Goal: Task Accomplishment & Management: Manage account settings

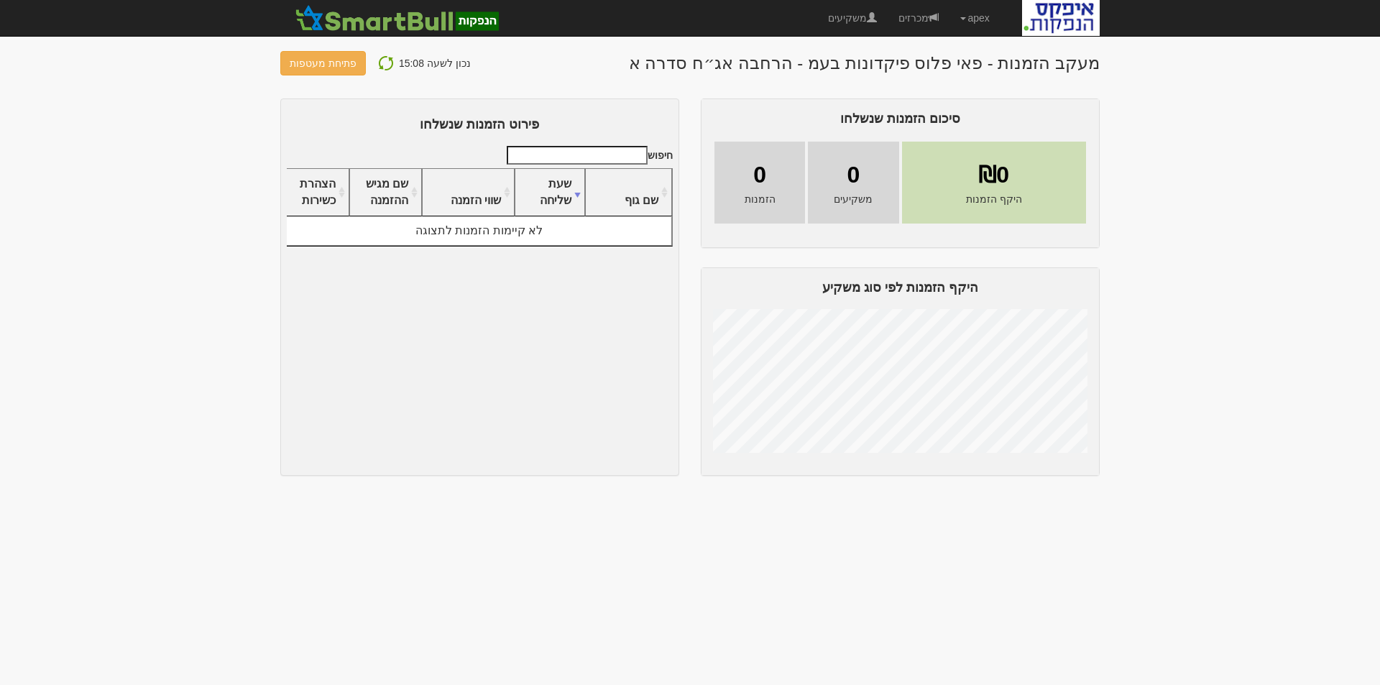
click at [377, 59] on img at bounding box center [385, 63] width 17 height 17
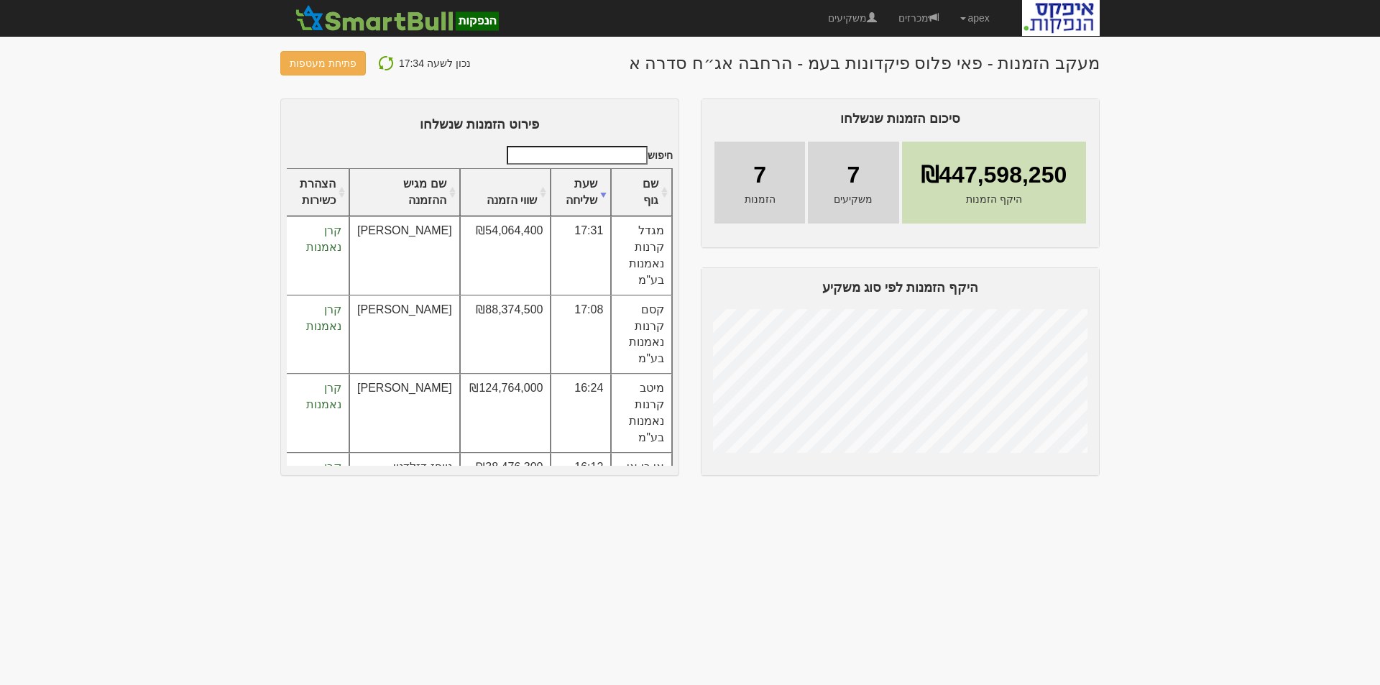
click at [379, 66] on img at bounding box center [385, 63] width 17 height 17
click at [380, 63] on img at bounding box center [385, 63] width 17 height 17
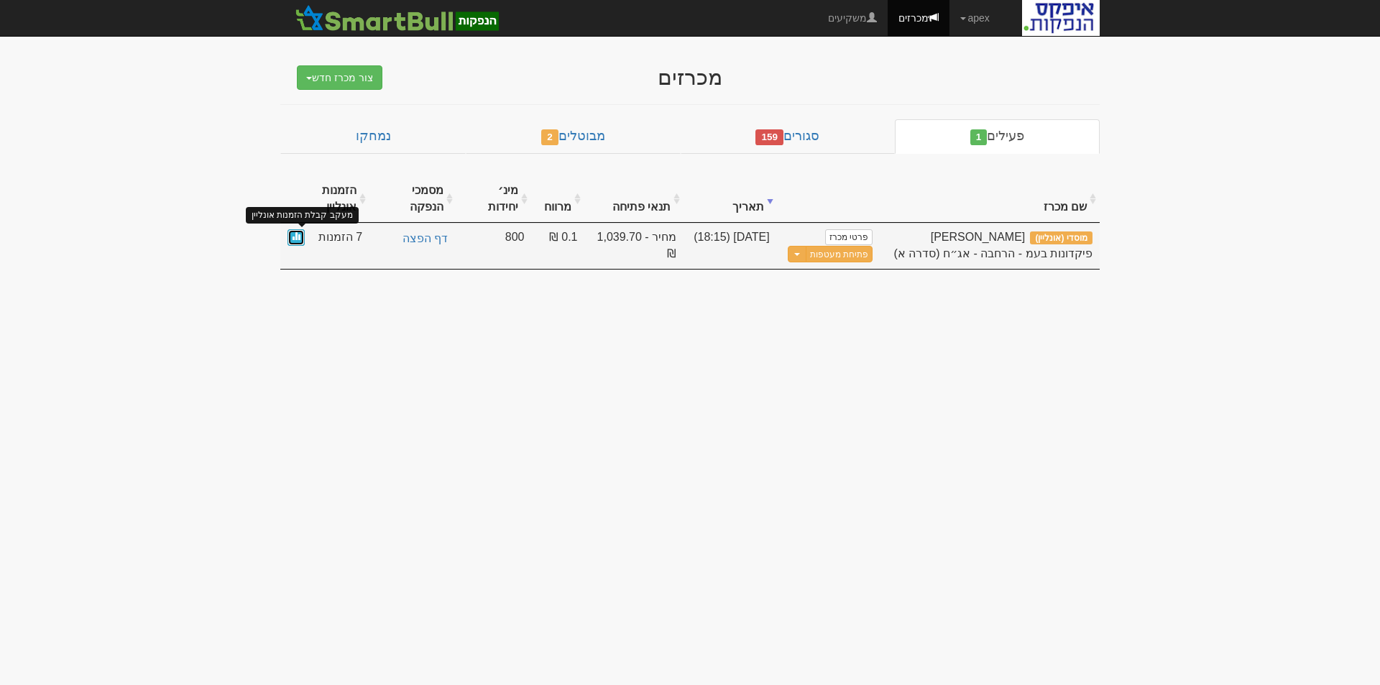
click at [296, 236] on span at bounding box center [296, 235] width 9 height 9
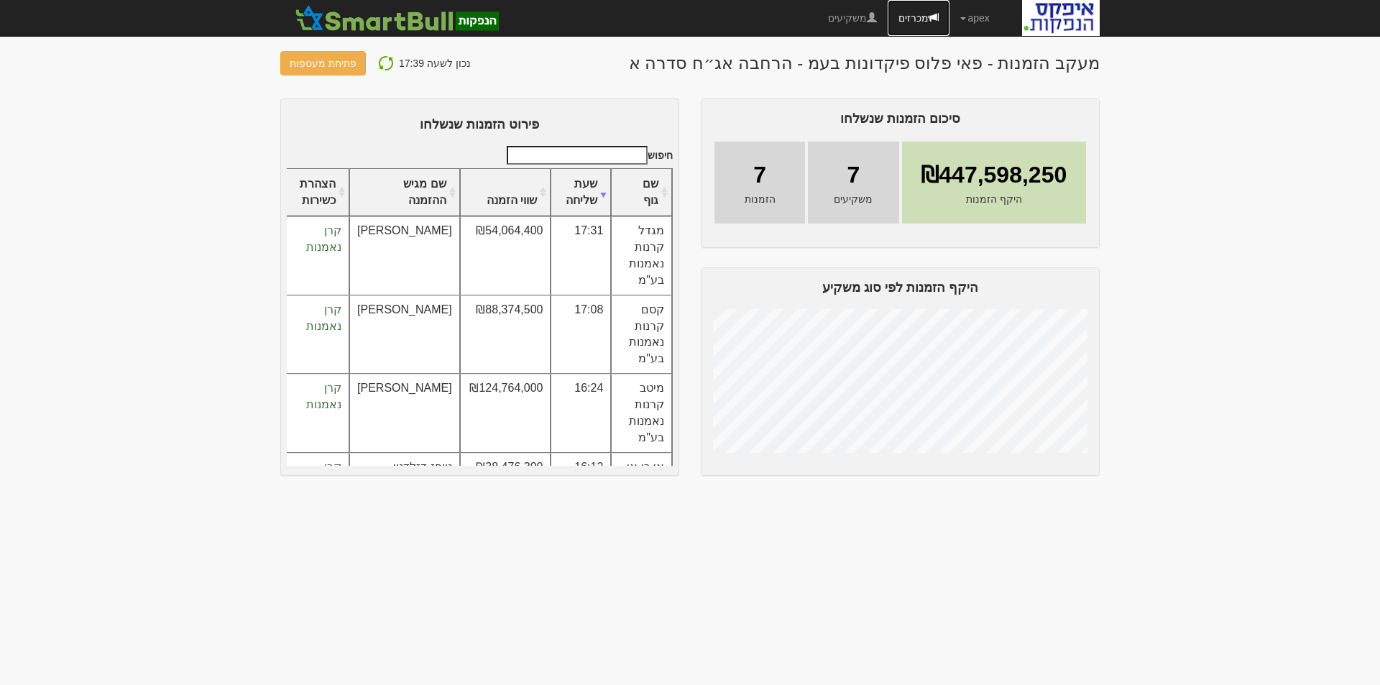
click at [920, 19] on link "מכרזים" at bounding box center [919, 18] width 62 height 36
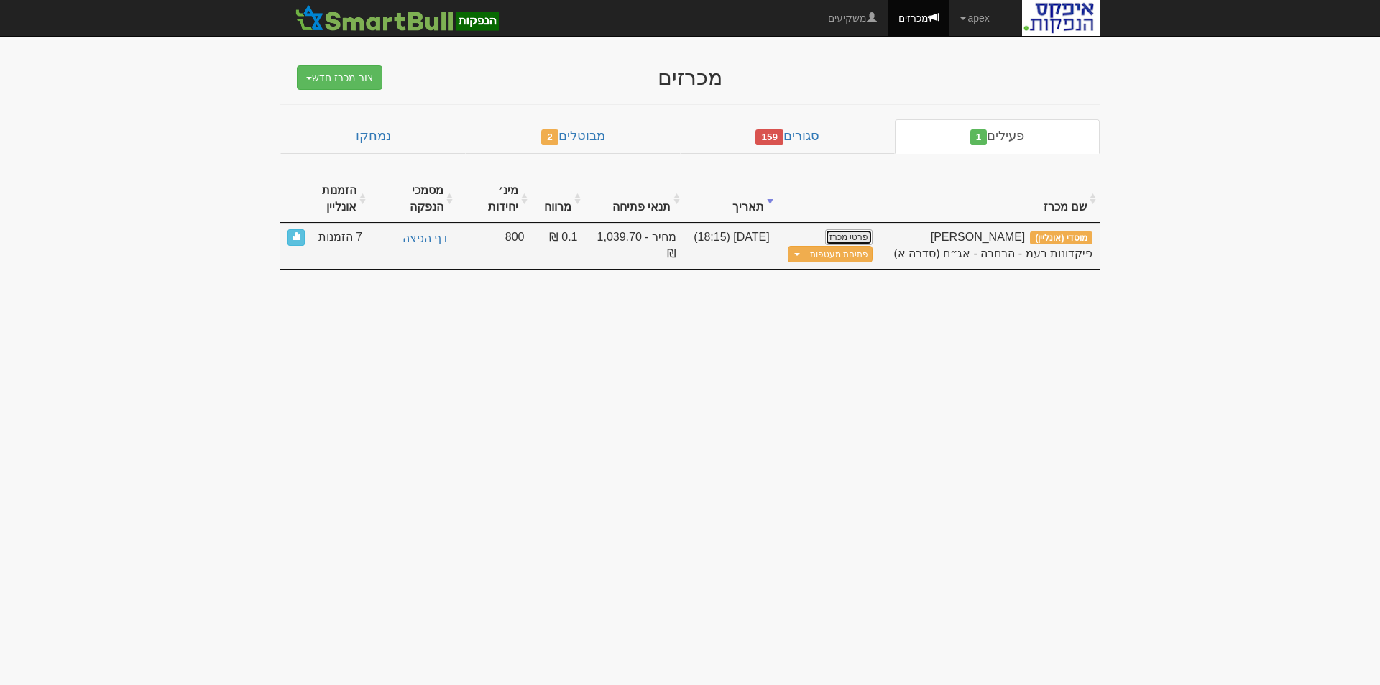
click at [852, 236] on link "פרטי מכרז" at bounding box center [848, 237] width 47 height 16
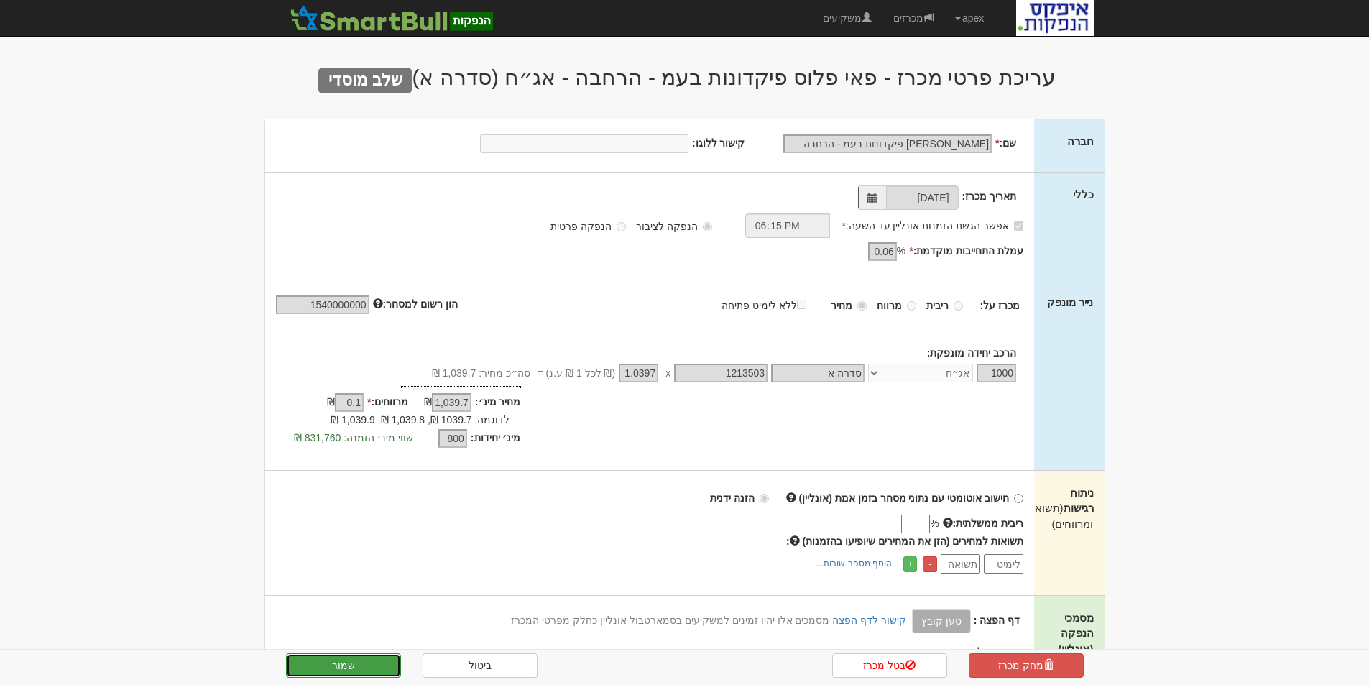
click at [342, 662] on button "שמור" at bounding box center [343, 665] width 115 height 24
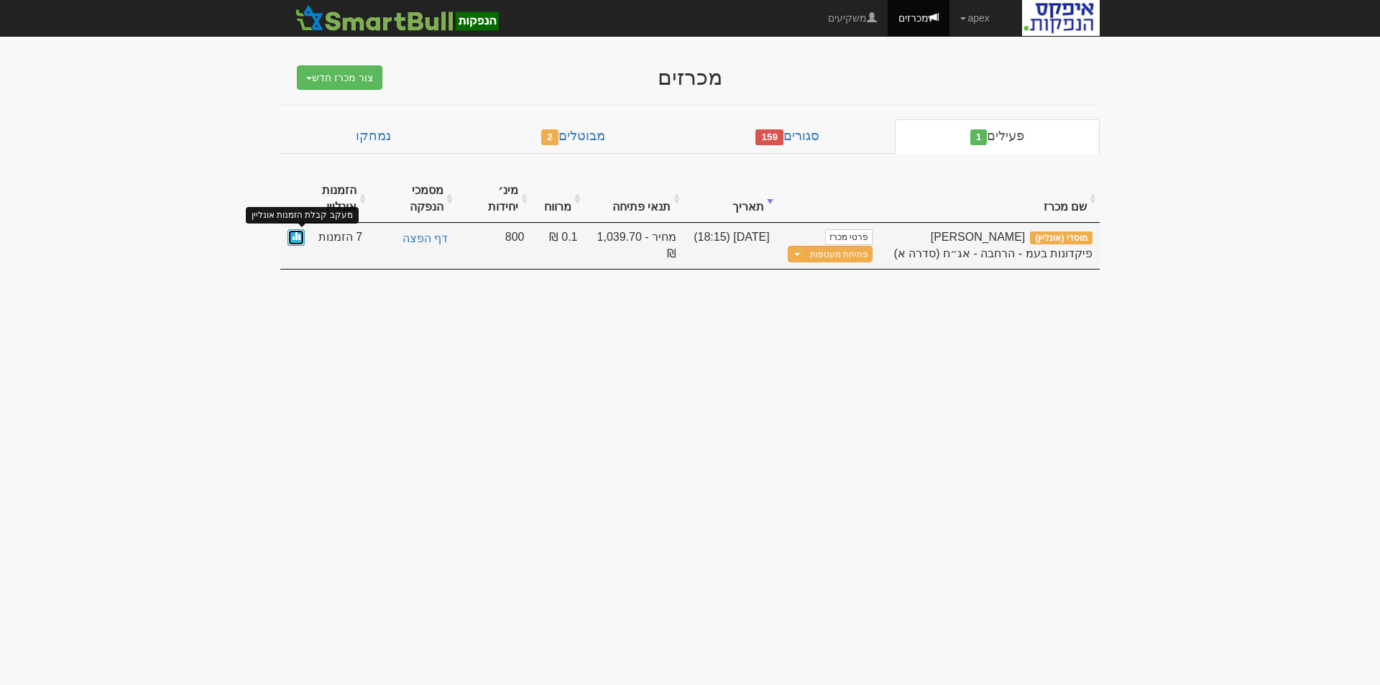
click at [293, 234] on span at bounding box center [296, 235] width 9 height 9
click at [291, 234] on link at bounding box center [295, 237] width 17 height 17
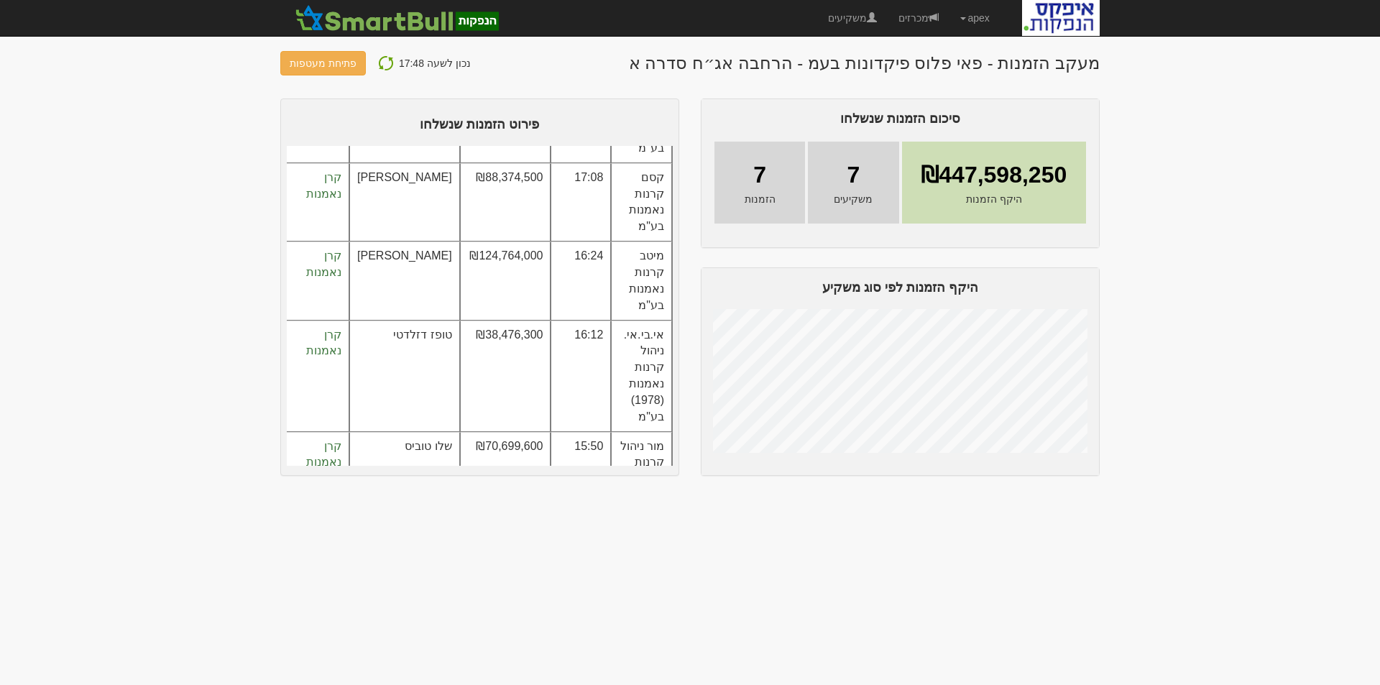
scroll to position [60, 0]
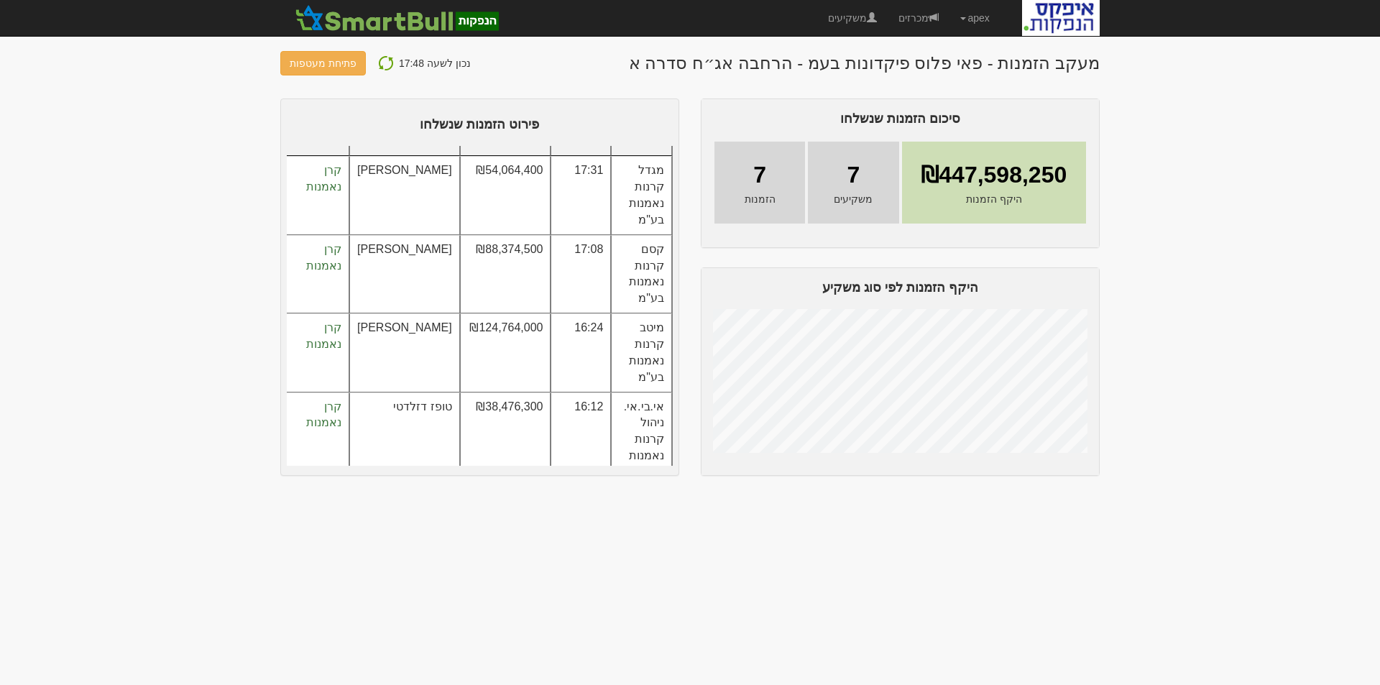
click at [377, 60] on img at bounding box center [385, 63] width 17 height 17
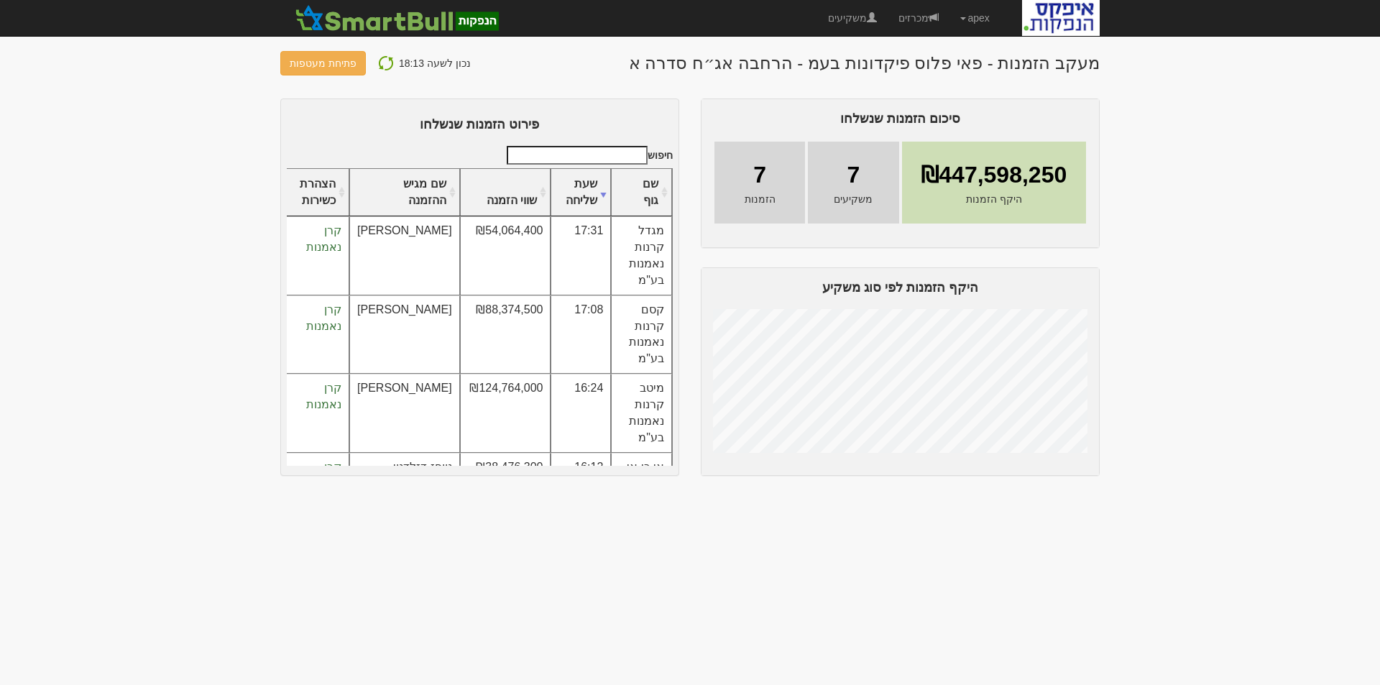
click at [384, 62] on img at bounding box center [385, 63] width 17 height 17
click at [377, 65] on img at bounding box center [385, 63] width 17 height 17
click at [325, 65] on link "פתיחת מעטפות" at bounding box center [323, 63] width 86 height 24
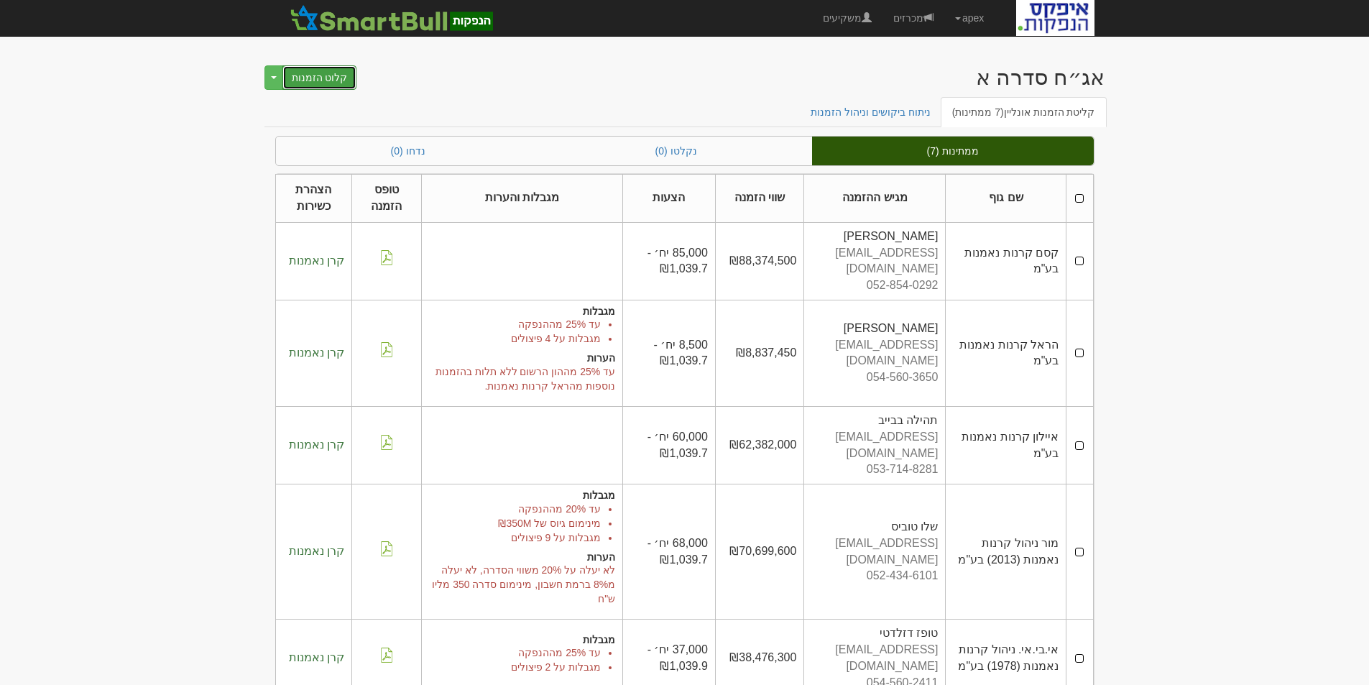
click at [311, 76] on button "קלוט הזמנות" at bounding box center [319, 77] width 75 height 24
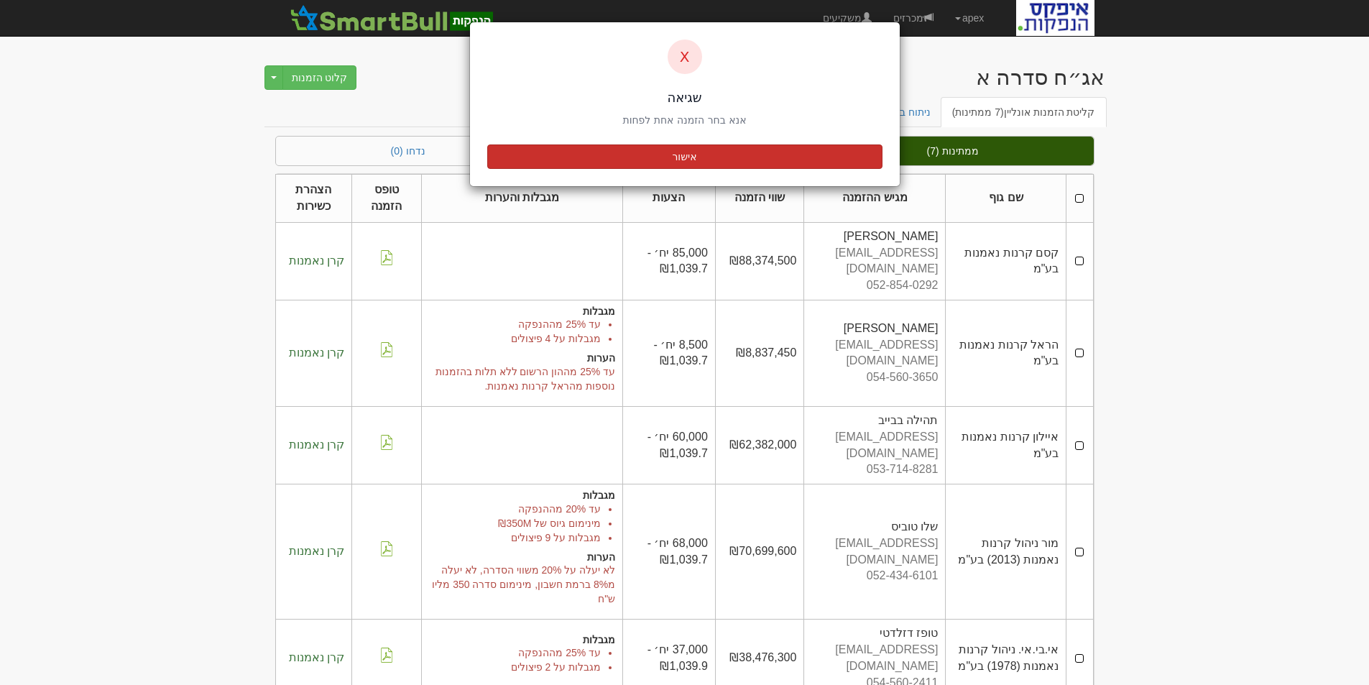
click at [647, 152] on button "אישור" at bounding box center [684, 156] width 395 height 24
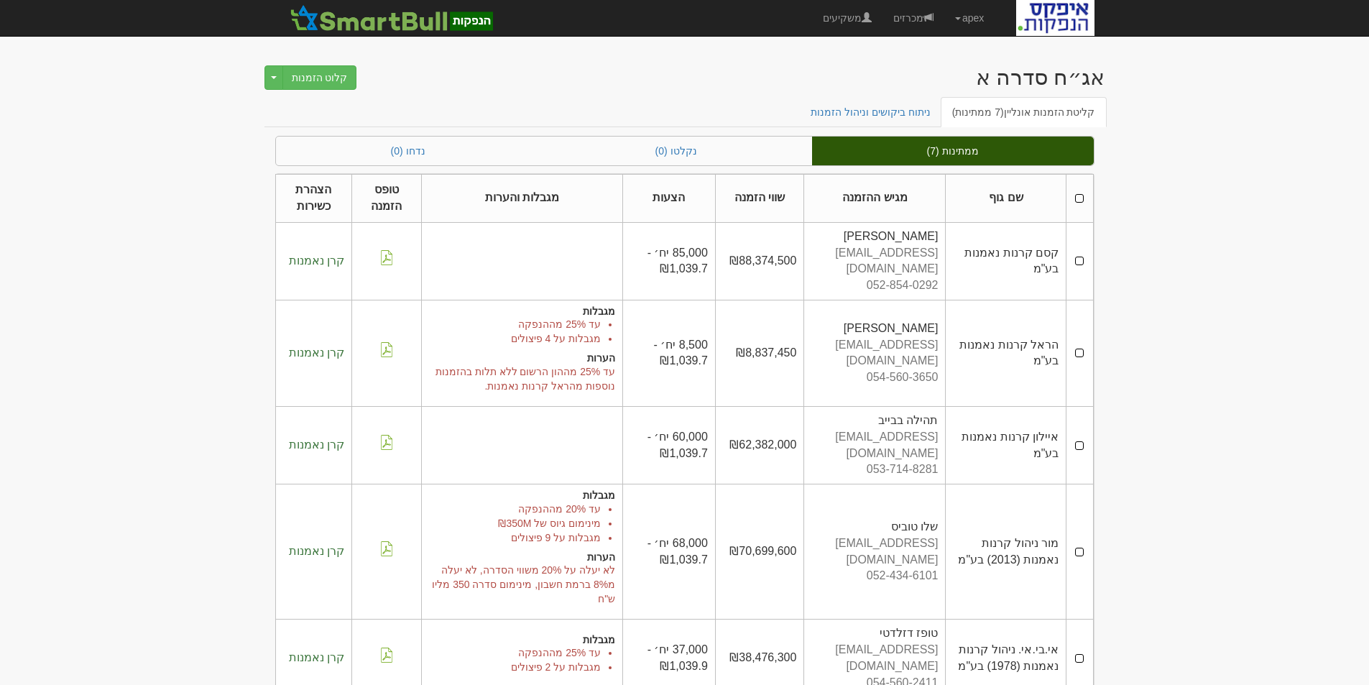
click at [1079, 198] on th at bounding box center [1079, 199] width 27 height 48
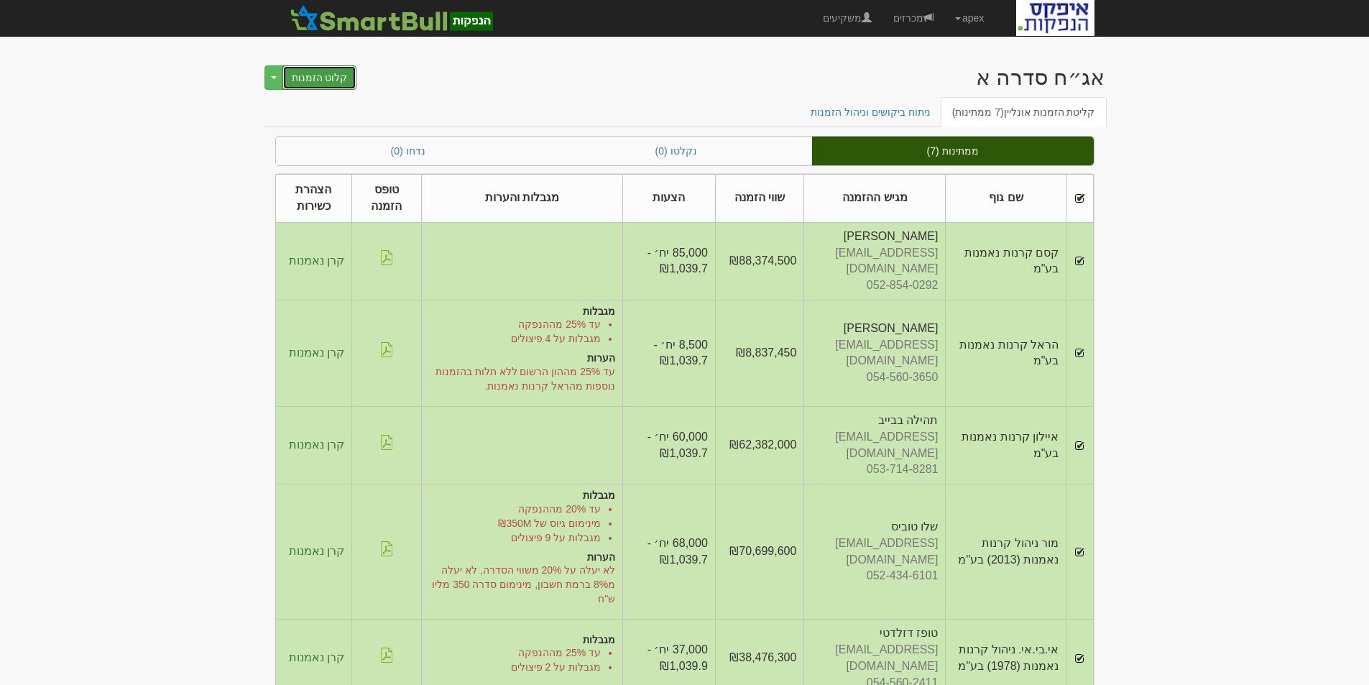
click at [299, 71] on button "קלוט הזמנות" at bounding box center [319, 77] width 75 height 24
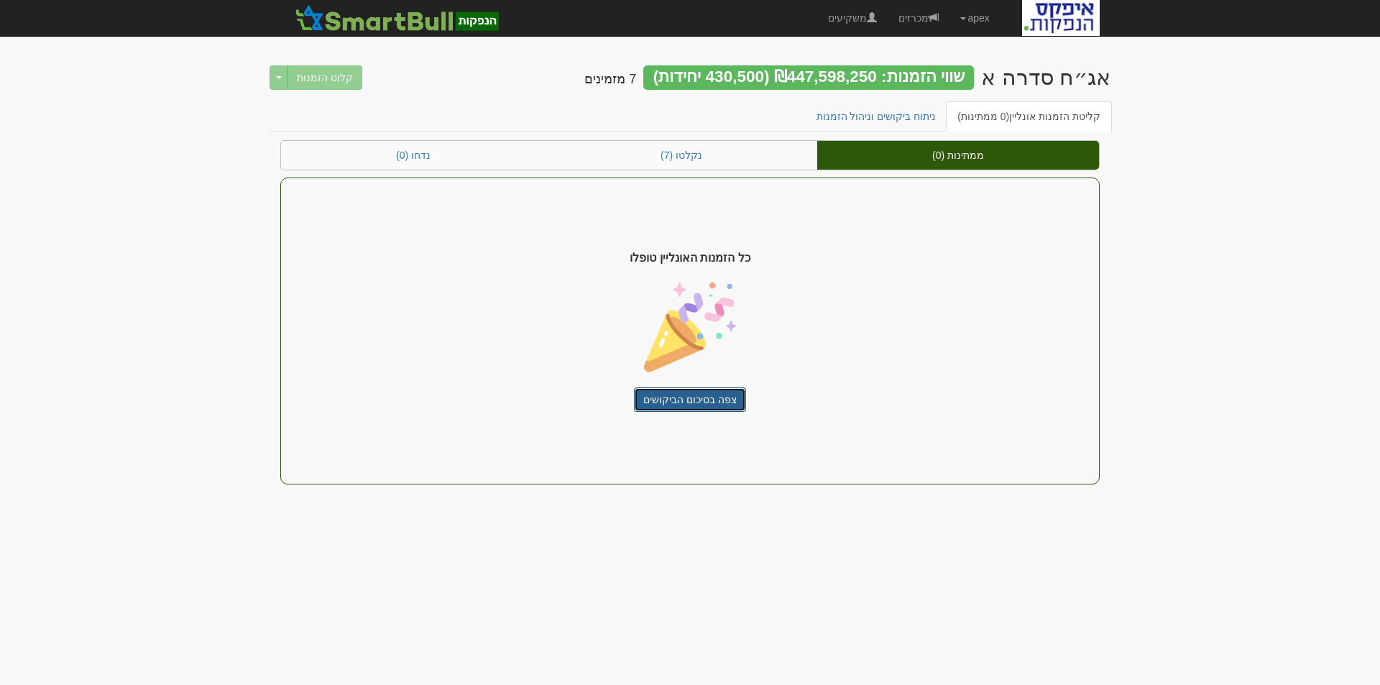
click at [704, 403] on link "צפה בסיכום הביקושים" at bounding box center [690, 399] width 112 height 24
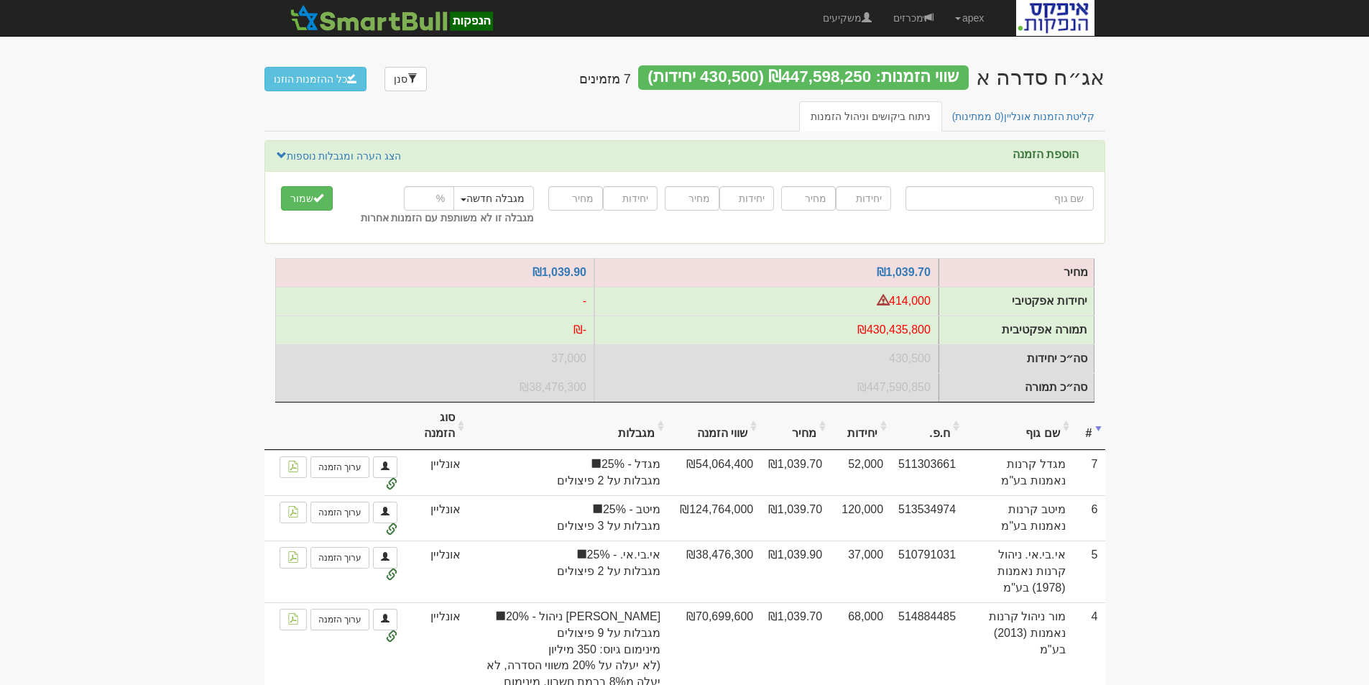
type input "כ"
type input "כלל ביטוח הון כללי"
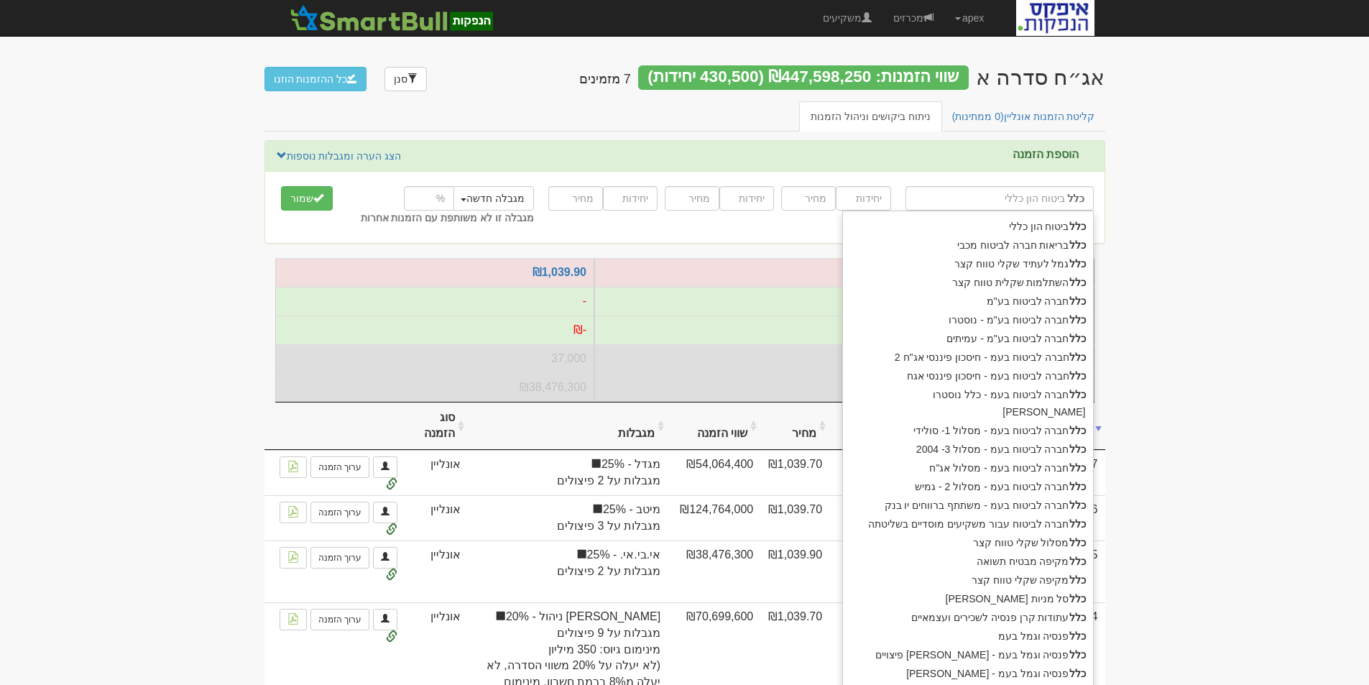
type input "כלל"
type input "כלל ח"
type input "כלל חברה לביטוח בע"מ"
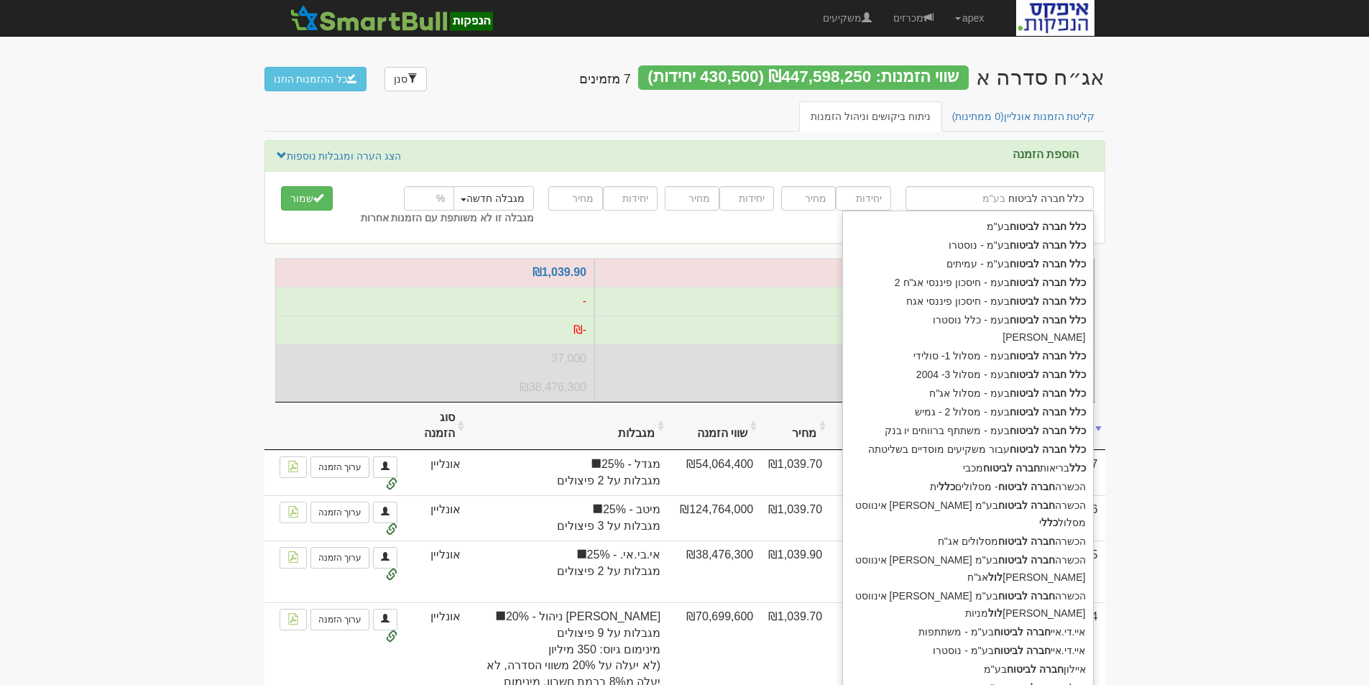
type input "כלל חברה לביטוח"
type input "כלל חברה לביטוח ע"
type input "כלל חברה לביטוח עבור משקיעים מוסדיים בשליטתה"
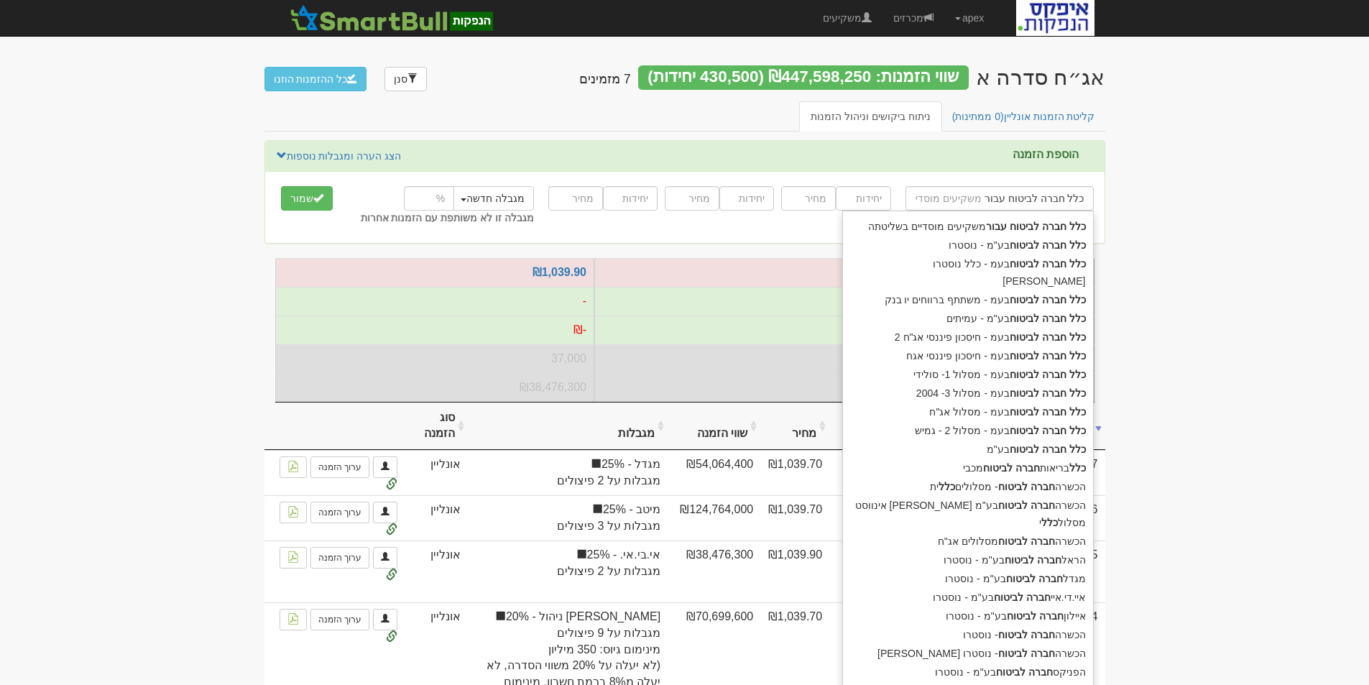
type input "כלל חברה לביטוח עבור מ"
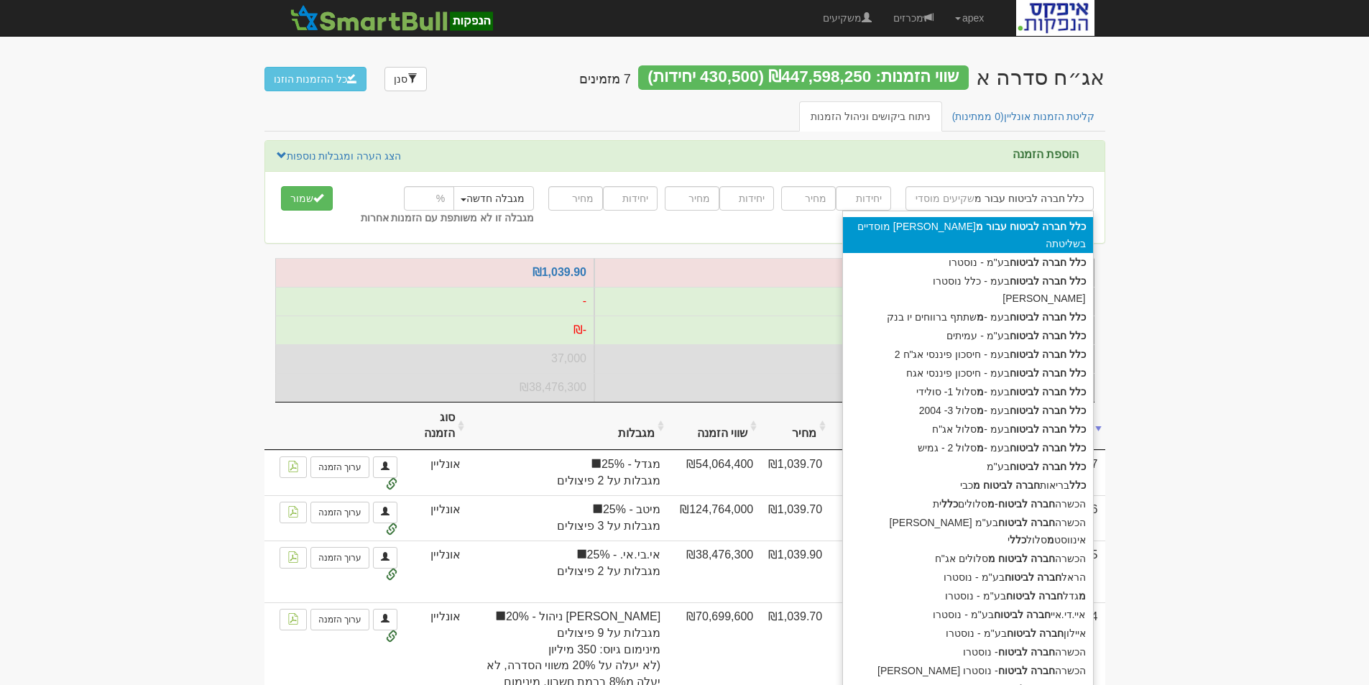
click at [923, 223] on div "כלל חברה לביטוח עבור מ שקיעים מוסדיים בשליטתה" at bounding box center [968, 235] width 250 height 36
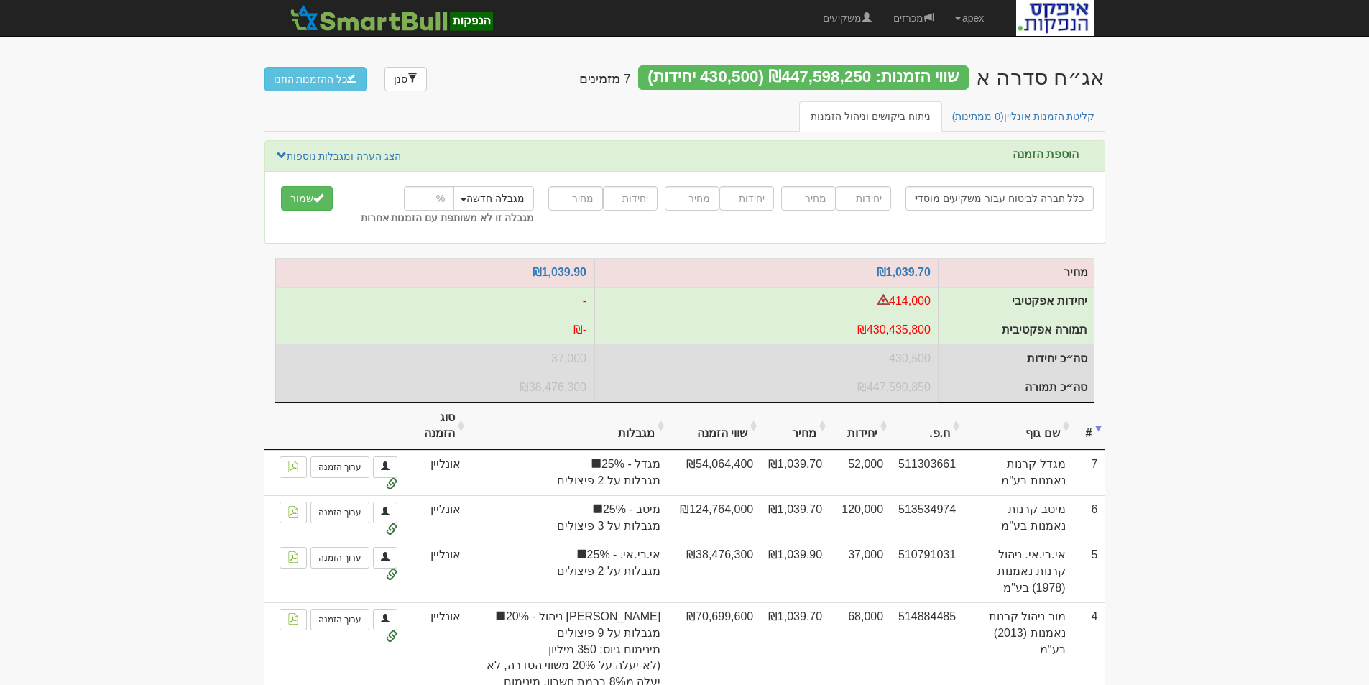
type input "כלל חברה לביטוח עבור משקיעים מוסדיים בשליטתה"
click at [865, 198] on input "number" at bounding box center [863, 198] width 55 height 24
type input "75000"
type input "1039.7"
click at [443, 196] on input "number" at bounding box center [429, 198] width 50 height 24
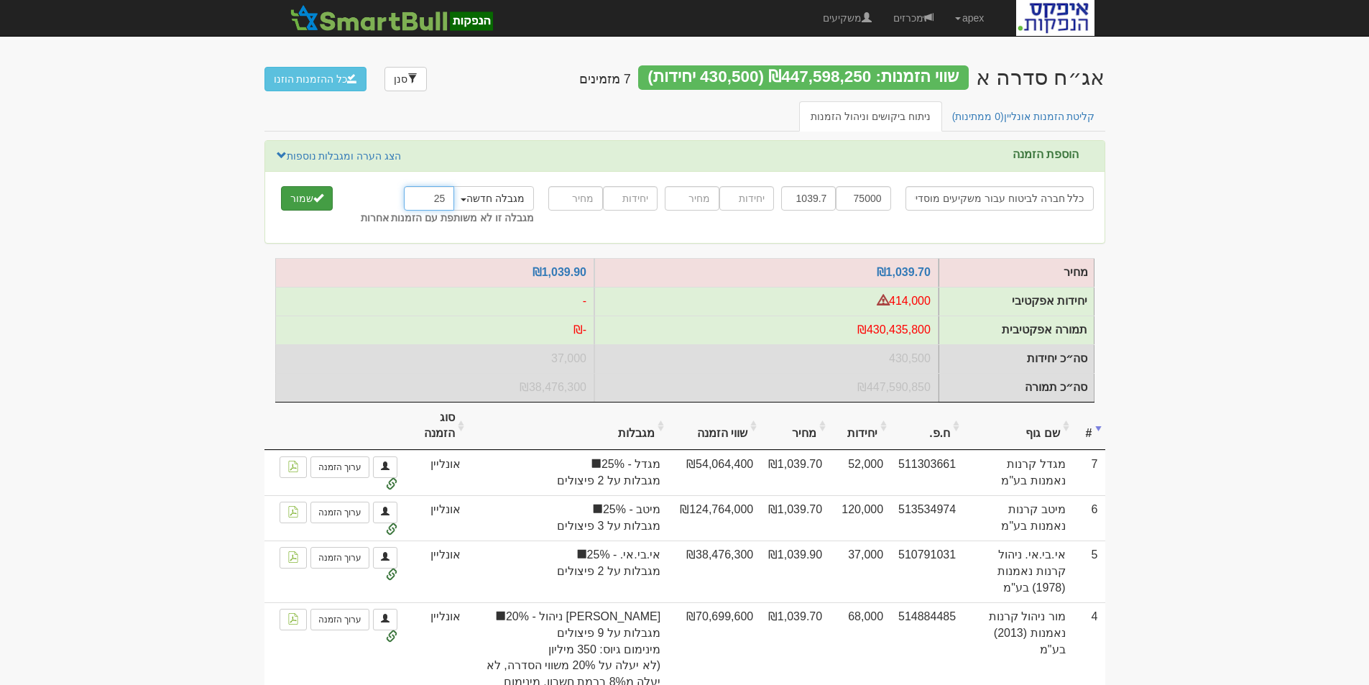
type input "25"
click at [305, 196] on button "שמור" at bounding box center [307, 198] width 52 height 24
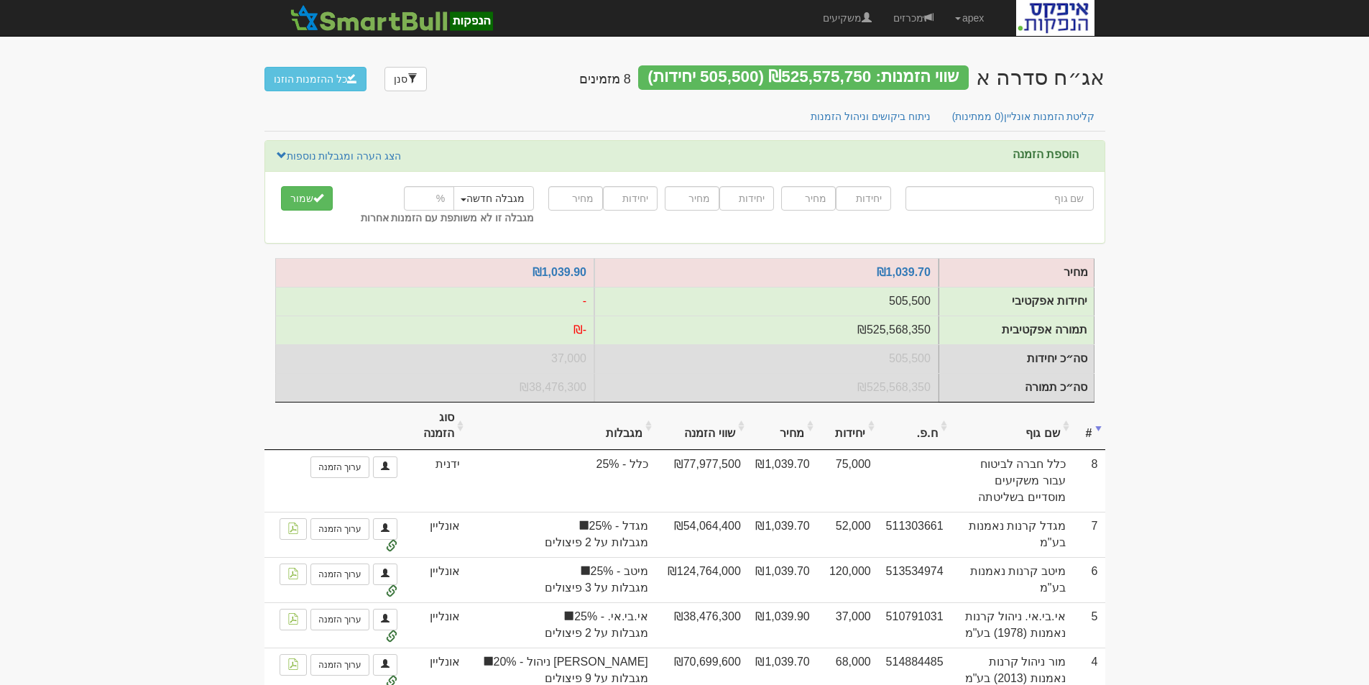
type input "ה"
type input "הרי ספיר ניהול השקעות בע"מ"
type input "הר"
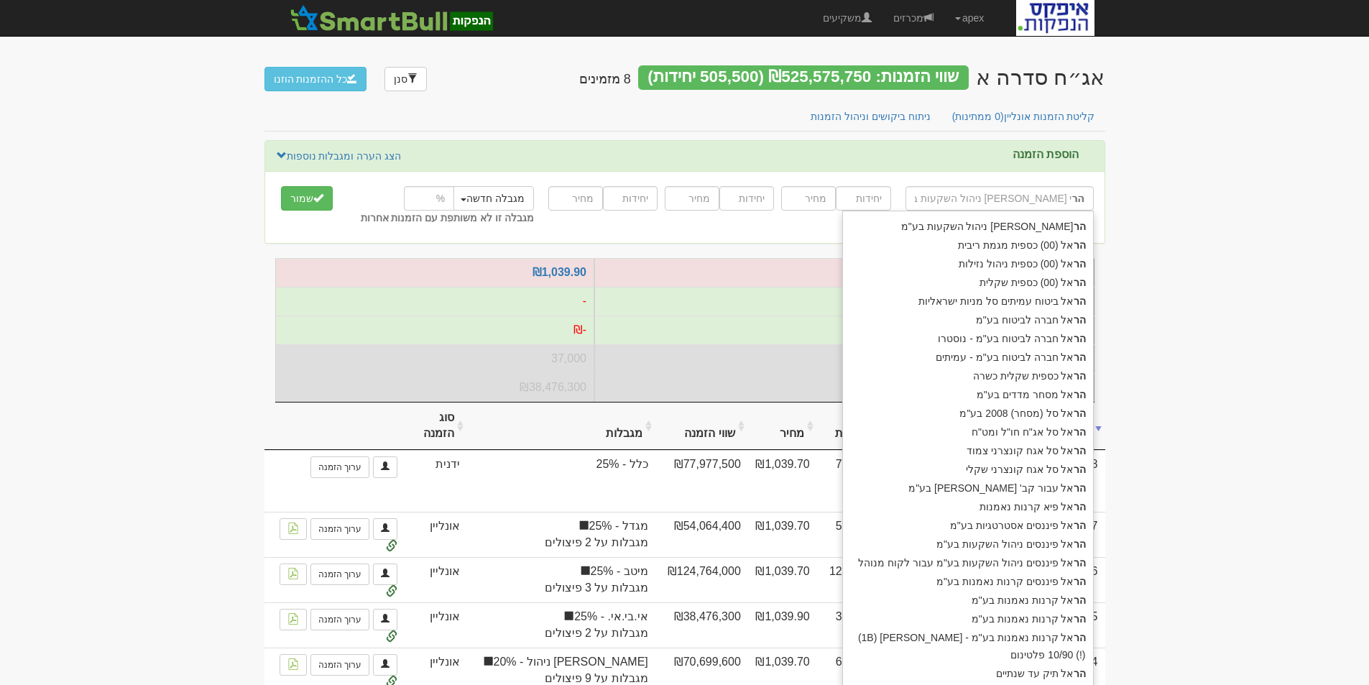
type input "הראל (00) כספית מגמת ריבית"
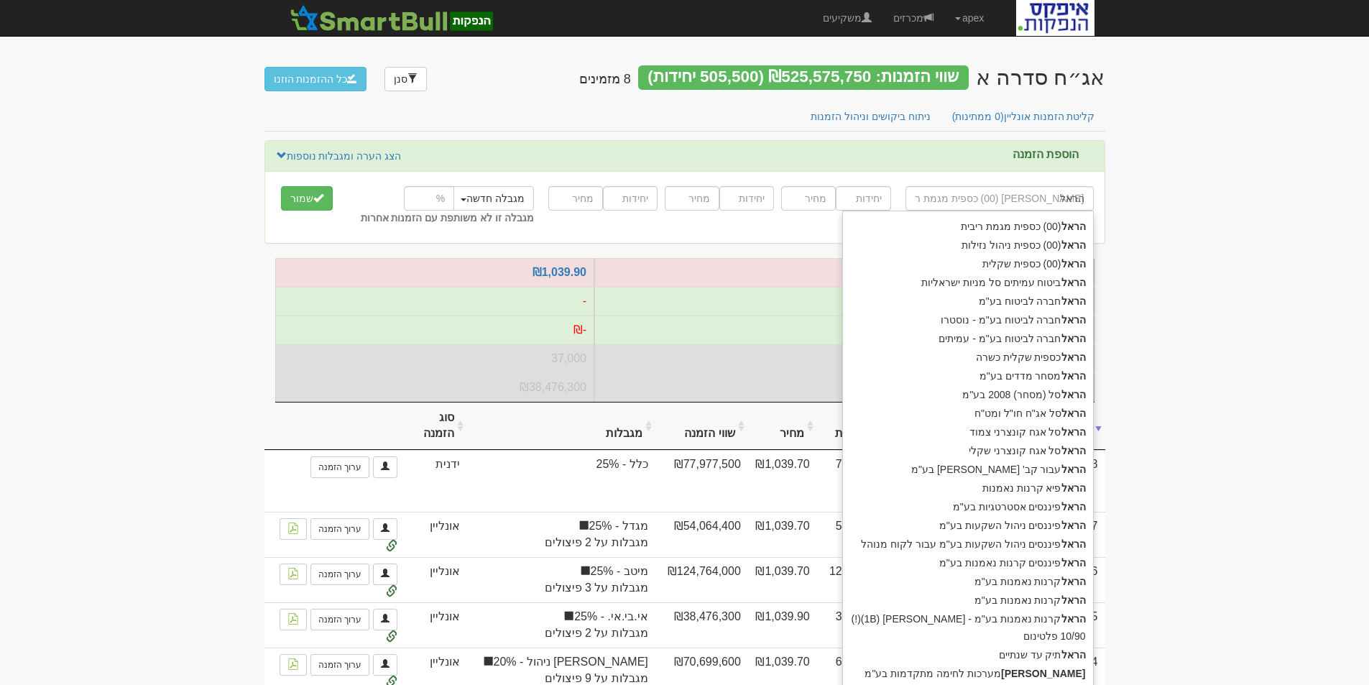
type input "הראל"
type input "הראל פ"
type input "הראל פיא קרנות נאמנות"
type input "הראל פי"
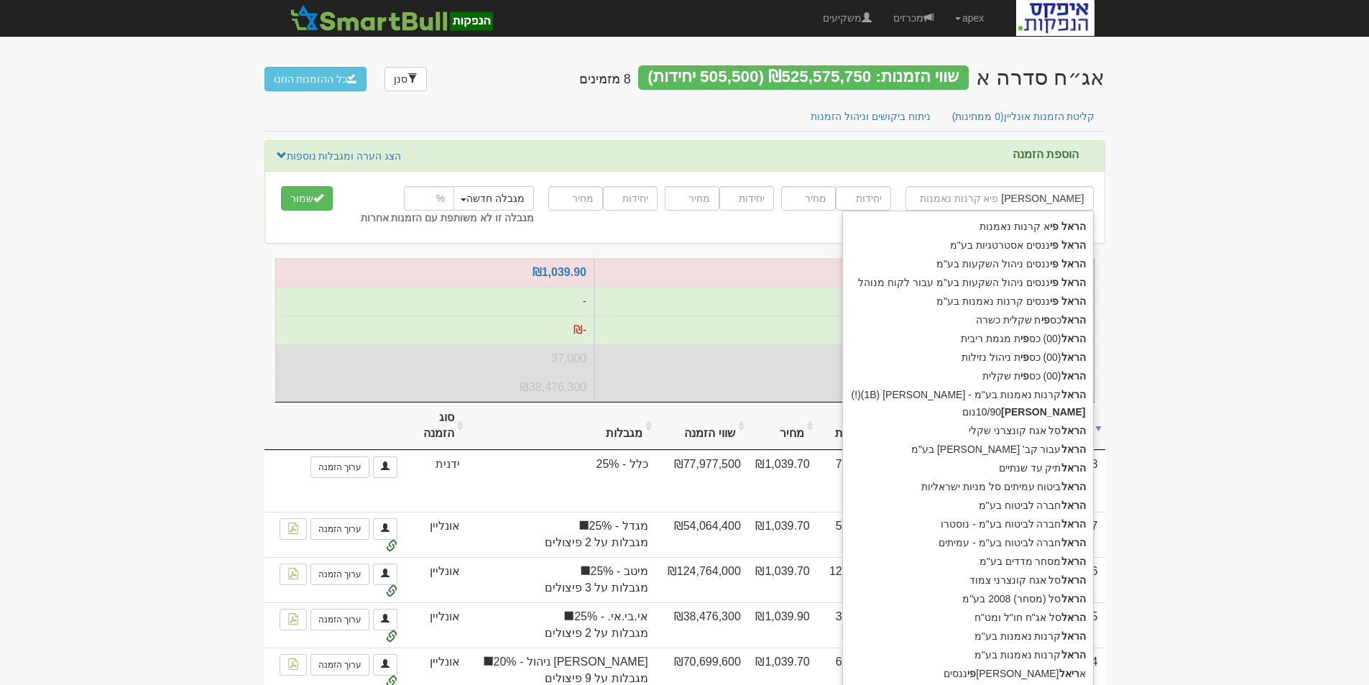
type input "הראל פיננסים אסטרטגיות בע"מ"
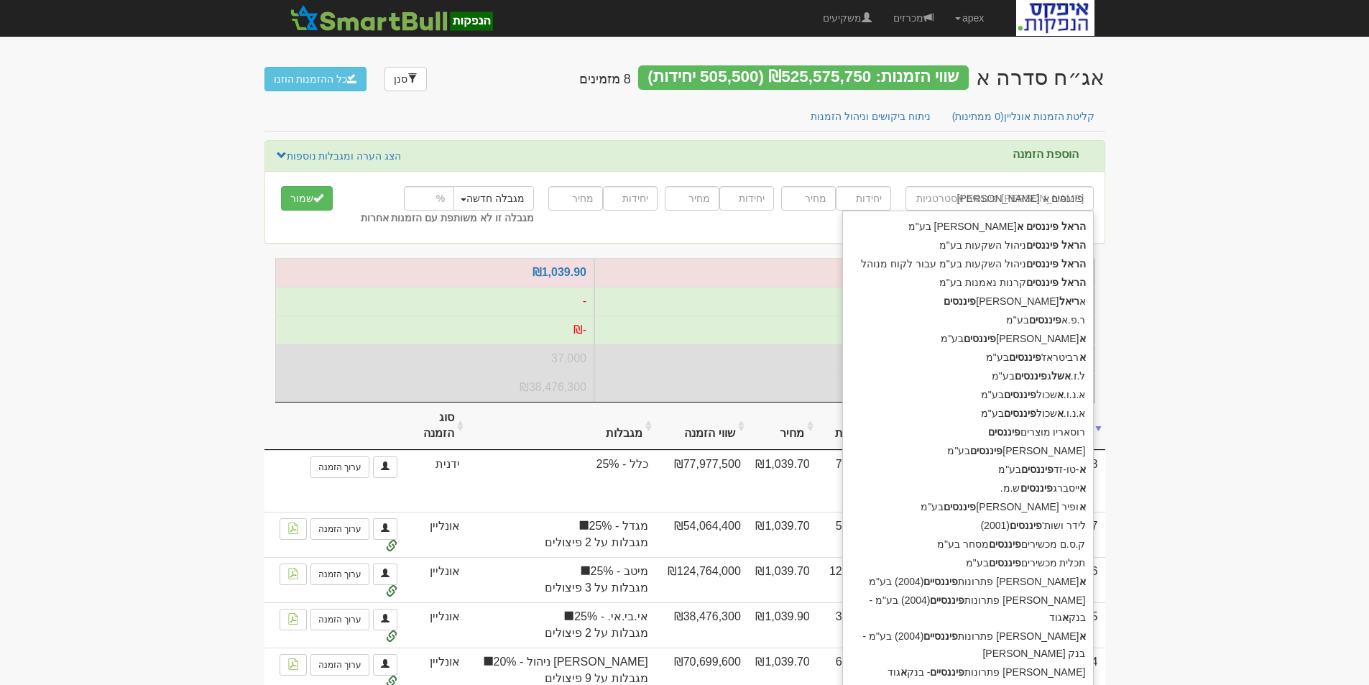
type input "הראל פיננסים אס"
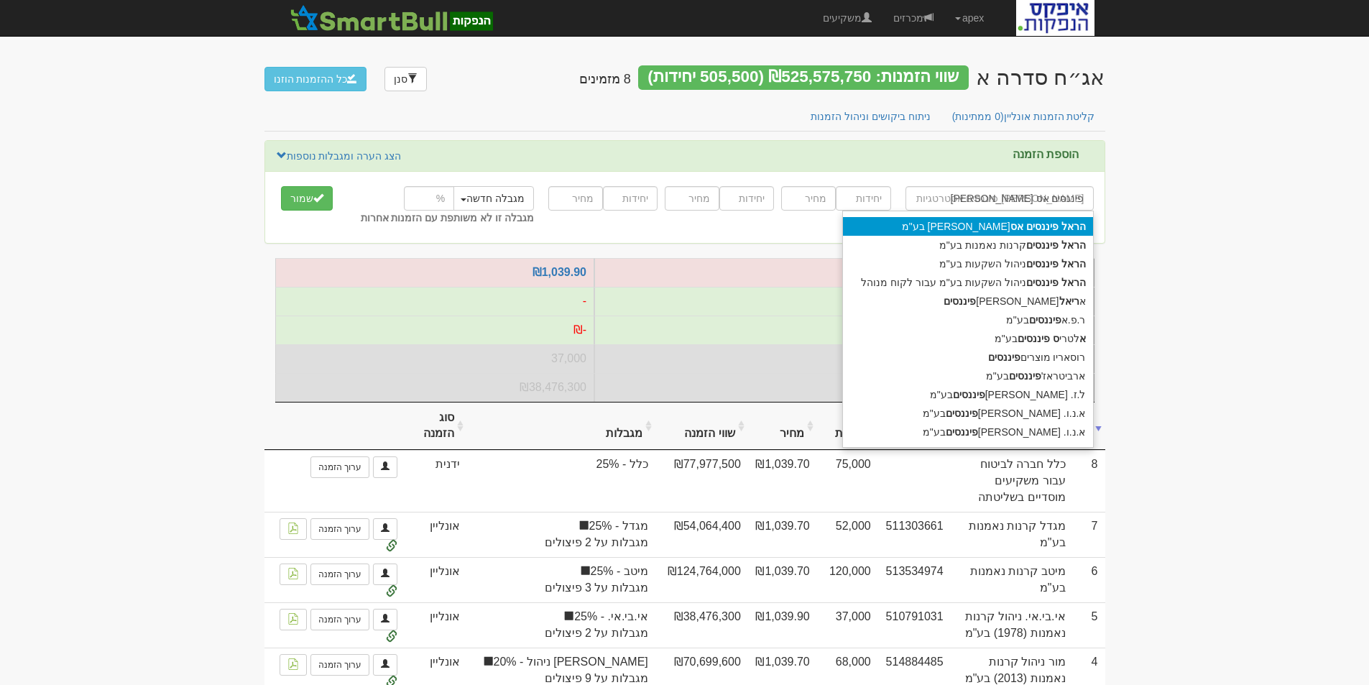
click at [969, 224] on div "הראל פיננסים אס טרטגיות בע"מ" at bounding box center [968, 226] width 250 height 19
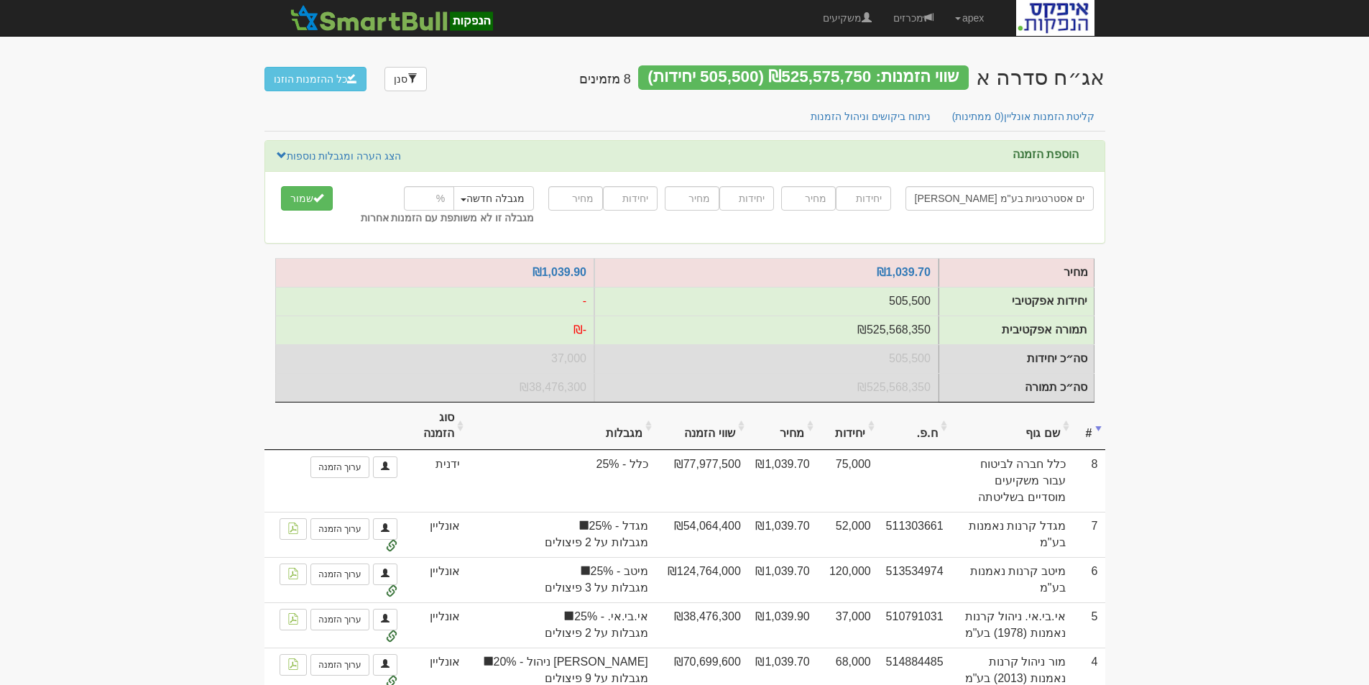
type input "הראל פיננסים אסטרטגיות בע"מ"
click at [872, 202] on input "number" at bounding box center [863, 198] width 55 height 24
type input "40000"
type input "1039.70"
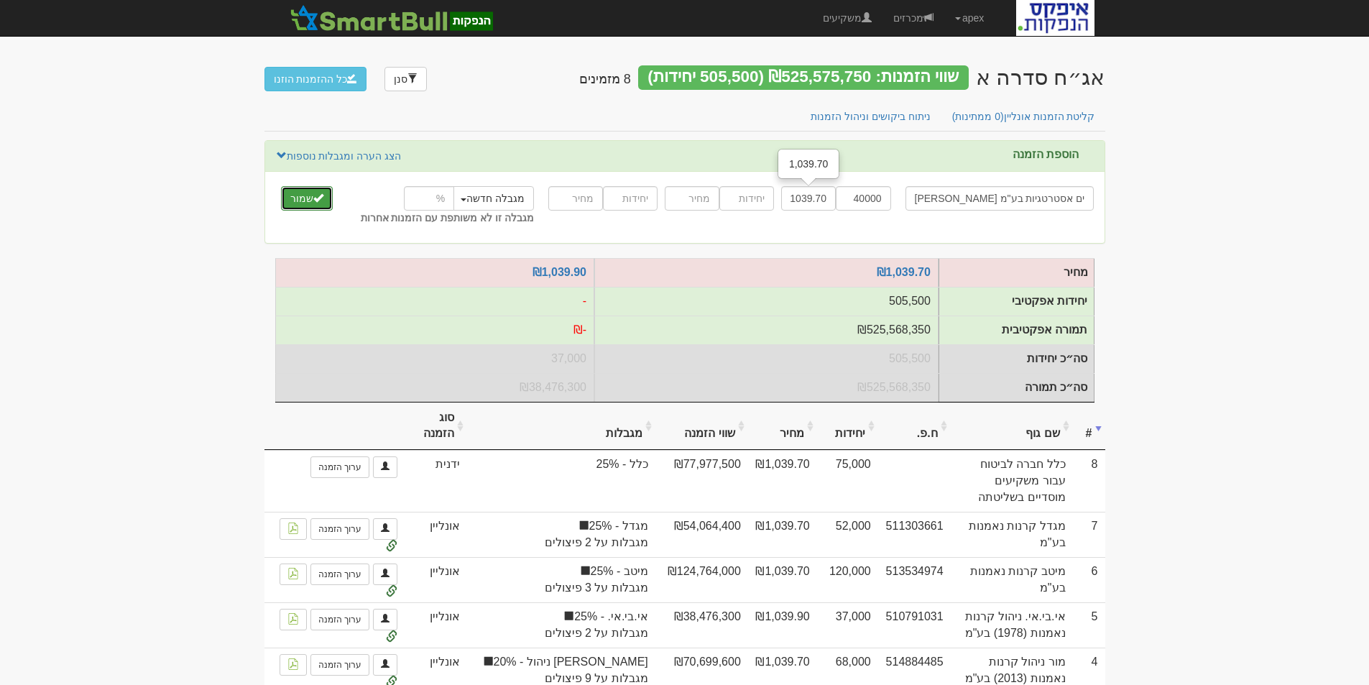
click at [298, 200] on button "שמור" at bounding box center [307, 198] width 52 height 24
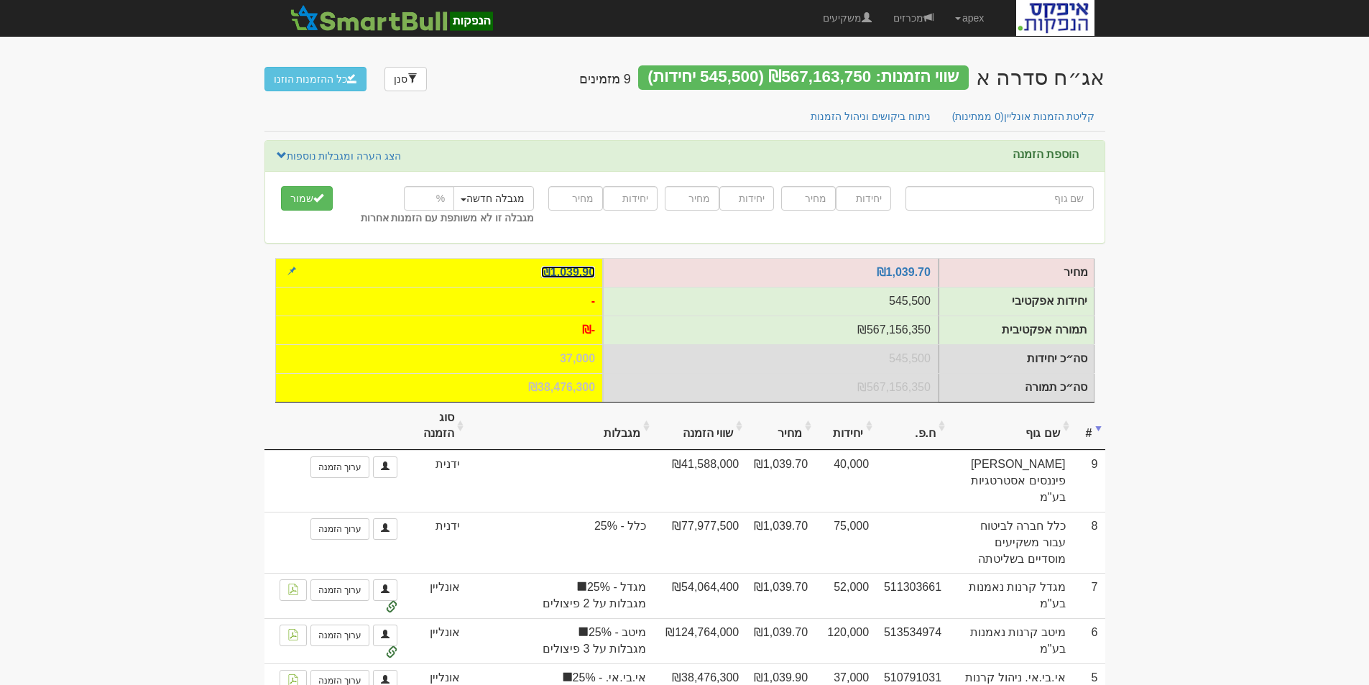
click at [566, 275] on link "₪1,039.90" at bounding box center [568, 272] width 54 height 12
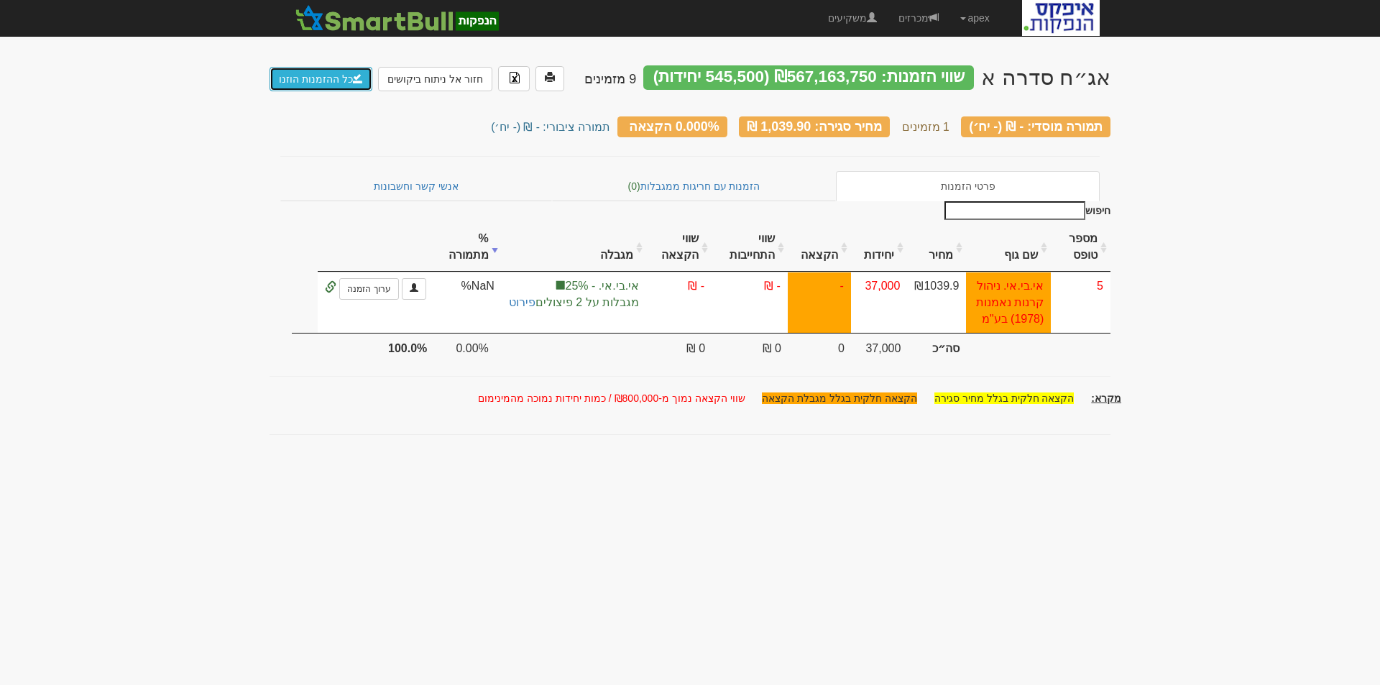
click at [330, 75] on link "כל ההזמנות הוזנו" at bounding box center [320, 79] width 103 height 24
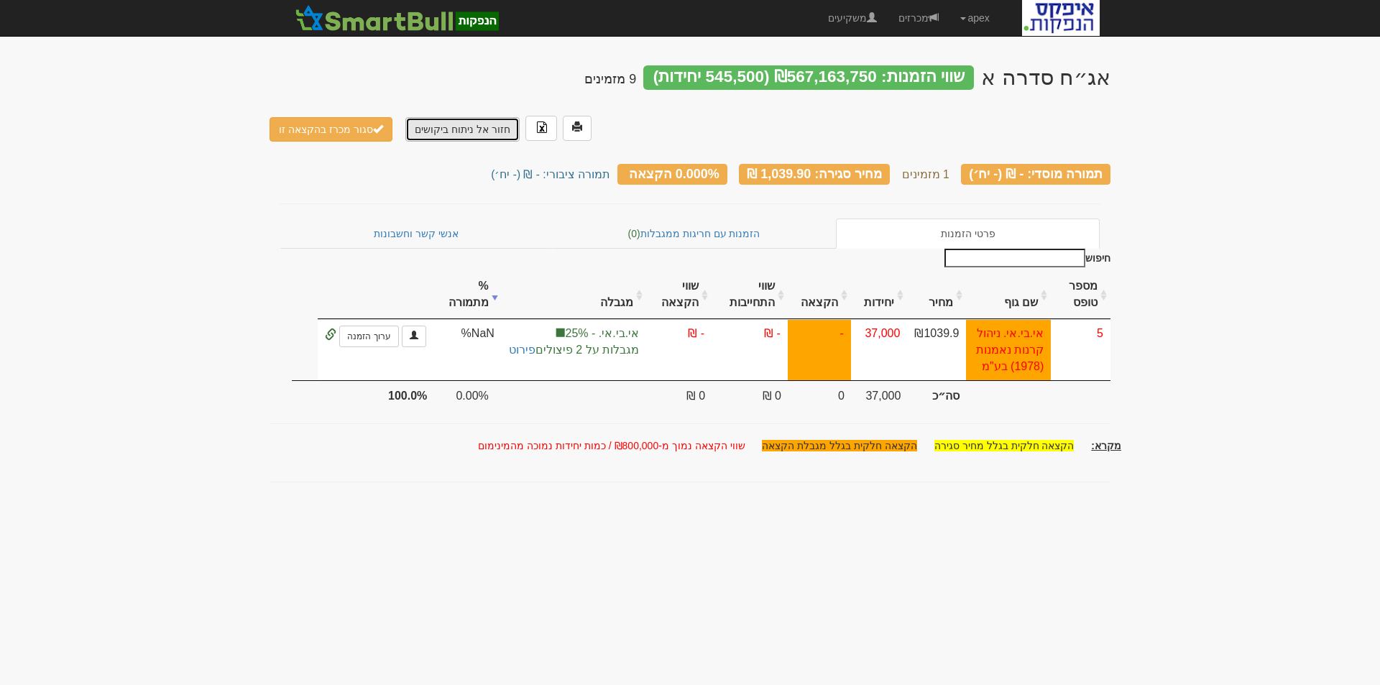
click at [443, 117] on link "חזור אל ניתוח ביקושים" at bounding box center [462, 129] width 114 height 24
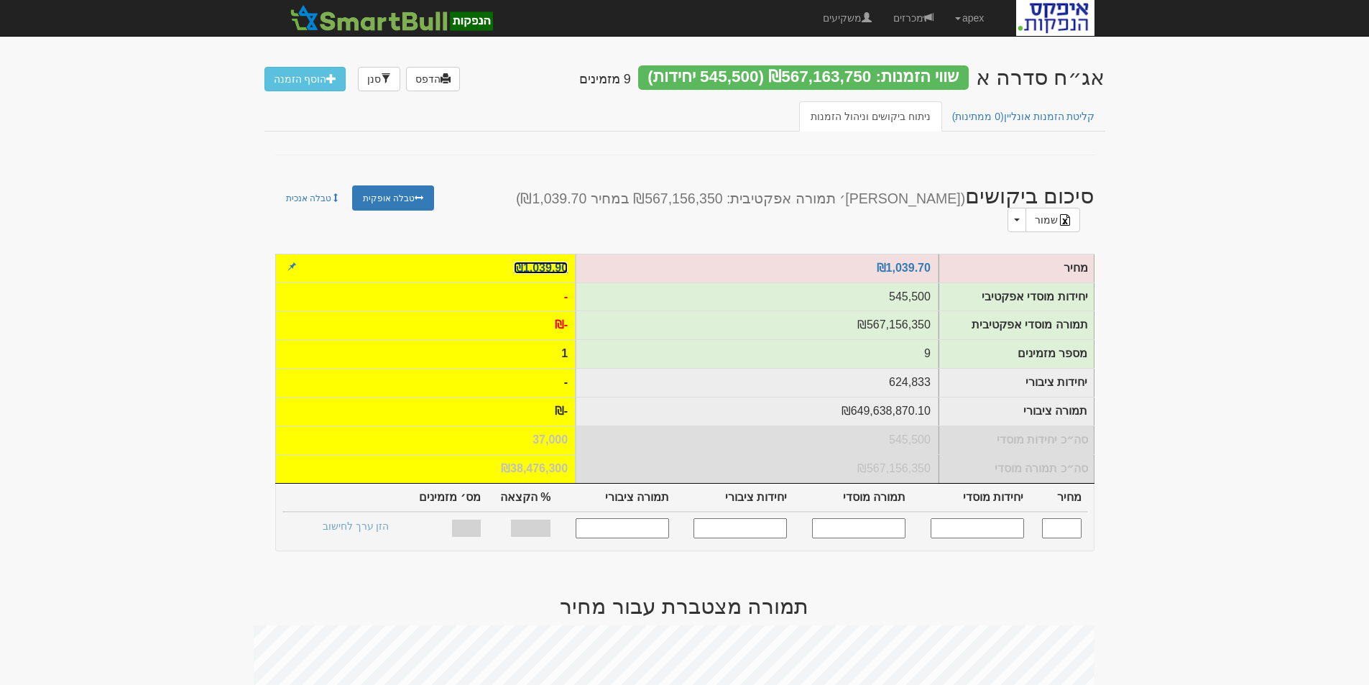
click at [550, 262] on link "₪1,039.90" at bounding box center [541, 268] width 54 height 12
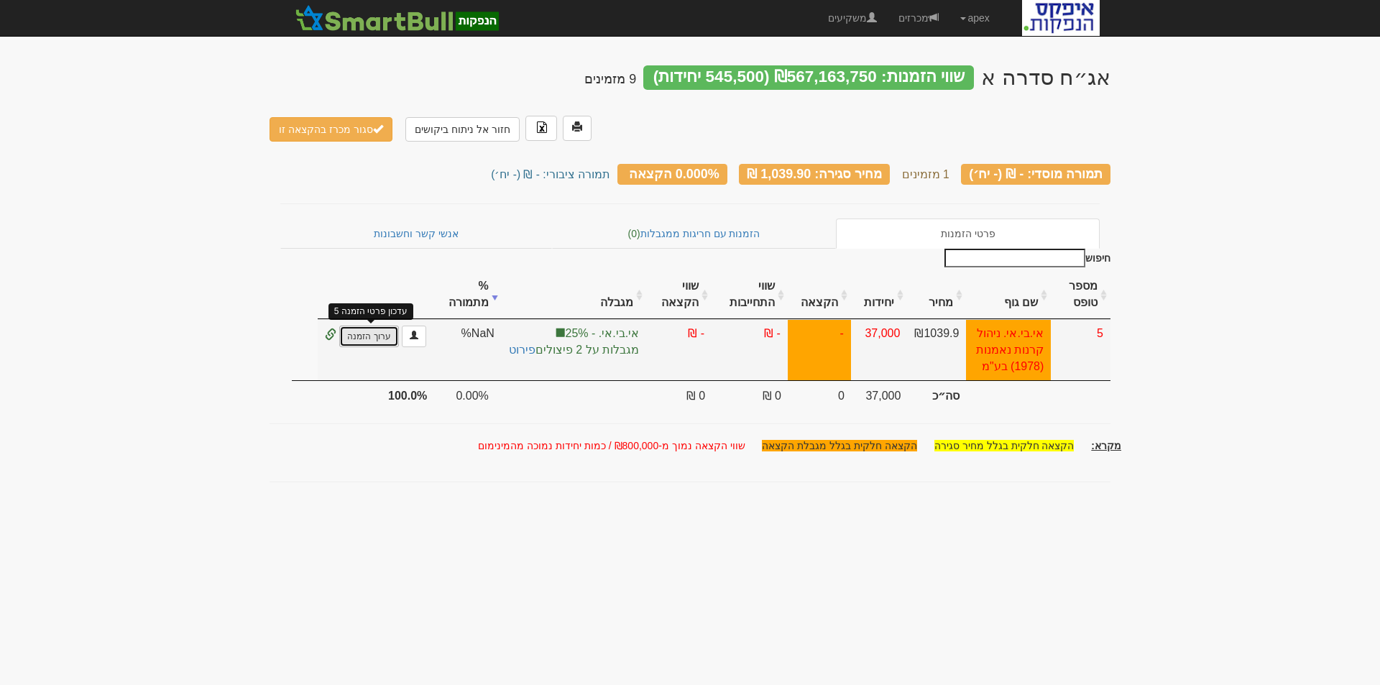
click at [367, 326] on link "ערוך הזמנה" at bounding box center [368, 337] width 59 height 22
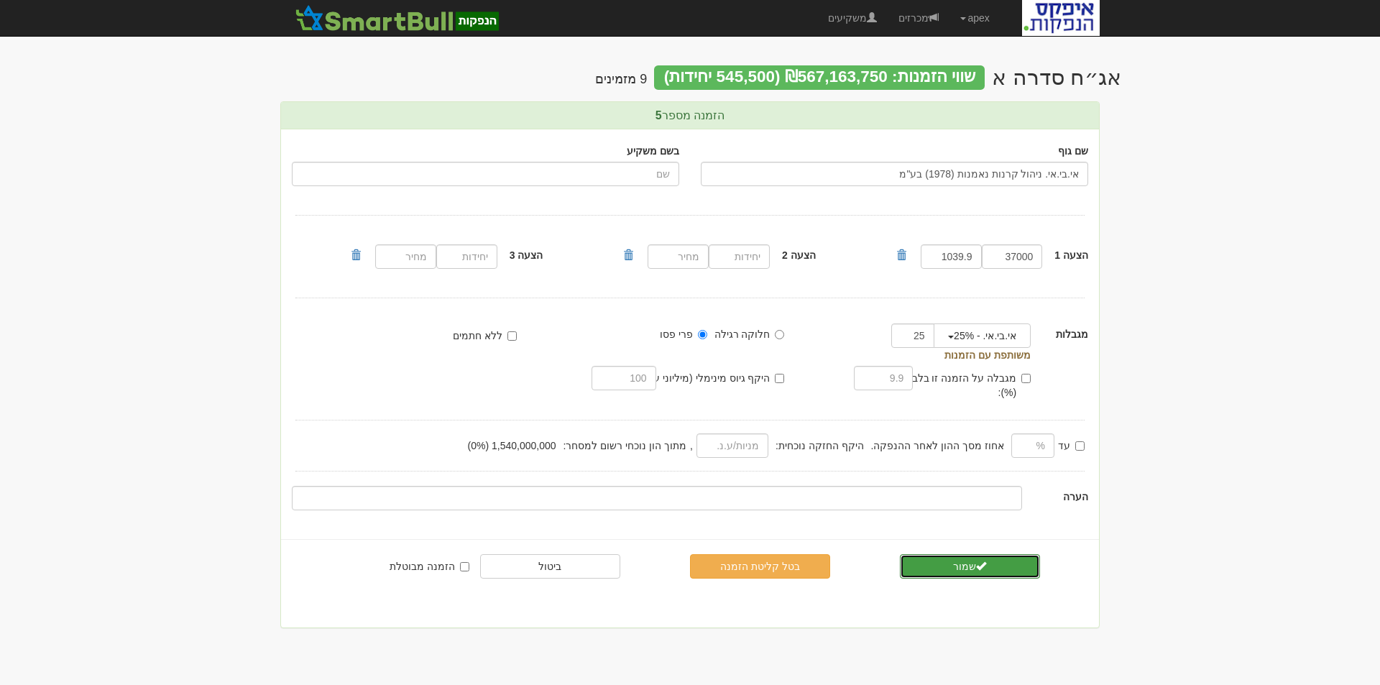
click at [967, 554] on button "שמור" at bounding box center [970, 566] width 140 height 24
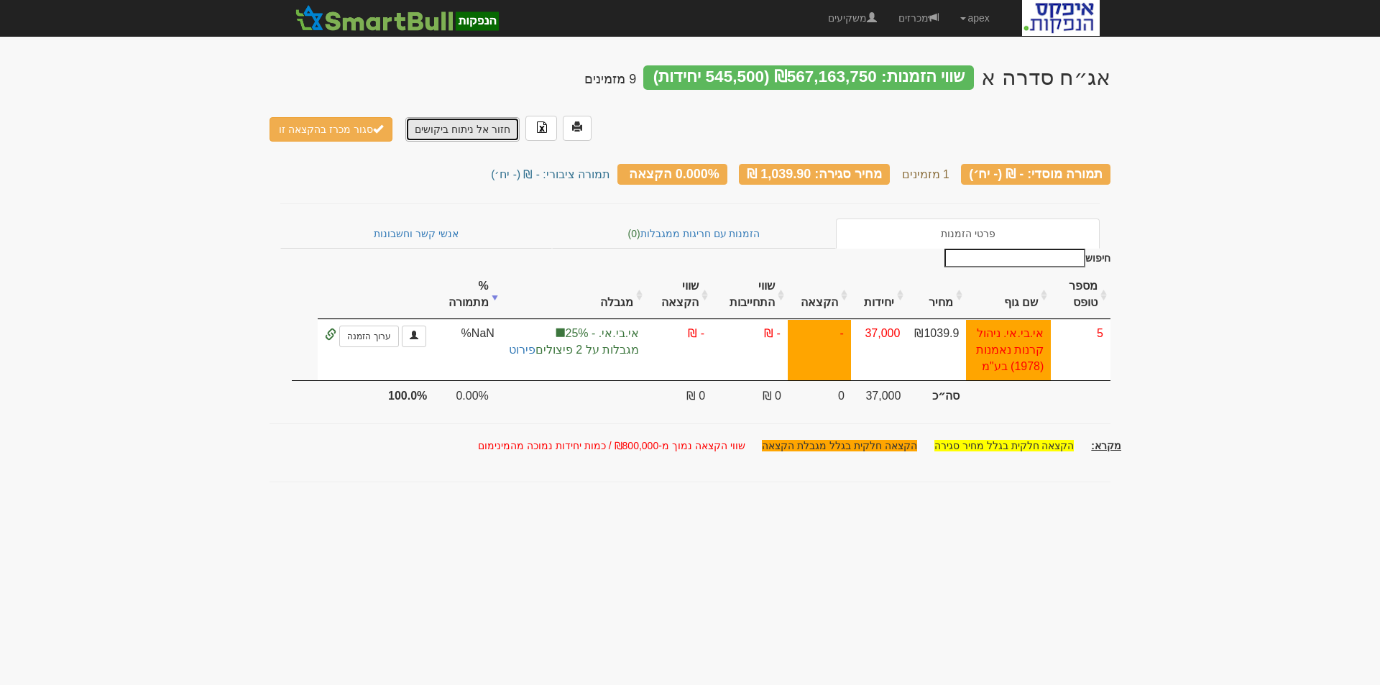
click at [449, 117] on link "חזור אל ניתוח ביקושים" at bounding box center [462, 129] width 114 height 24
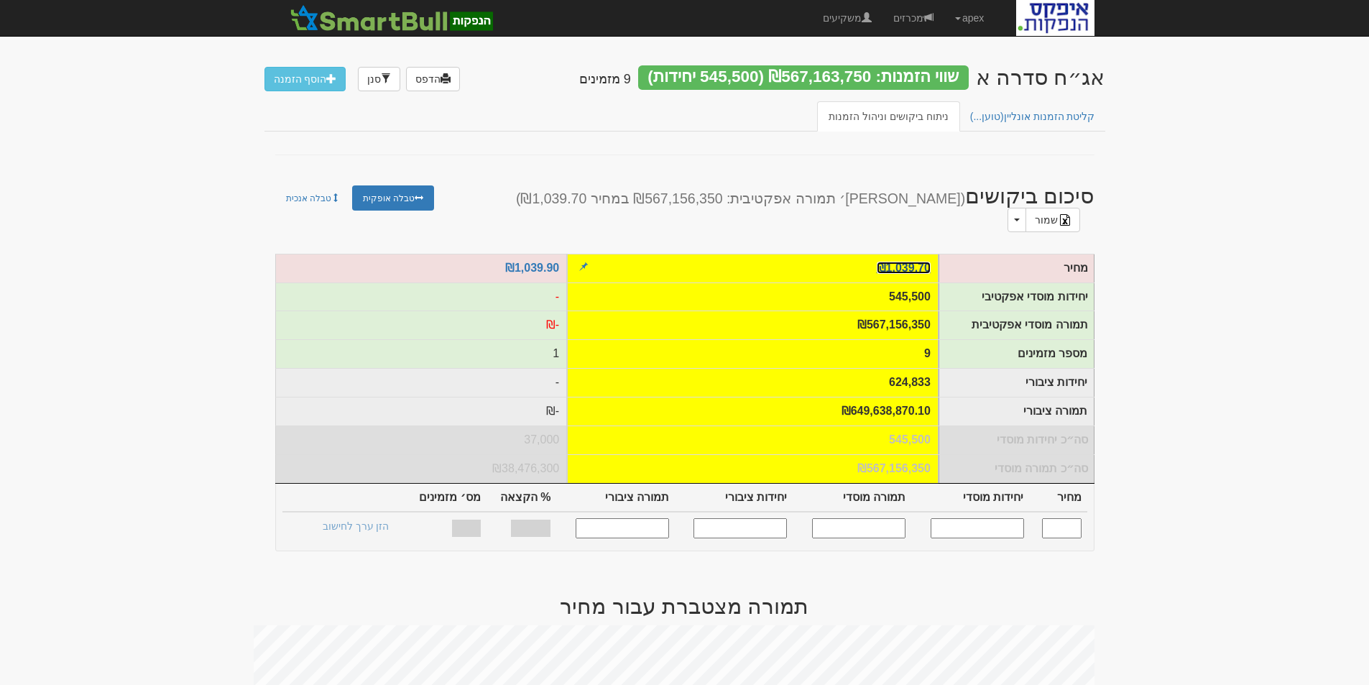
click at [890, 262] on link "₪1,039.70" at bounding box center [904, 268] width 54 height 12
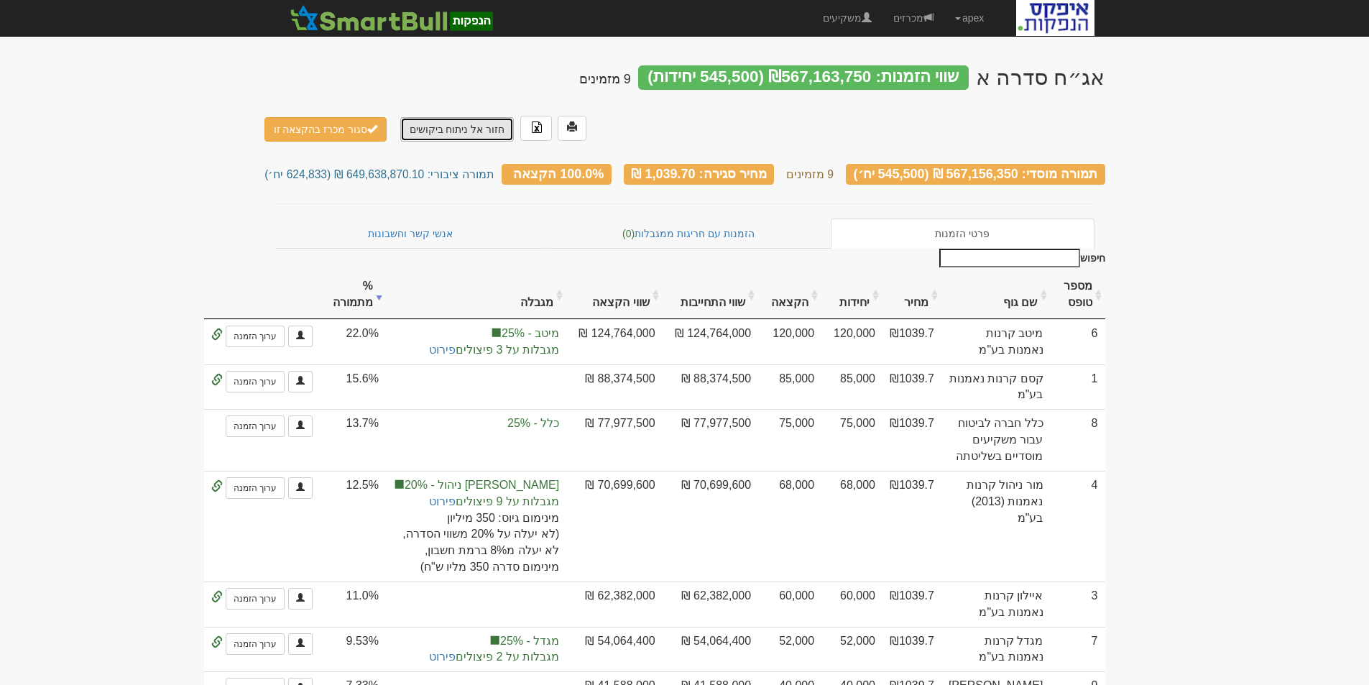
click at [441, 117] on link "חזור אל ניתוח ביקושים" at bounding box center [457, 129] width 114 height 24
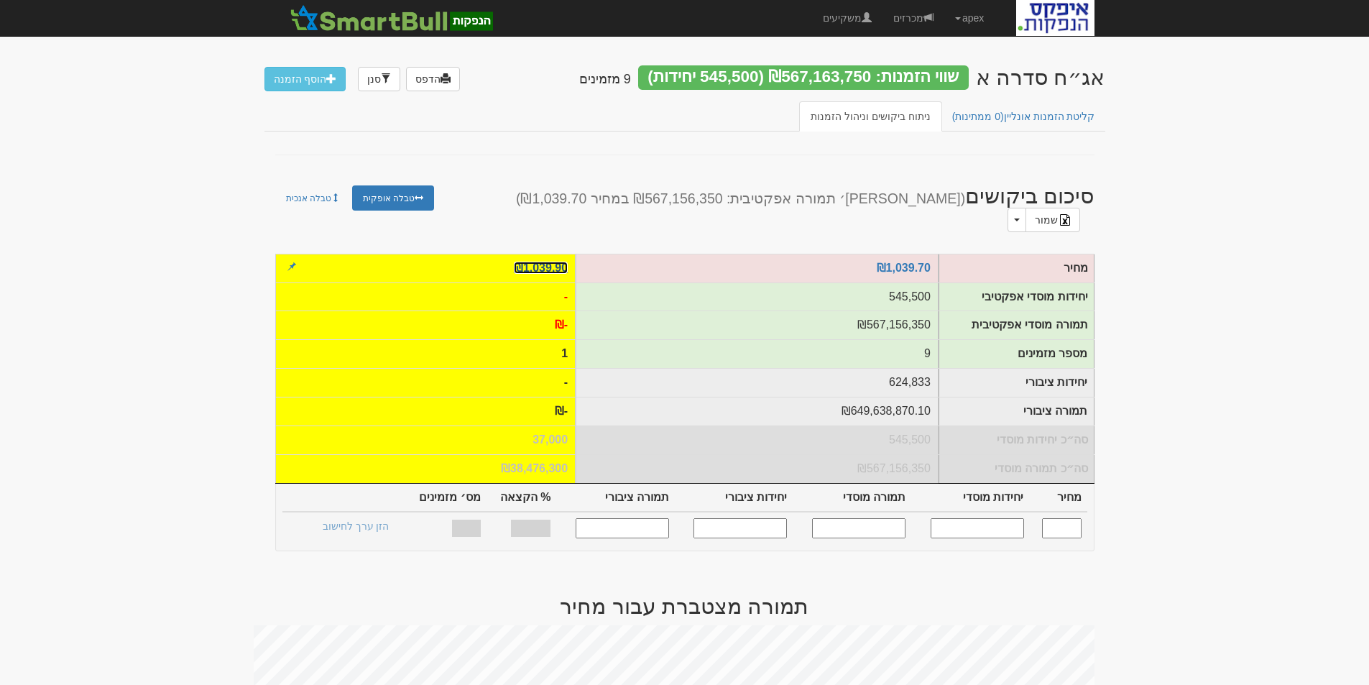
click at [521, 262] on link "₪1,039.90" at bounding box center [541, 268] width 54 height 12
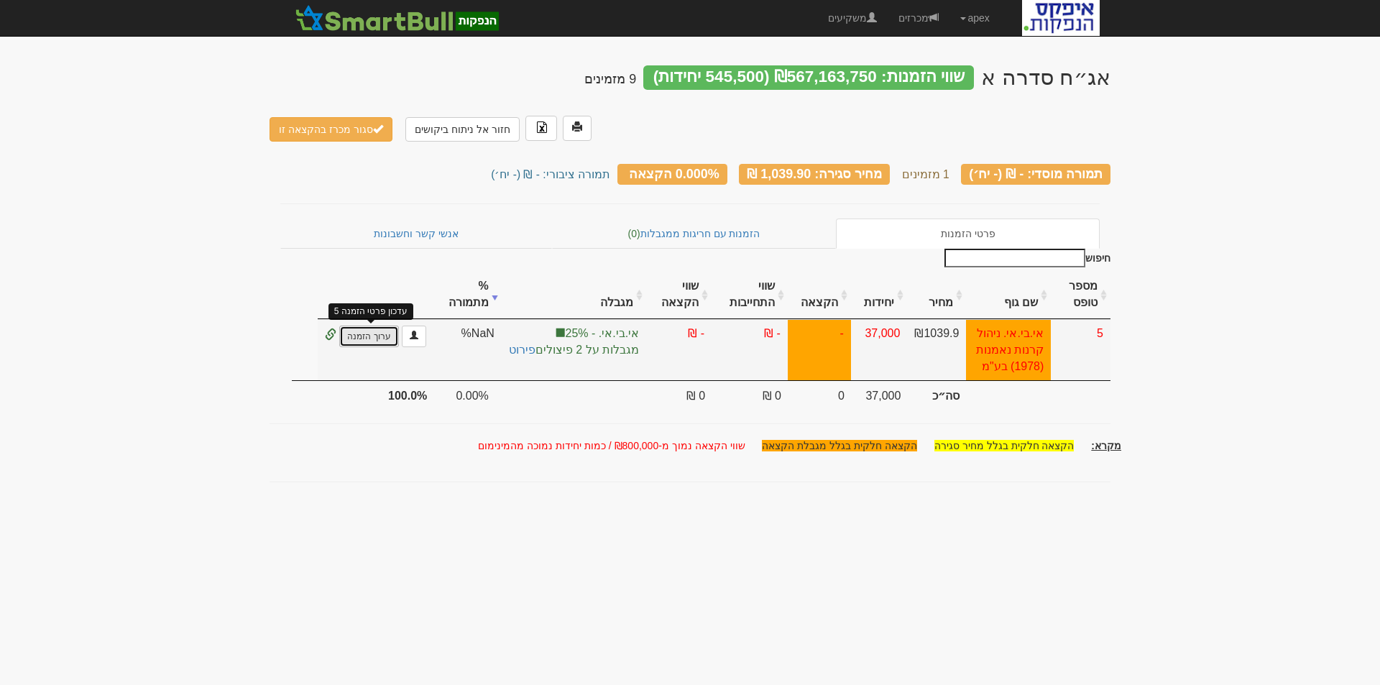
click at [376, 326] on link "ערוך הזמנה" at bounding box center [368, 337] width 59 height 22
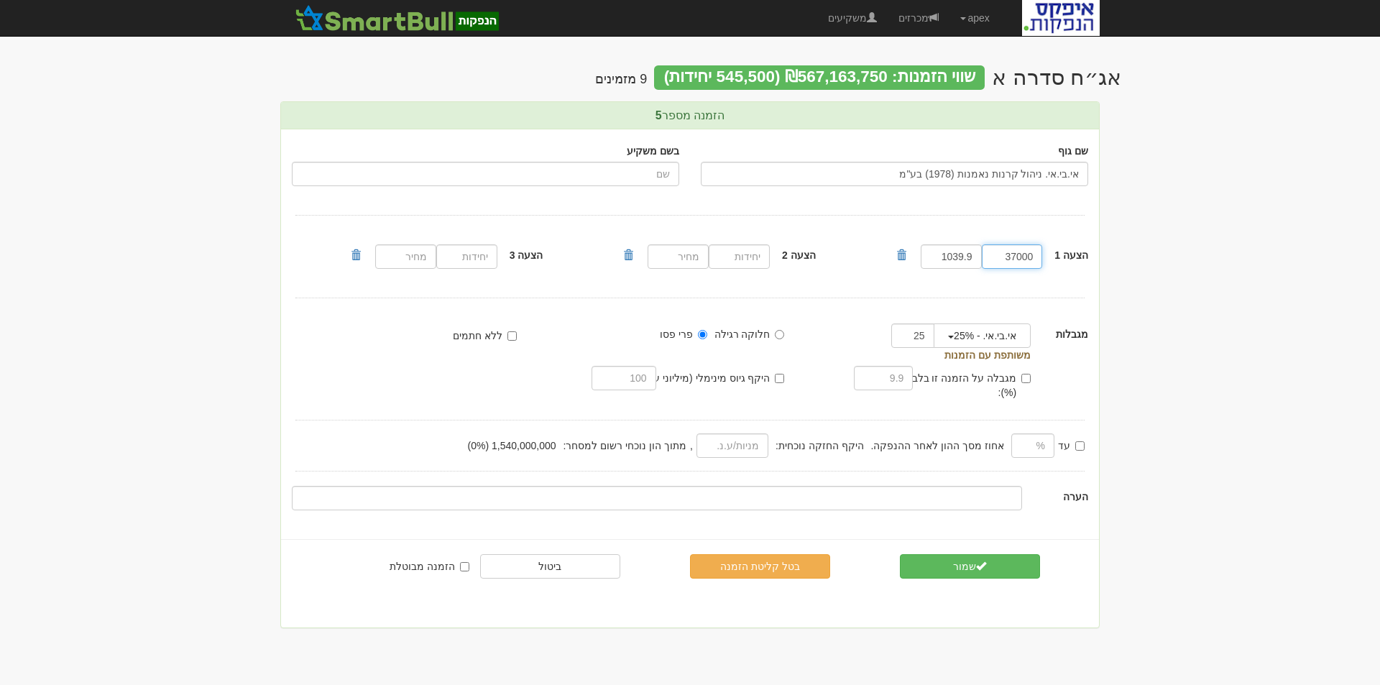
click at [1002, 262] on input "37000" at bounding box center [1012, 256] width 61 height 24
drag, startPoint x: 993, startPoint y: 257, endPoint x: 1046, endPoint y: 262, distance: 53.4
click at [1046, 262] on div "הצעה 1 37000 37,000 1039.9" at bounding box center [997, 257] width 205 height 32
type input "37000"
click at [957, 262] on input "1039.9" at bounding box center [951, 256] width 61 height 24
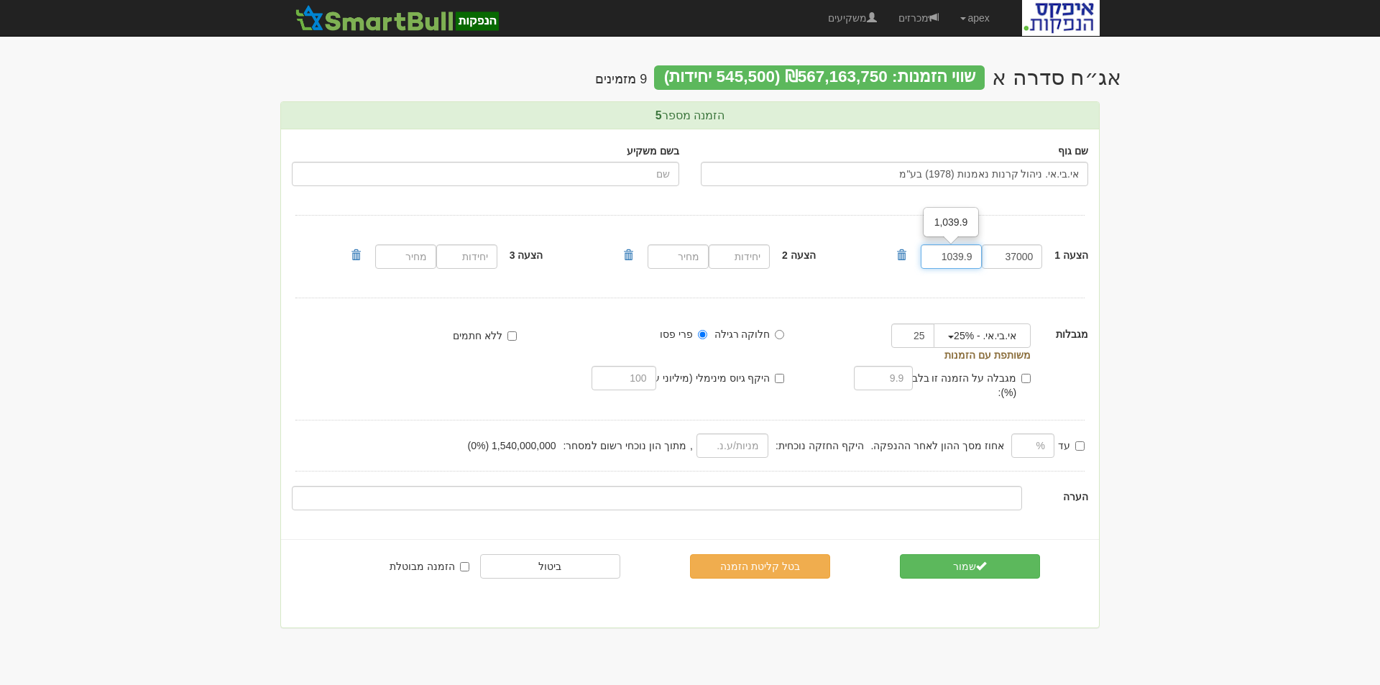
drag, startPoint x: 937, startPoint y: 252, endPoint x: 984, endPoint y: 252, distance: 46.7
click at [984, 252] on div "37000 1039.9 1,039.9" at bounding box center [996, 257] width 183 height 32
type input "1039.90"
click at [946, 554] on button "שמור" at bounding box center [970, 566] width 140 height 24
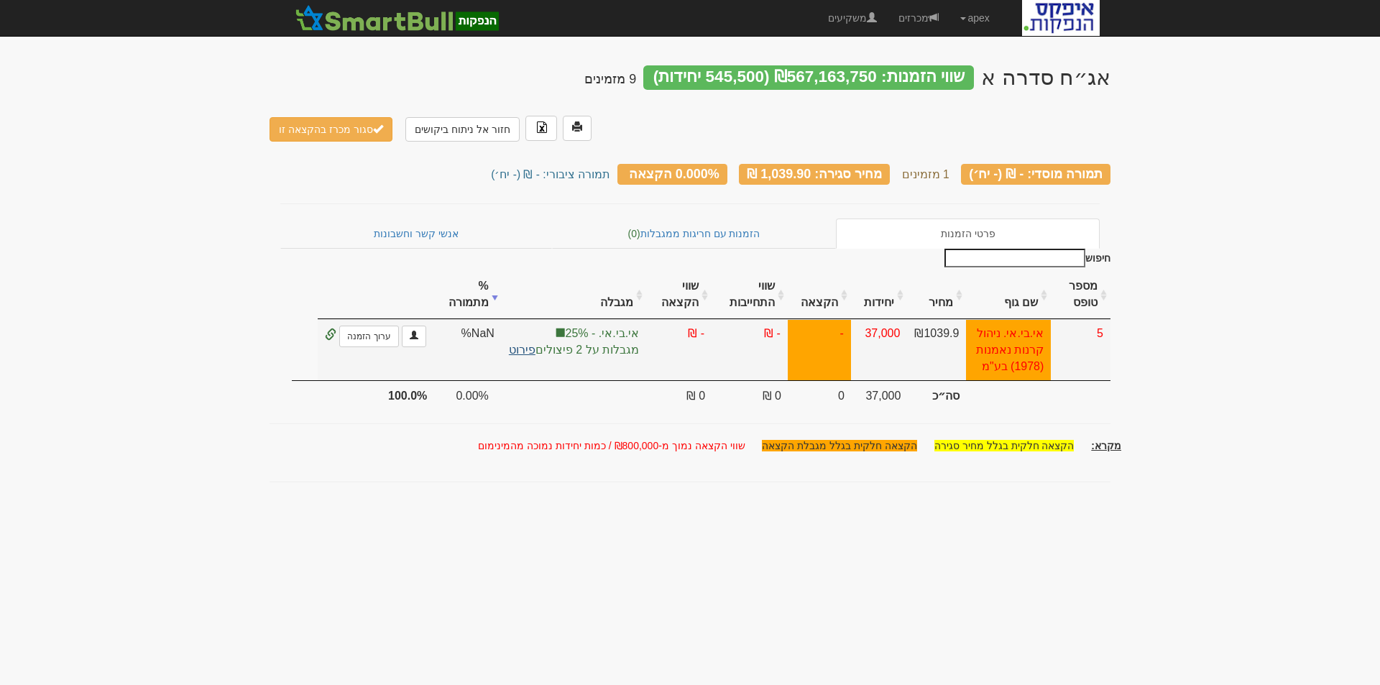
click at [517, 344] on link "פירוט" at bounding box center [522, 350] width 27 height 12
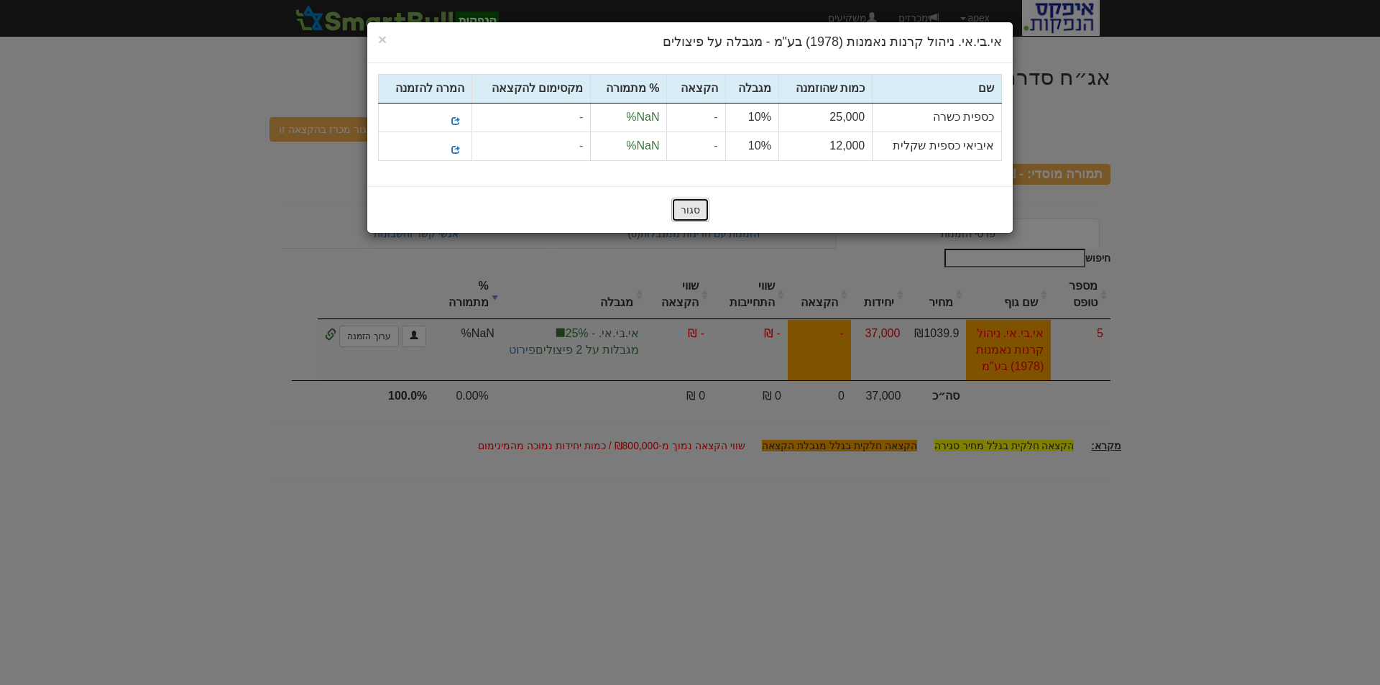
click at [683, 206] on button "סגור" at bounding box center [690, 210] width 38 height 24
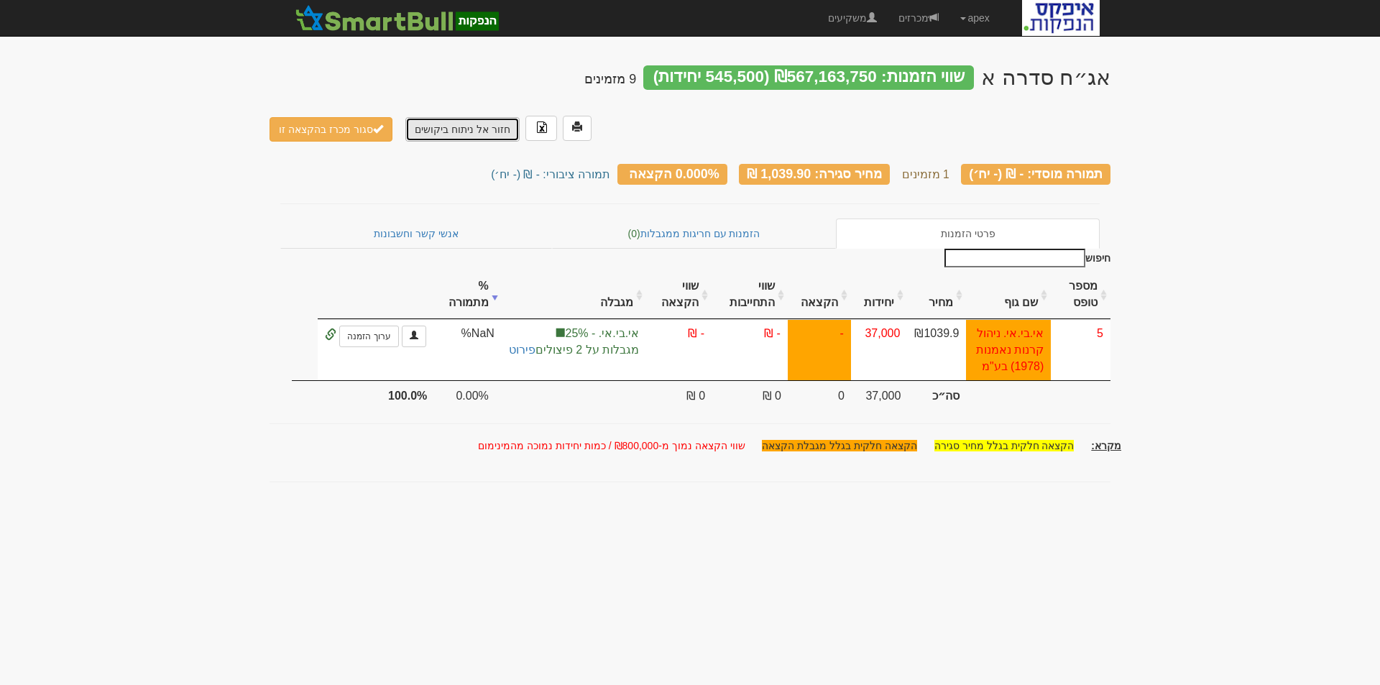
click at [466, 117] on link "חזור אל ניתוח ביקושים" at bounding box center [462, 129] width 114 height 24
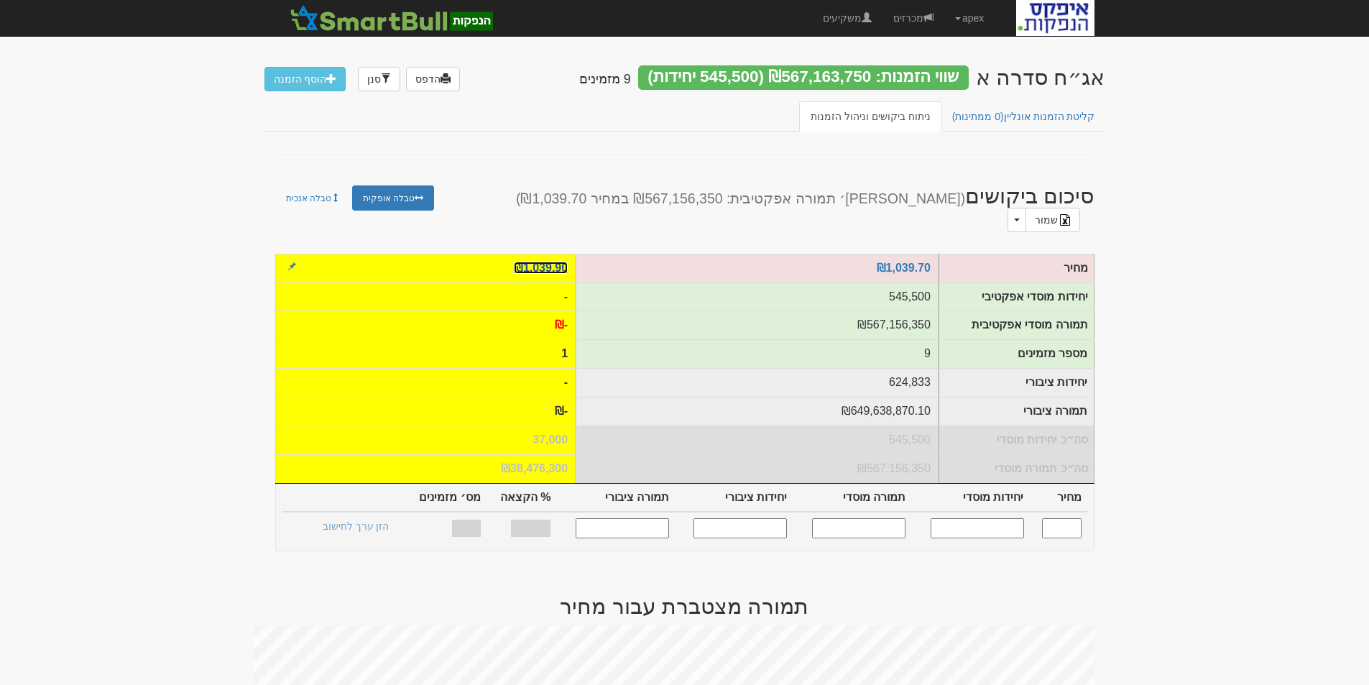
click at [532, 262] on link "₪1,039.90" at bounding box center [541, 268] width 54 height 12
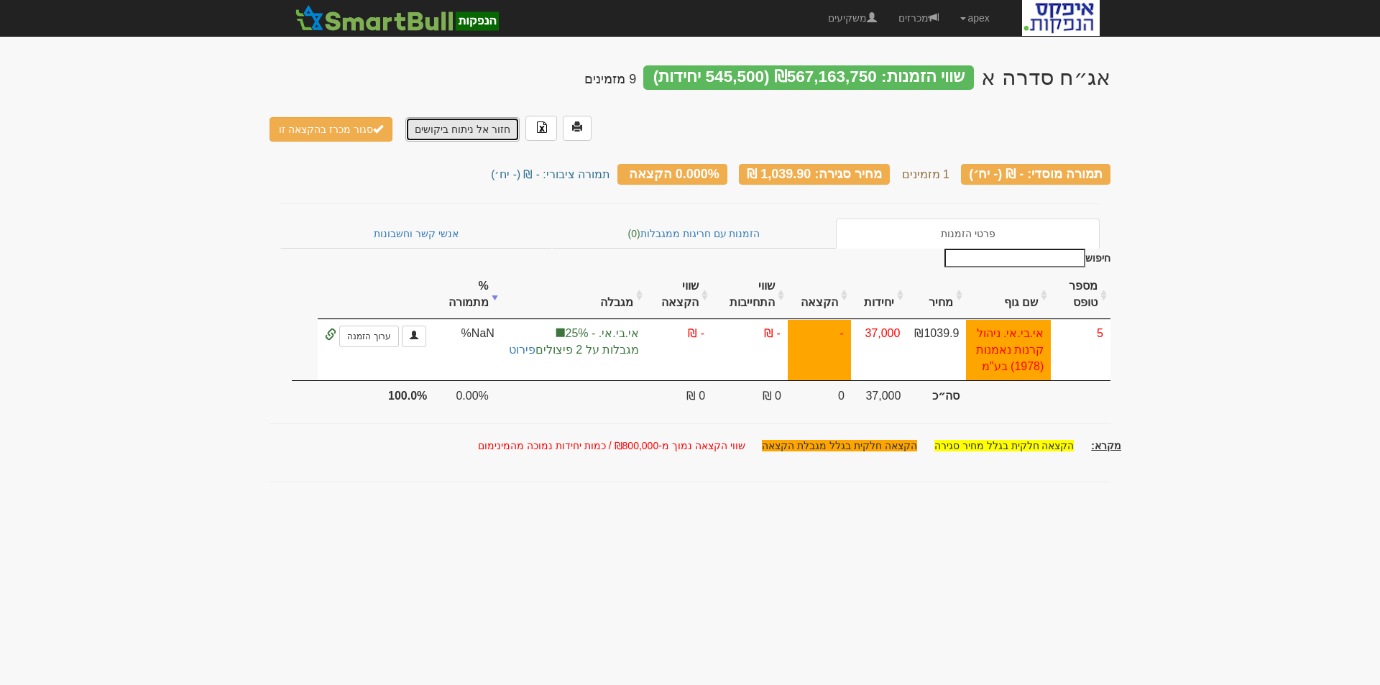
click at [471, 117] on link "חזור אל ניתוח ביקושים" at bounding box center [462, 129] width 114 height 24
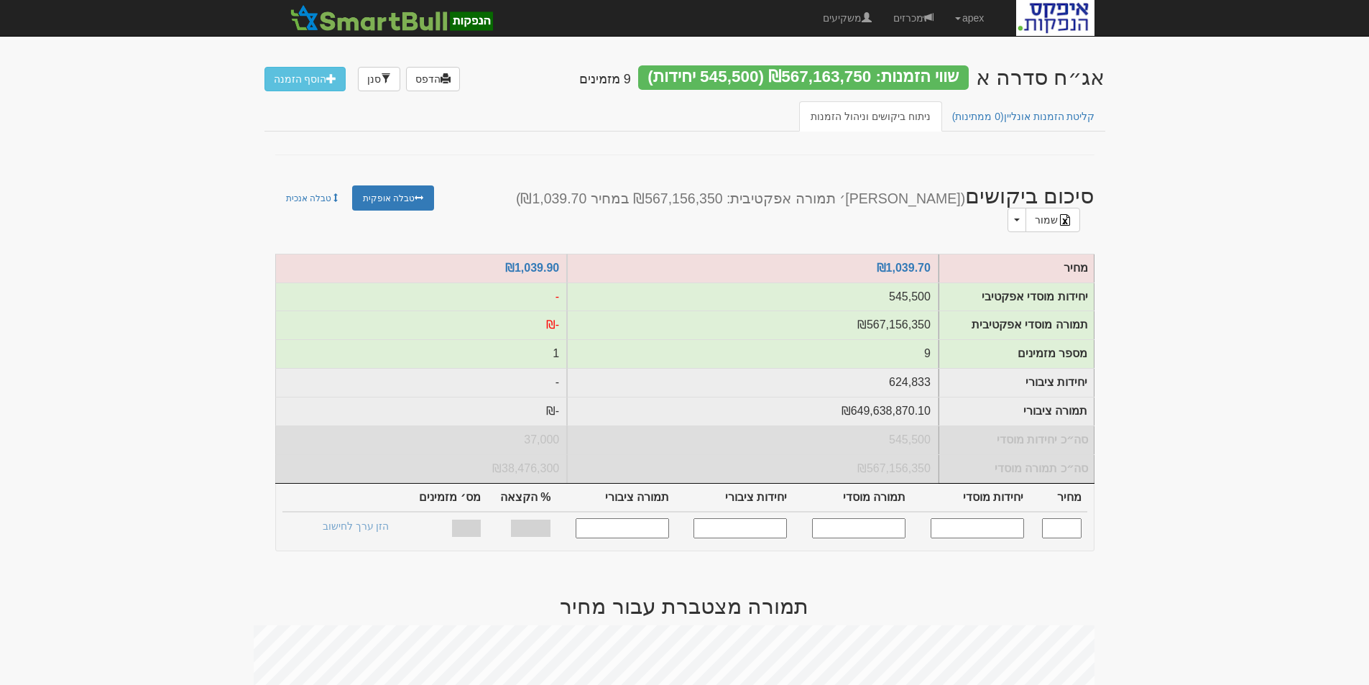
click at [966, 520] on input "text" at bounding box center [977, 527] width 93 height 19
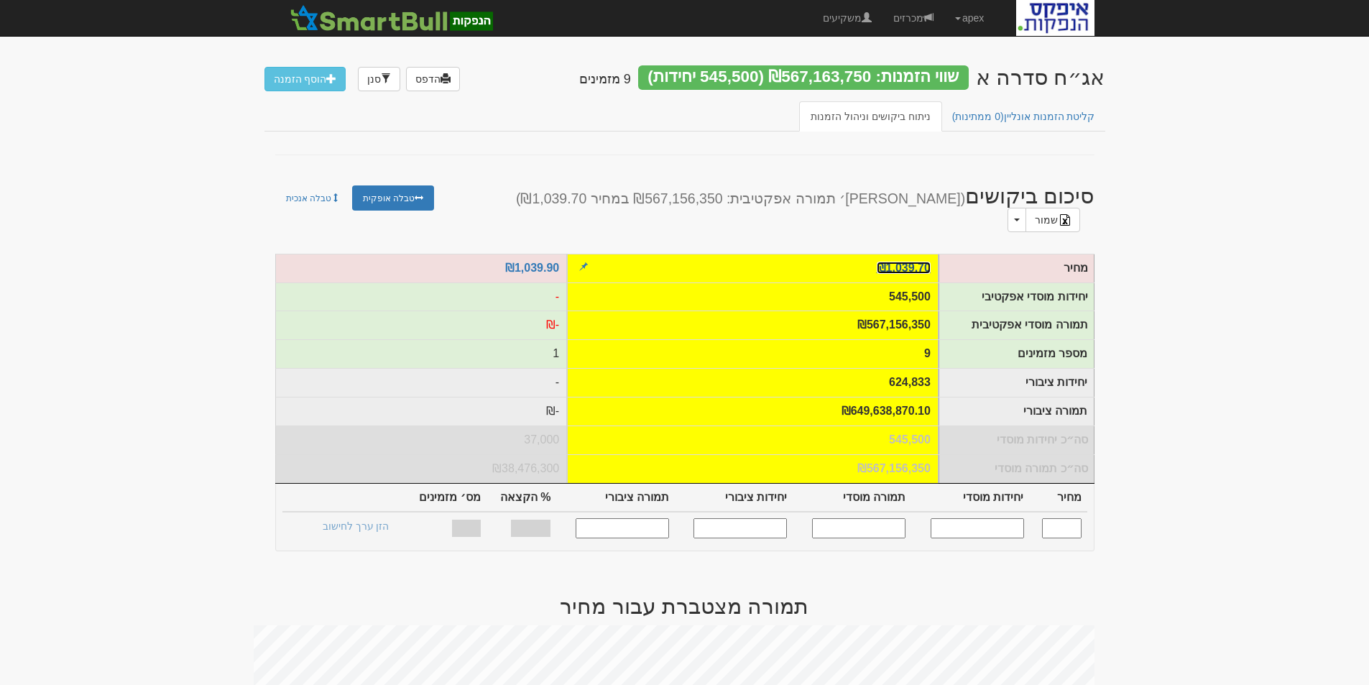
click at [916, 262] on link "₪1,039.70" at bounding box center [904, 268] width 54 height 12
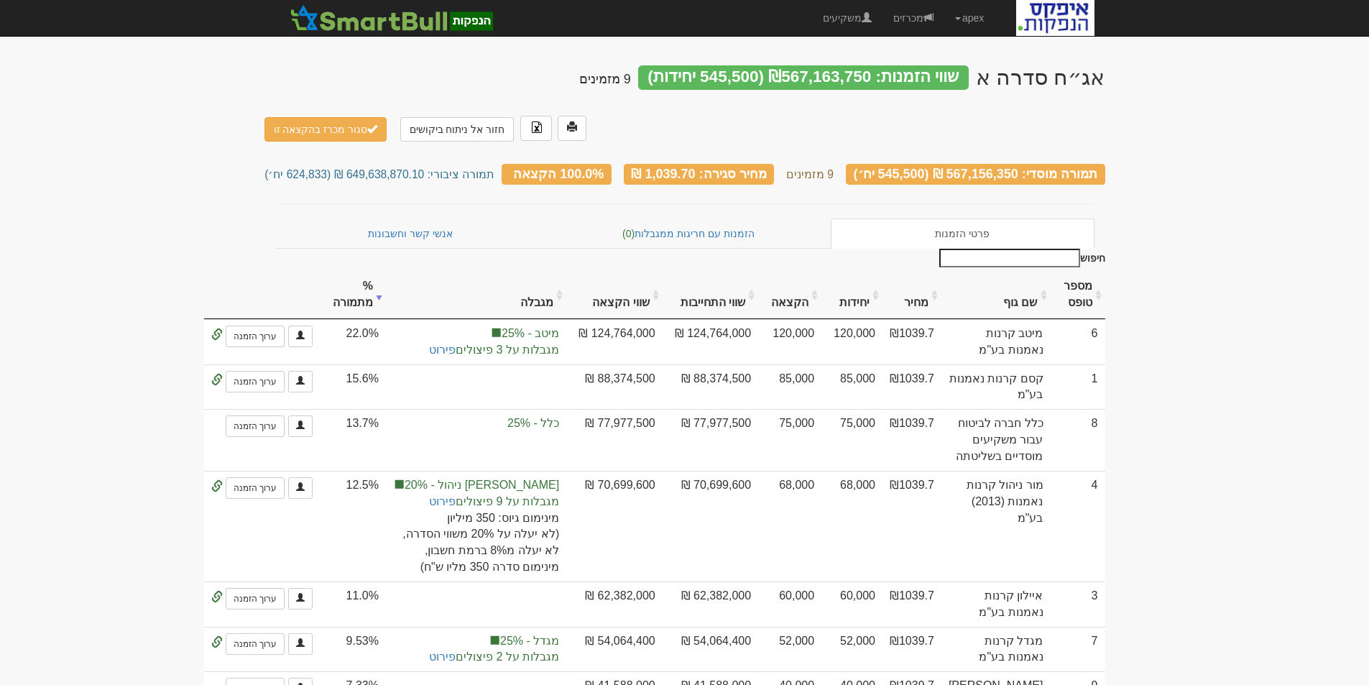
click at [1013, 271] on th "שם גוף" at bounding box center [995, 295] width 109 height 48
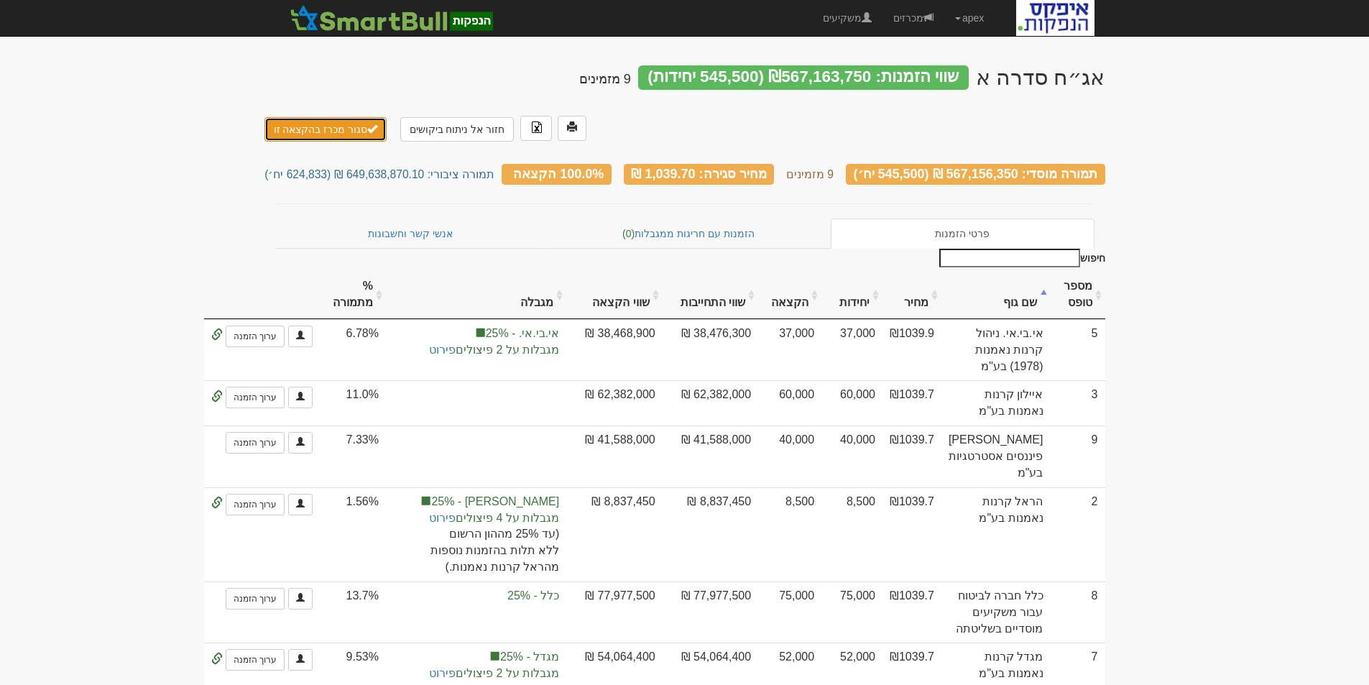
click at [330, 117] on button "סגור מכרז בהקצאה זו" at bounding box center [325, 129] width 123 height 24
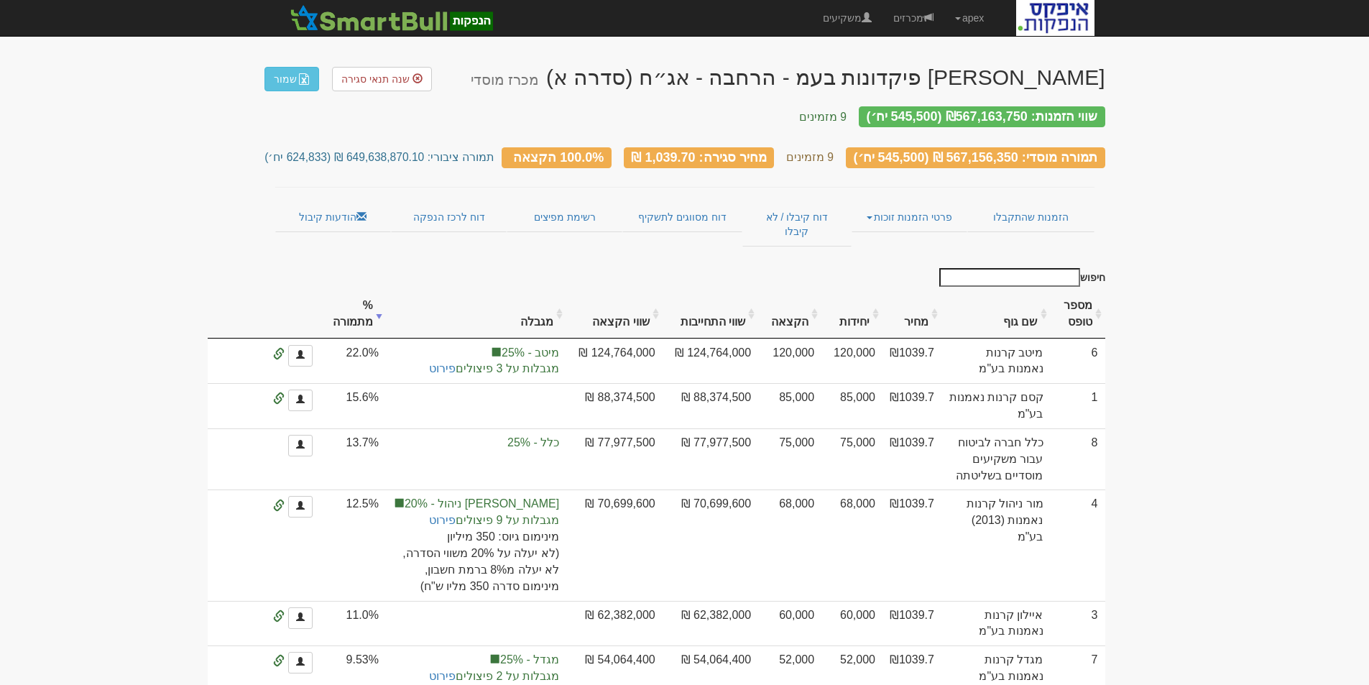
click at [1014, 297] on th "שם גוף" at bounding box center [995, 314] width 109 height 48
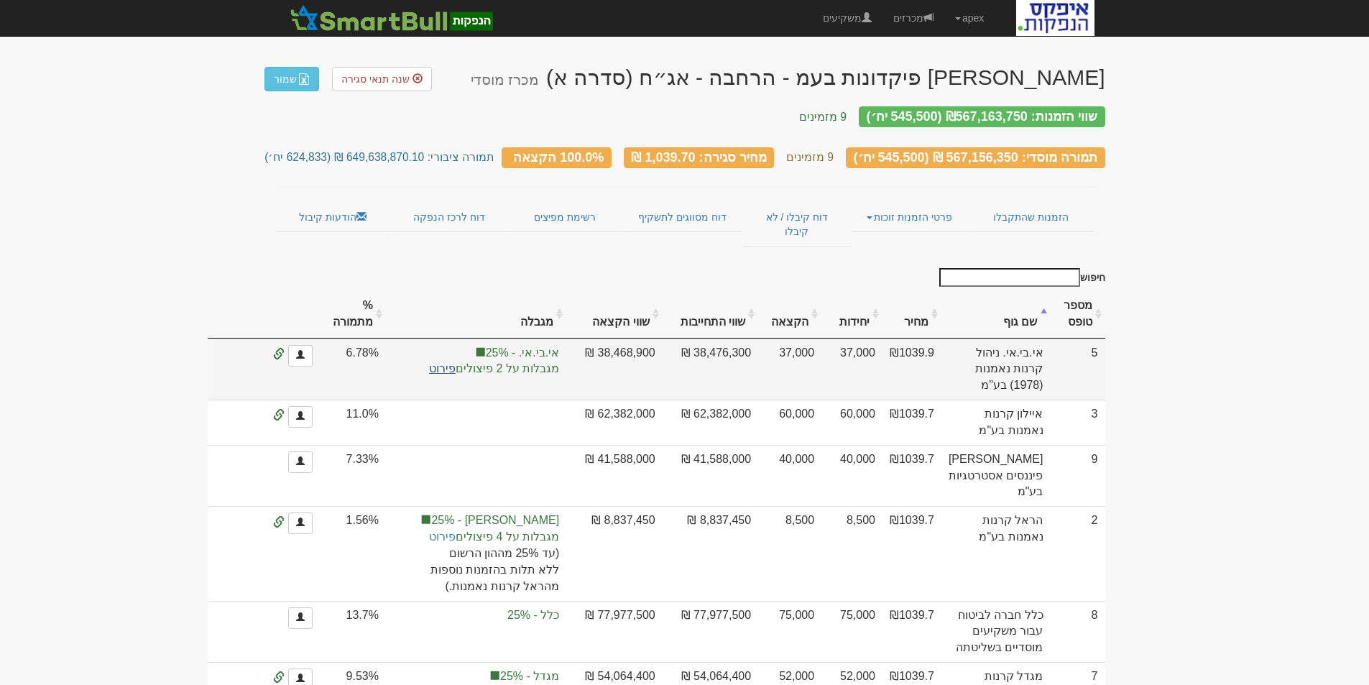
click at [456, 362] on link "פירוט" at bounding box center [442, 368] width 27 height 12
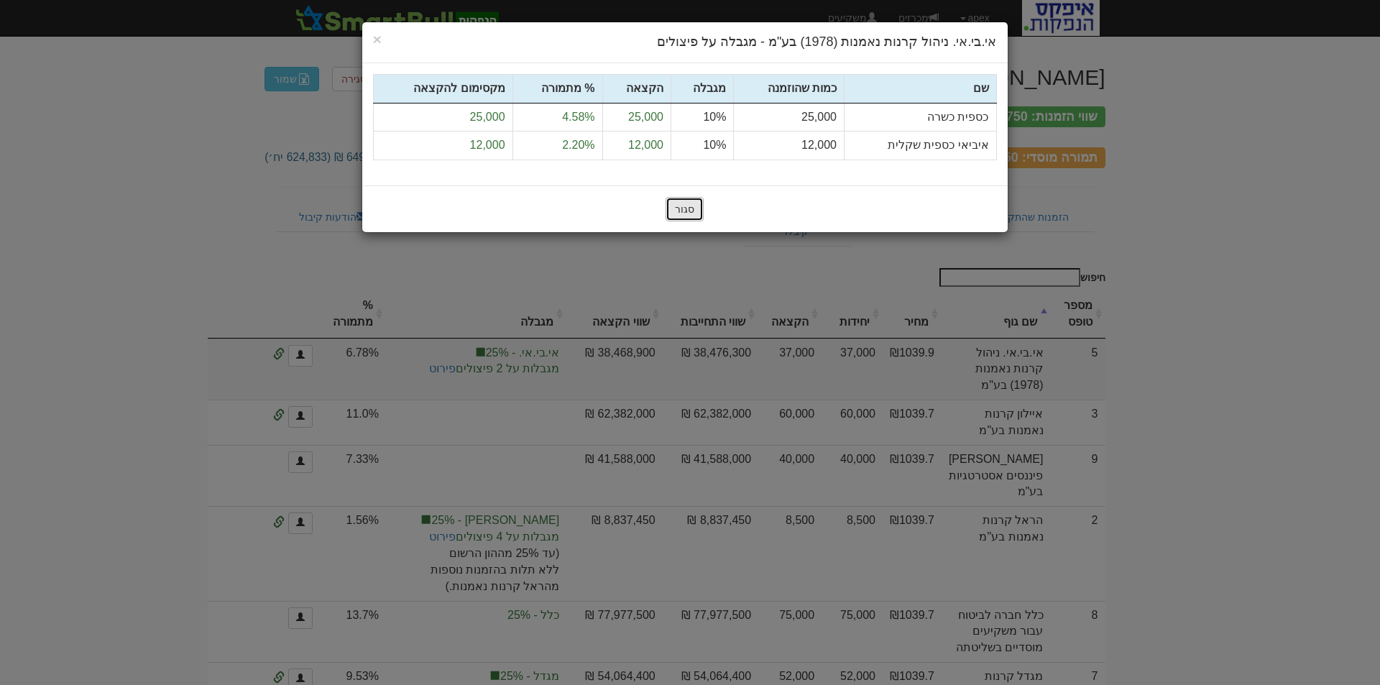
click at [691, 204] on button "סגור" at bounding box center [684, 209] width 38 height 24
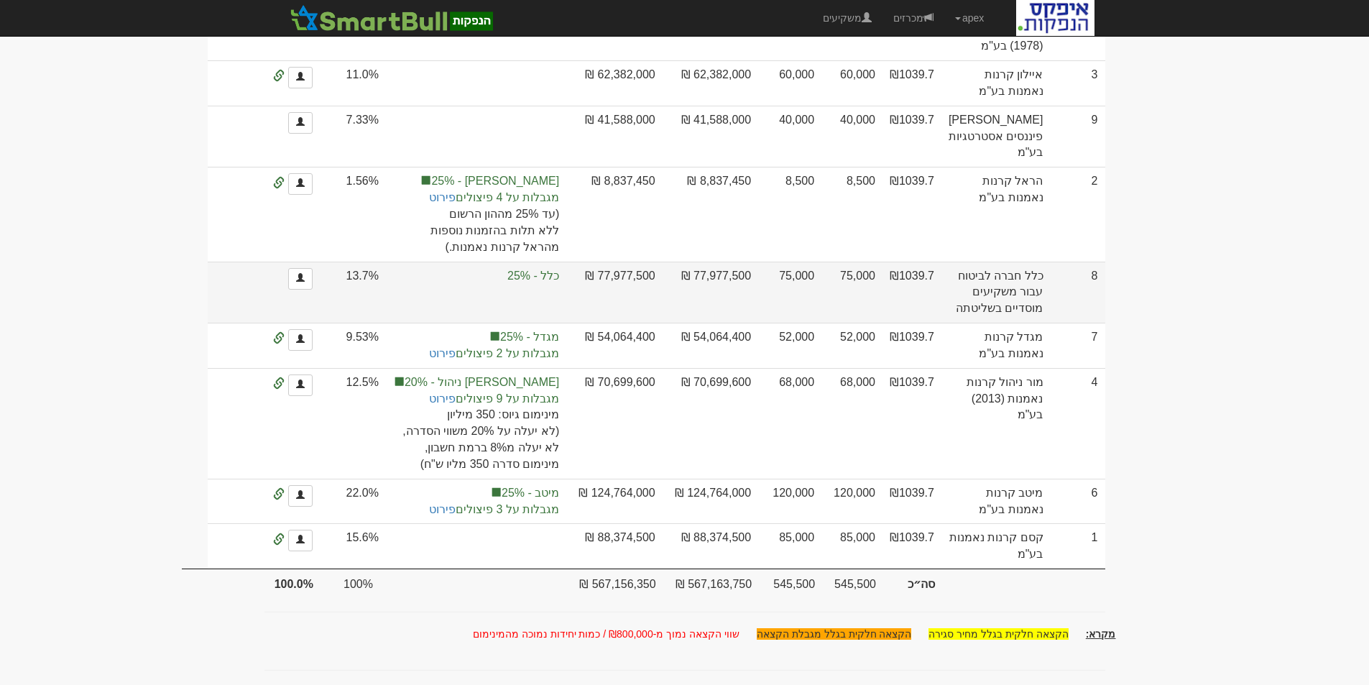
scroll to position [487, 0]
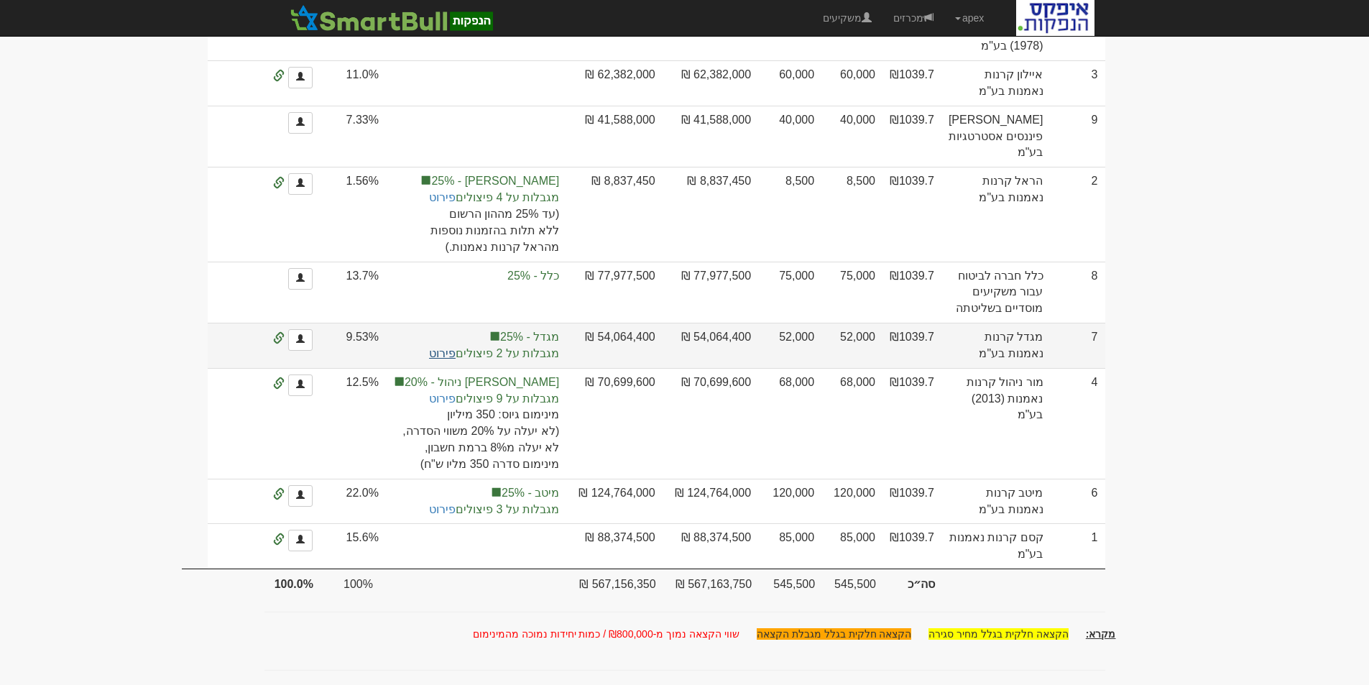
click at [456, 347] on link "פירוט" at bounding box center [442, 353] width 27 height 12
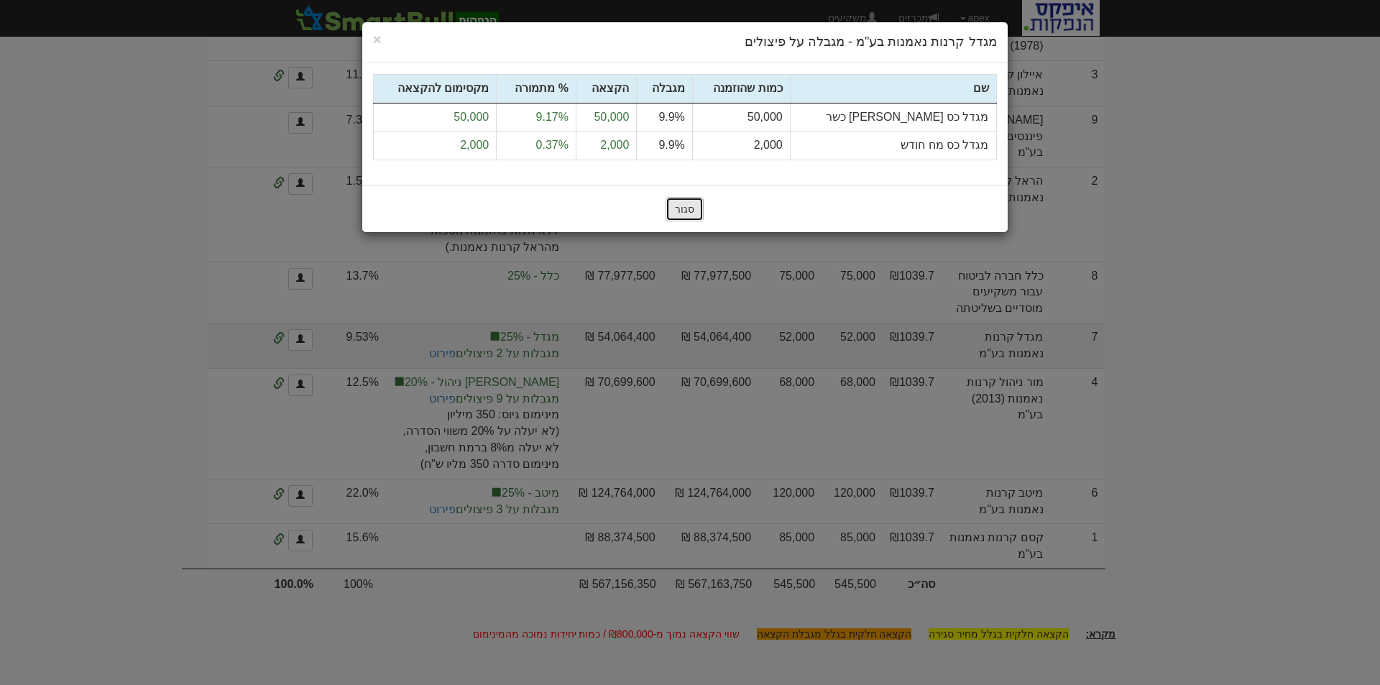
click at [681, 206] on button "סגור" at bounding box center [684, 209] width 38 height 24
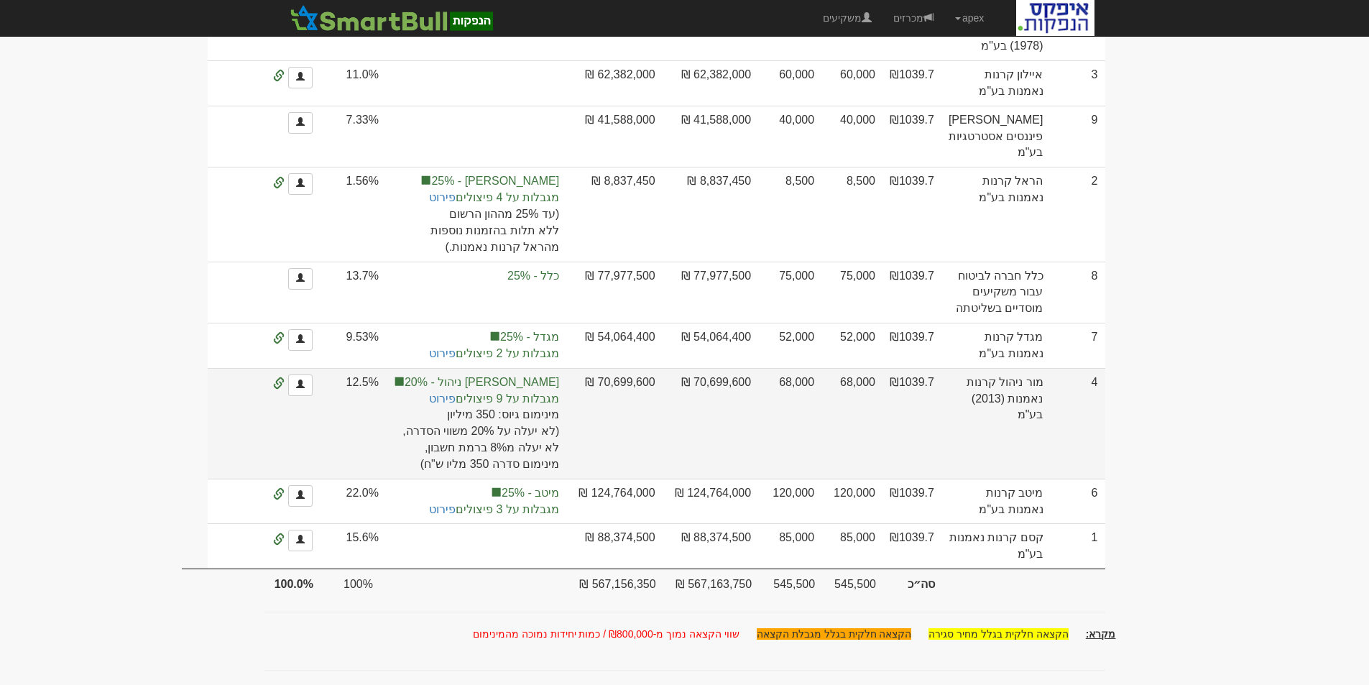
scroll to position [559, 0]
click at [456, 392] on link "פירוט" at bounding box center [442, 398] width 27 height 12
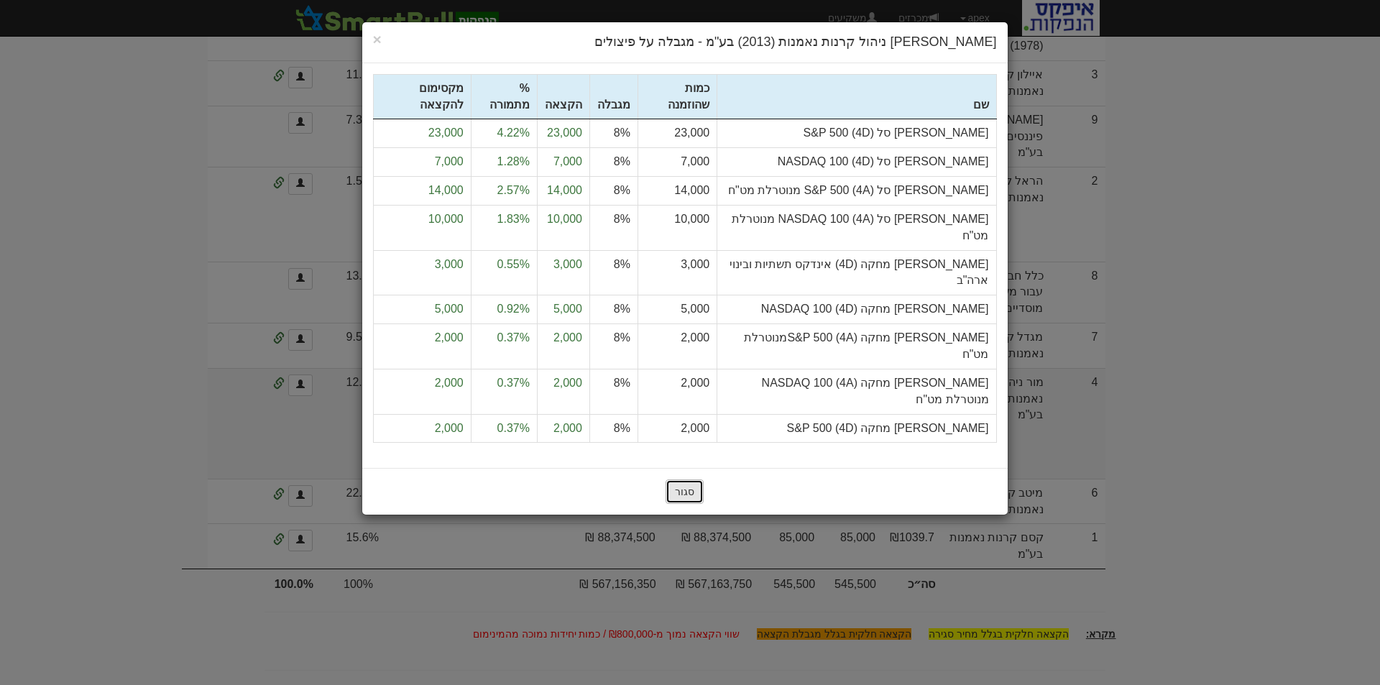
click at [688, 479] on button "סגור" at bounding box center [684, 491] width 38 height 24
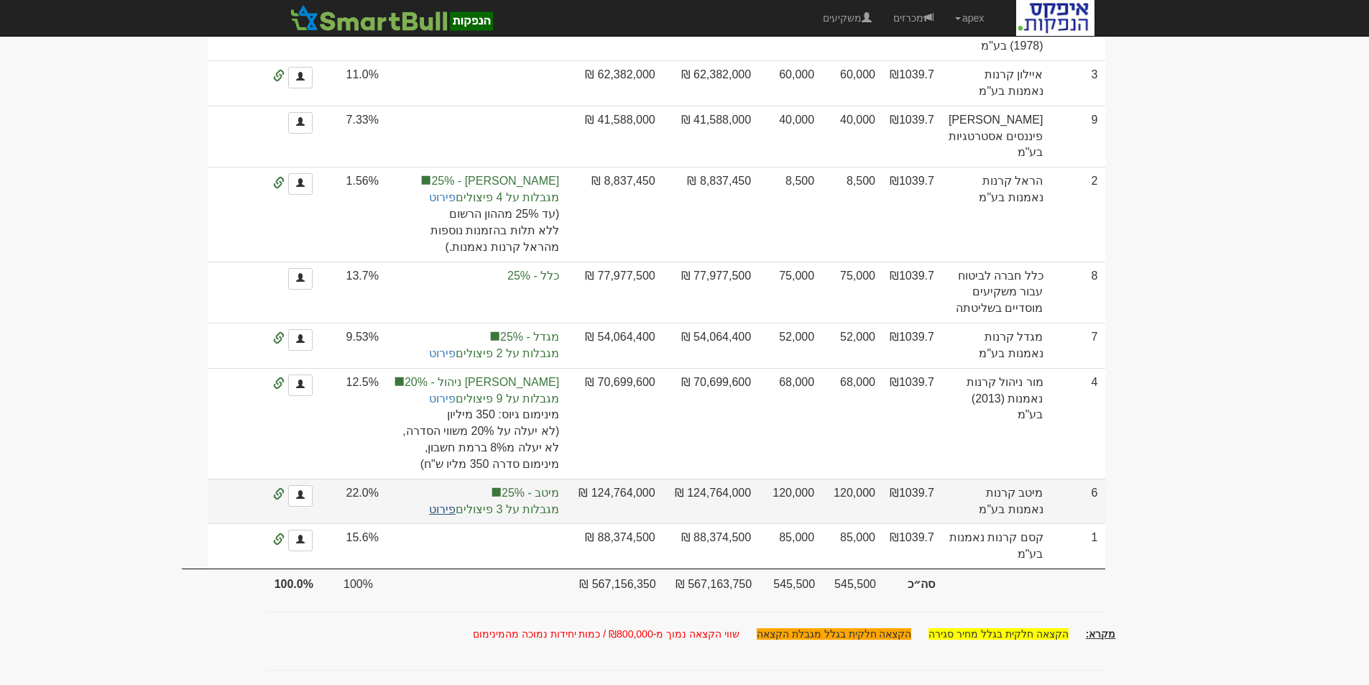
click at [456, 503] on link "פירוט" at bounding box center [442, 509] width 27 height 12
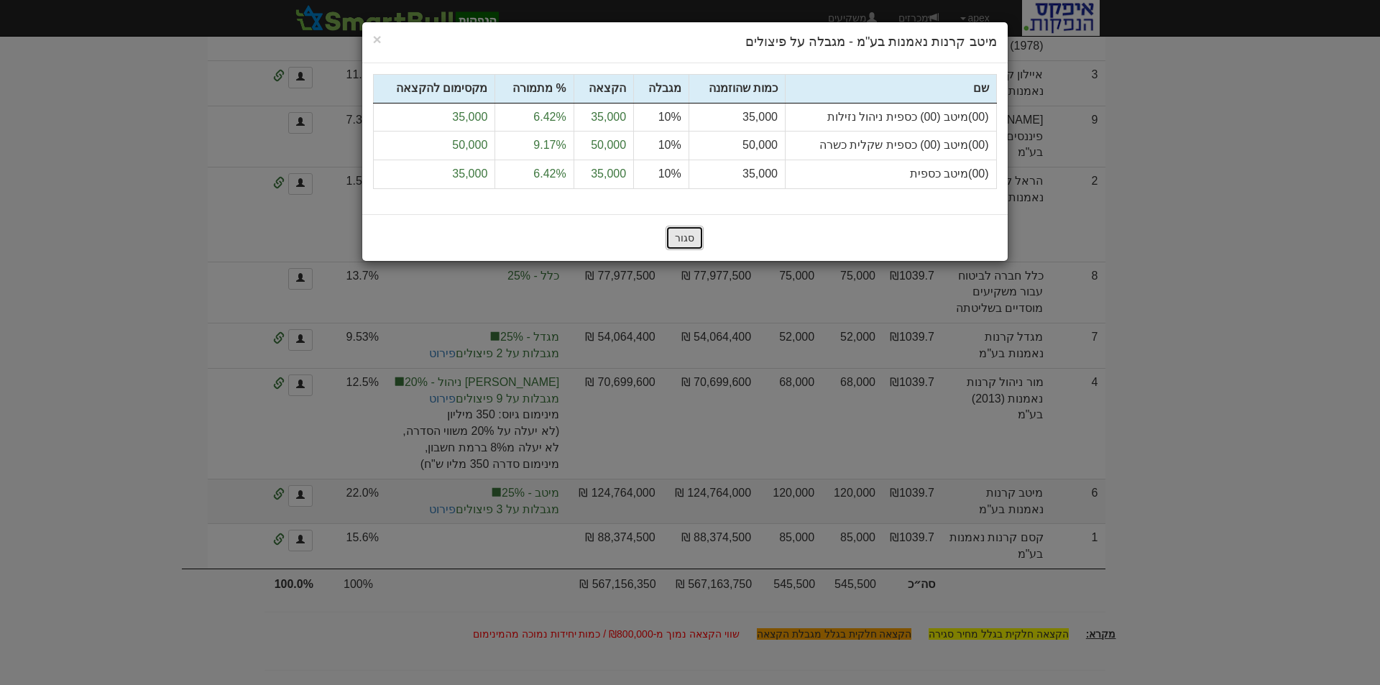
click at [681, 236] on button "סגור" at bounding box center [684, 238] width 38 height 24
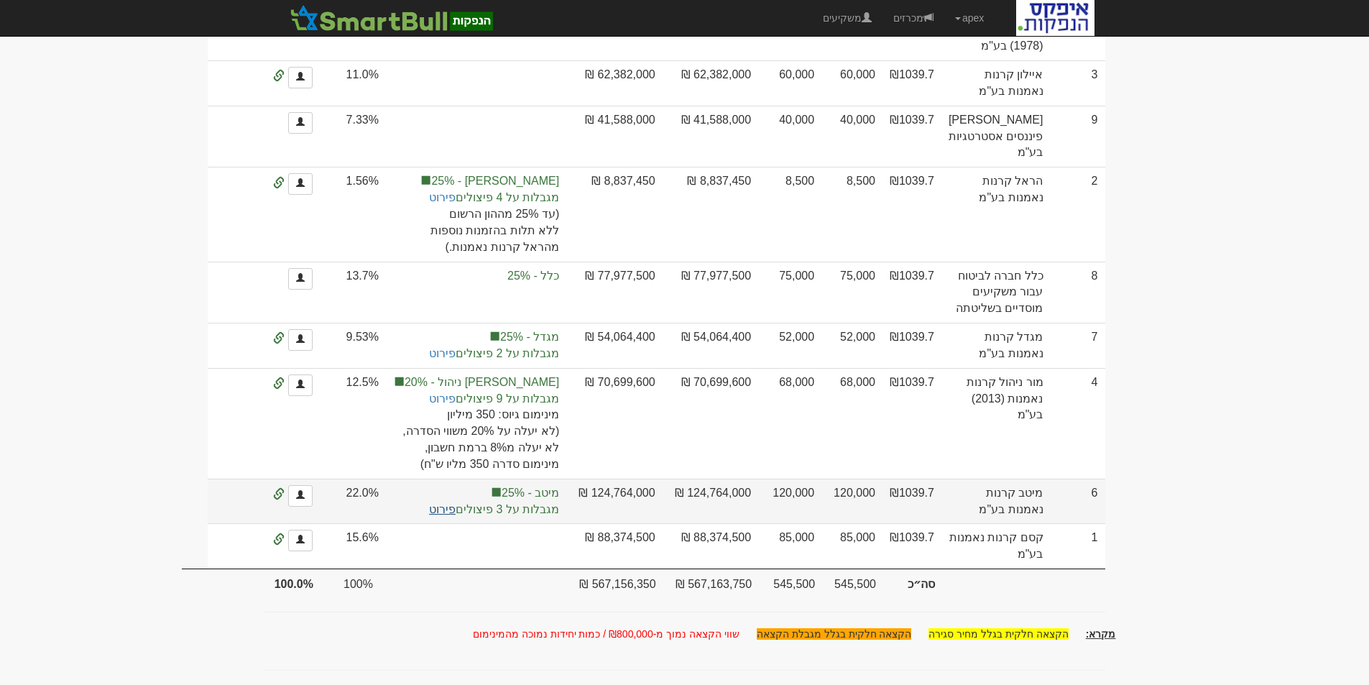
click at [456, 503] on link "פירוט" at bounding box center [442, 509] width 27 height 12
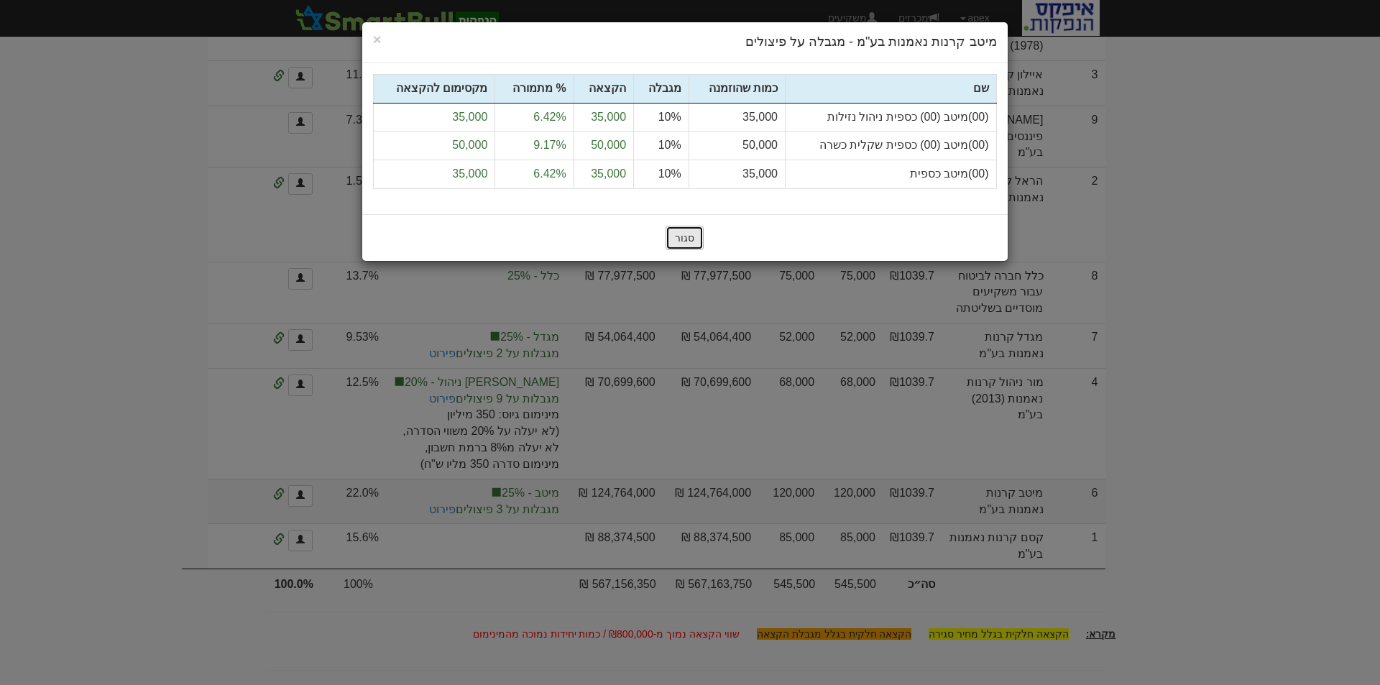
click at [679, 235] on button "סגור" at bounding box center [684, 238] width 38 height 24
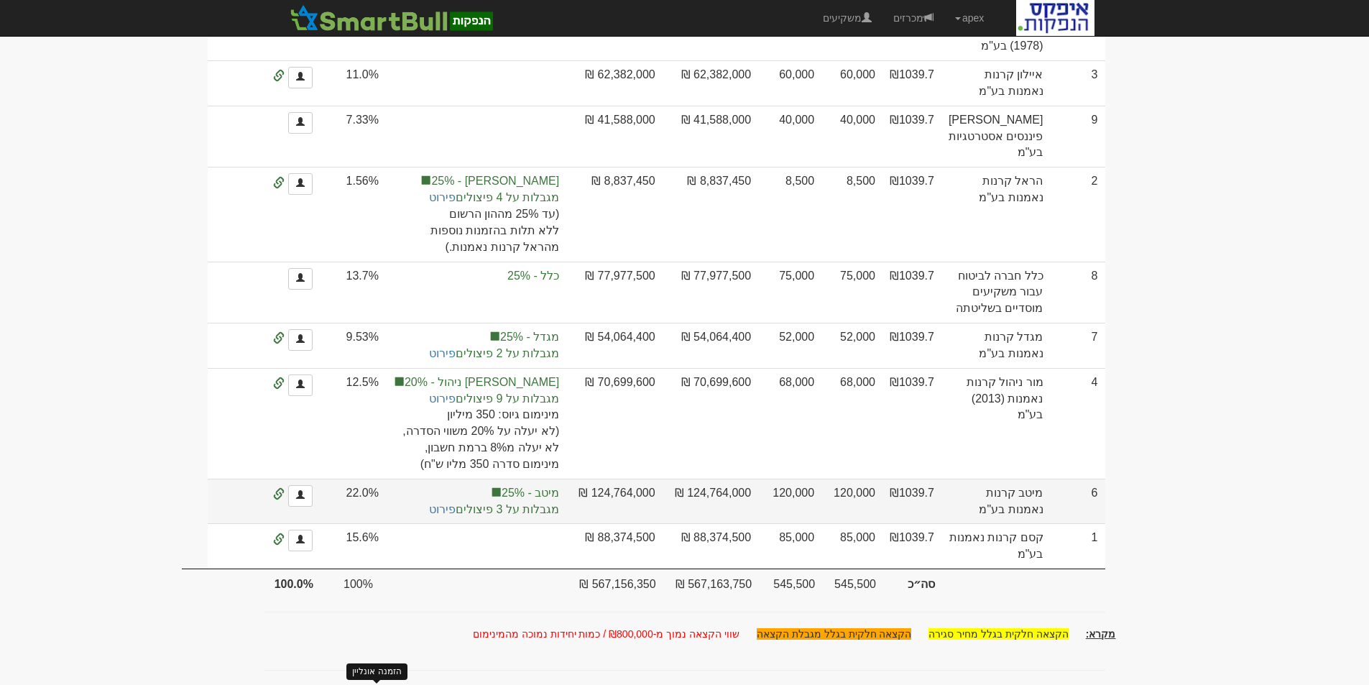
click at [285, 489] on span at bounding box center [278, 494] width 11 height 11
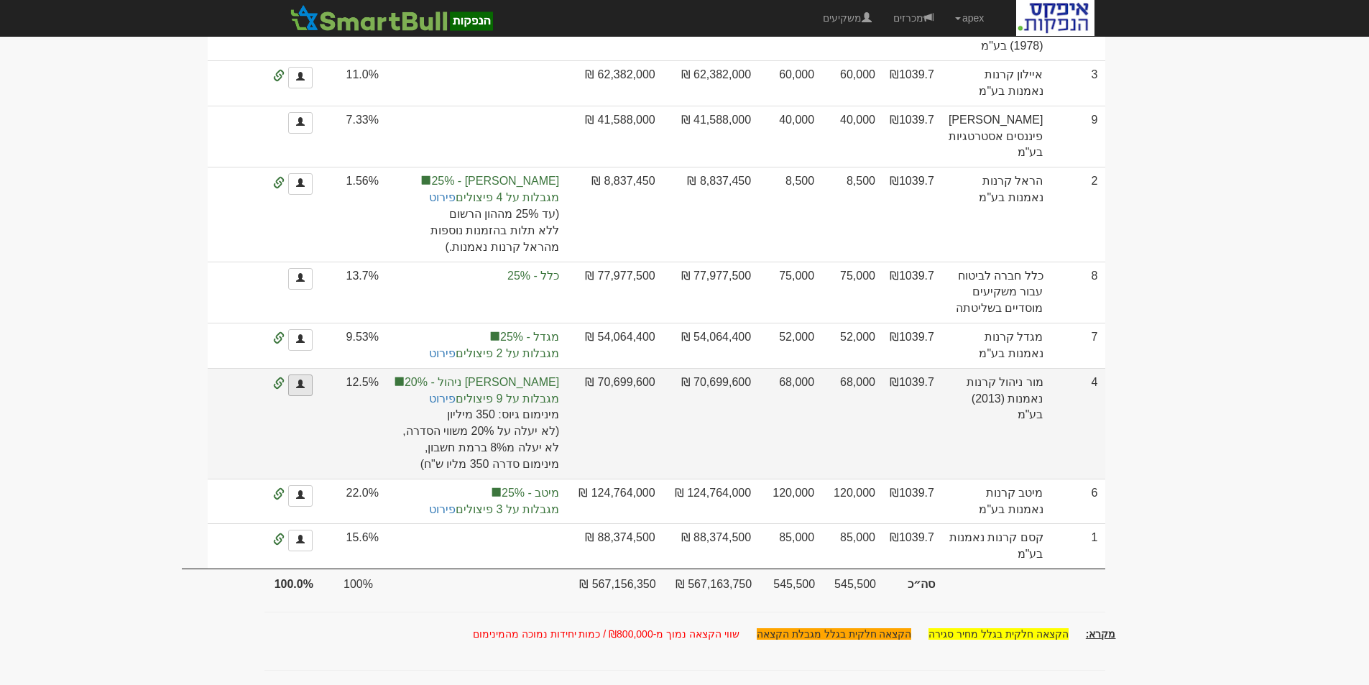
scroll to position [344, 0]
click at [285, 390] on span at bounding box center [278, 383] width 11 height 11
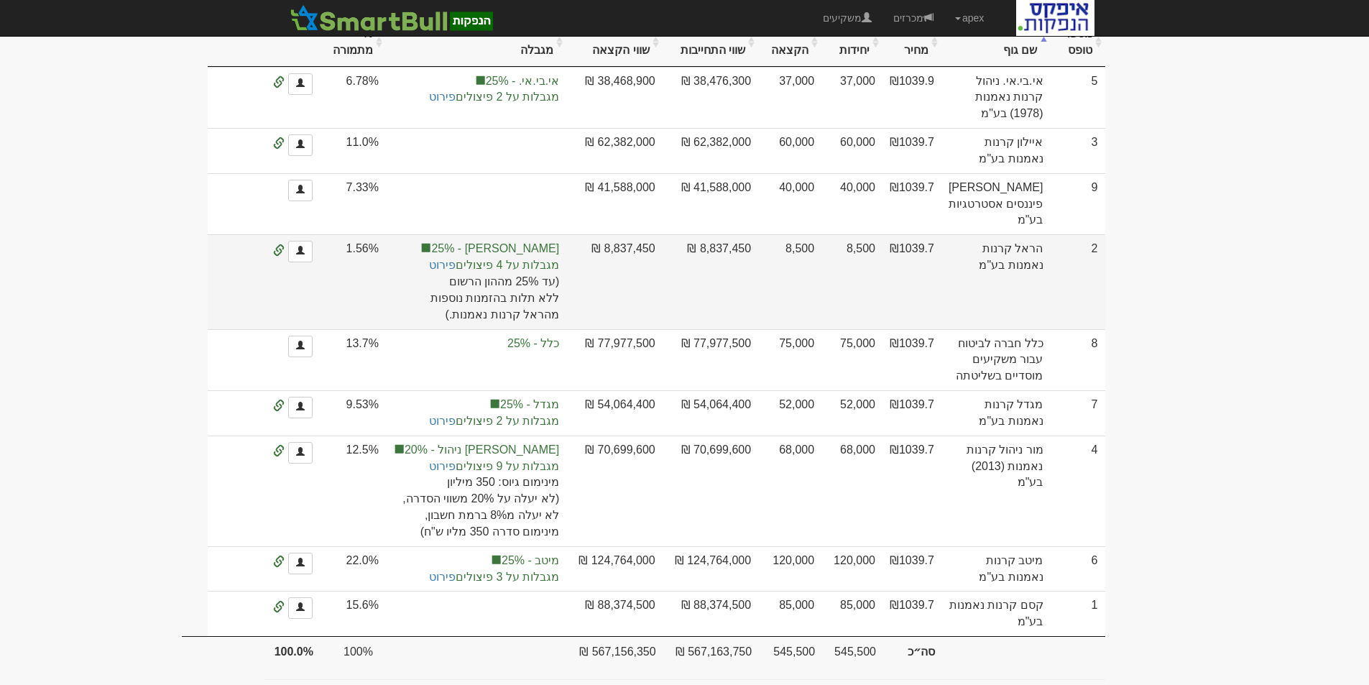
scroll to position [0, 0]
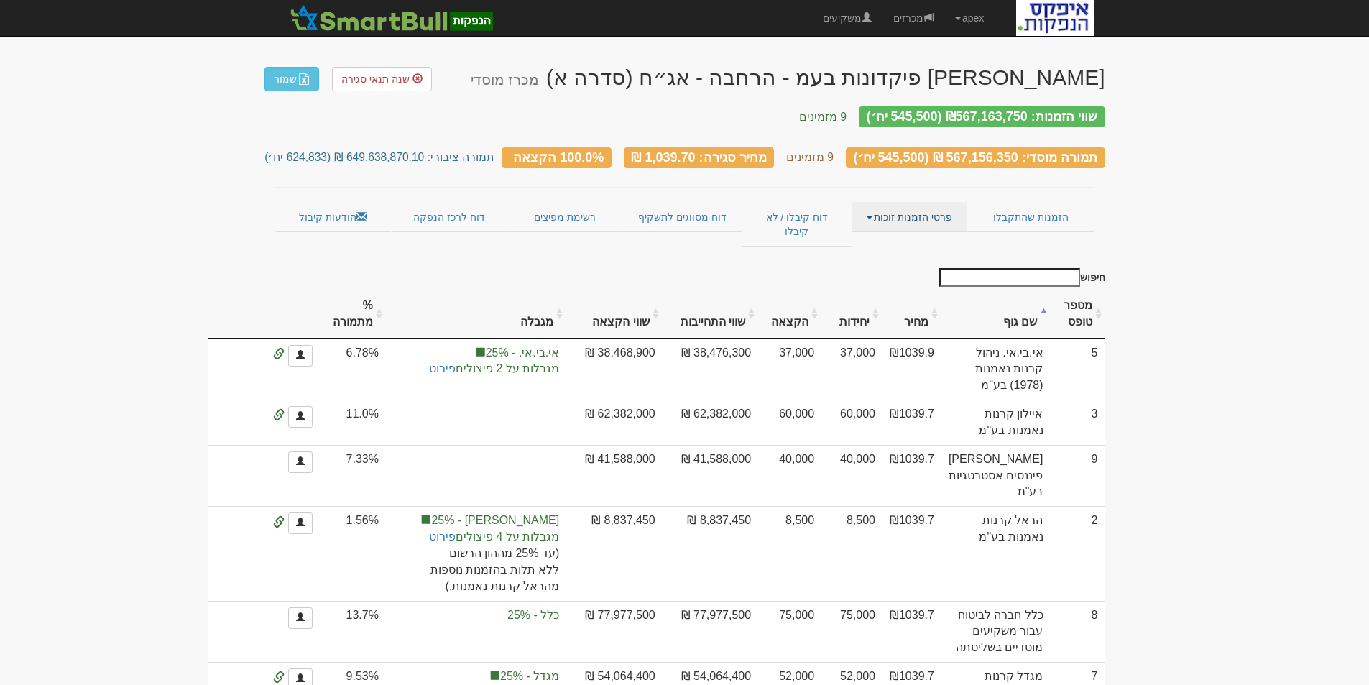
click at [919, 203] on link "פרטי הזמנות זוכות" at bounding box center [910, 217] width 116 height 30
click at [922, 236] on link "אנשי קשר וחשבונות" at bounding box center [910, 245] width 114 height 19
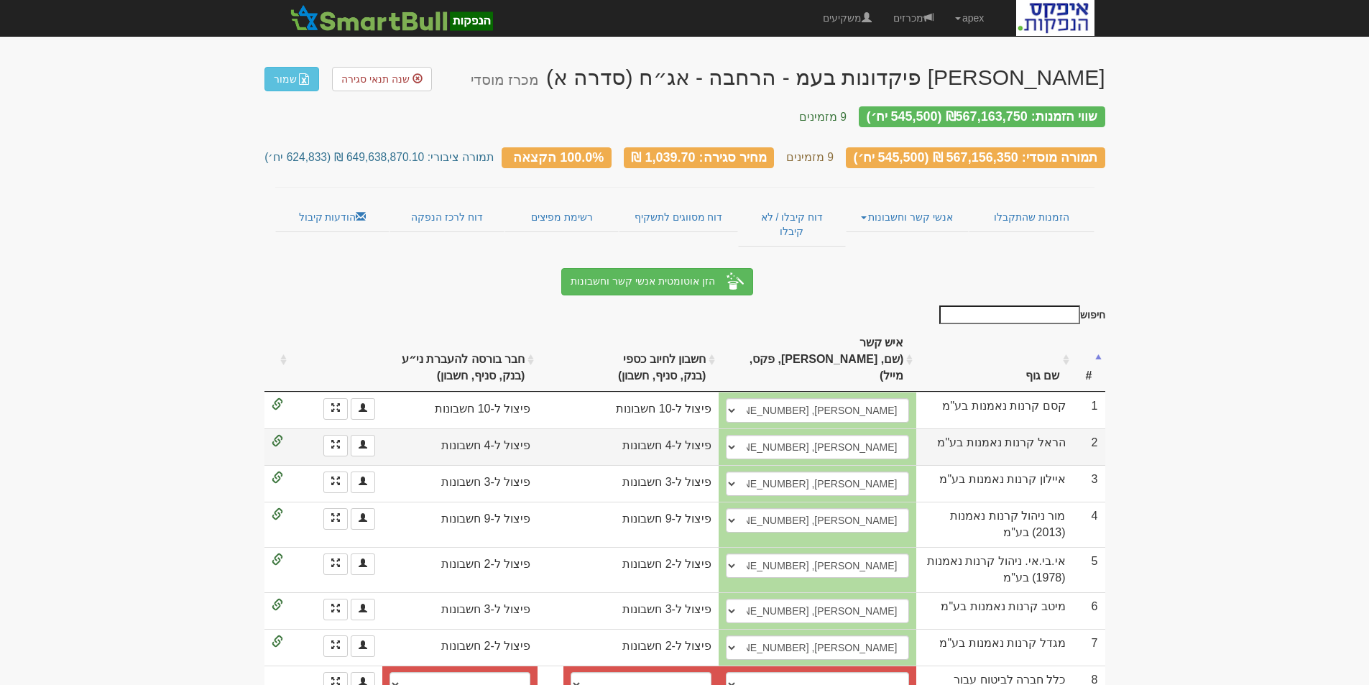
scroll to position [34, 0]
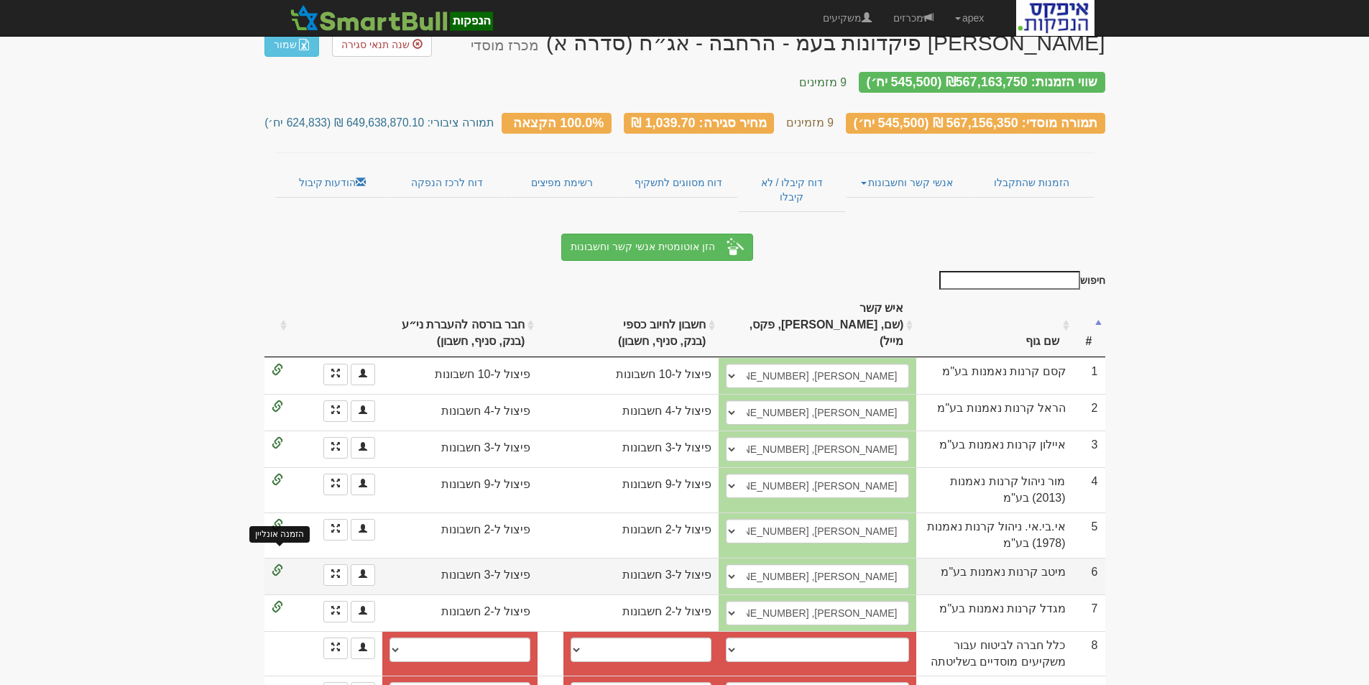
click at [275, 565] on span at bounding box center [277, 570] width 11 height 11
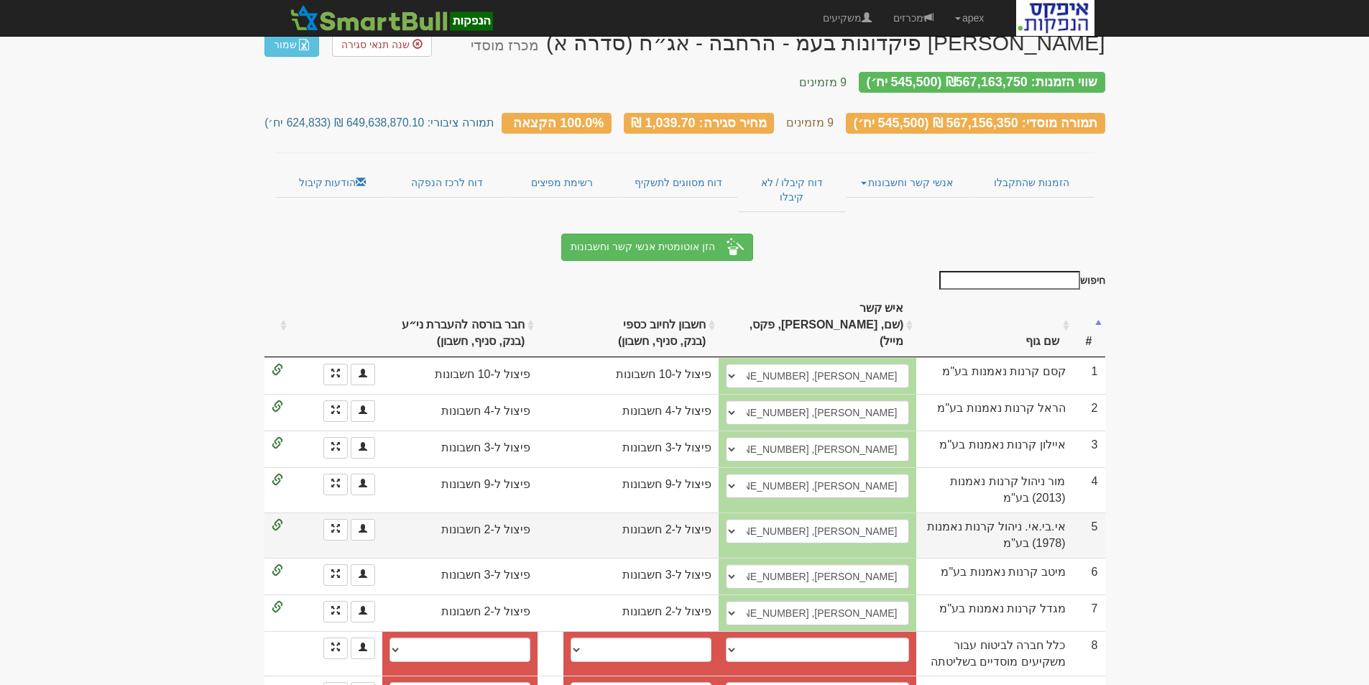
click at [281, 512] on td at bounding box center [277, 534] width 26 height 45
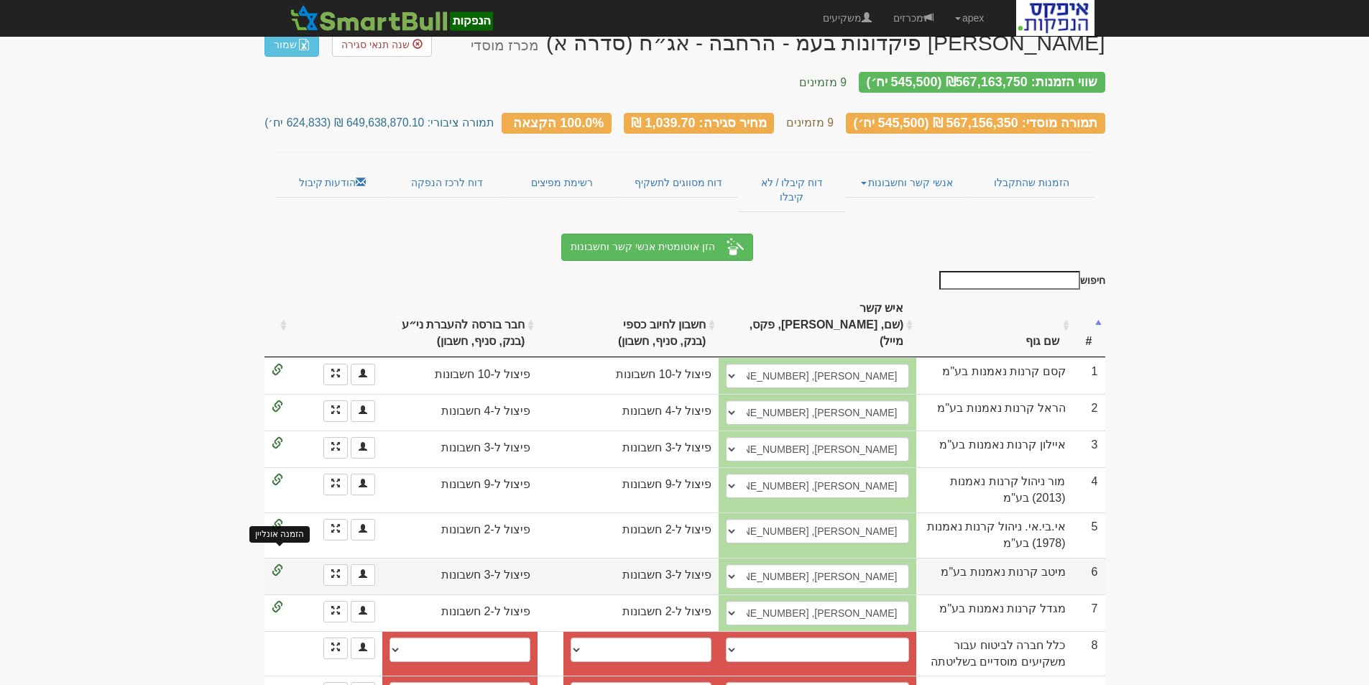
click at [280, 565] on span at bounding box center [277, 570] width 11 height 11
click at [277, 565] on span at bounding box center [277, 570] width 11 height 11
click at [273, 565] on span at bounding box center [277, 570] width 11 height 11
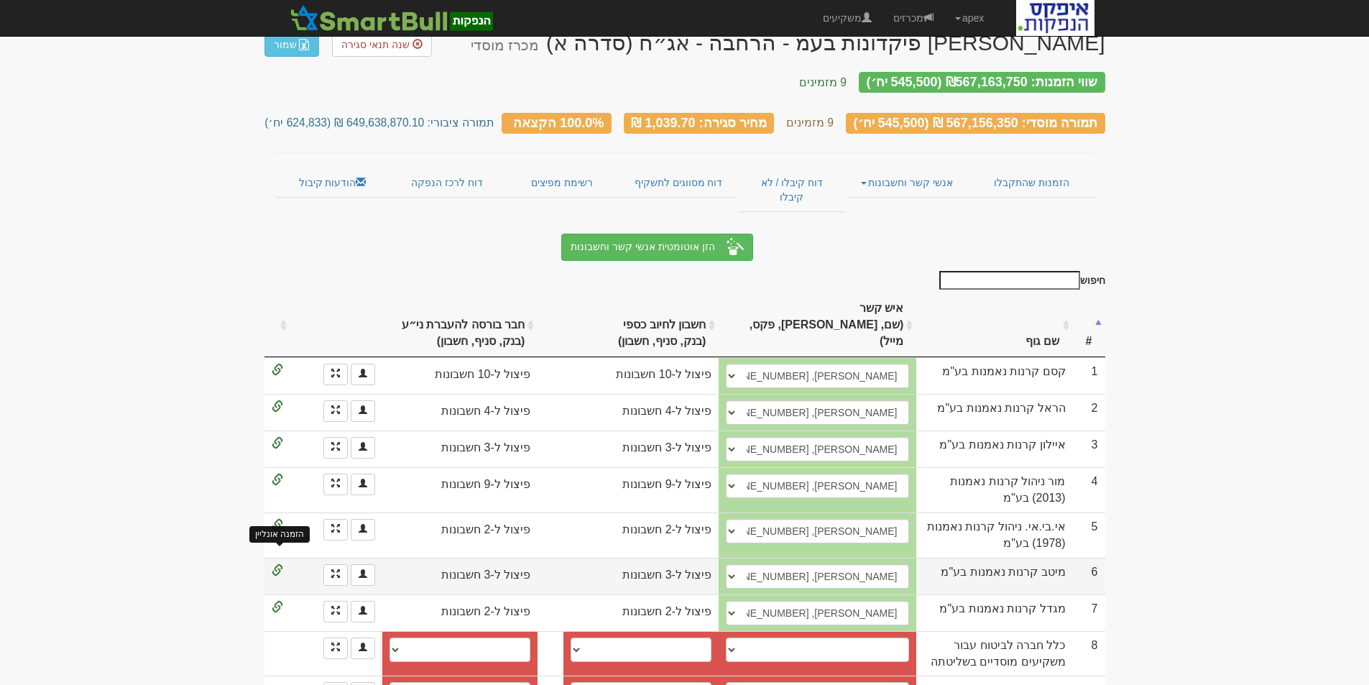
click at [273, 565] on span at bounding box center [277, 570] width 11 height 11
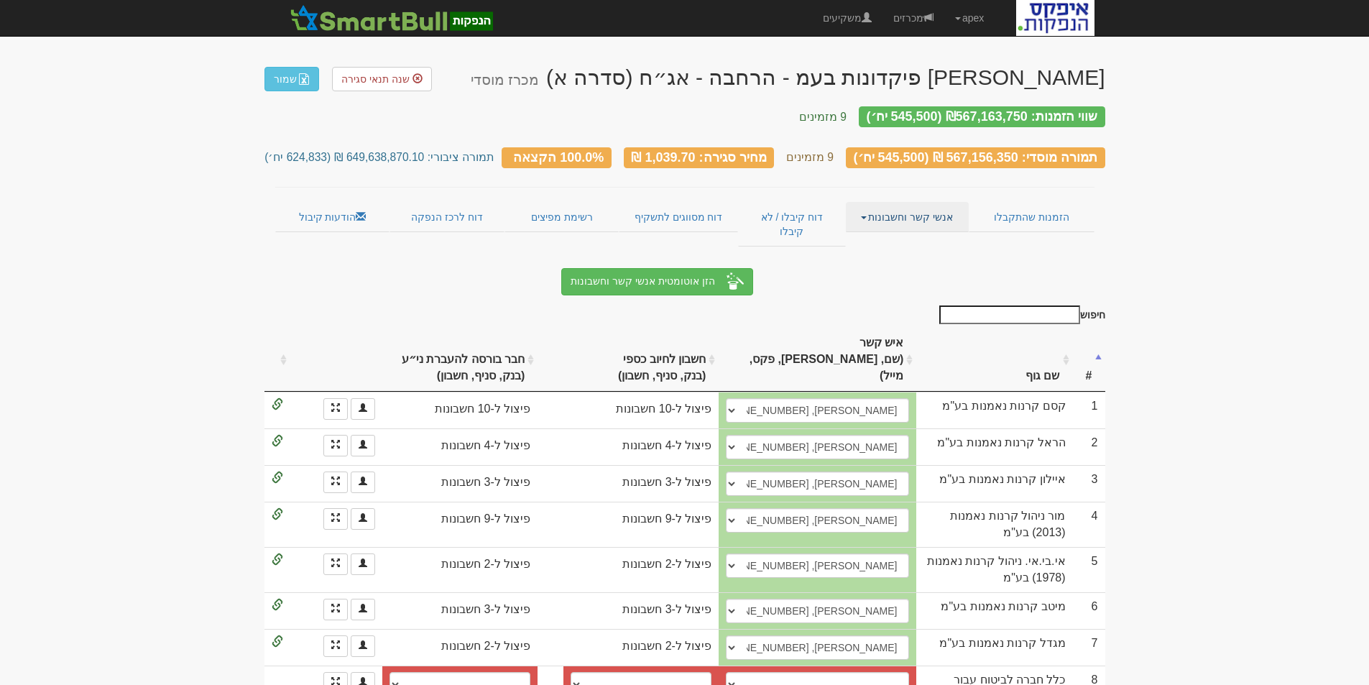
click at [914, 202] on link "אנשי קשר וחשבונות" at bounding box center [907, 217] width 123 height 30
click at [928, 236] on link "פרטי הזמנות זוכות" at bounding box center [911, 245] width 114 height 19
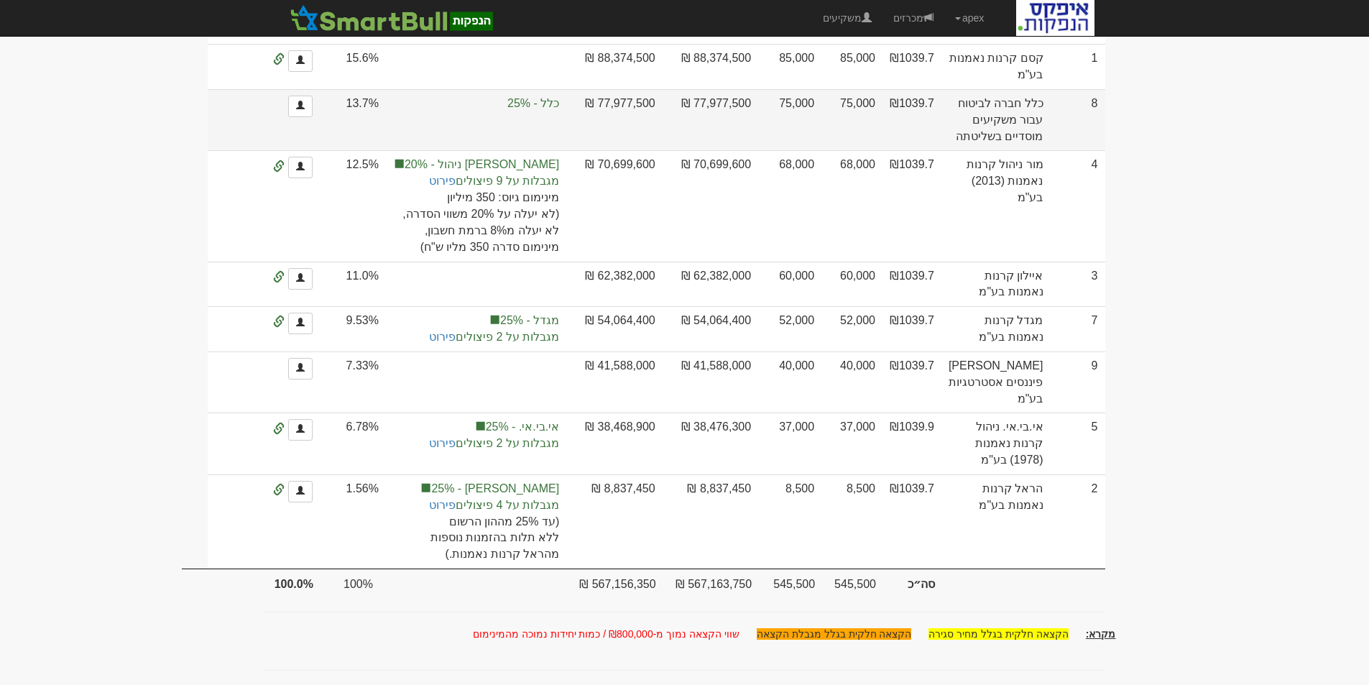
scroll to position [200, 0]
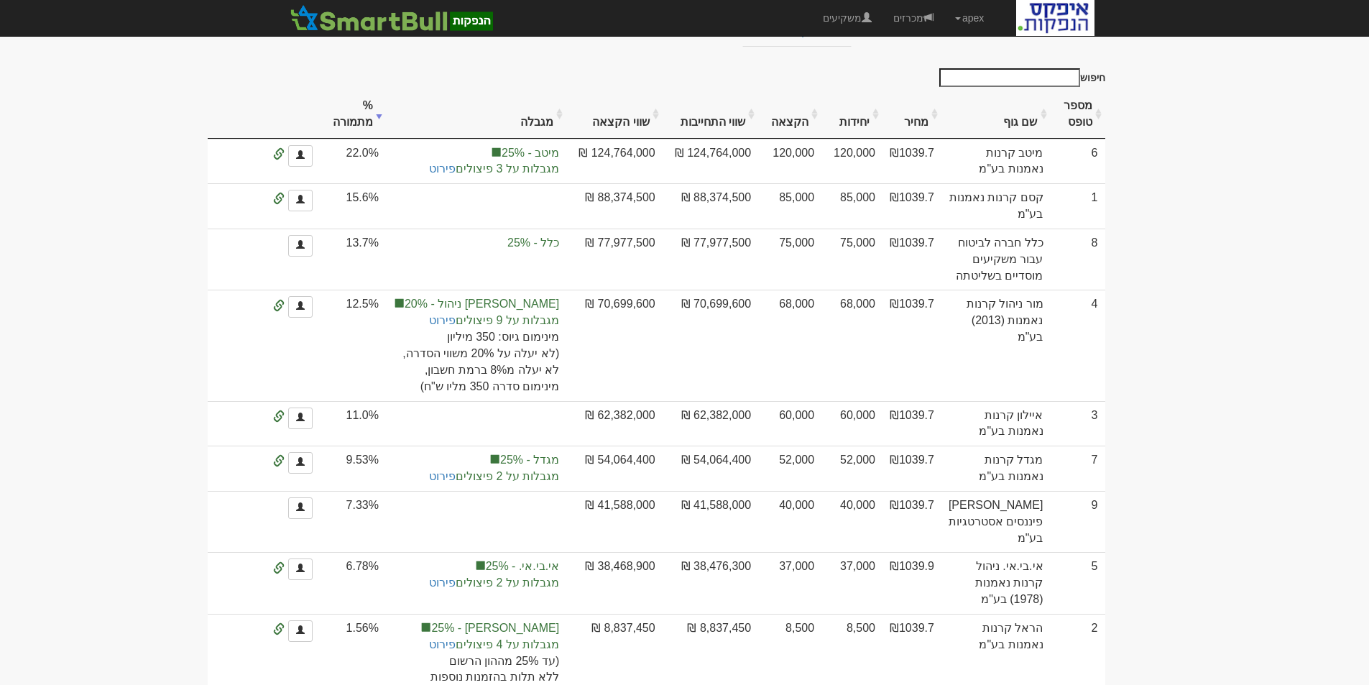
click at [1025, 99] on th "שם גוף" at bounding box center [995, 115] width 109 height 48
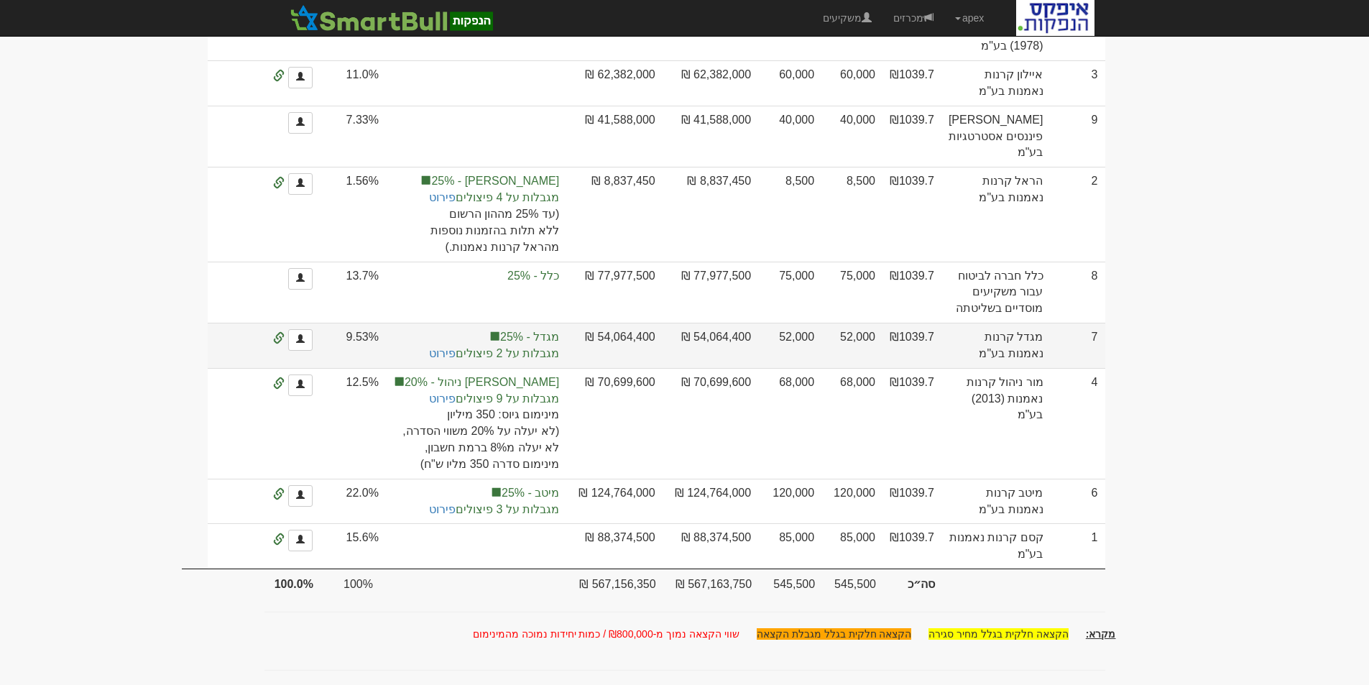
scroll to position [559, 0]
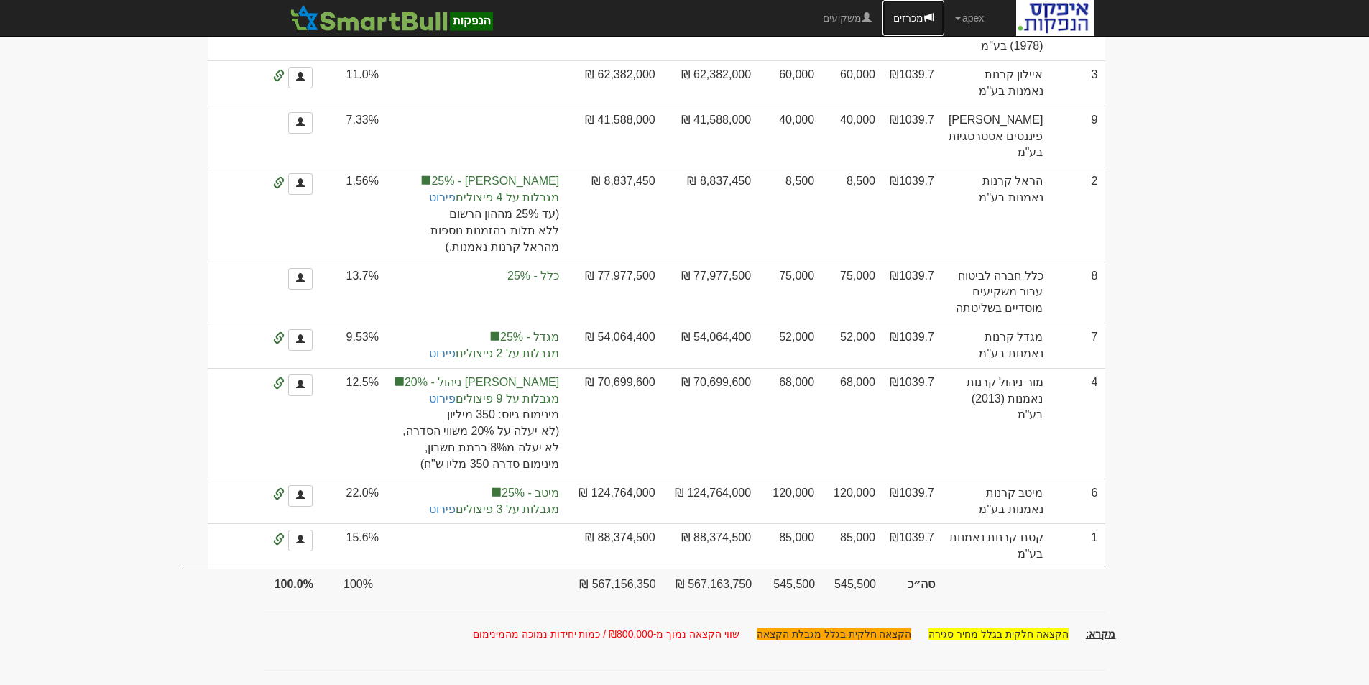
click at [912, 15] on link "מכרזים" at bounding box center [913, 18] width 62 height 36
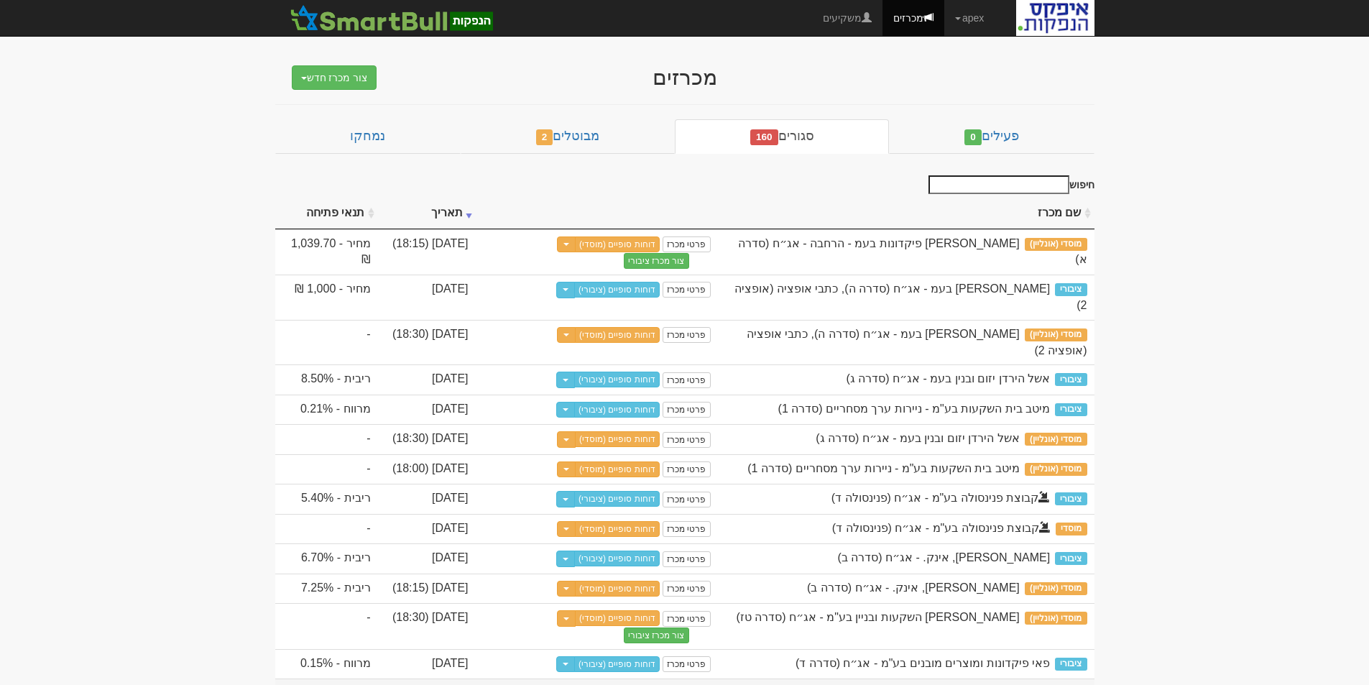
scroll to position [287, 0]
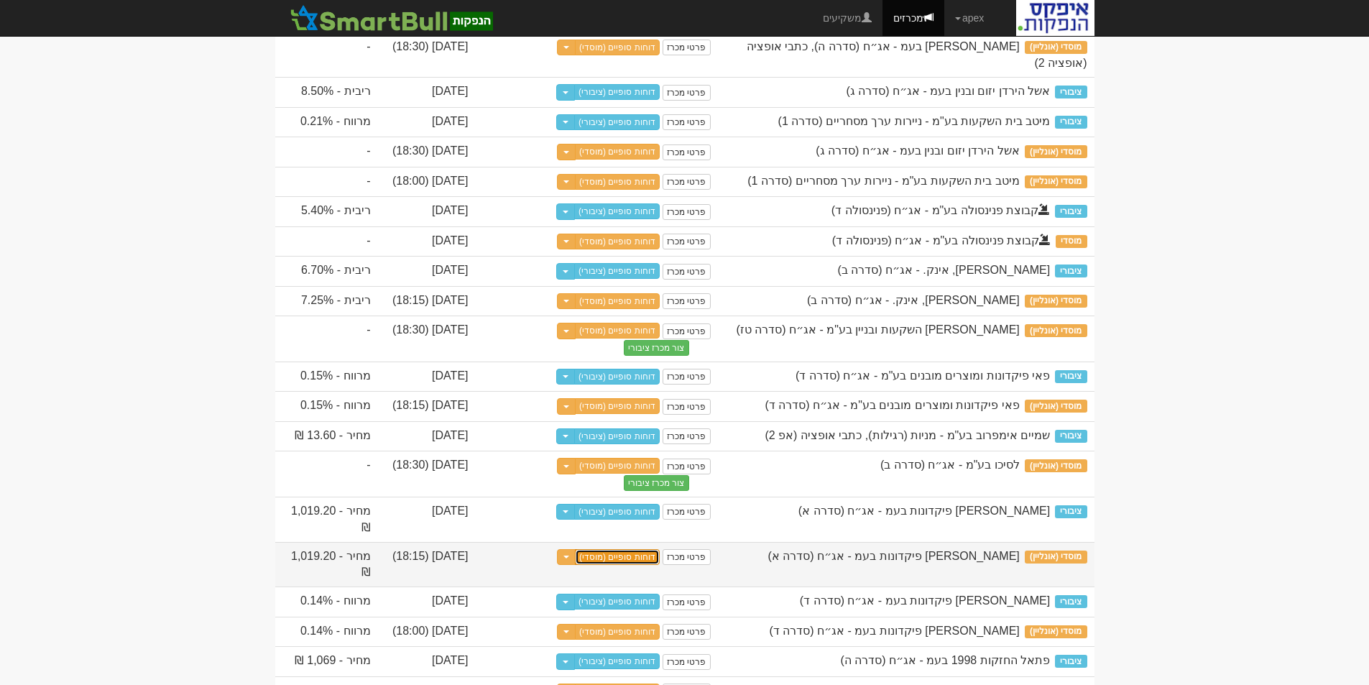
click at [625, 565] on link "דוחות סופיים (מוסדי)" at bounding box center [617, 557] width 85 height 16
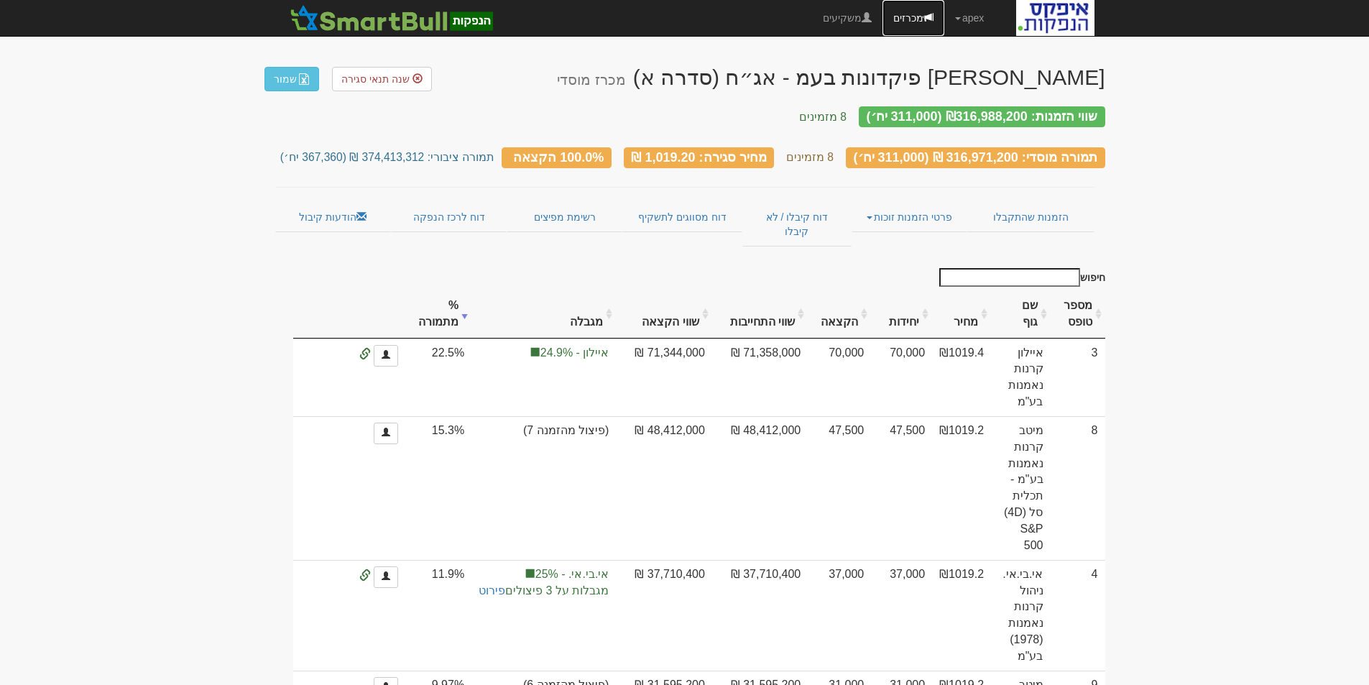
click at [923, 15] on span at bounding box center [928, 17] width 10 height 10
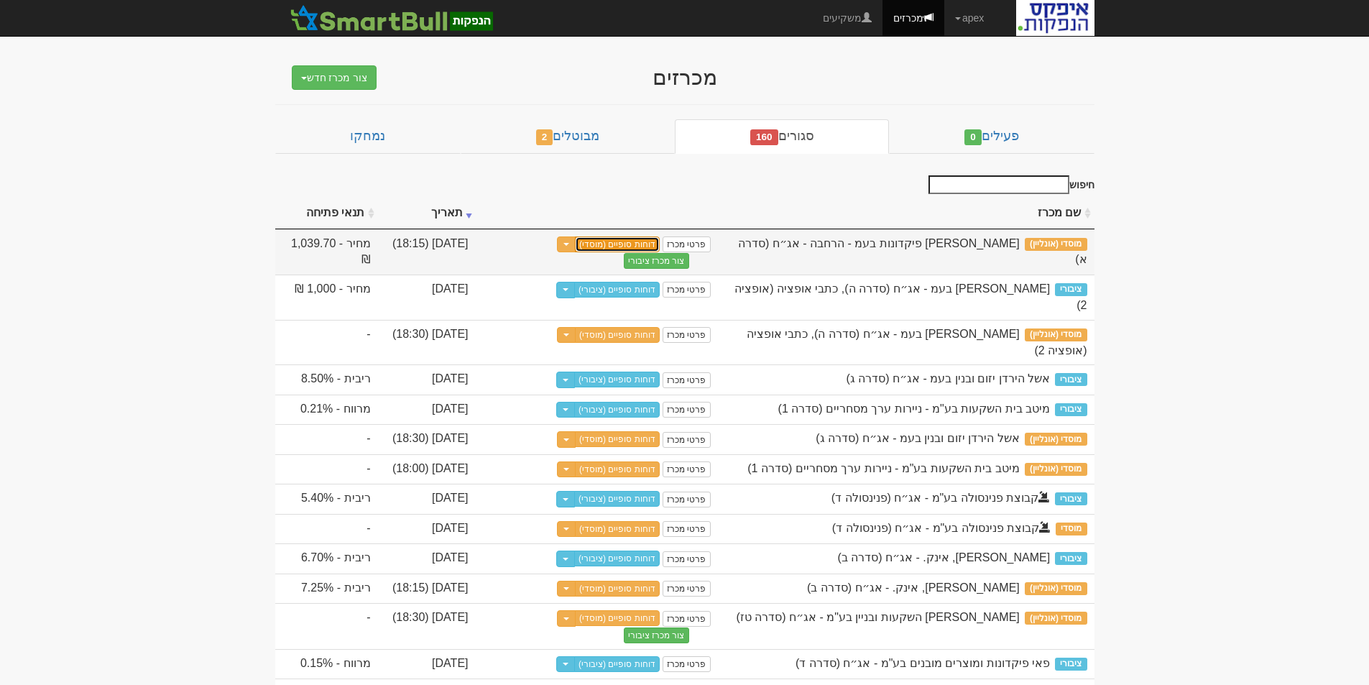
click at [625, 242] on link "דוחות סופיים (מוסדי)" at bounding box center [617, 244] width 85 height 16
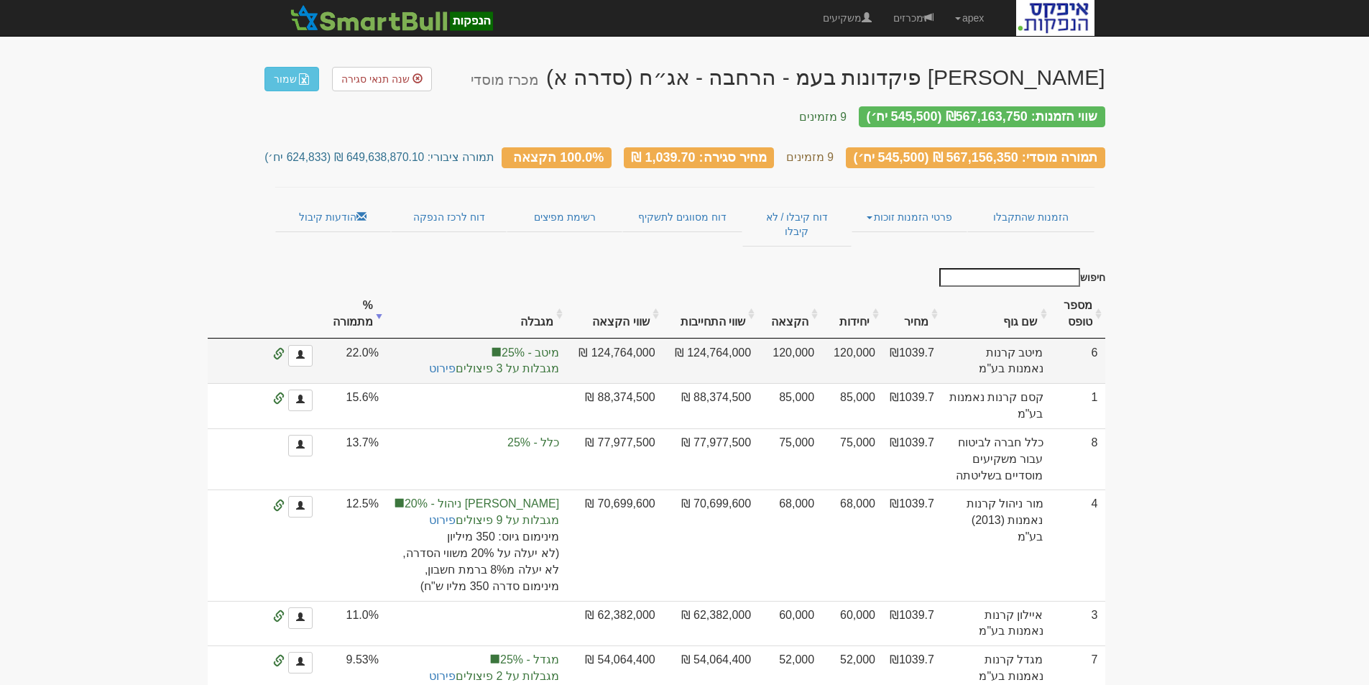
scroll to position [144, 0]
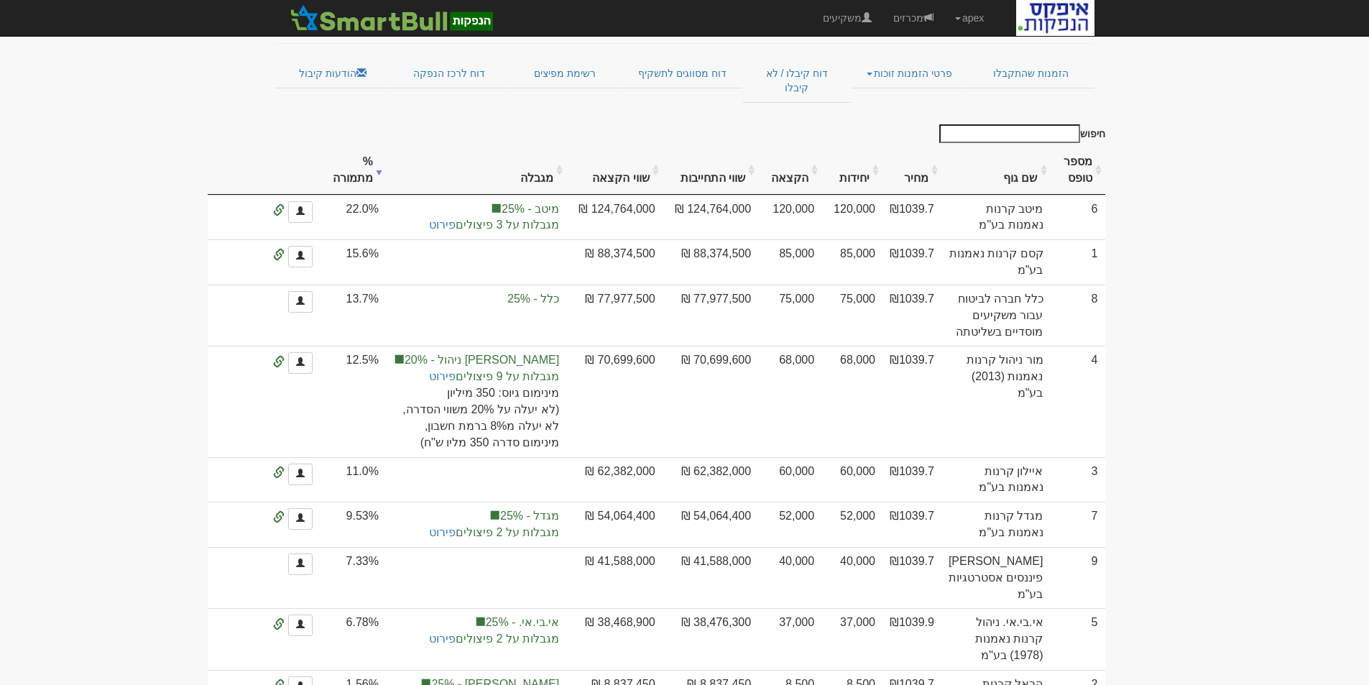
click at [1027, 154] on th "שם גוף" at bounding box center [995, 171] width 109 height 48
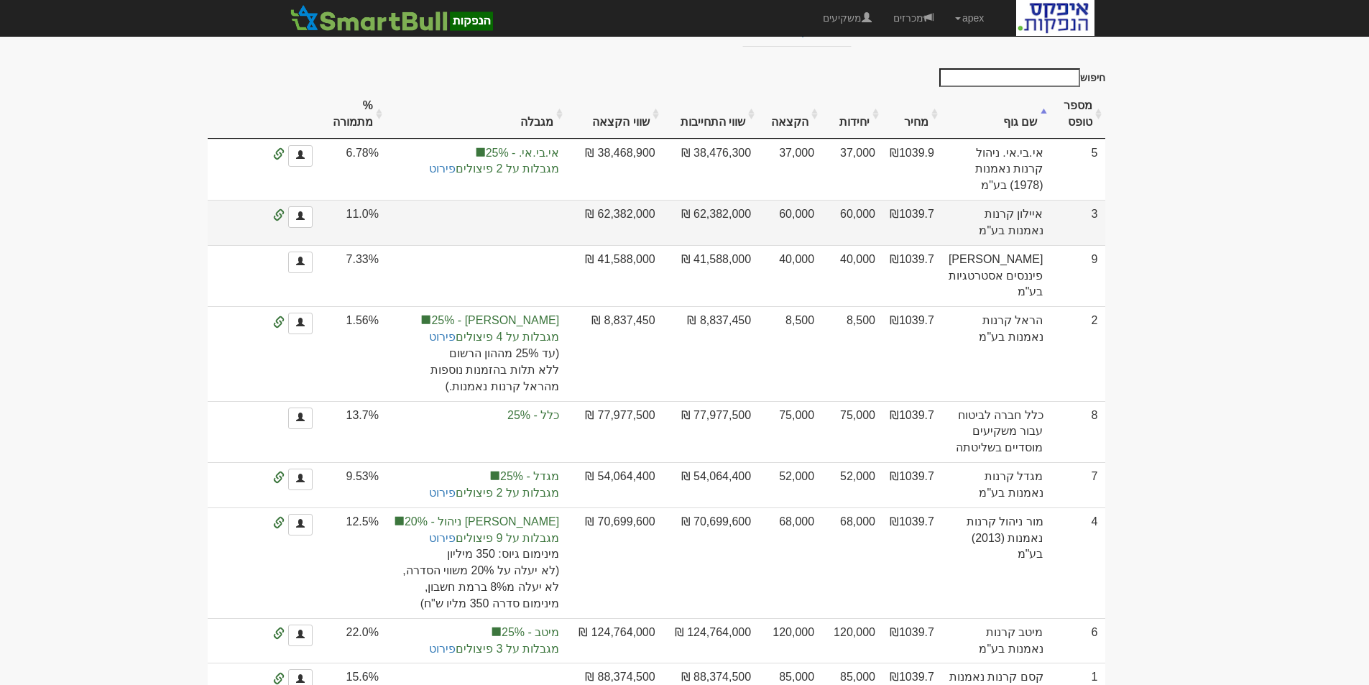
scroll to position [0, 0]
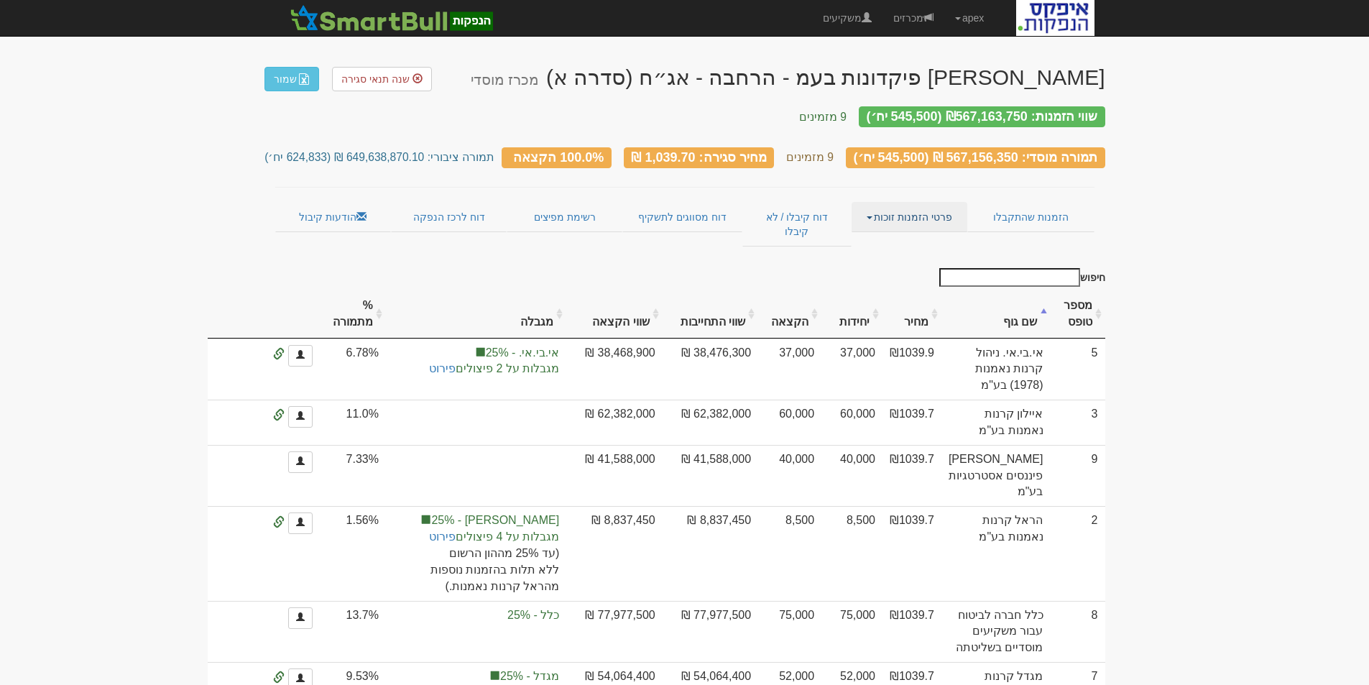
click at [867, 209] on link "פרטי הזמנות זוכות" at bounding box center [910, 217] width 116 height 30
click at [908, 236] on link "אנשי קשר וחשבונות" at bounding box center [910, 245] width 114 height 19
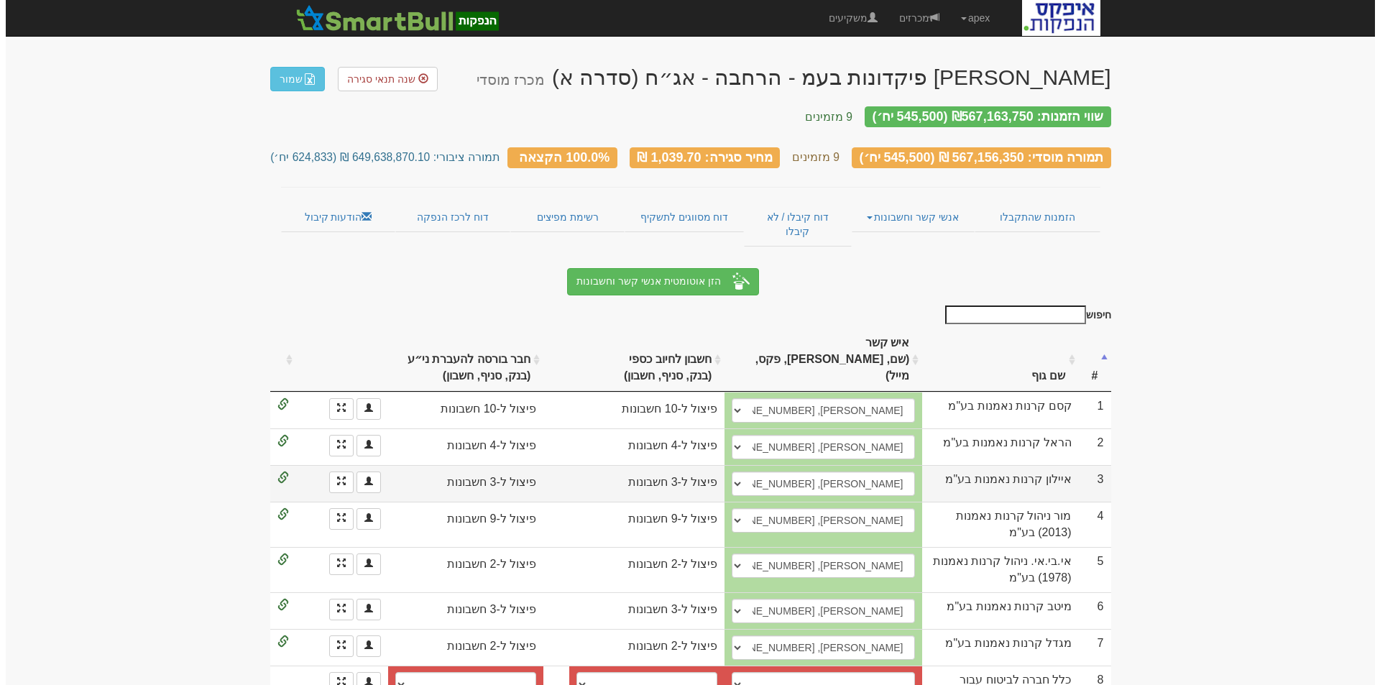
scroll to position [34, 0]
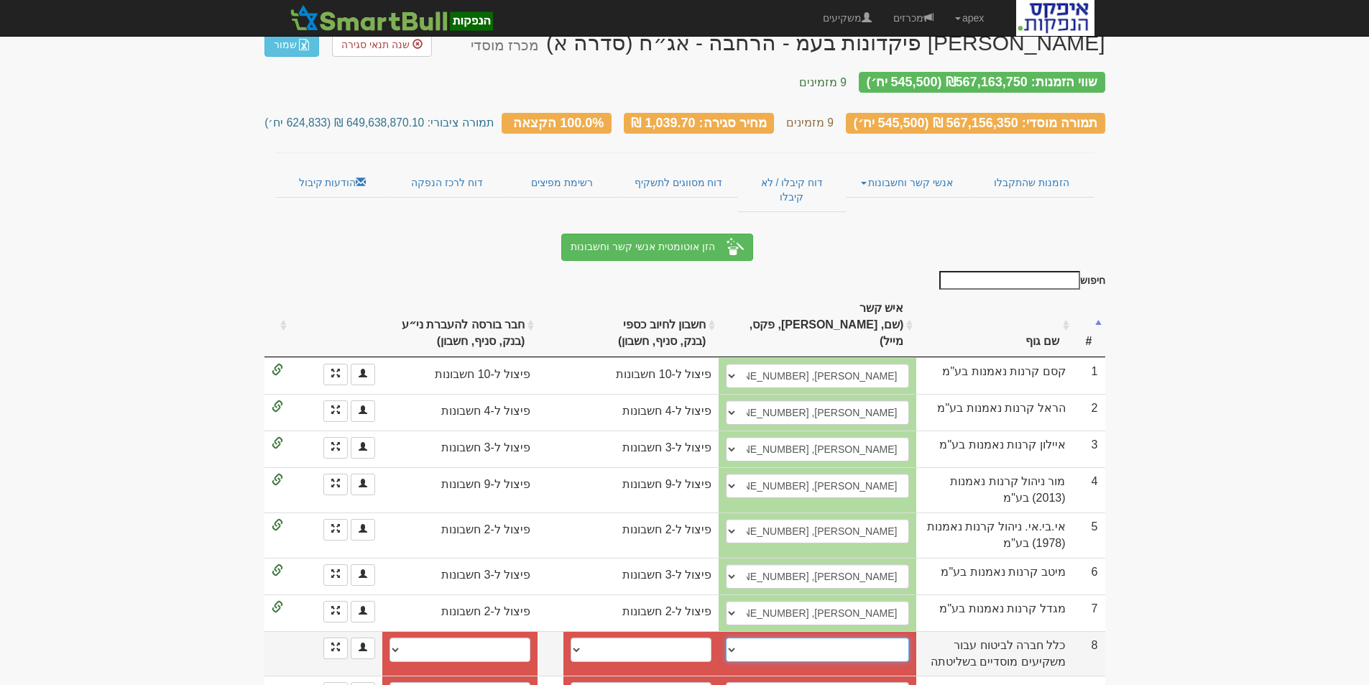
click at [753, 637] on select "קטי, kettyb@clal-ins.co.il גולן מויאל, golanm@clal-ins.co.il ליאור מאיר, liorme…" at bounding box center [817, 649] width 183 height 24
click at [726, 637] on select "קטי, kettyb@clal-ins.co.il גולן מויאל, golanm@clal-ins.co.il ליאור מאיר, liorme…" at bounding box center [817, 649] width 183 height 24
click at [847, 637] on select "קטי, kettyb@clal-ins.co.il גולן מויאל, golanm@clal-ins.co.il ליאור מאיר, liorme…" at bounding box center [817, 649] width 183 height 24
select select "5c2e5f1340b4cd0004ade333"
click at [726, 637] on select "קטי, kettyb@clal-ins.co.il גולן מויאל, golanm@clal-ins.co.il ליאור מאיר, liorme…" at bounding box center [817, 649] width 183 height 24
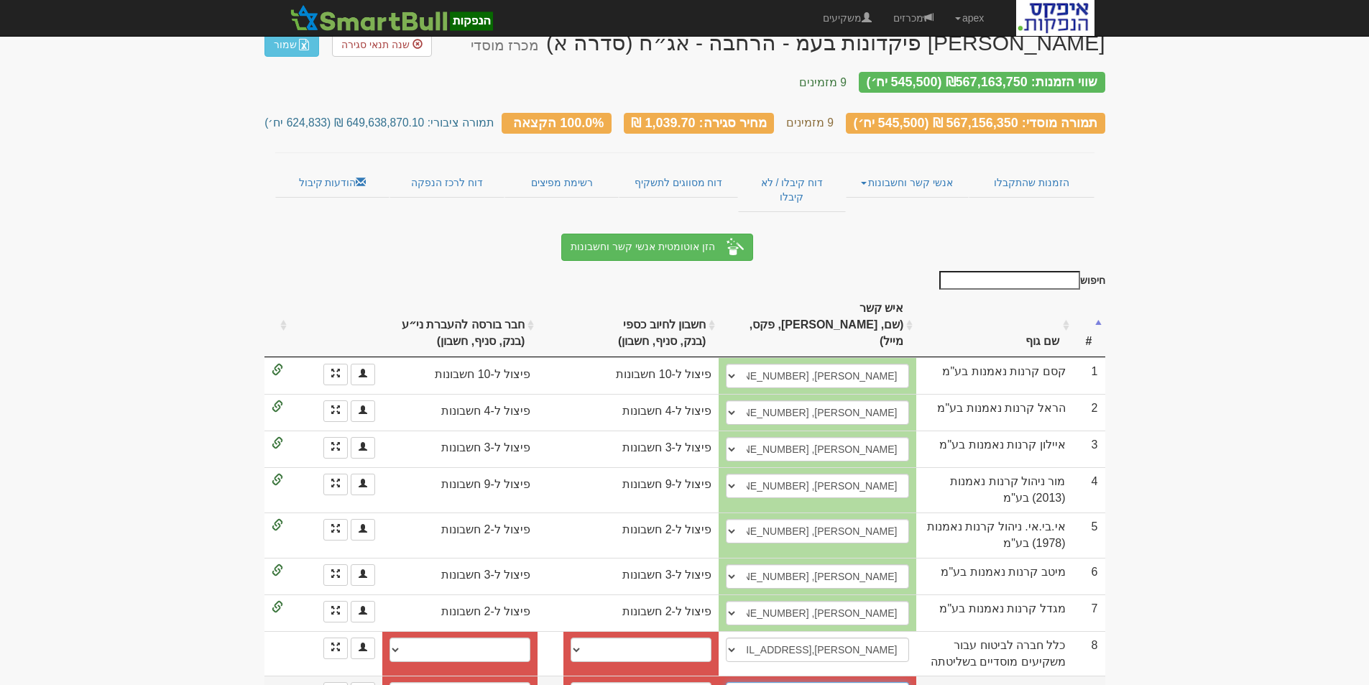
click at [798, 682] on select "שי פרקו, shaip@harel-finance.co.il ────────── איש קשר חדש" at bounding box center [817, 694] width 183 height 24
select select "672bc09eeac0bcd98a87d46d"
click at [726, 682] on select "שי פרקו, shaip@harel-finance.co.il ────────── איש קשר חדש" at bounding box center [817, 694] width 183 height 24
click at [647, 682] on select "לאומי (10), 800, 51627482 חשבון חדש" at bounding box center [641, 694] width 141 height 24
select select "new_billing"
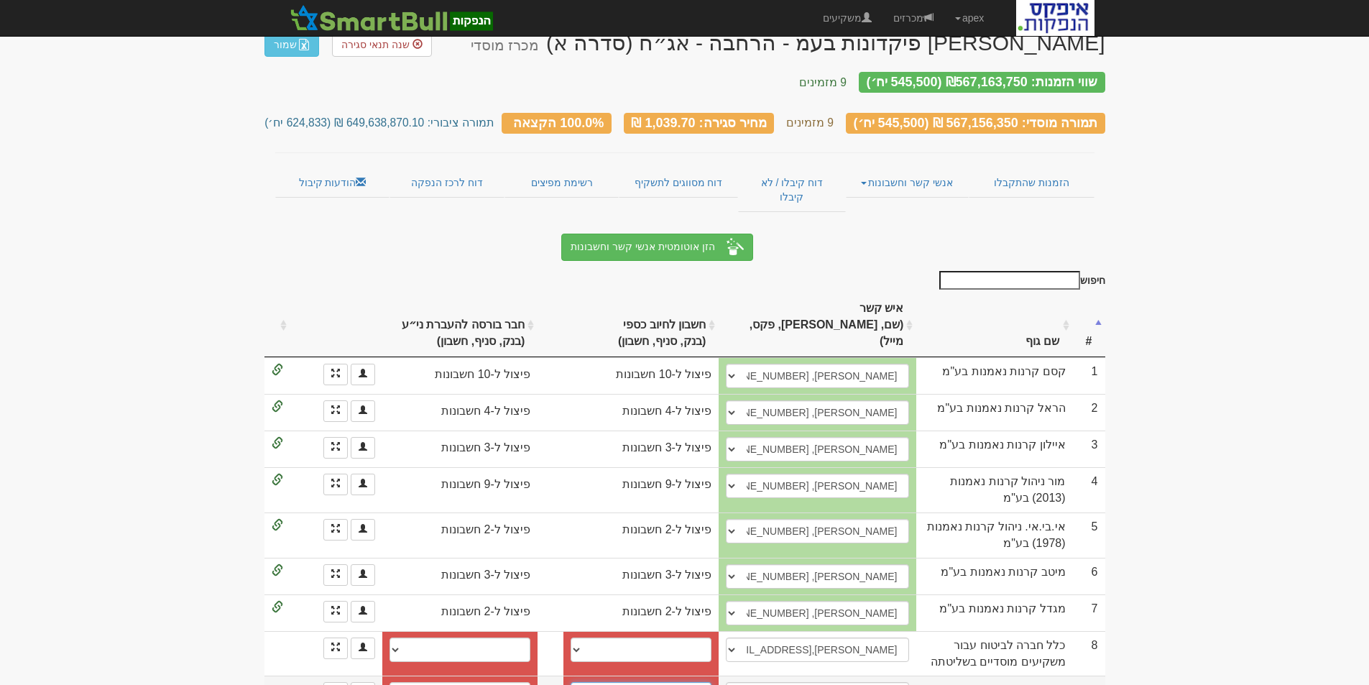
click at [576, 682] on select "לאומי (10), 800, 51627482 חשבון חדש" at bounding box center [641, 694] width 141 height 24
select select
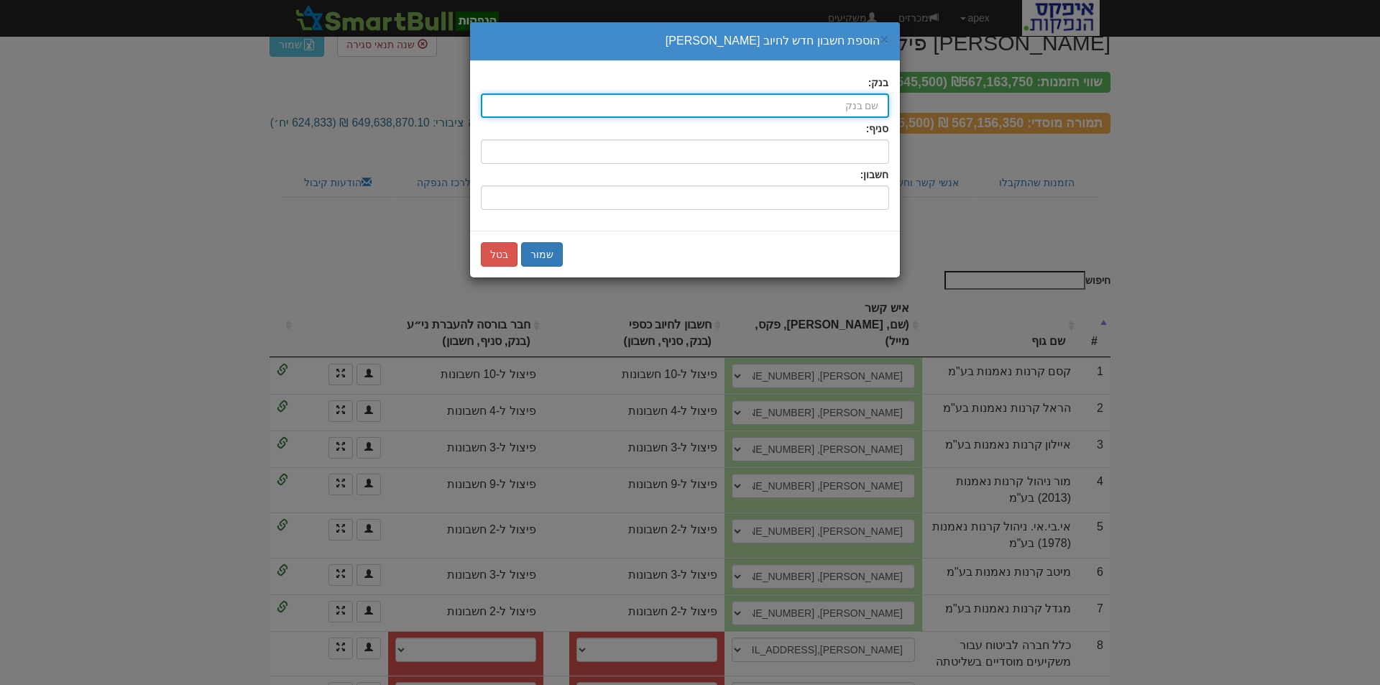
click at [851, 103] on input "בנק:" at bounding box center [685, 105] width 408 height 24
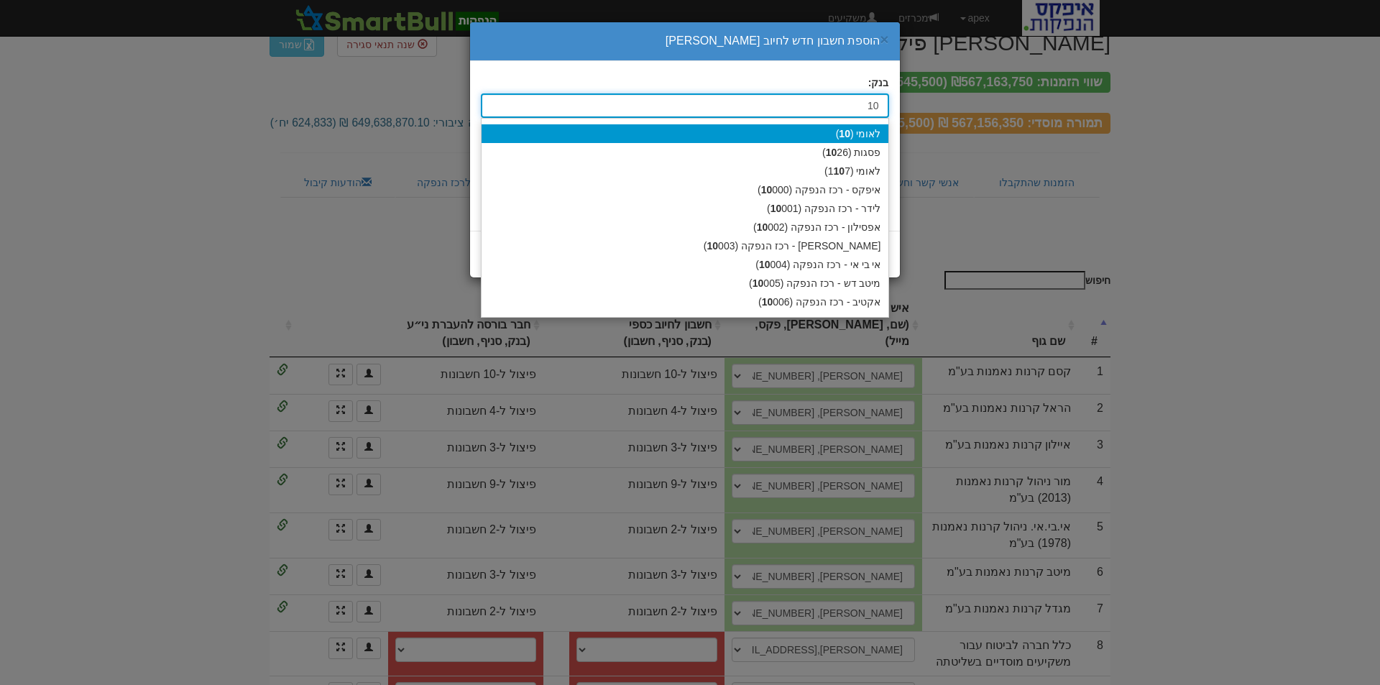
click at [867, 135] on div "לאומי ( 10 )" at bounding box center [684, 133] width 407 height 19
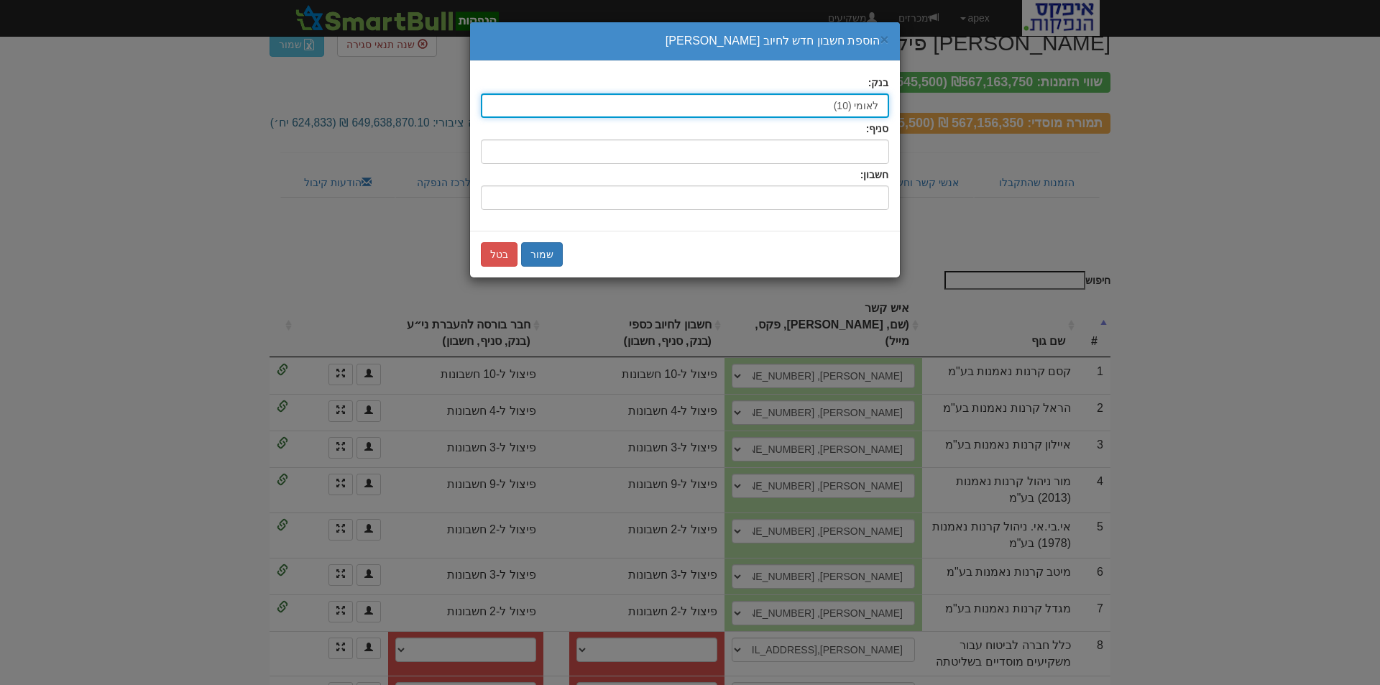
type input "לאומי (10)"
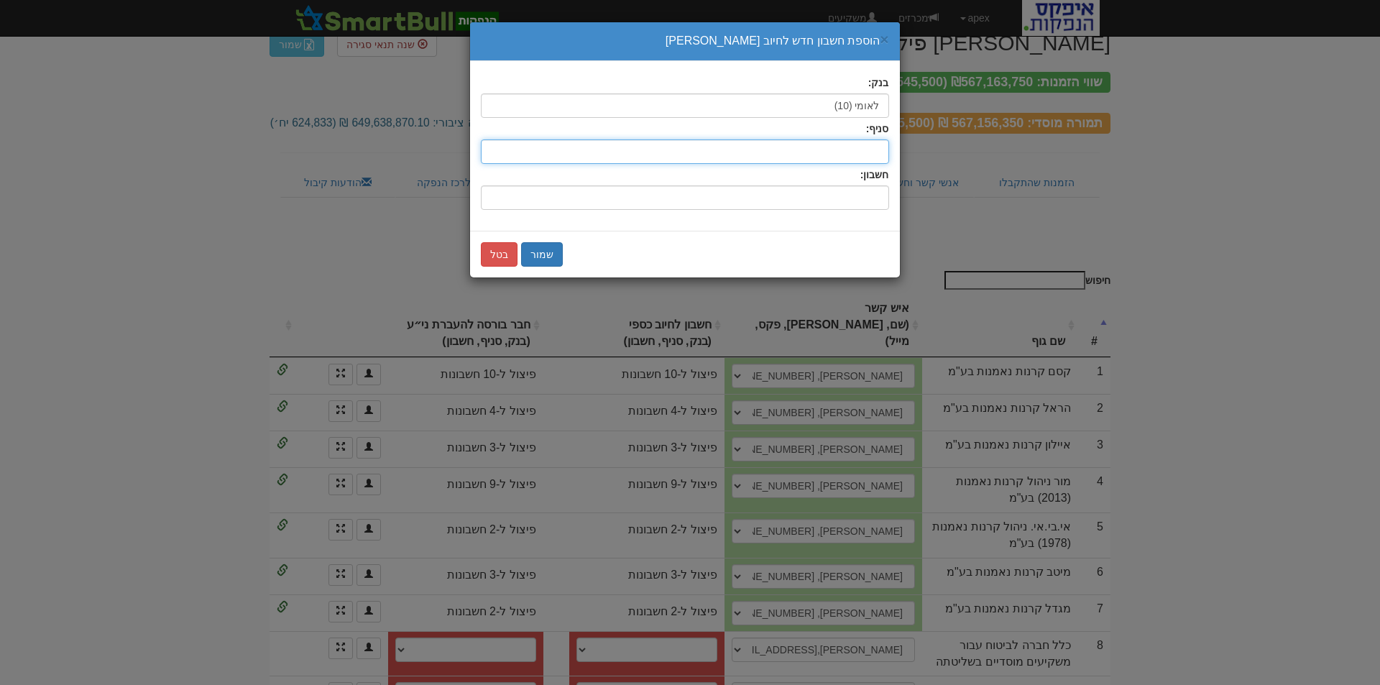
click at [870, 157] on input "סניף:" at bounding box center [685, 151] width 408 height 24
type input "800"
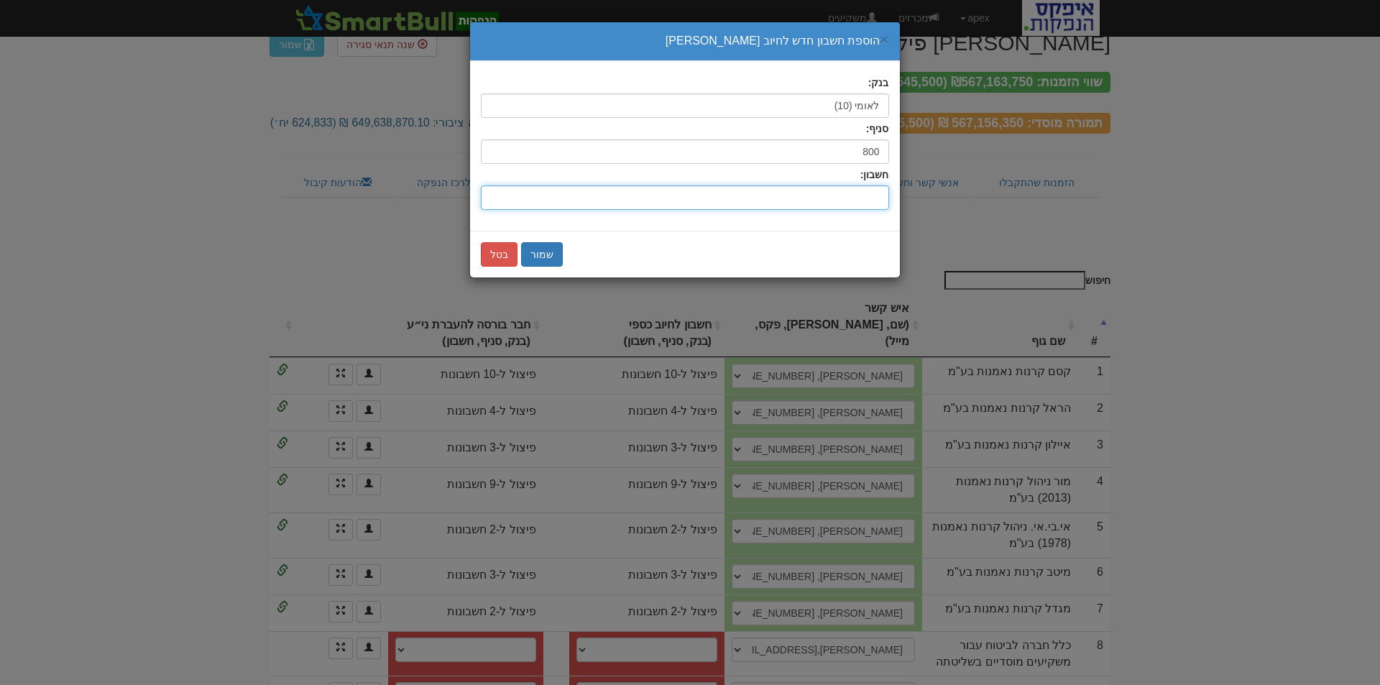
click at [865, 192] on input "חשבון:" at bounding box center [685, 197] width 408 height 24
type input "51627286"
click at [535, 249] on button "שמור" at bounding box center [542, 254] width 42 height 24
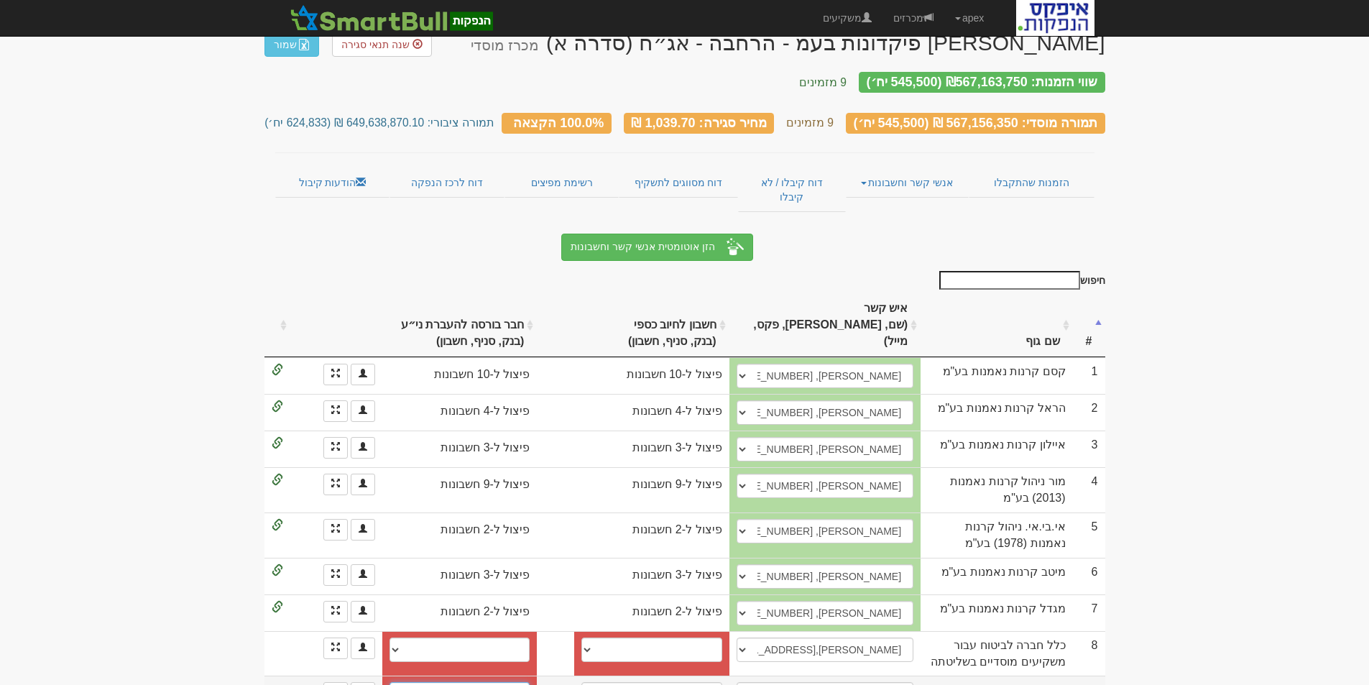
click at [509, 682] on select "לאומי (10), 800, 51627412 חשבון חדש" at bounding box center [460, 694] width 140 height 24
select select "new_securities"
click at [395, 682] on select "לאומי (10), 800, 51627412 חשבון חדש" at bounding box center [460, 694] width 140 height 24
select select
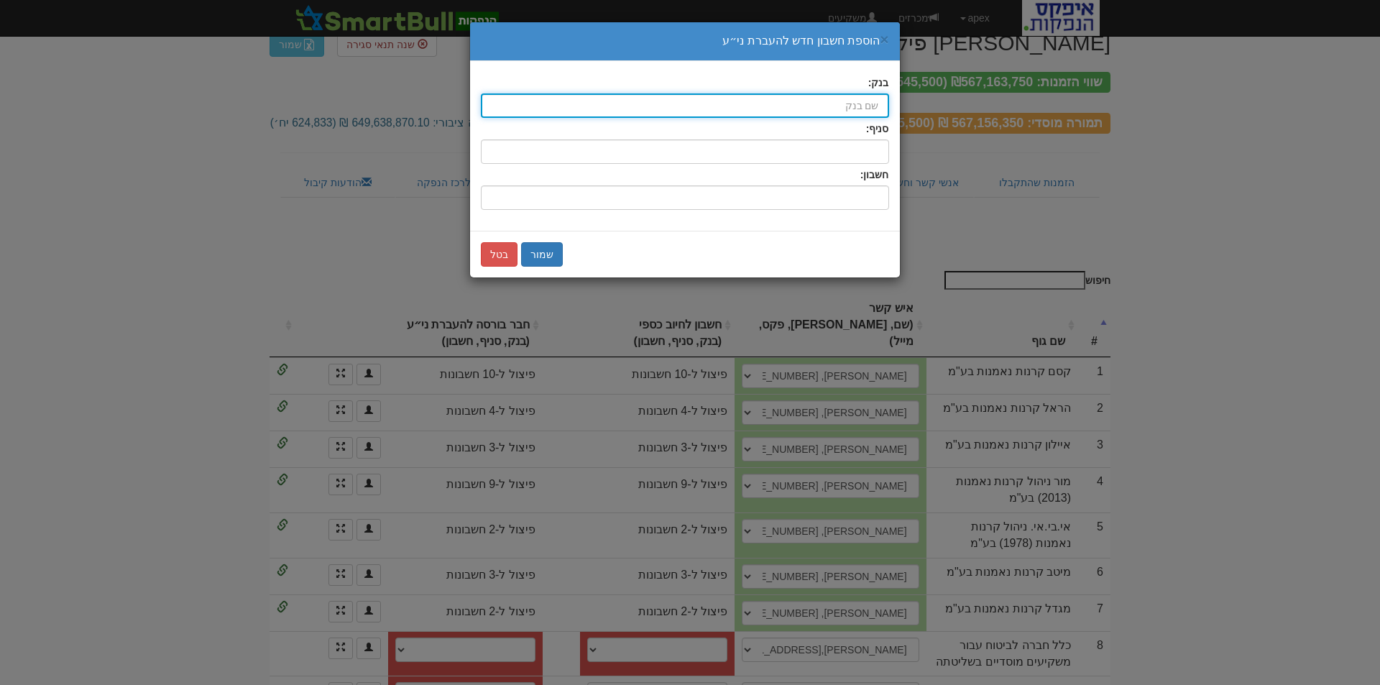
click at [845, 104] on input "בנק:" at bounding box center [685, 105] width 408 height 24
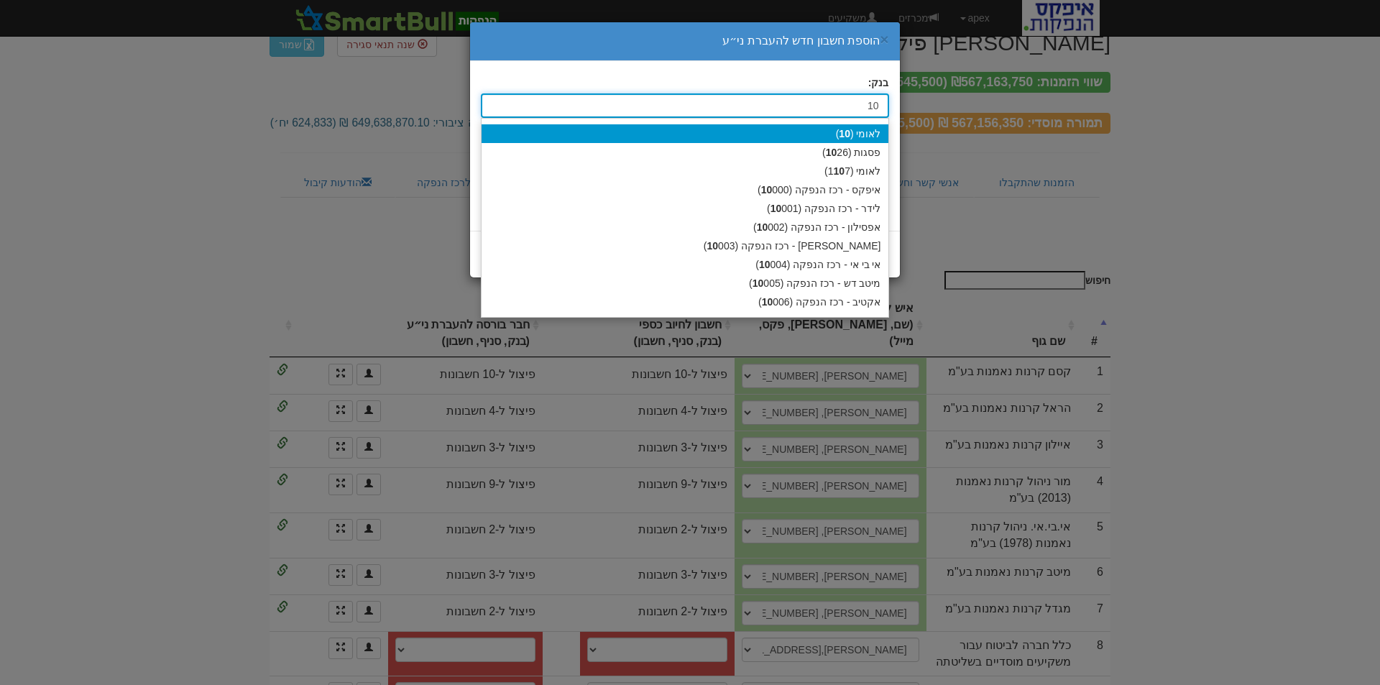
click at [869, 129] on div "לאומי ( 10 )" at bounding box center [684, 133] width 407 height 19
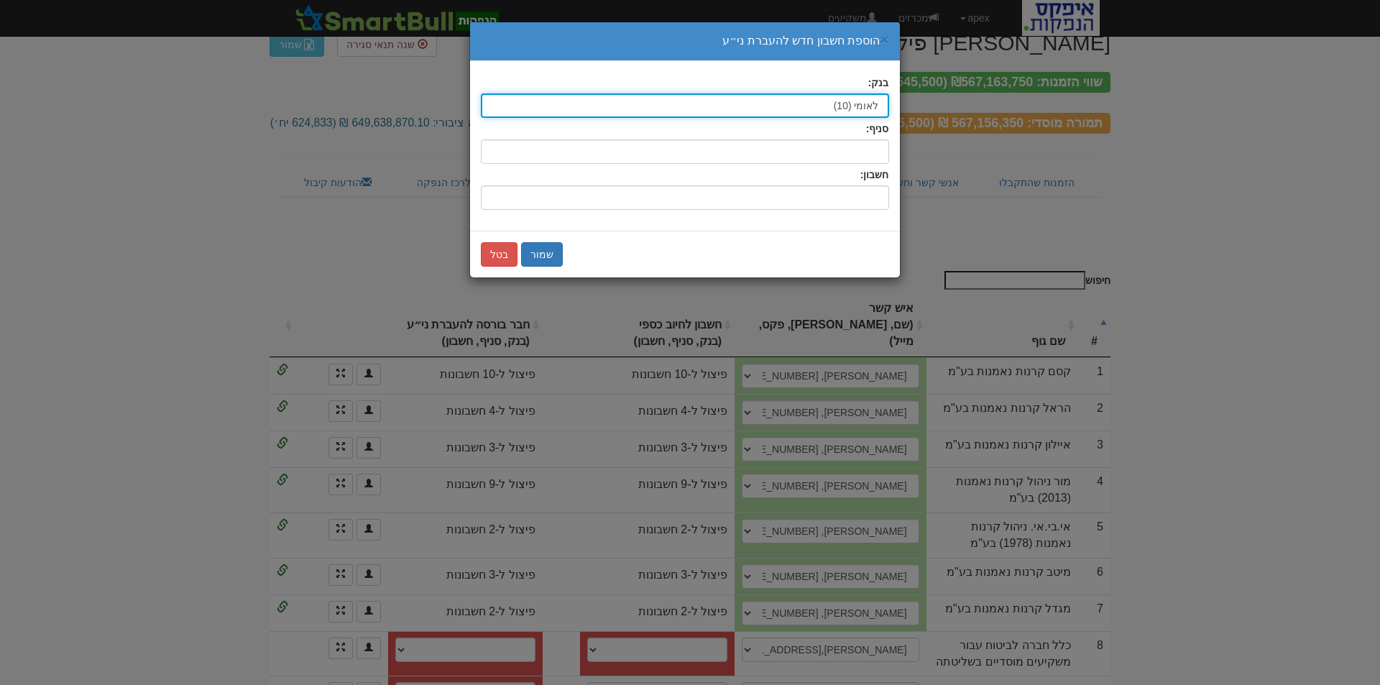
type input "לאומי (10)"
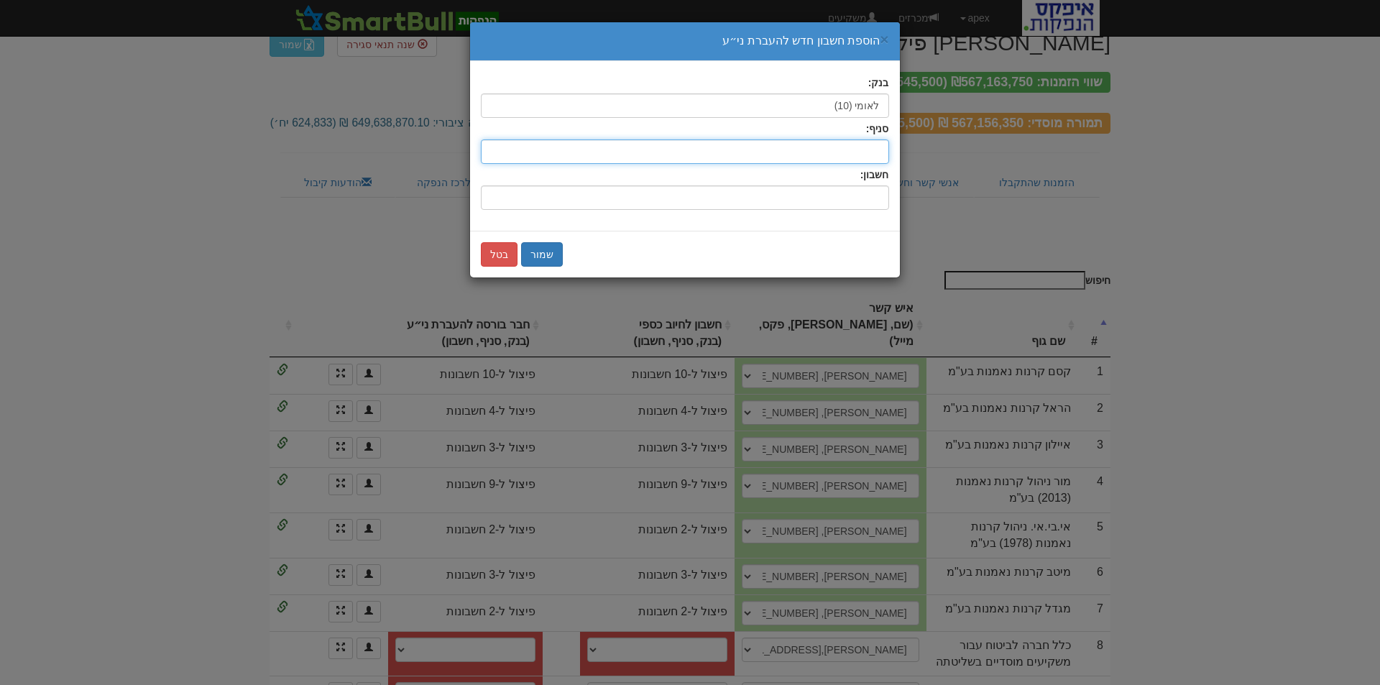
click at [868, 157] on input "סניף:" at bounding box center [685, 151] width 408 height 24
type input "800"
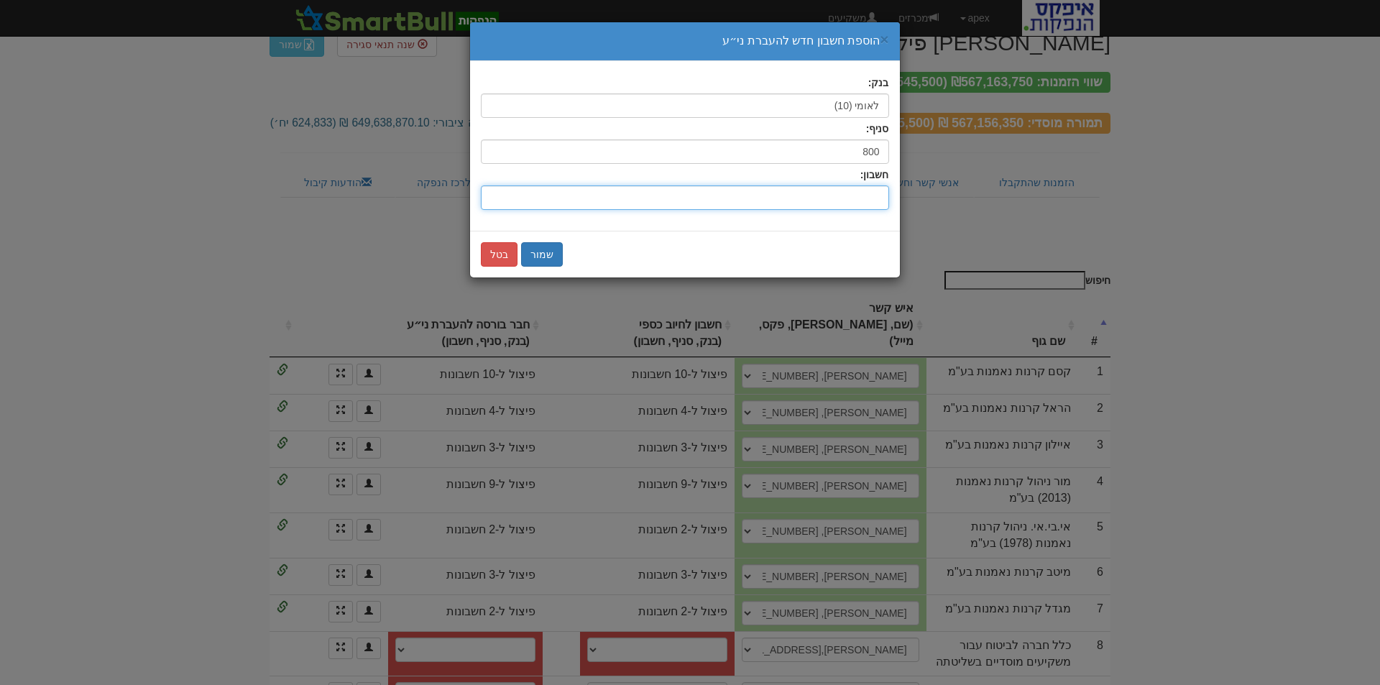
click at [855, 193] on input "חשבון:" at bounding box center [685, 197] width 408 height 24
type input "51627216"
click at [543, 251] on button "שמור" at bounding box center [542, 254] width 42 height 24
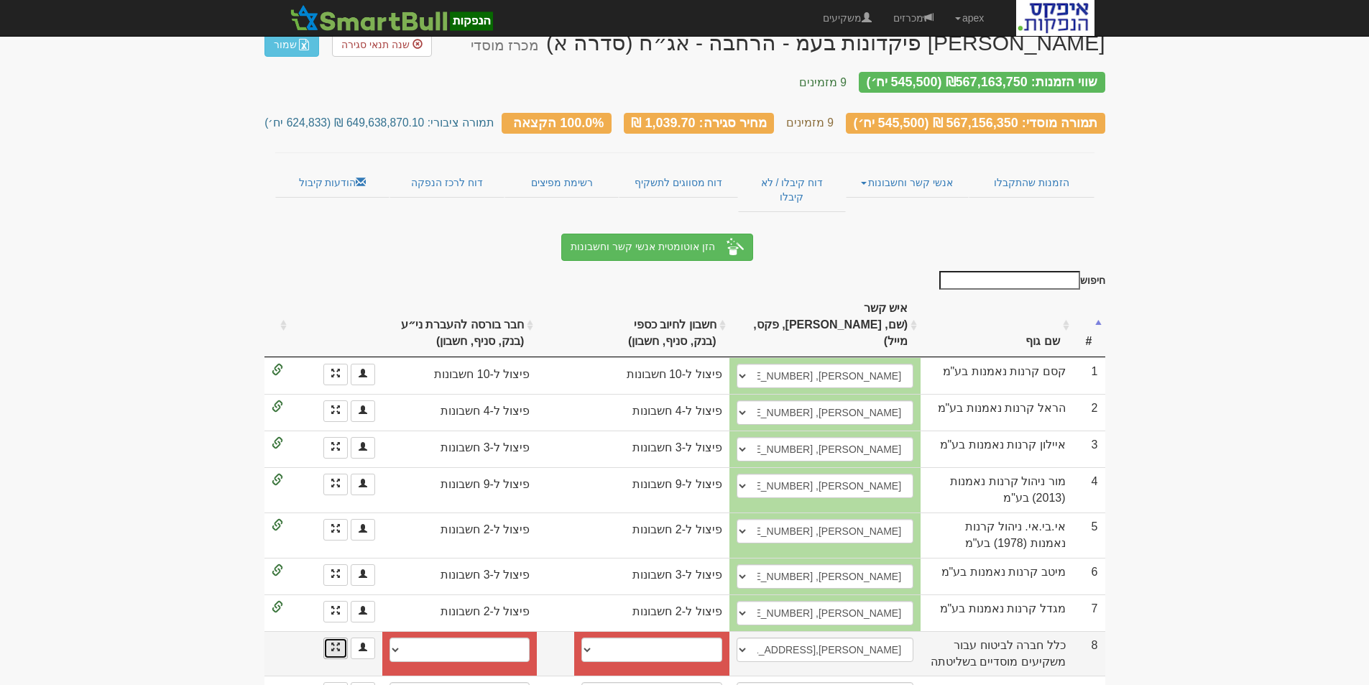
click at [328, 637] on link at bounding box center [335, 648] width 24 height 22
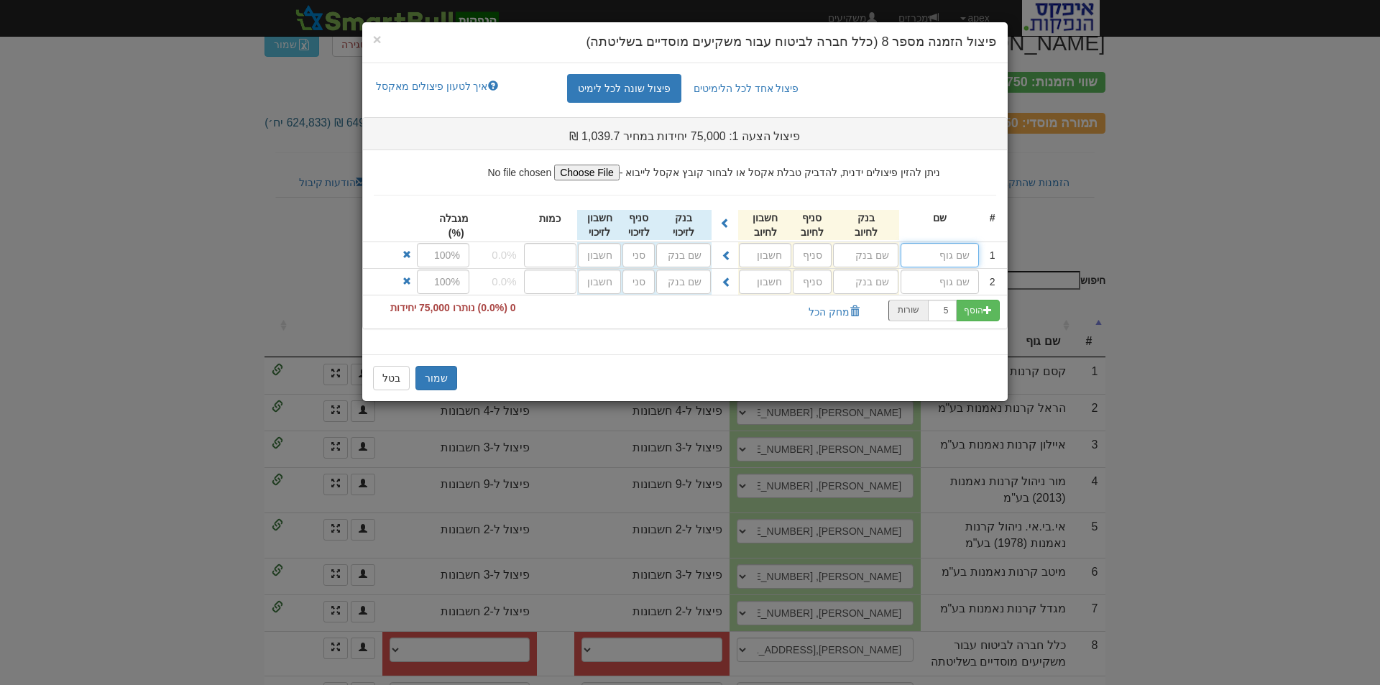
click at [963, 255] on input "text" at bounding box center [939, 255] width 78 height 24
type input "מסלול מניות"
type input "פועלים (12)"
type input "600"
type input "385349"
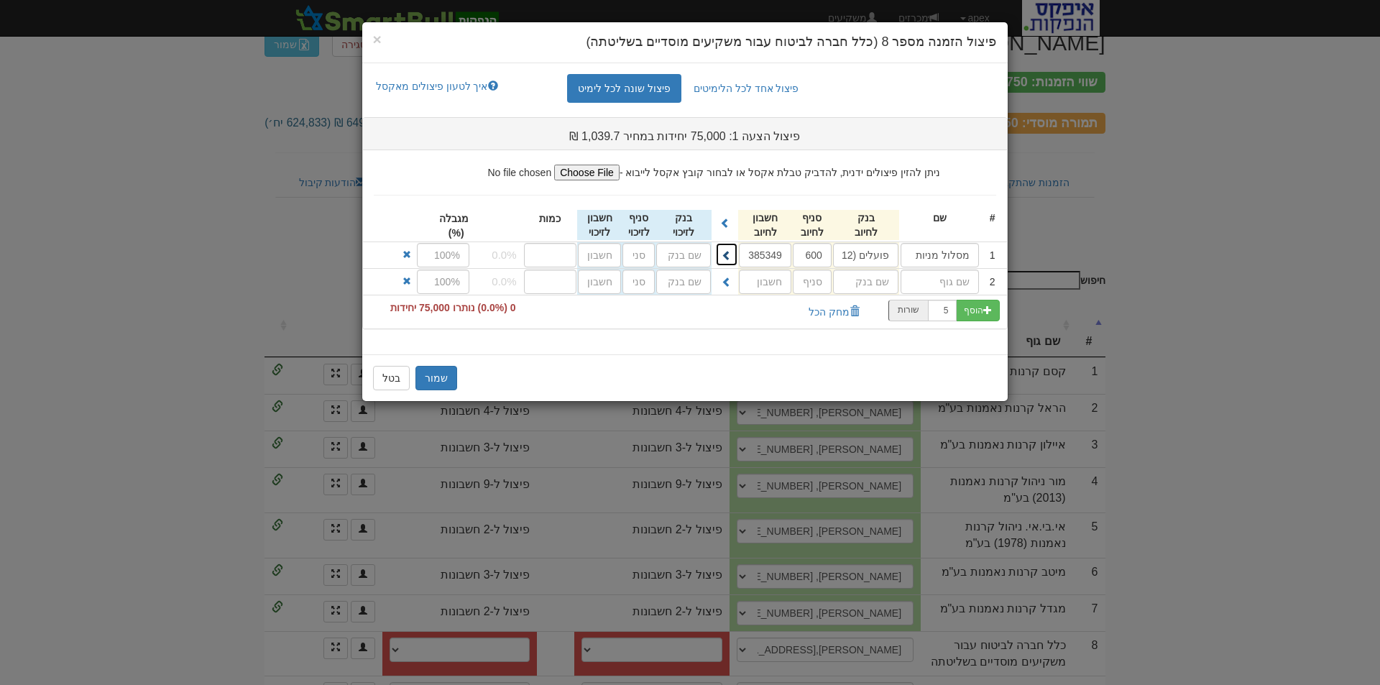
click at [722, 257] on span at bounding box center [727, 255] width 10 height 10
type input "פועלים (12)"
type input "600"
type input "385349"
click at [561, 263] on input "number" at bounding box center [550, 255] width 53 height 24
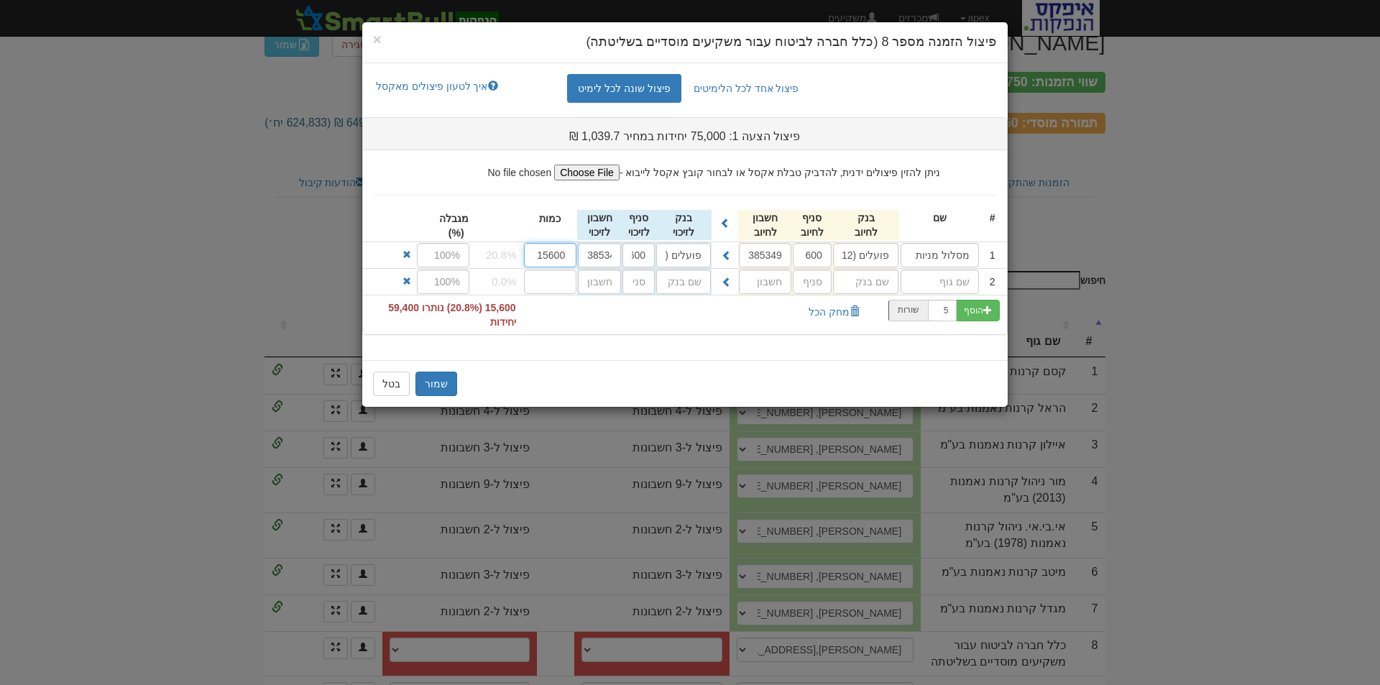
type input "15600"
click at [427, 252] on input "text" at bounding box center [443, 255] width 52 height 24
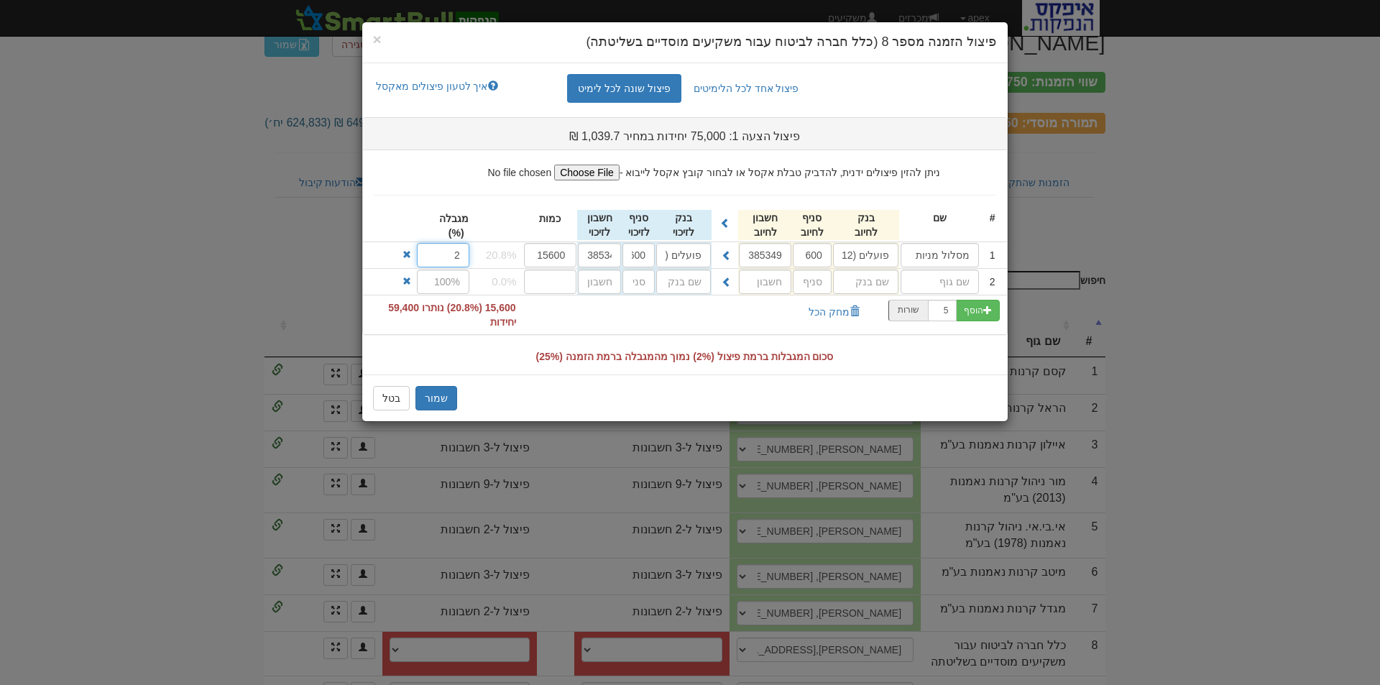
type input "25"
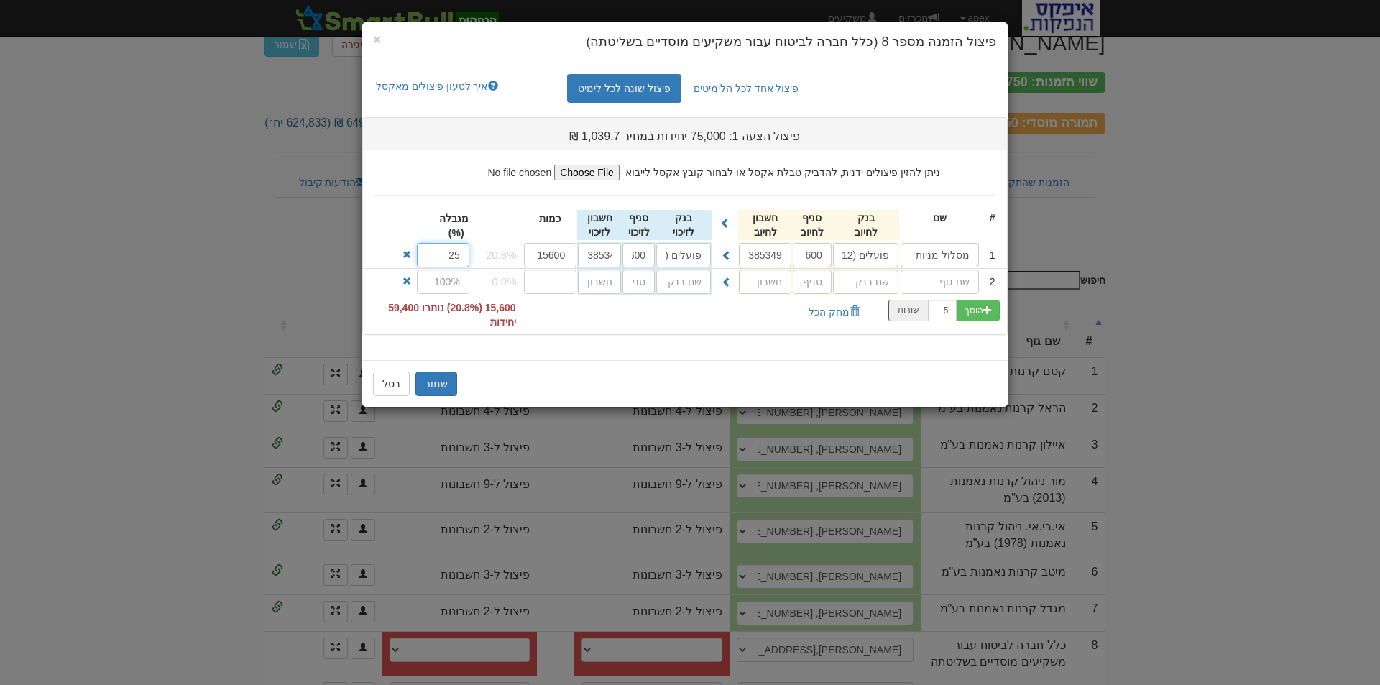
drag, startPoint x: 443, startPoint y: 257, endPoint x: 466, endPoint y: 256, distance: 23.0
click at [466, 256] on input "25" at bounding box center [443, 255] width 52 height 24
drag, startPoint x: 973, startPoint y: 281, endPoint x: 1000, endPoint y: 314, distance: 42.9
click at [973, 281] on input "text" at bounding box center [939, 281] width 78 height 24
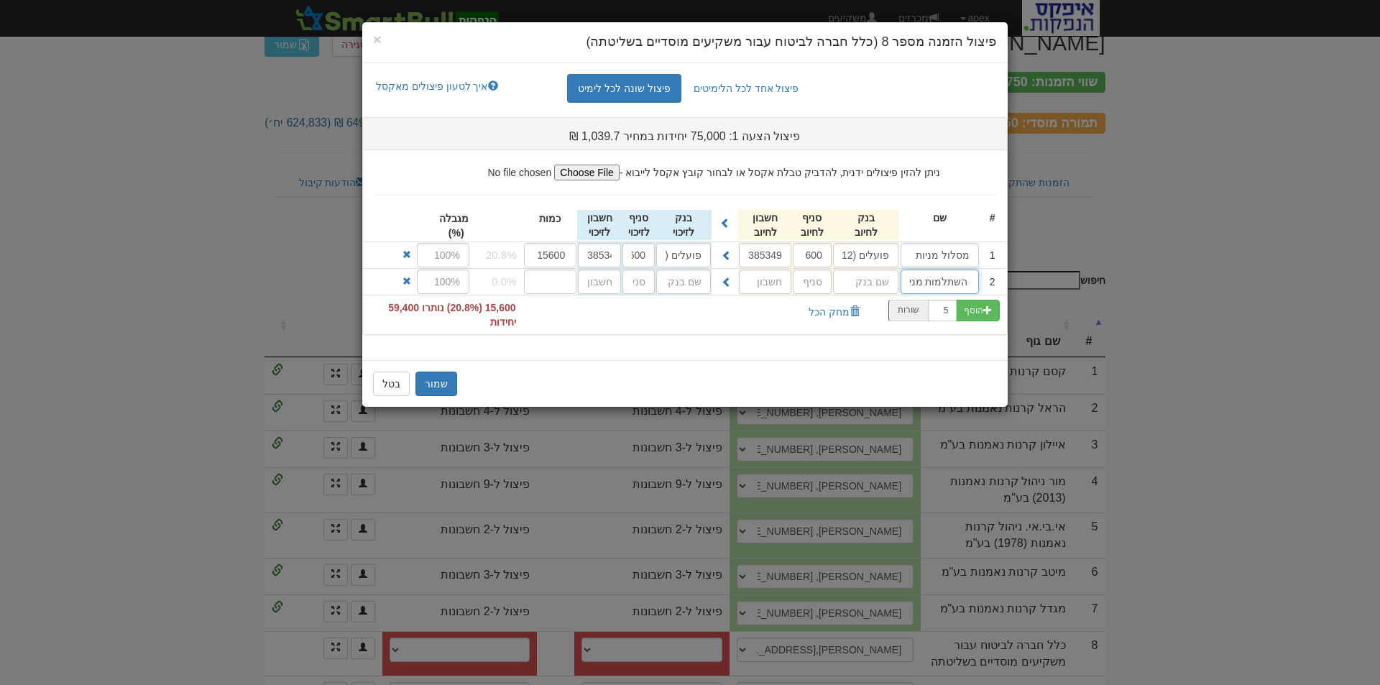
type input "כלל השתלמות מניות"
type input "פועלים (12)"
type input "600"
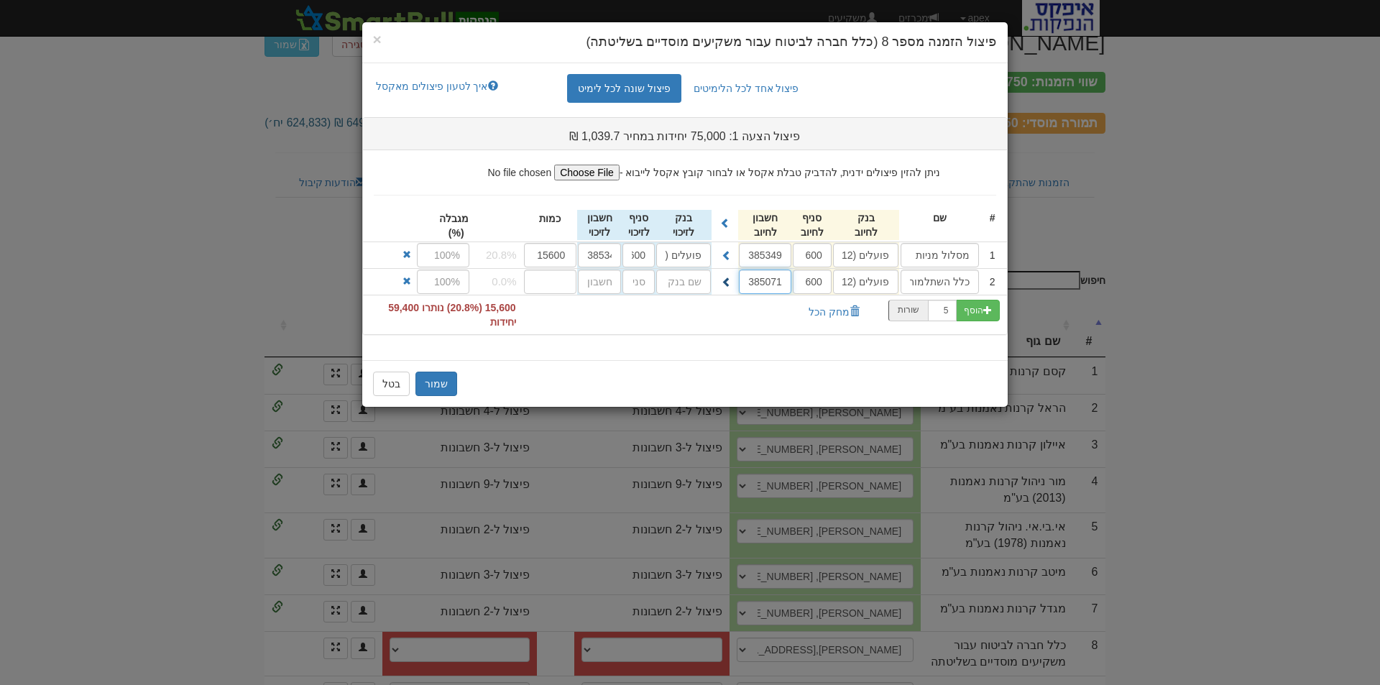
type input "385071"
click at [721, 277] on button at bounding box center [726, 281] width 23 height 24
type input "פועלים (12)"
type input "600"
type input "385071"
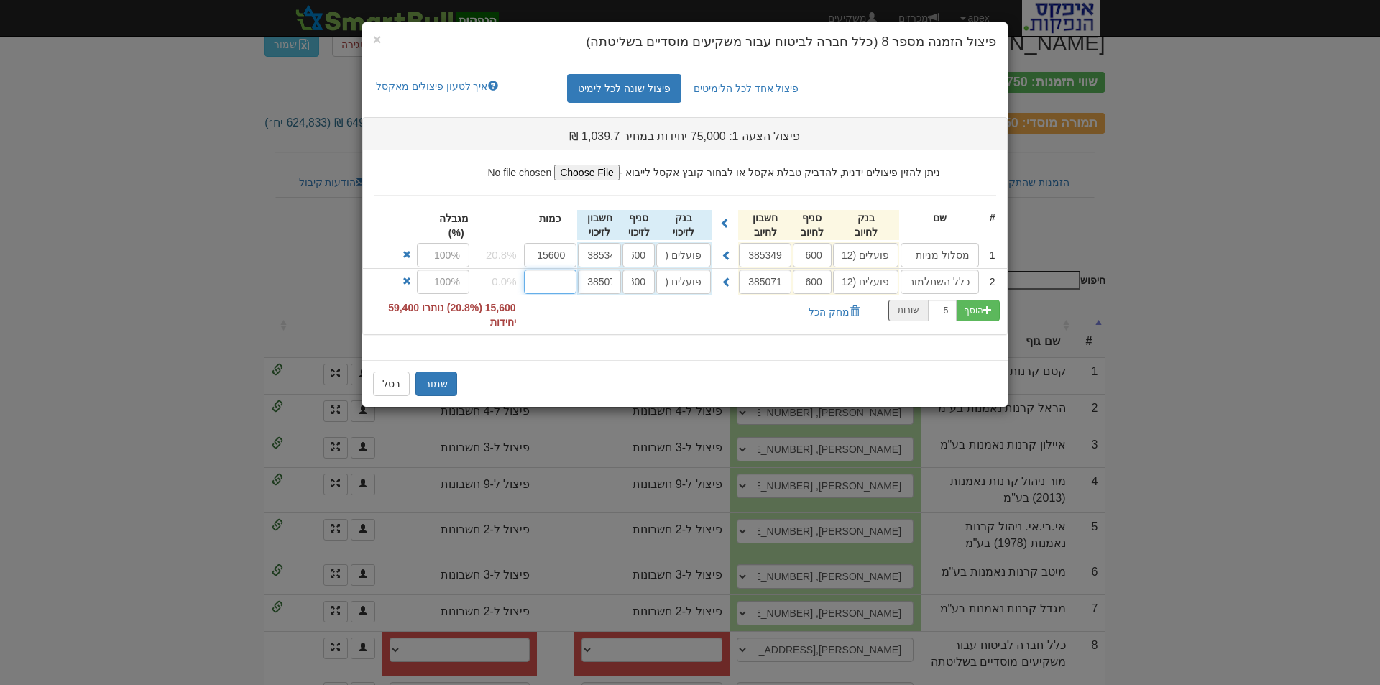
click at [544, 292] on input "number" at bounding box center [550, 281] width 53 height 24
type input "9600"
drag, startPoint x: 939, startPoint y: 311, endPoint x: 950, endPoint y: 310, distance: 10.9
click at [950, 310] on input "5" at bounding box center [942, 311] width 29 height 22
type input "2"
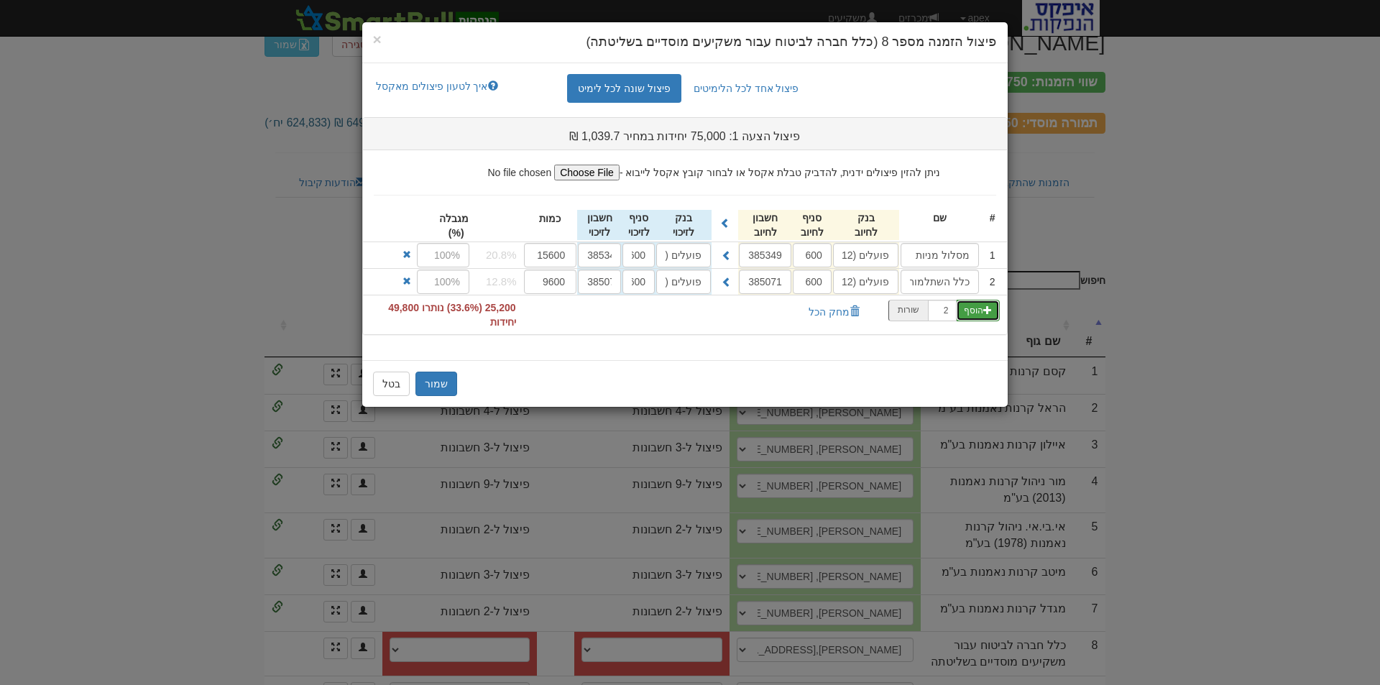
click at [977, 308] on button "הוסף" at bounding box center [978, 311] width 44 height 22
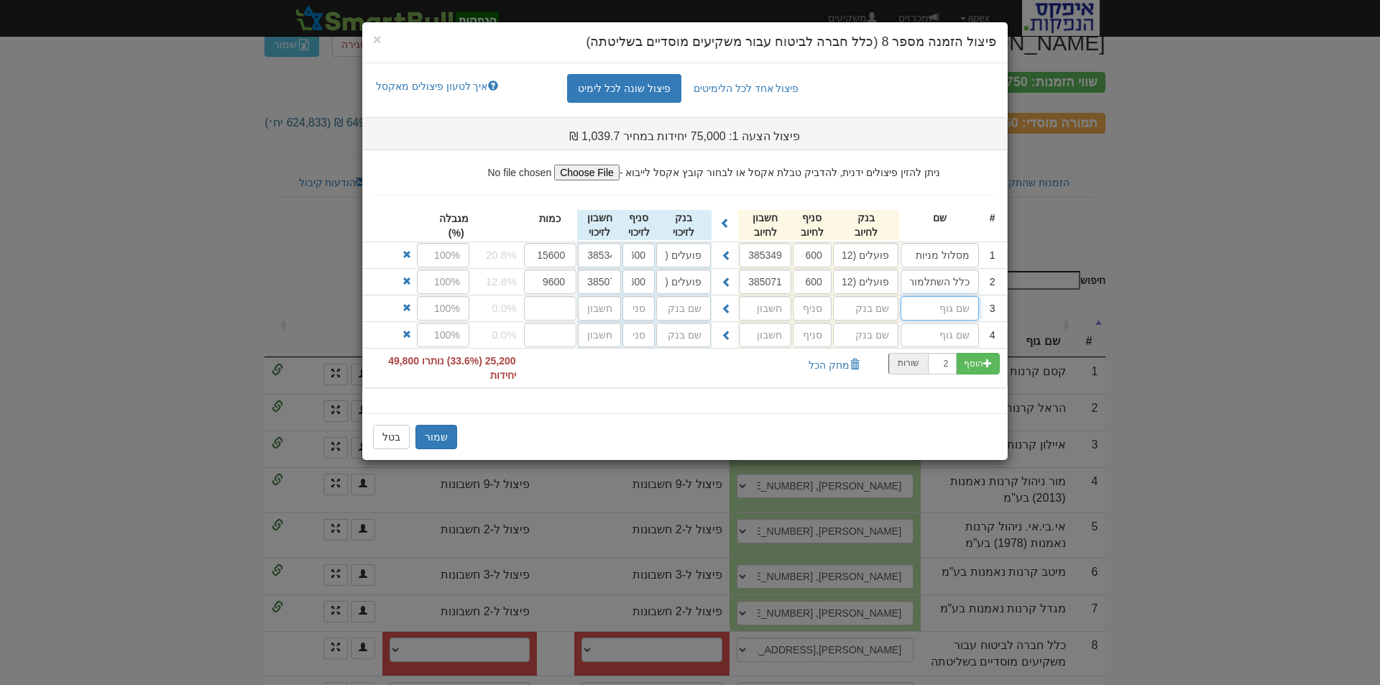
click at [966, 305] on input "text" at bounding box center [939, 308] width 78 height 24
type input "כלל תמר מניות"
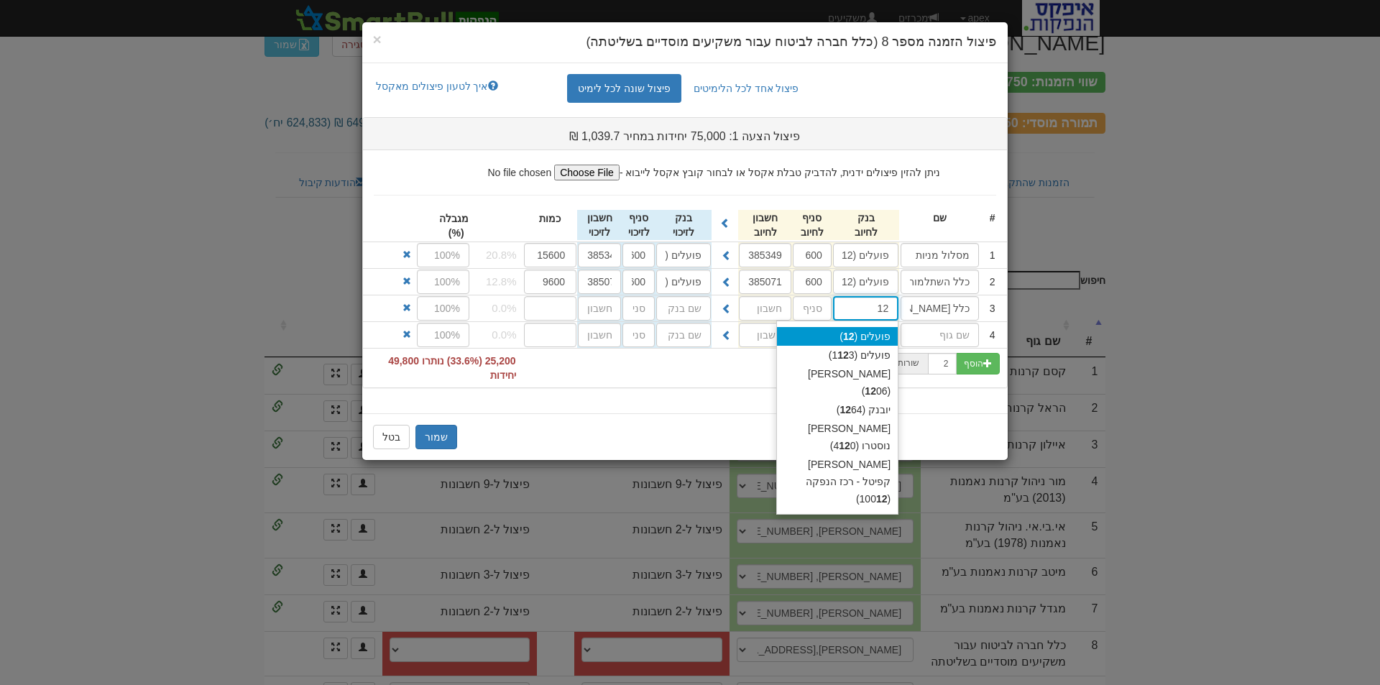
click at [885, 338] on div "פועלים ( 12 )" at bounding box center [837, 336] width 121 height 19
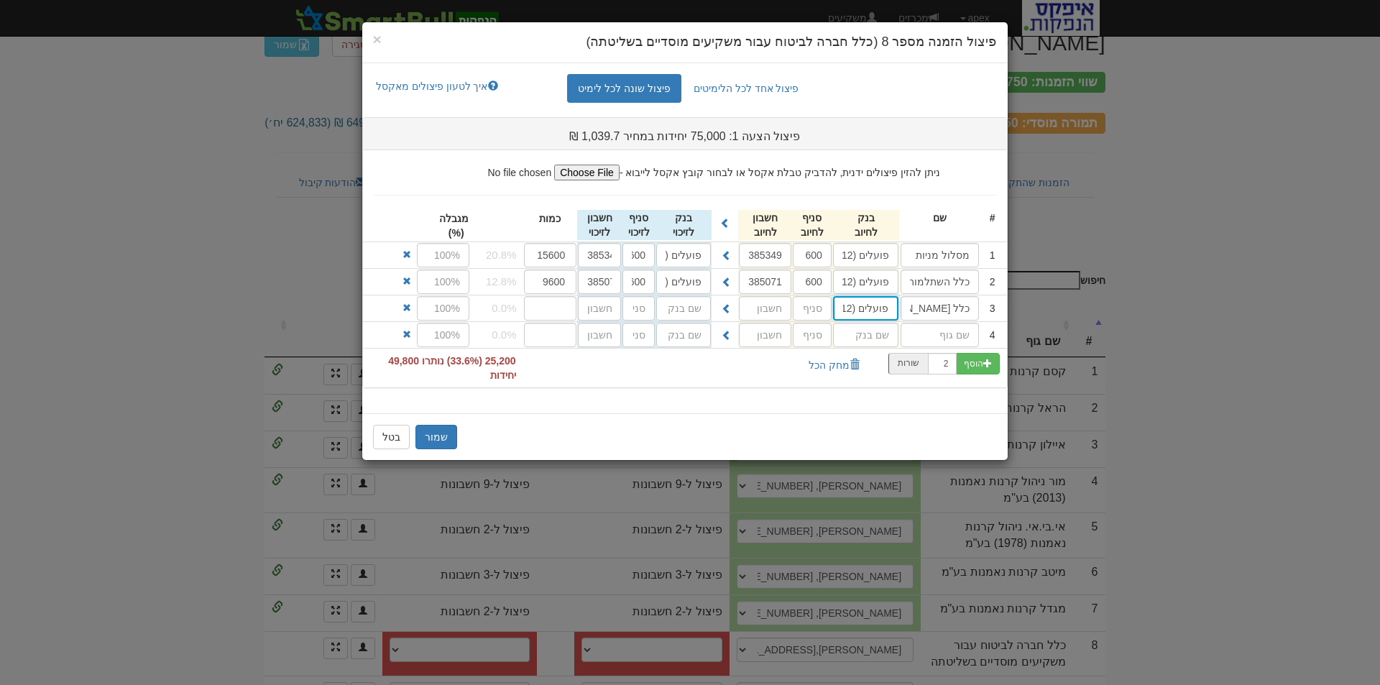
type input "פועלים (12)"
click at [829, 308] on input "text" at bounding box center [812, 308] width 39 height 24
type input "600"
type input "656571"
click at [726, 306] on span at bounding box center [727, 308] width 10 height 10
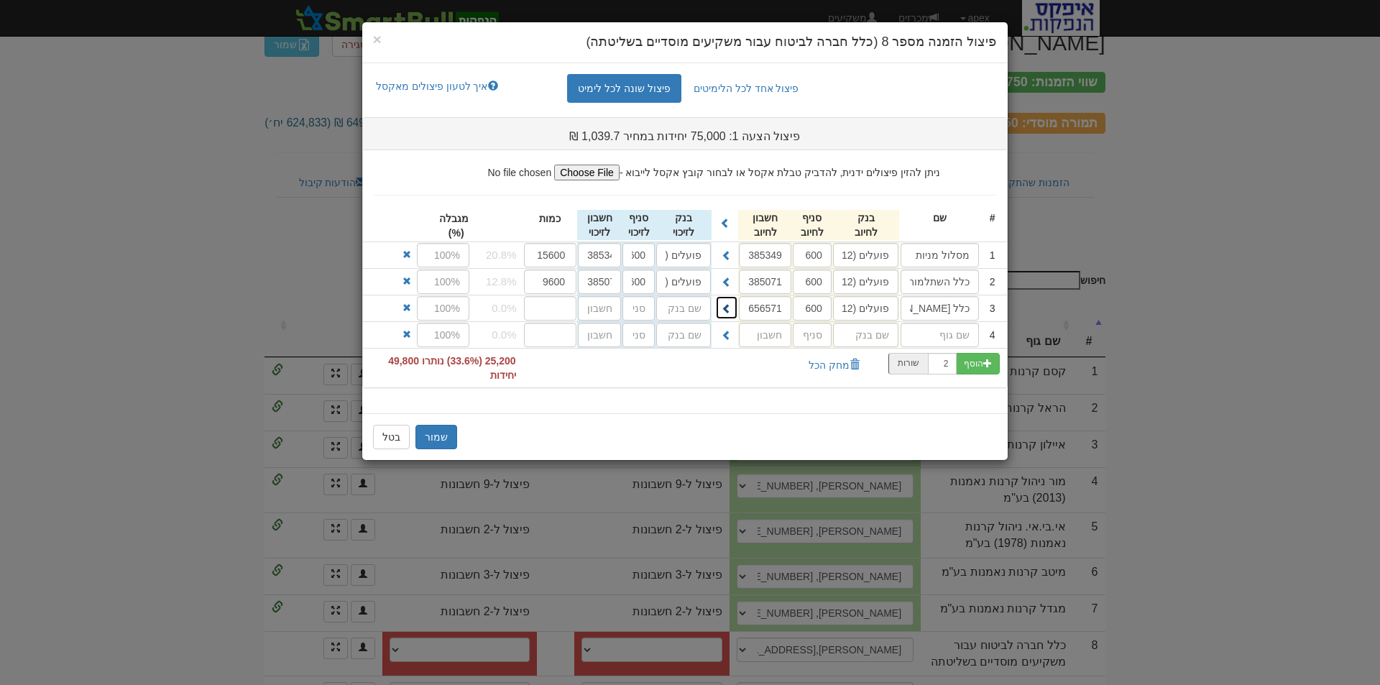
type input "פועלים (12)"
type input "600"
type input "656571"
click at [553, 308] on input "number" at bounding box center [550, 308] width 53 height 24
type input "5100"
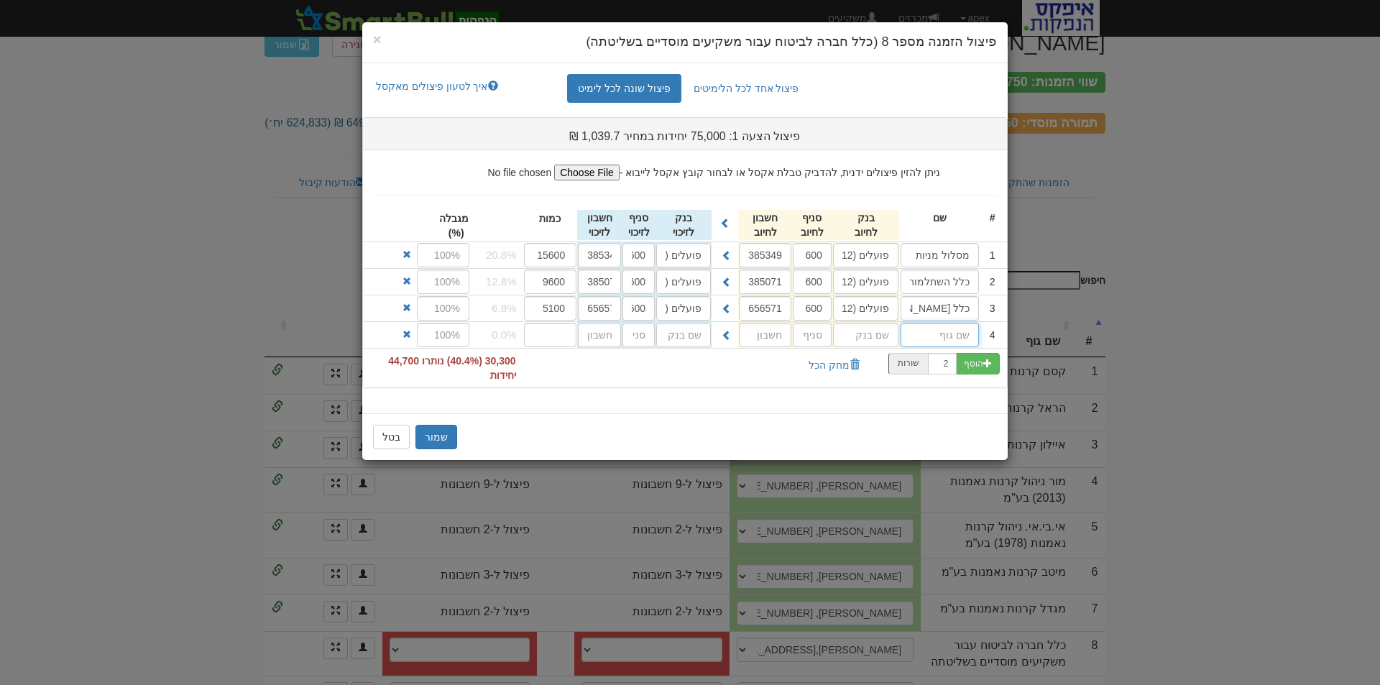
click at [926, 333] on input "text" at bounding box center [939, 335] width 78 height 24
type input "מקיפה מתמחה מניות"
type input "פועלים (12)"
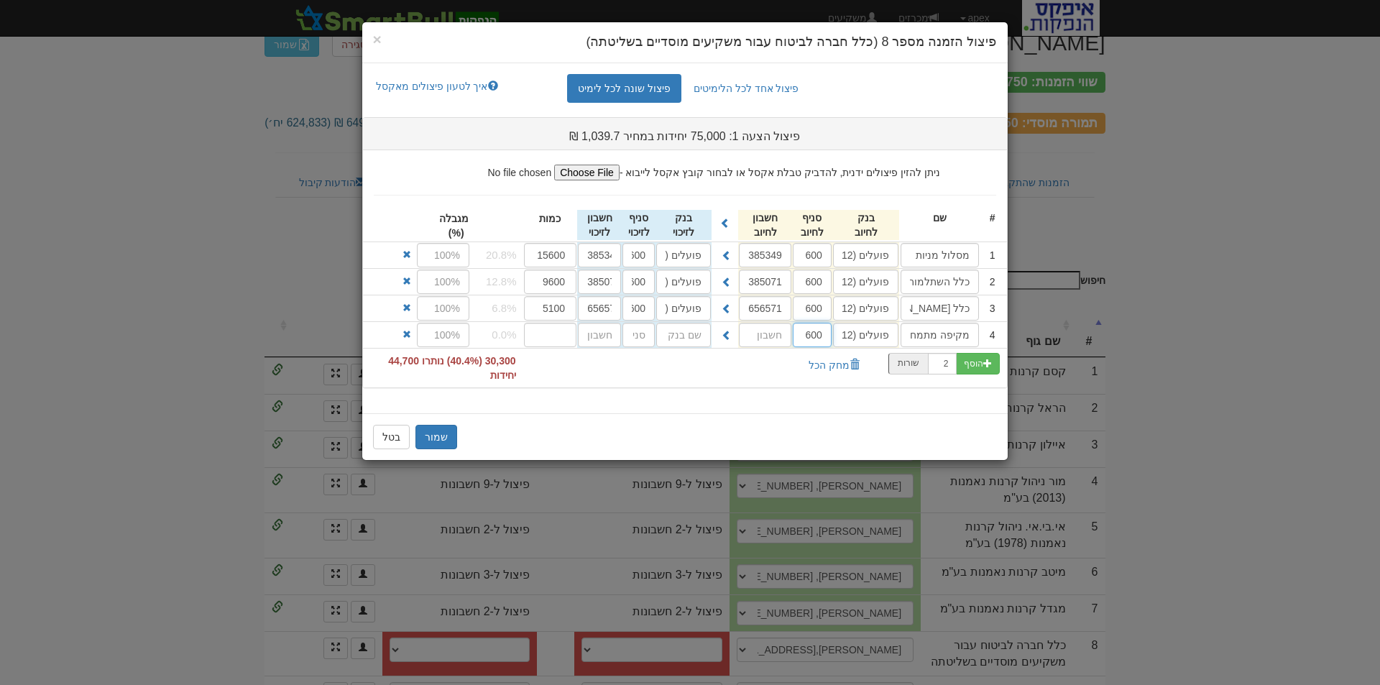
type input "600"
type input "385187"
click at [726, 331] on span at bounding box center [727, 335] width 10 height 10
type input "פועלים (12)"
type input "600"
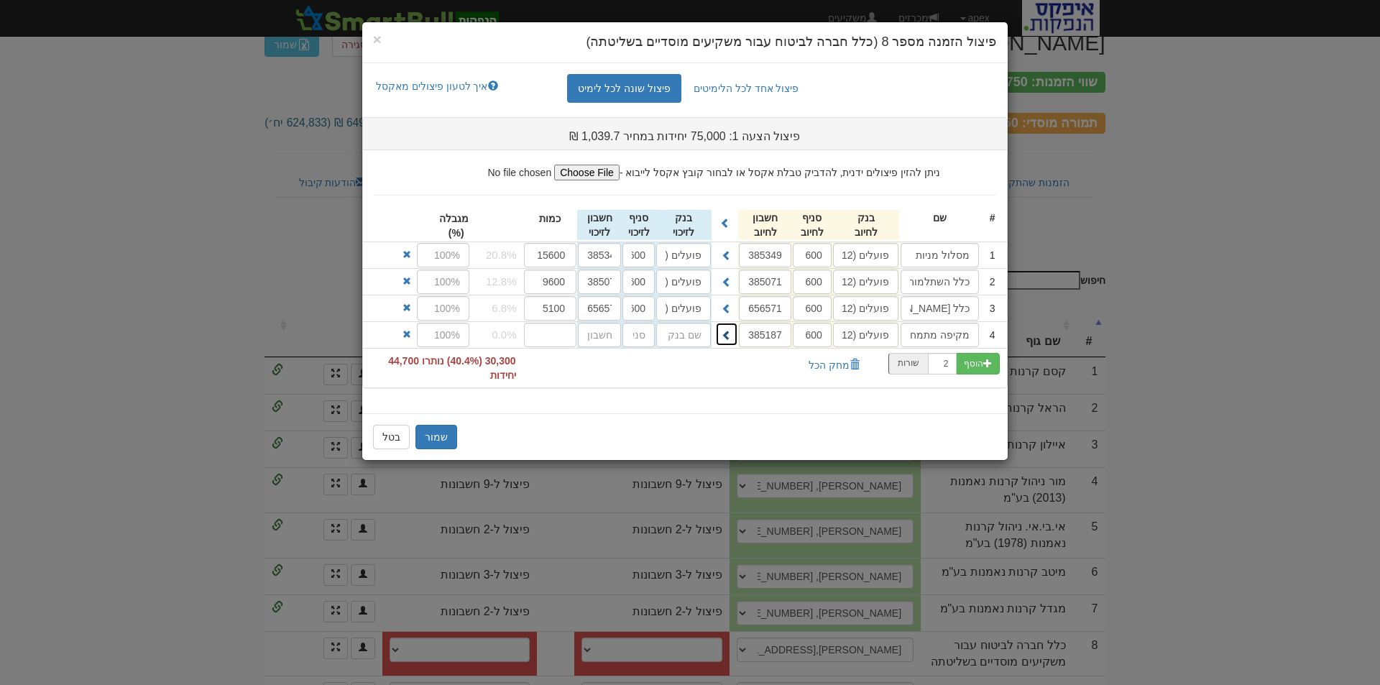
type input "385187"
click at [561, 337] on input "number" at bounding box center [550, 335] width 53 height 24
type input "39500"
click at [935, 363] on input "2" at bounding box center [942, 364] width 29 height 22
click at [968, 367] on button "הוסף" at bounding box center [978, 364] width 44 height 22
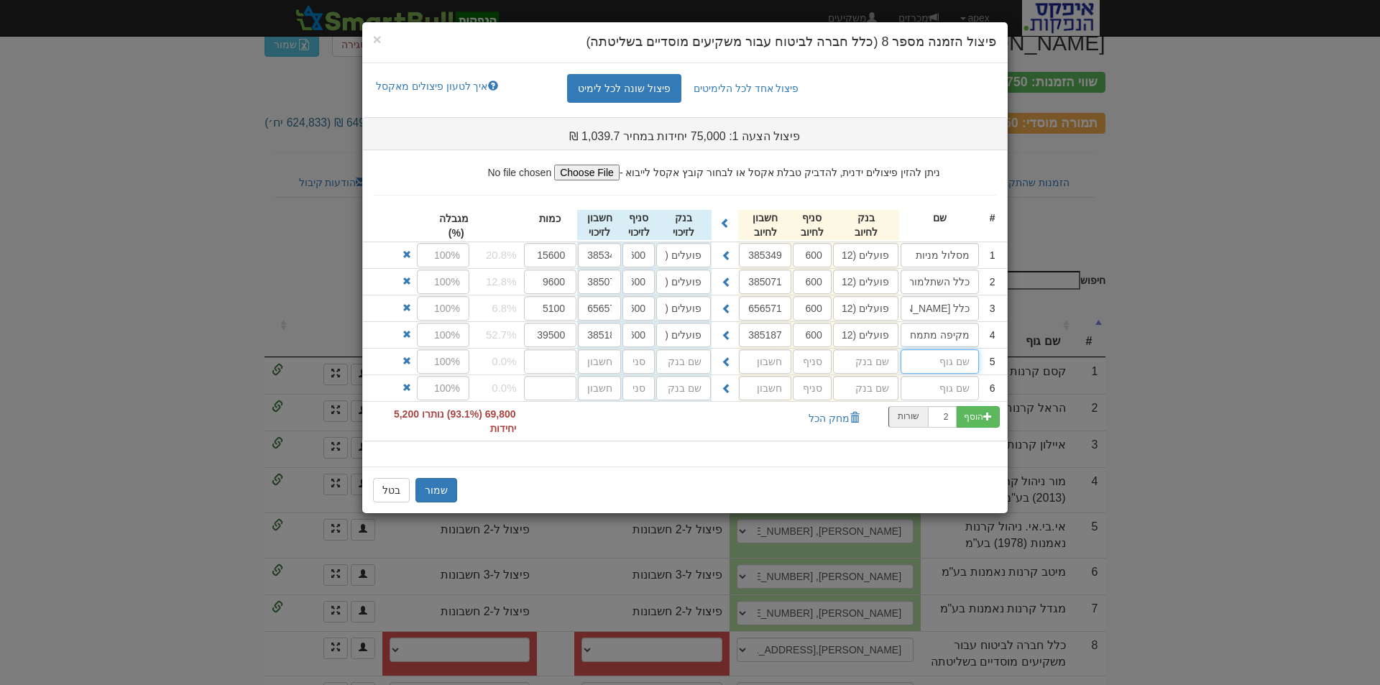
click at [963, 363] on input "text" at bounding box center [939, 361] width 78 height 24
type input "משלימה מניות"
type input "פועלים (12)"
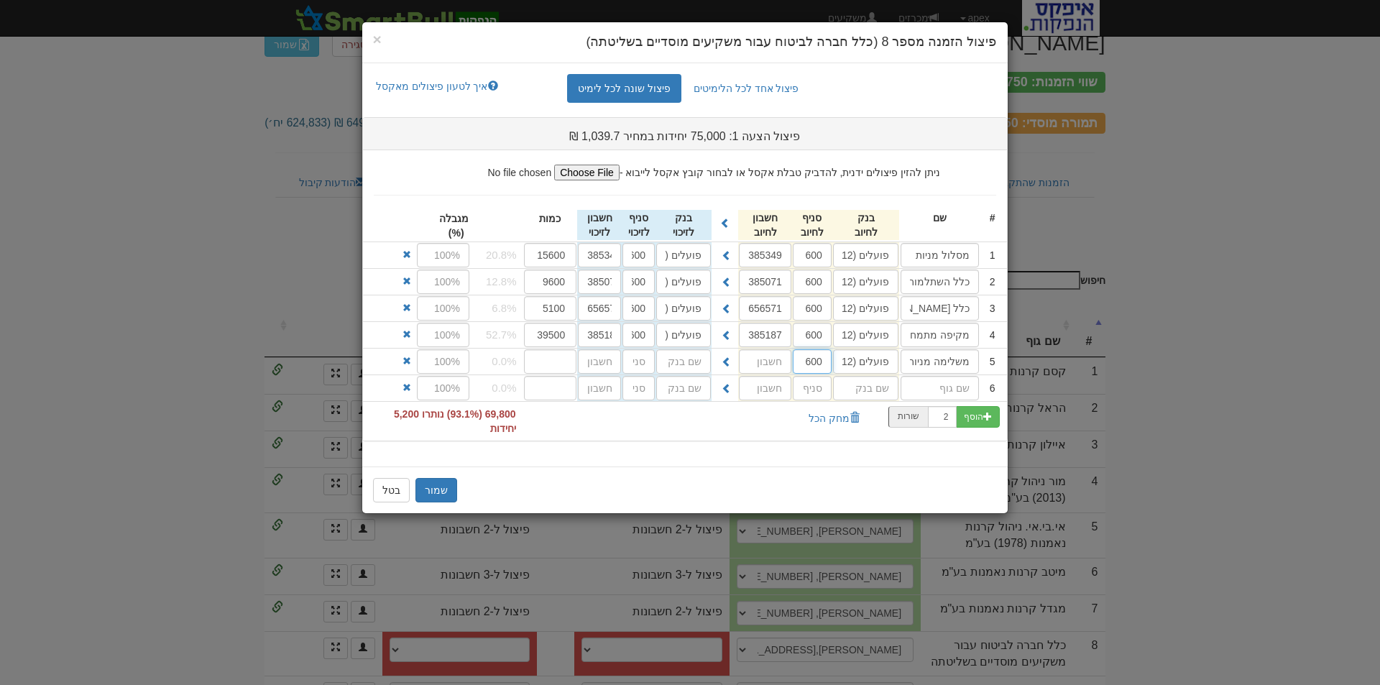
type input "600"
type input "512790"
click at [722, 357] on span at bounding box center [727, 361] width 10 height 10
type input "פועלים (12)"
type input "600"
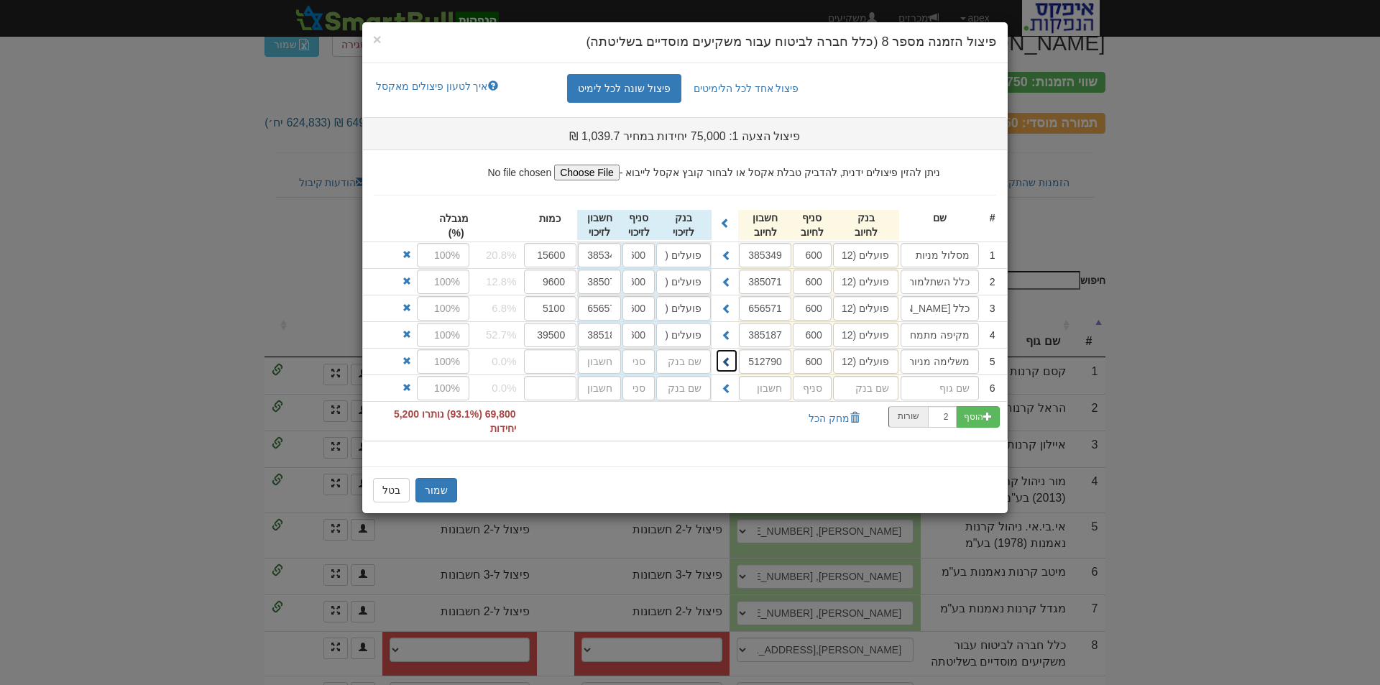
type input "512790"
click at [550, 365] on input "number" at bounding box center [550, 361] width 53 height 24
type input "2600"
click at [952, 388] on input "text" at bounding box center [939, 388] width 78 height 24
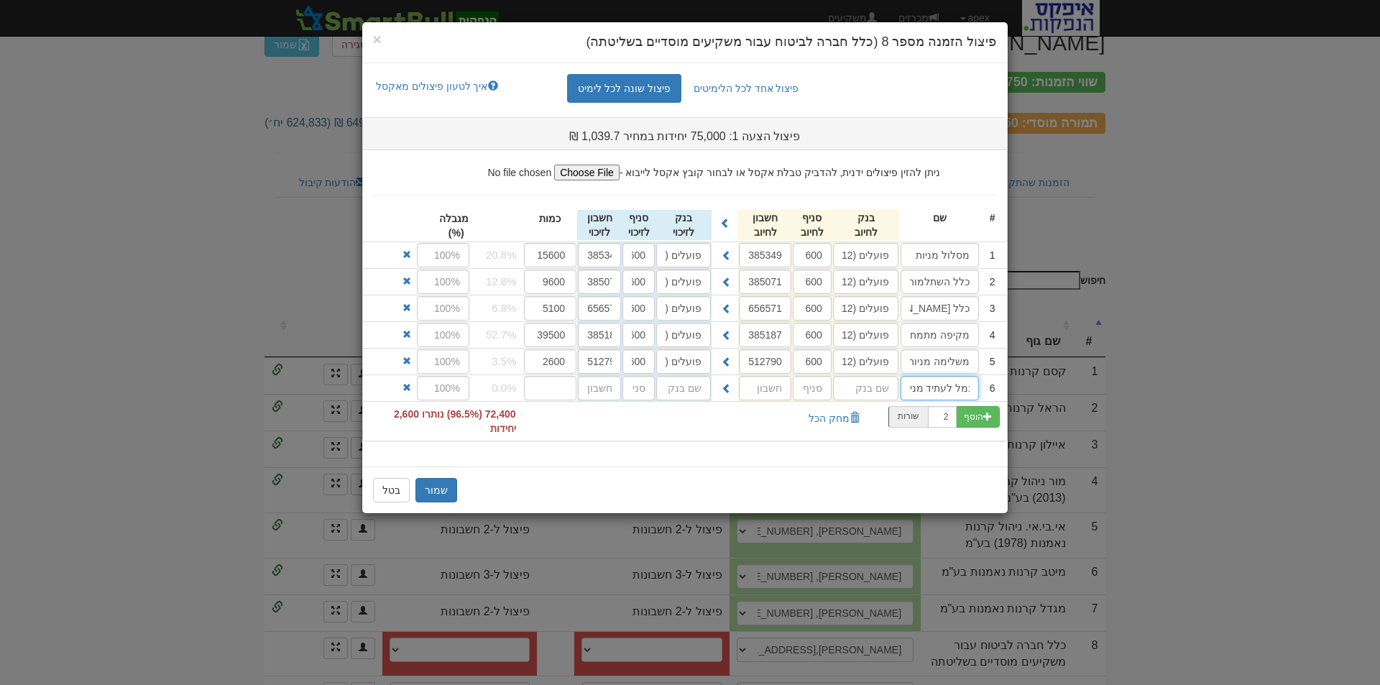
type input "כלל גמל לעתיד מניות"
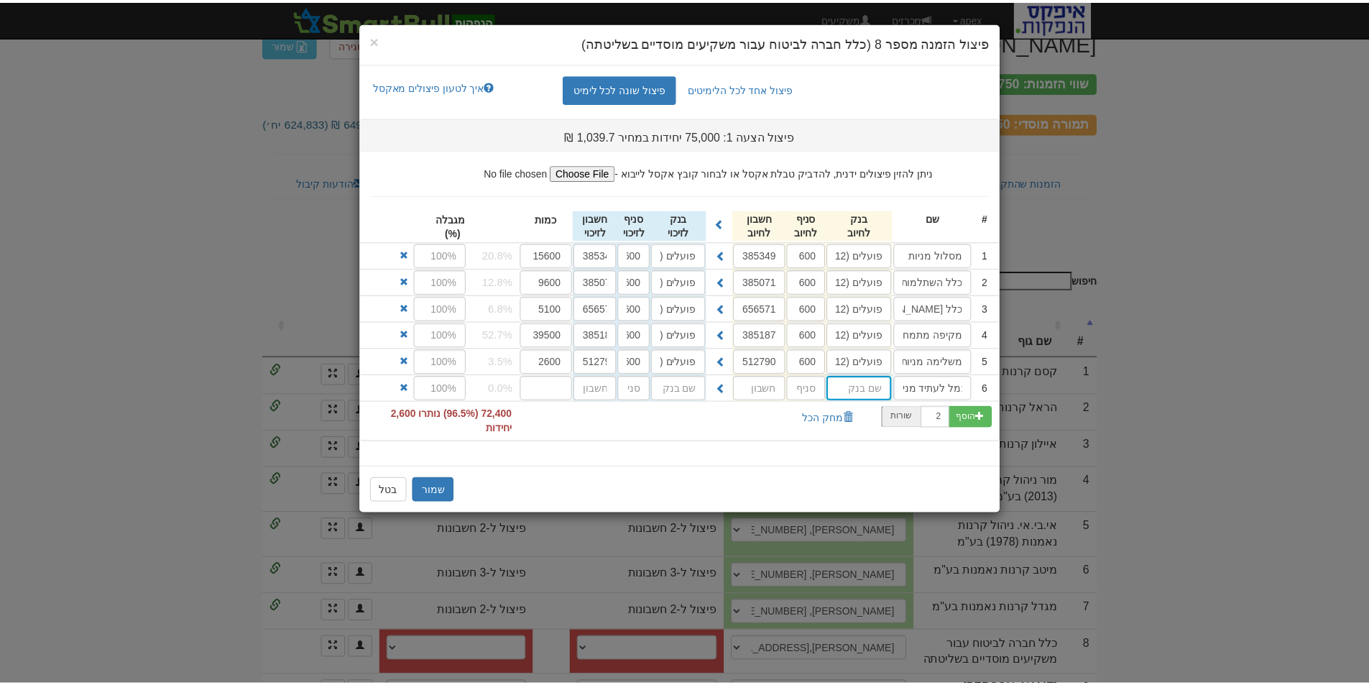
scroll to position [0, 0]
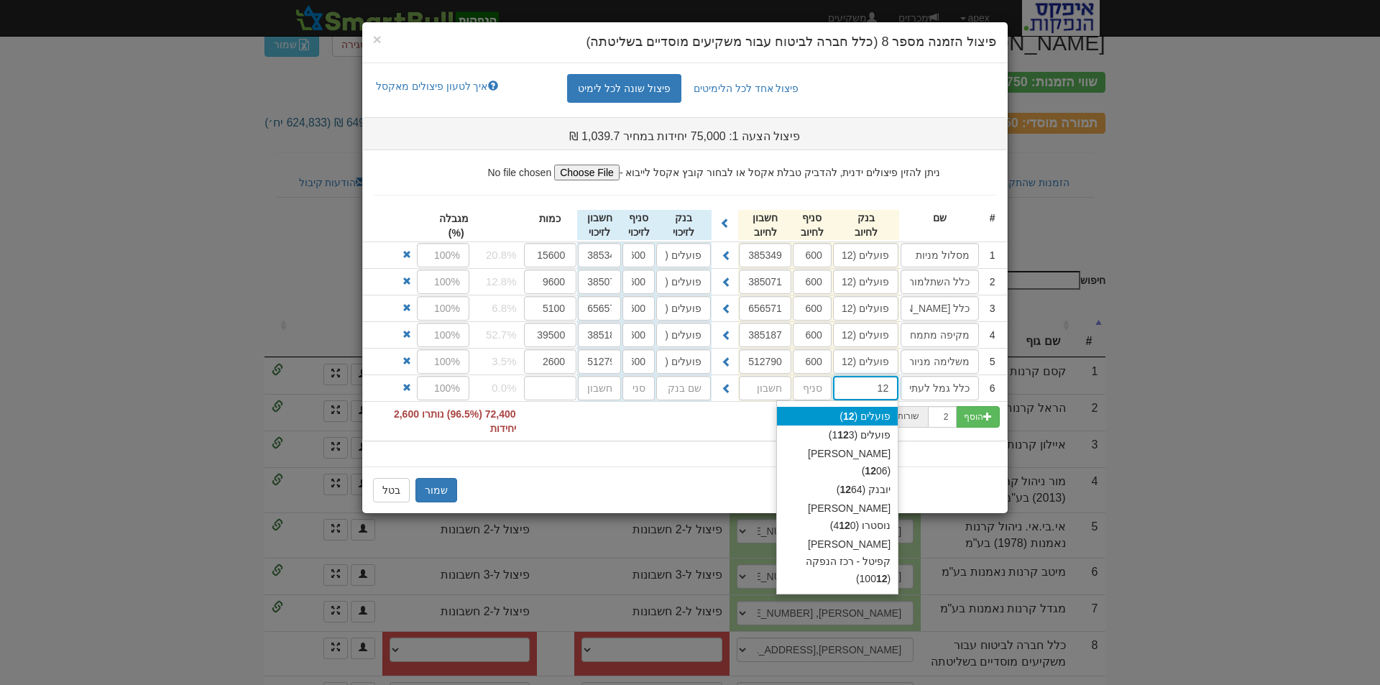
click at [883, 410] on div "פועלים ( 12 )" at bounding box center [837, 416] width 121 height 19
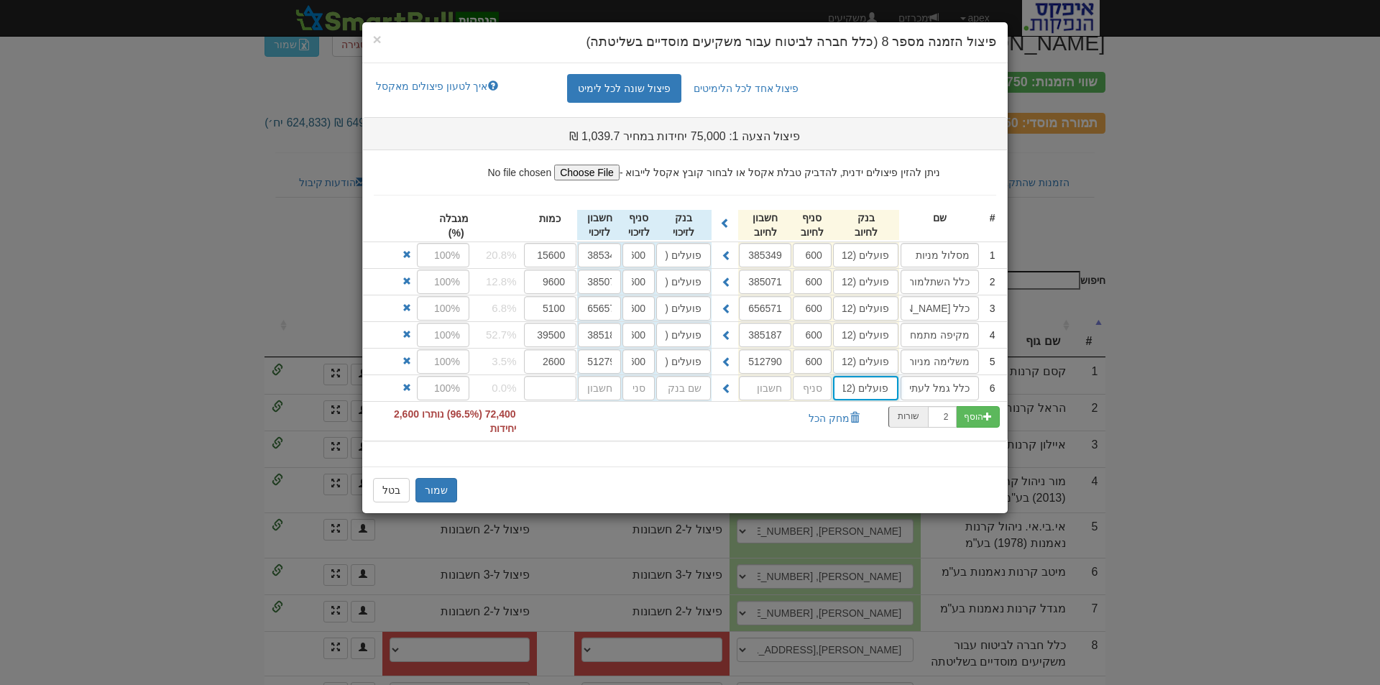
type input "פועלים (12)"
click at [806, 387] on input "text" at bounding box center [812, 388] width 39 height 24
type input "600"
type input "384997"
click at [724, 386] on span at bounding box center [727, 388] width 10 height 10
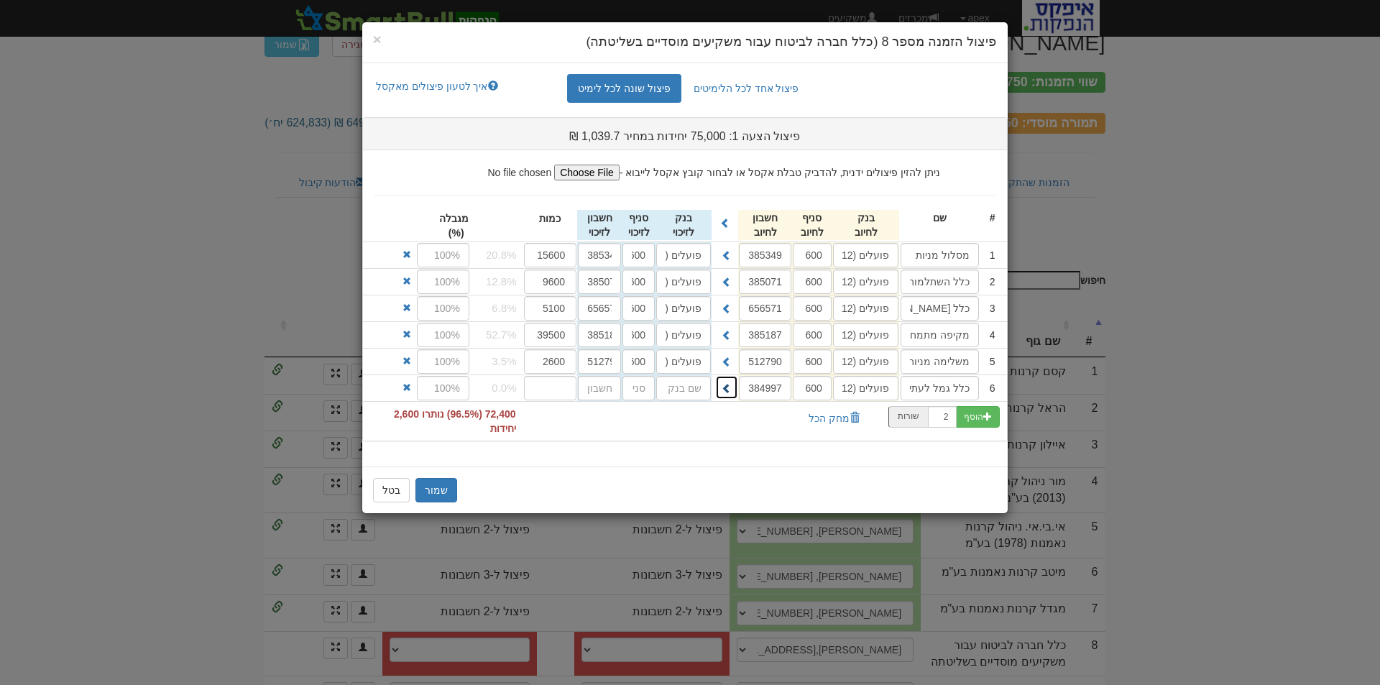
type input "פועלים (12)"
type input "600"
type input "384997"
click at [569, 388] on input "number" at bounding box center [550, 388] width 53 height 24
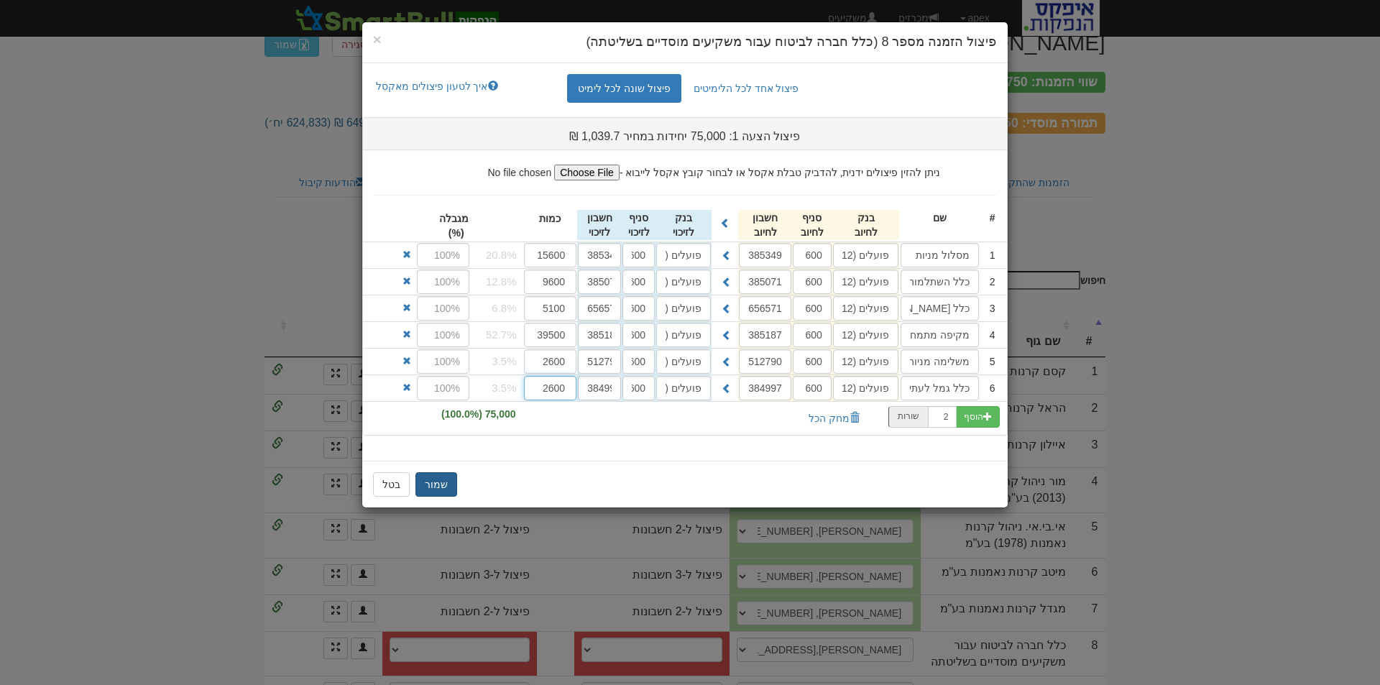
type input "2600"
click at [431, 486] on button "שמור" at bounding box center [436, 484] width 42 height 24
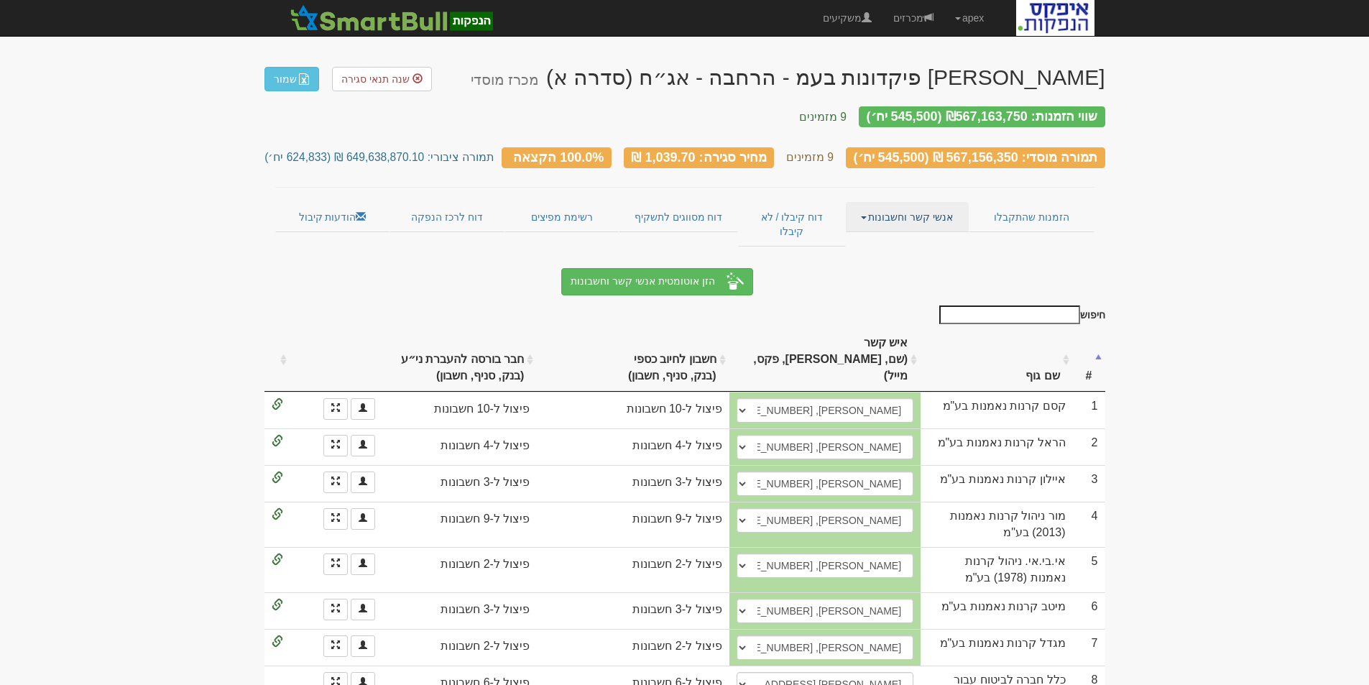
click at [907, 202] on link "אנשי קשר וחשבונות" at bounding box center [907, 217] width 123 height 30
click at [922, 236] on link "פרטי הזמנות זוכות" at bounding box center [911, 245] width 114 height 19
click at [926, 205] on link "אנשי קשר וחשבונות" at bounding box center [907, 217] width 123 height 30
click at [928, 236] on link "פרטי הזמנות זוכות" at bounding box center [911, 245] width 114 height 19
click at [1054, 206] on link "הזמנות שהתקבלו" at bounding box center [1032, 217] width 126 height 30
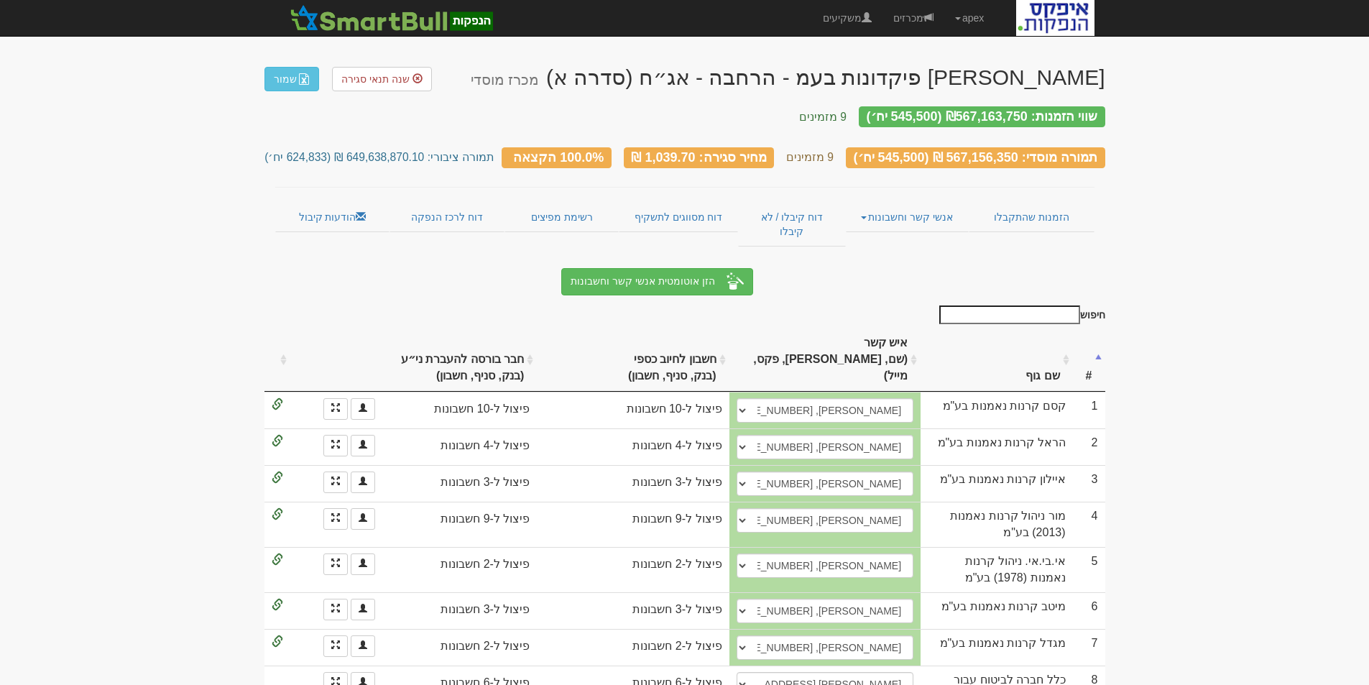
click at [704, 223] on div "פאי פלוס פיקדונות בעמ - הרחבה - אג״ח (סדרה א) מכרז מוסדי שנה תנאי סגירה שמור שו…" at bounding box center [684, 410] width 841 height 719
click at [880, 205] on link "אנשי קשר וחשבונות" at bounding box center [907, 217] width 123 height 30
click at [781, 205] on link "דוח קיבלו / לא קיבלו" at bounding box center [792, 224] width 108 height 45
click at [374, 73] on span "שנה תנאי סגירה" at bounding box center [375, 78] width 68 height 11
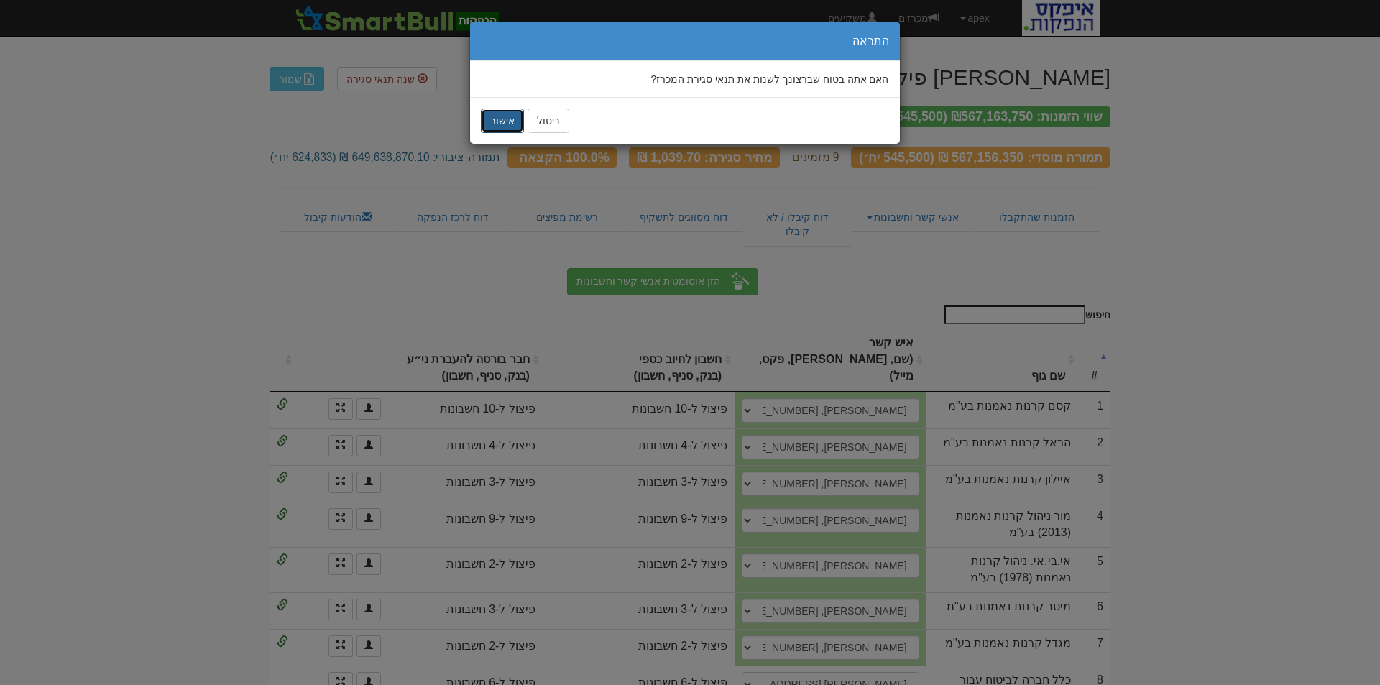
click at [510, 117] on button "אישור" at bounding box center [502, 121] width 43 height 24
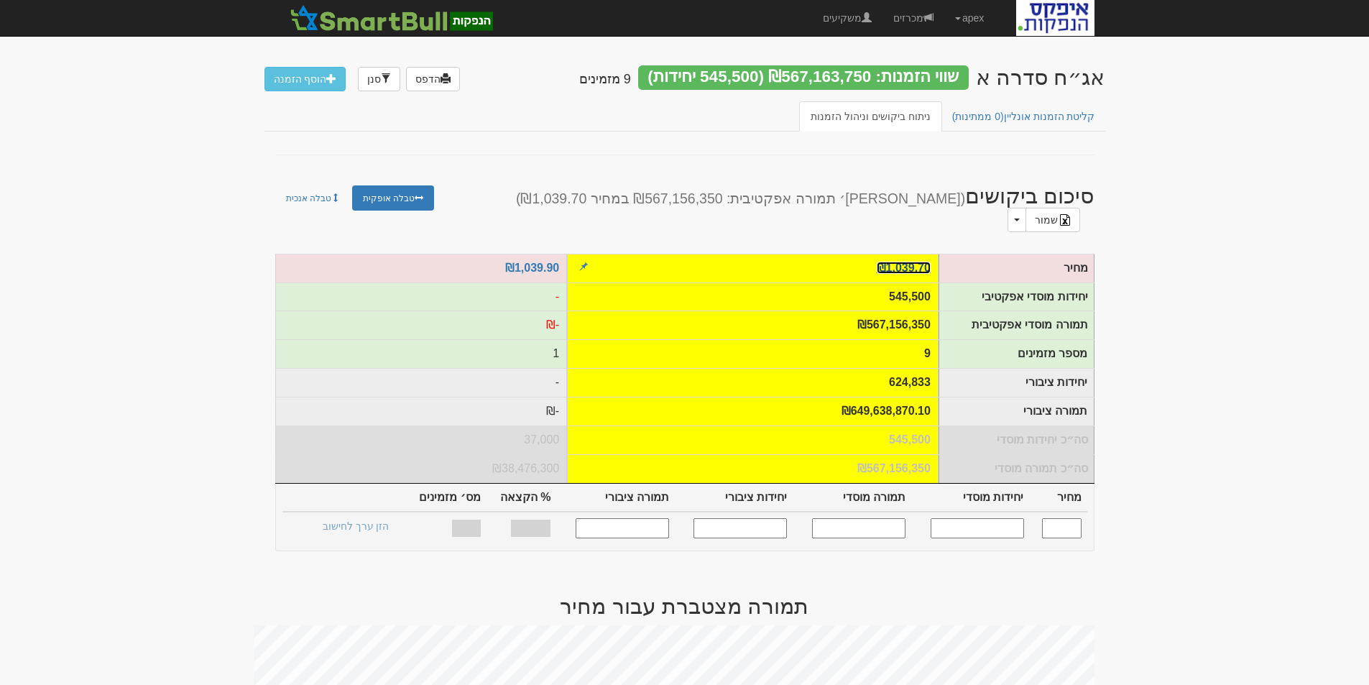
click at [910, 262] on link "₪1,039.70" at bounding box center [904, 268] width 54 height 12
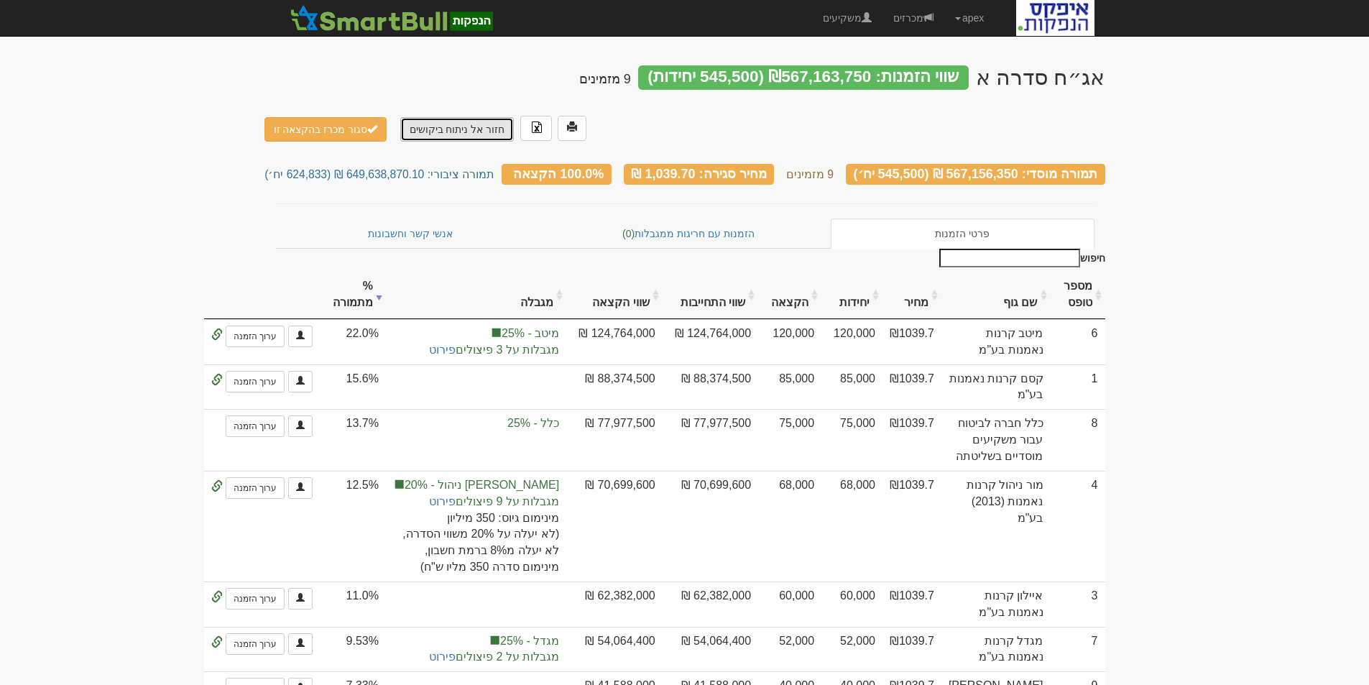
click at [439, 117] on link "חזור אל ניתוח ביקושים" at bounding box center [457, 129] width 114 height 24
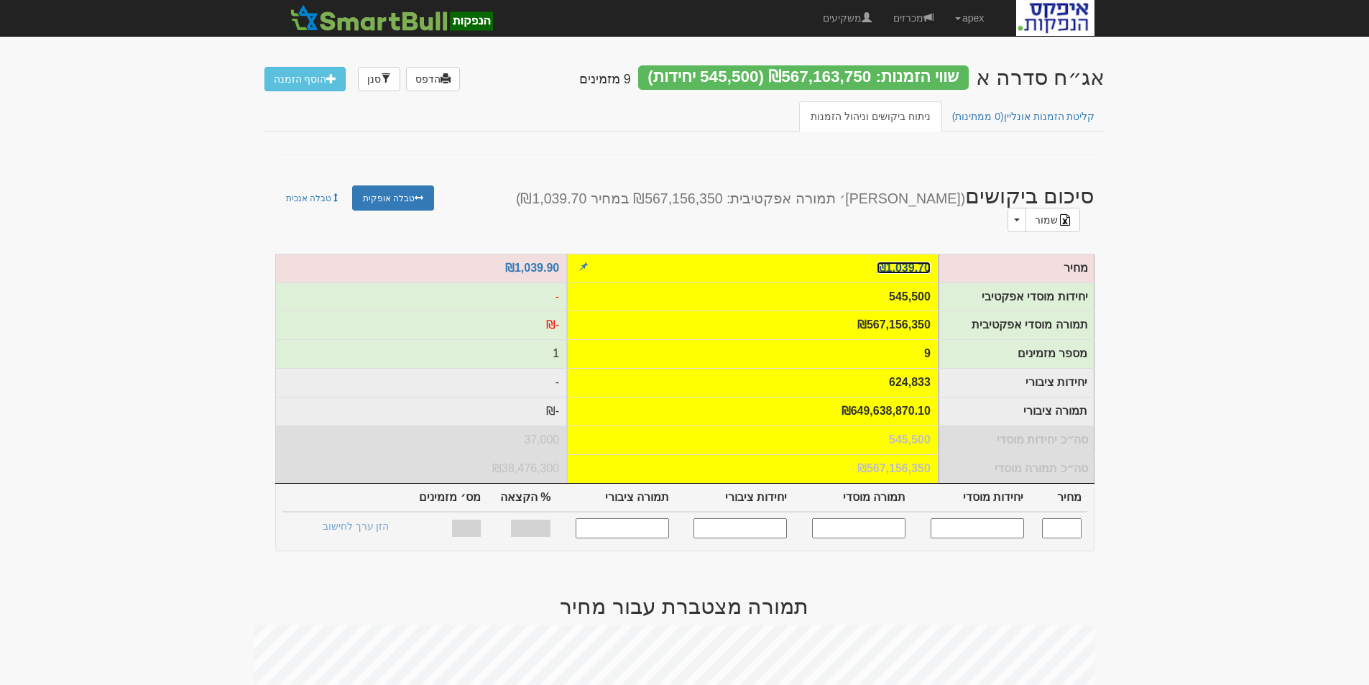
click at [907, 262] on link "₪1,039.70" at bounding box center [904, 268] width 54 height 12
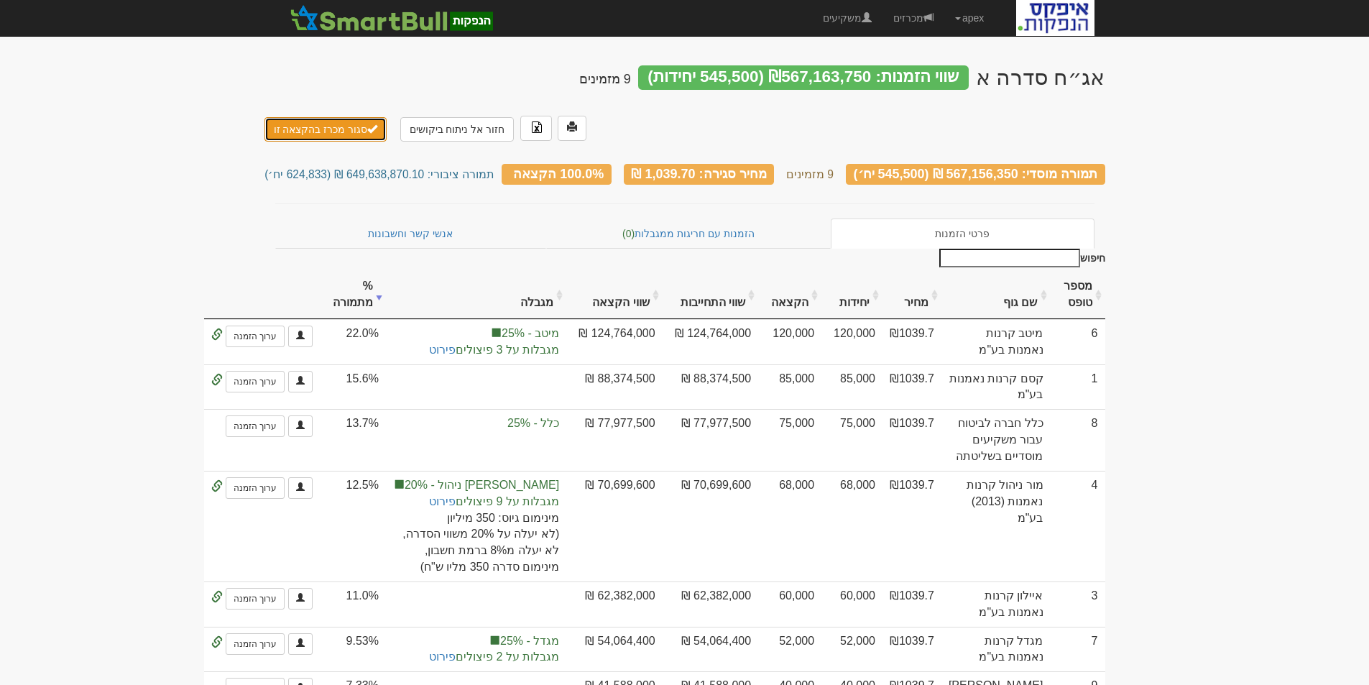
click at [336, 117] on button "סגור מכרז בהקצאה זו" at bounding box center [325, 129] width 123 height 24
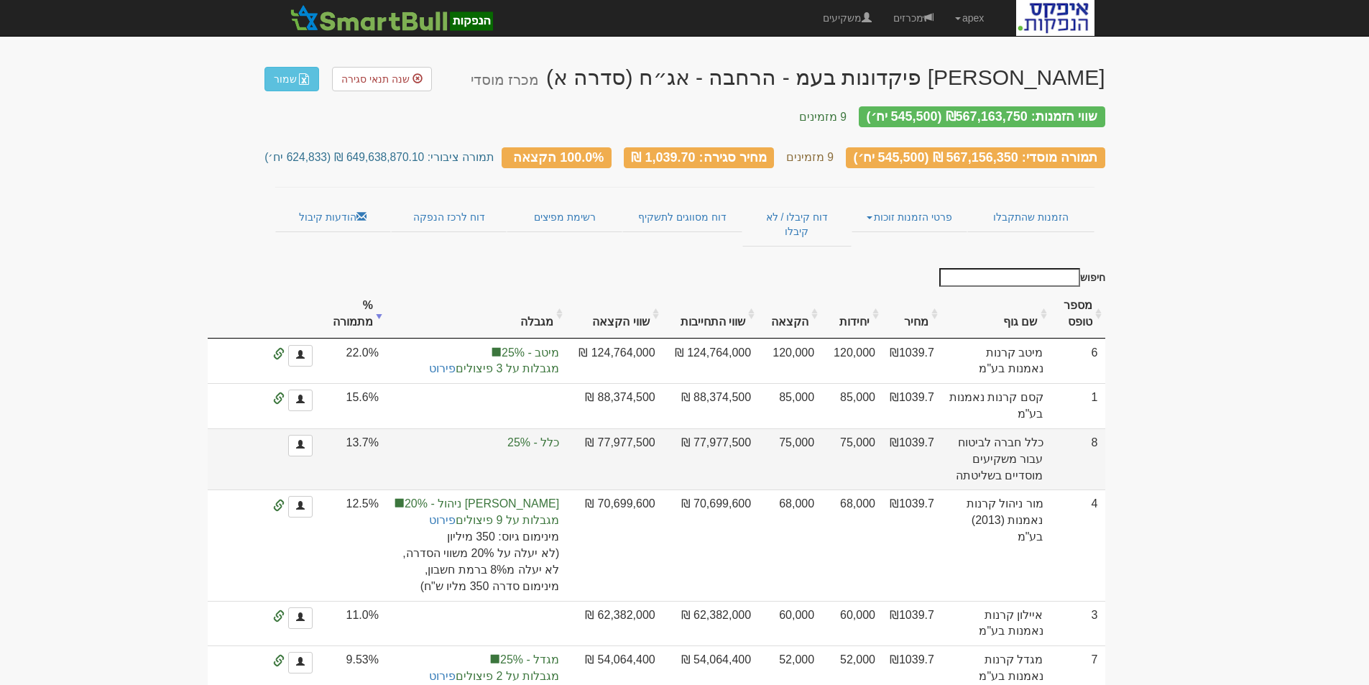
scroll to position [144, 0]
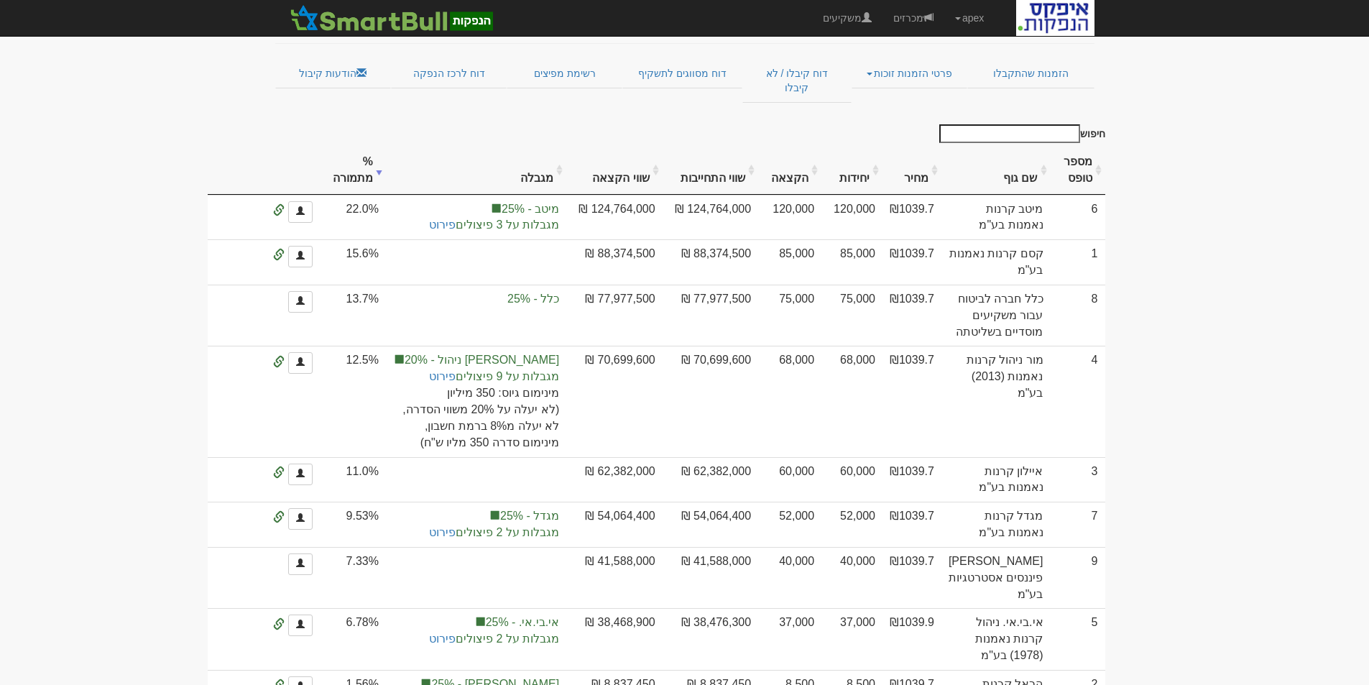
click at [1024, 155] on th "שם גוף" at bounding box center [995, 171] width 109 height 48
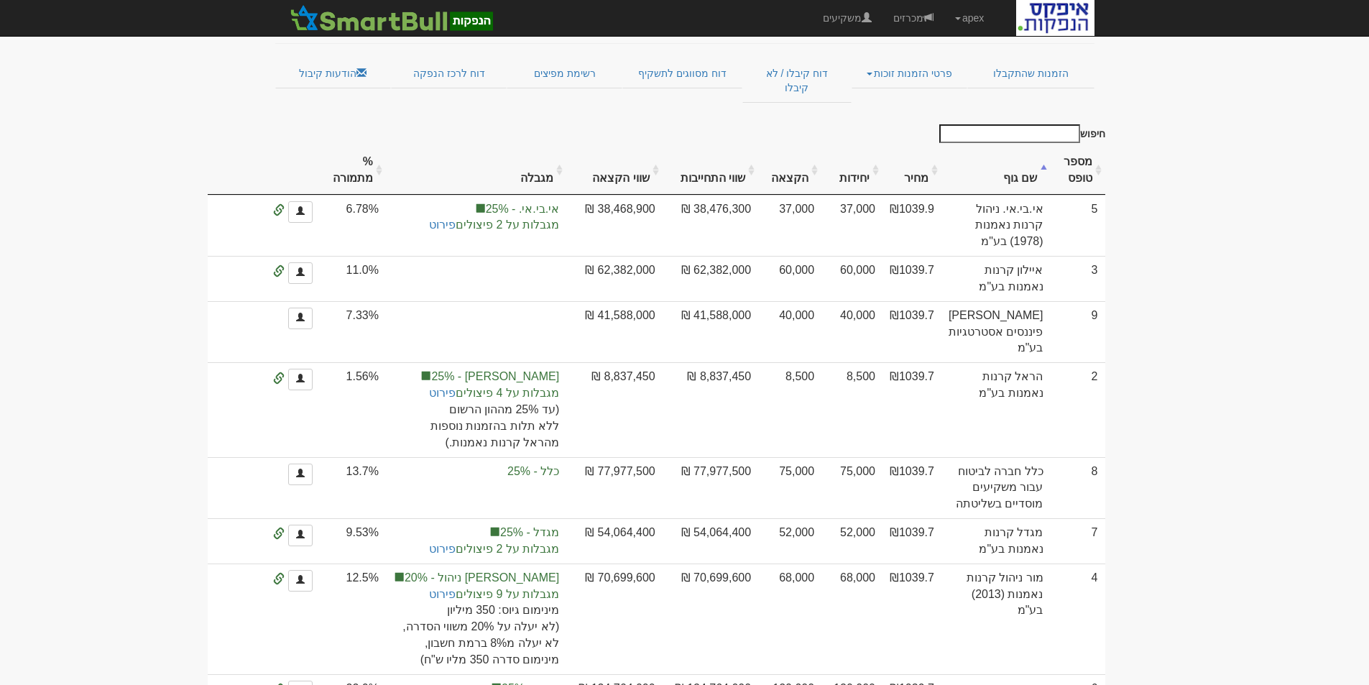
click at [1023, 150] on th "שם גוף" at bounding box center [995, 171] width 109 height 48
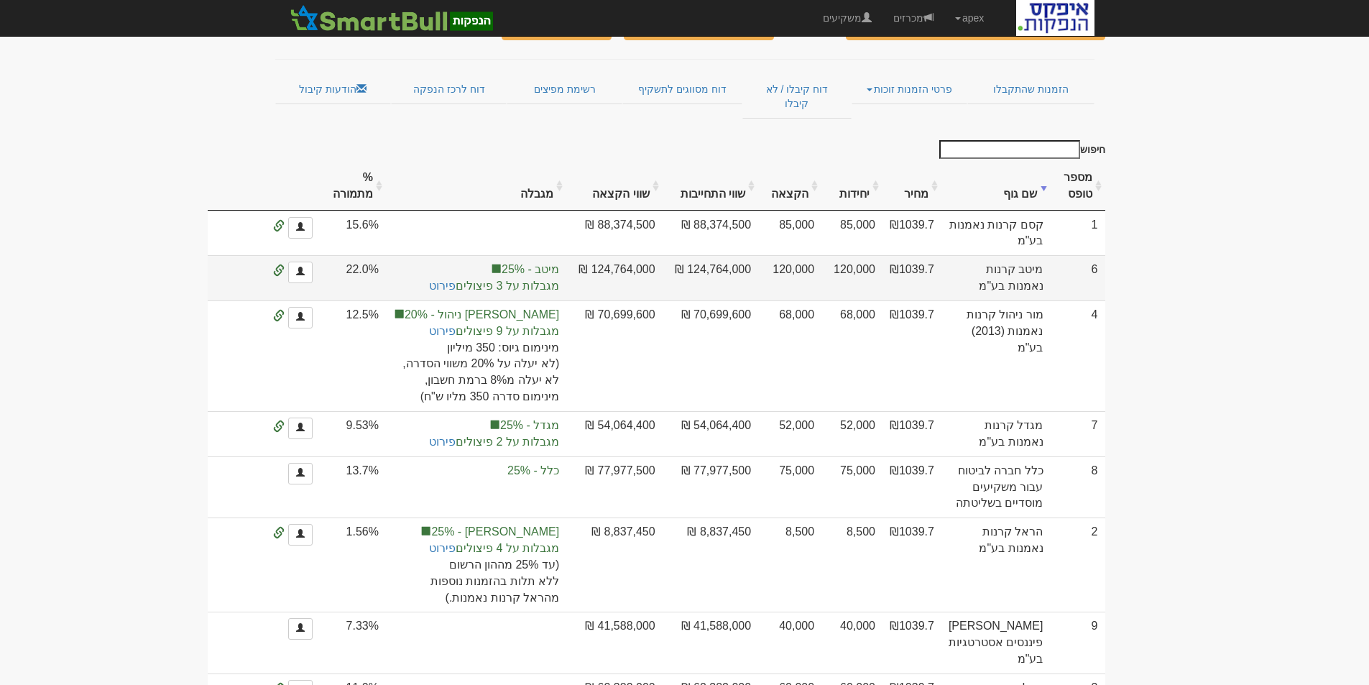
scroll to position [0, 0]
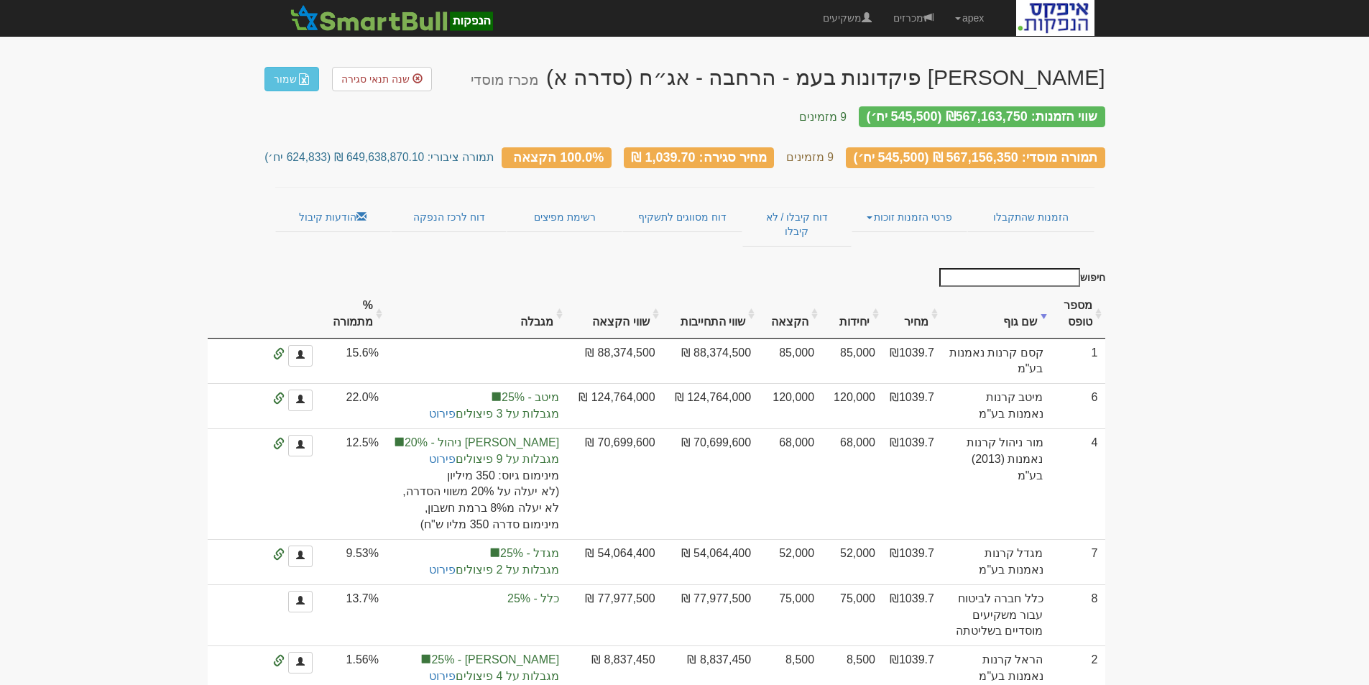
click at [1248, 248] on body "apex הגדרות חשבונות הנפקה תבניות הודעות קיבול X" at bounding box center [684, 512] width 1369 height 1024
click at [529, 107] on h3 "שווי הזמנות: ₪567,163,750 (545,500 יח׳) 9 מזמינים" at bounding box center [684, 115] width 841 height 19
click at [1238, 286] on body "apex הגדרות חשבונות הנפקה תבניות הודעות קיבול X" at bounding box center [684, 512] width 1369 height 1024
click at [1178, 336] on body "apex הגדרות חשבונות הנפקה תבניות הודעות קיבול X" at bounding box center [684, 512] width 1369 height 1024
click at [679, 202] on link "דוח מסווגים לתשקיף" at bounding box center [682, 217] width 120 height 30
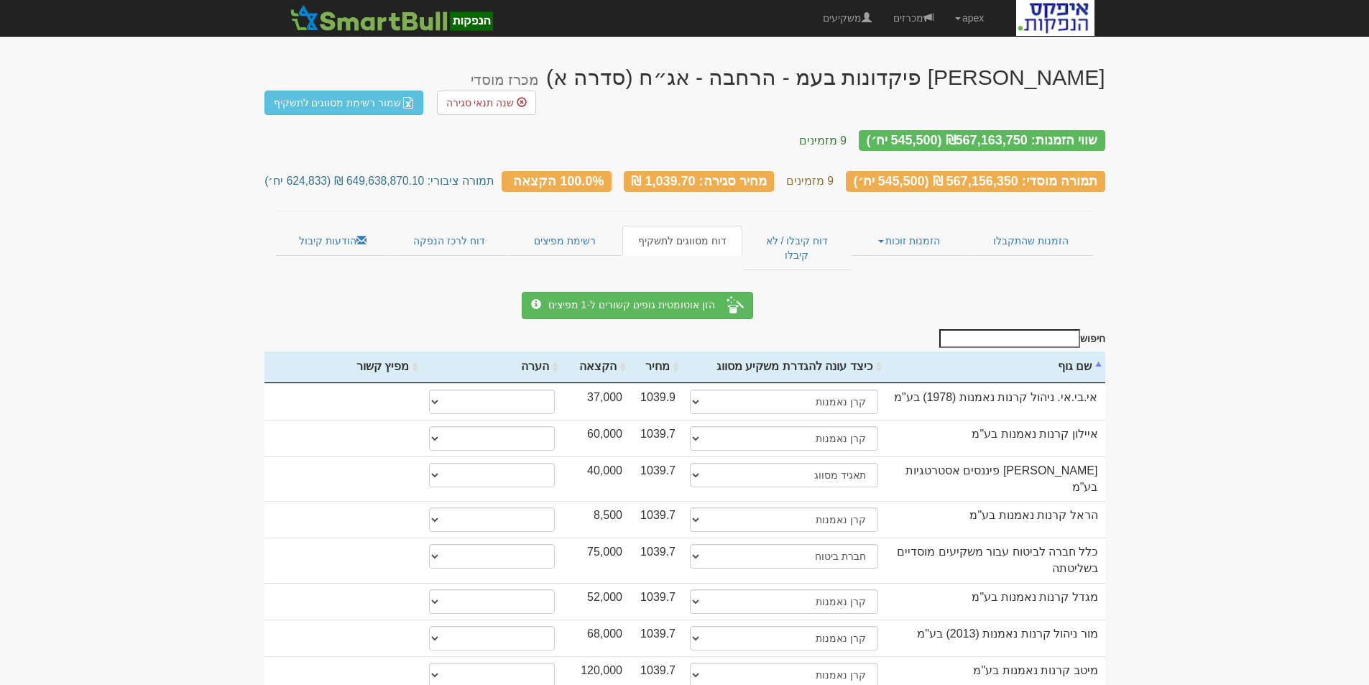
click at [928, 168] on div "[PERSON_NAME] פיקדונות בעמ - הרחבה - אג״ח (סדרה א) מכרז מוסדי שנה תנאי סגירה שמ…" at bounding box center [684, 430] width 841 height 759
click at [345, 91] on link "שמור רשימת מסווגים לתשקיף" at bounding box center [344, 103] width 160 height 24
click at [336, 226] on link "הודעות קיבול" at bounding box center [333, 241] width 116 height 30
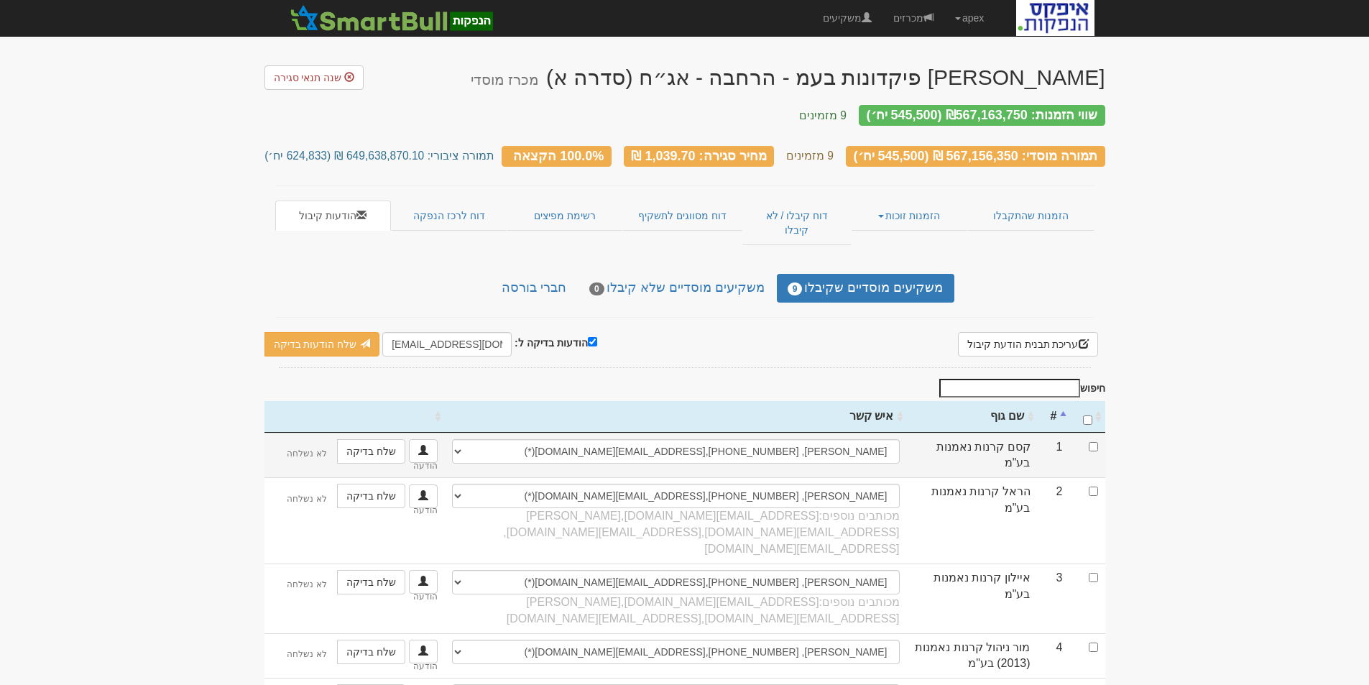
click at [1098, 433] on td at bounding box center [1087, 455] width 35 height 45
click at [1094, 442] on input "checkbox" at bounding box center [1093, 446] width 9 height 9
checkbox input "true"
click at [324, 332] on link "שלח הודעות בדיקה" at bounding box center [322, 344] width 116 height 24
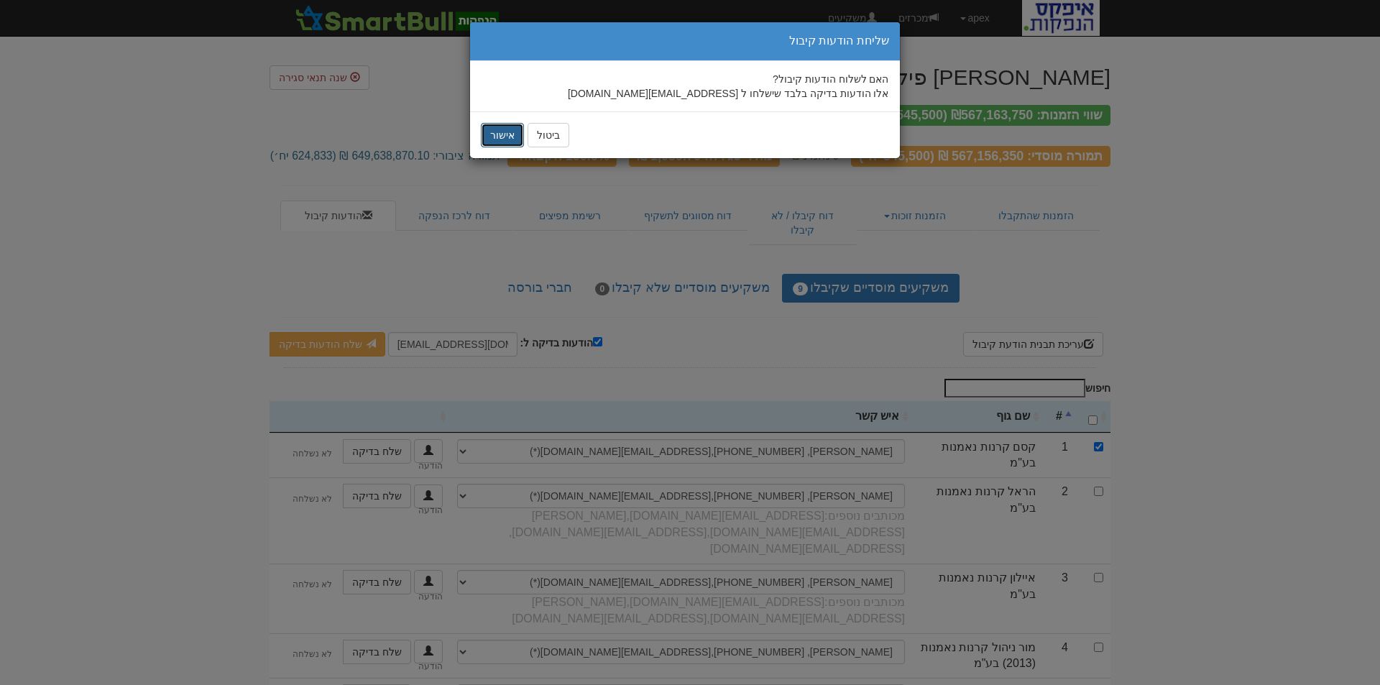
click at [496, 134] on button "אישור" at bounding box center [502, 135] width 43 height 24
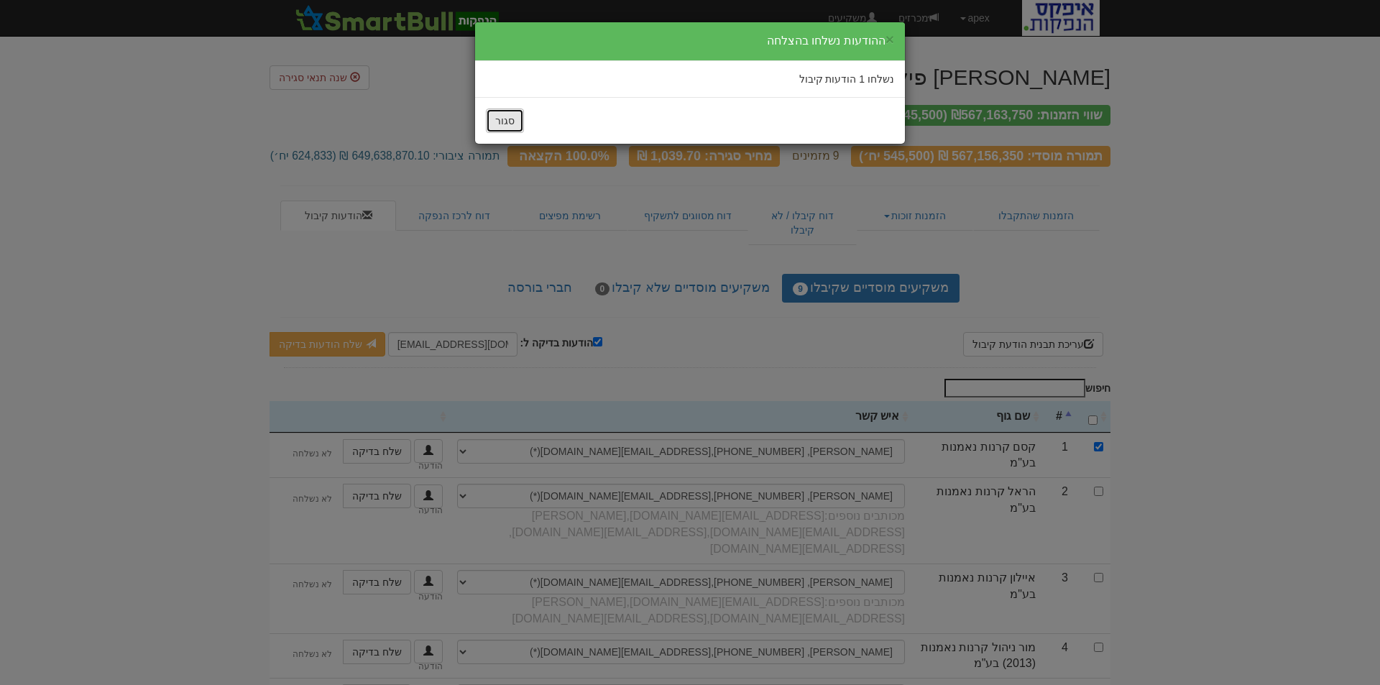
click at [508, 115] on button "סגור" at bounding box center [505, 121] width 38 height 24
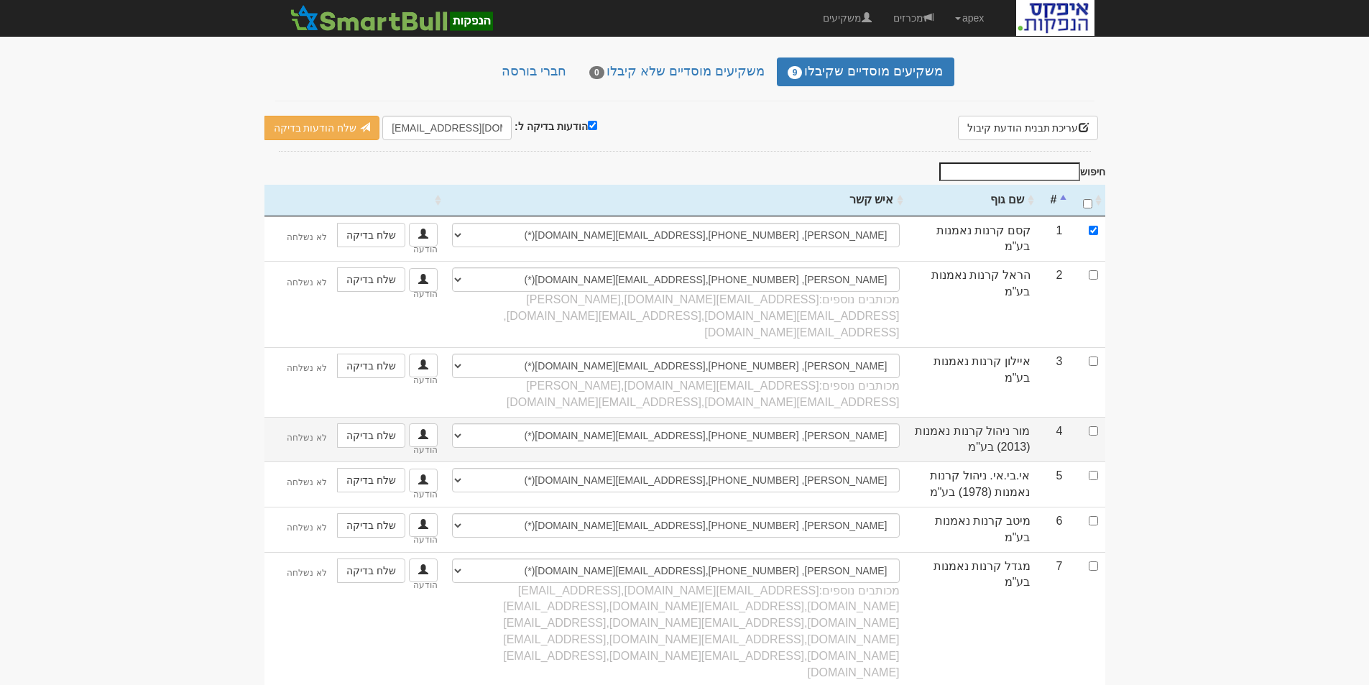
scroll to position [73, 0]
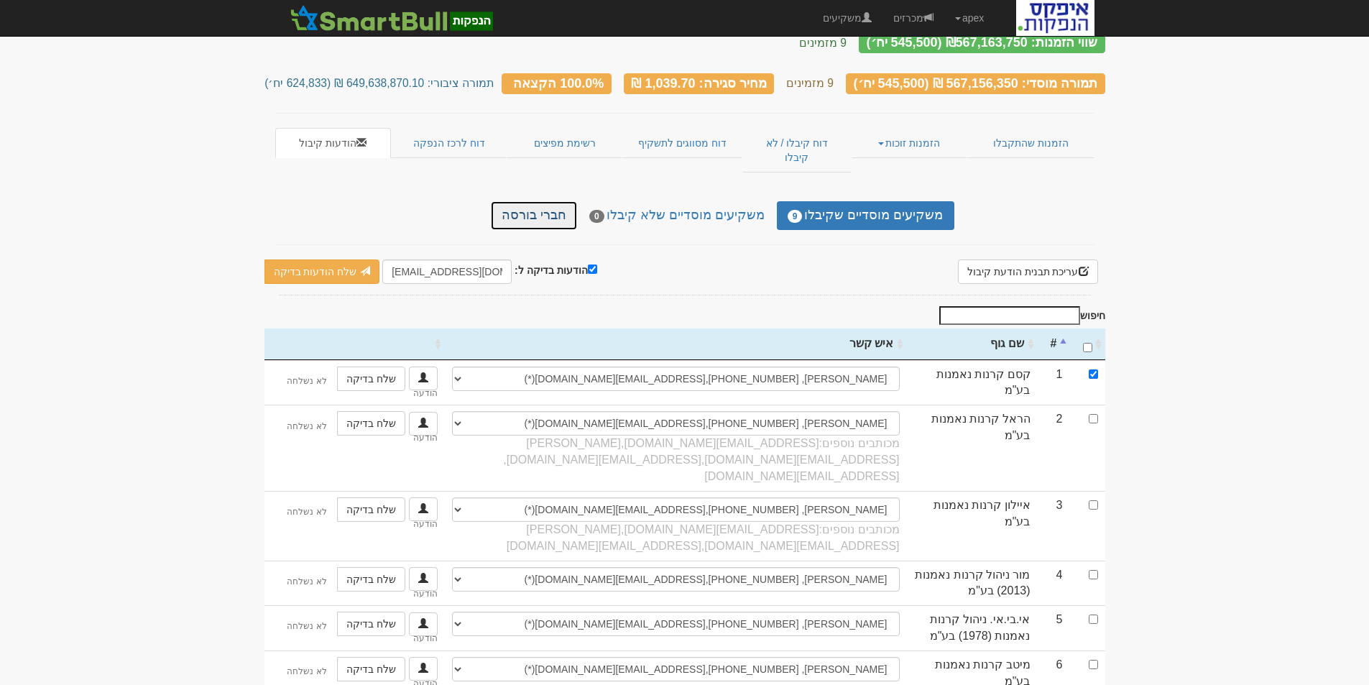
click at [552, 201] on link "חברי בורסה" at bounding box center [534, 215] width 86 height 29
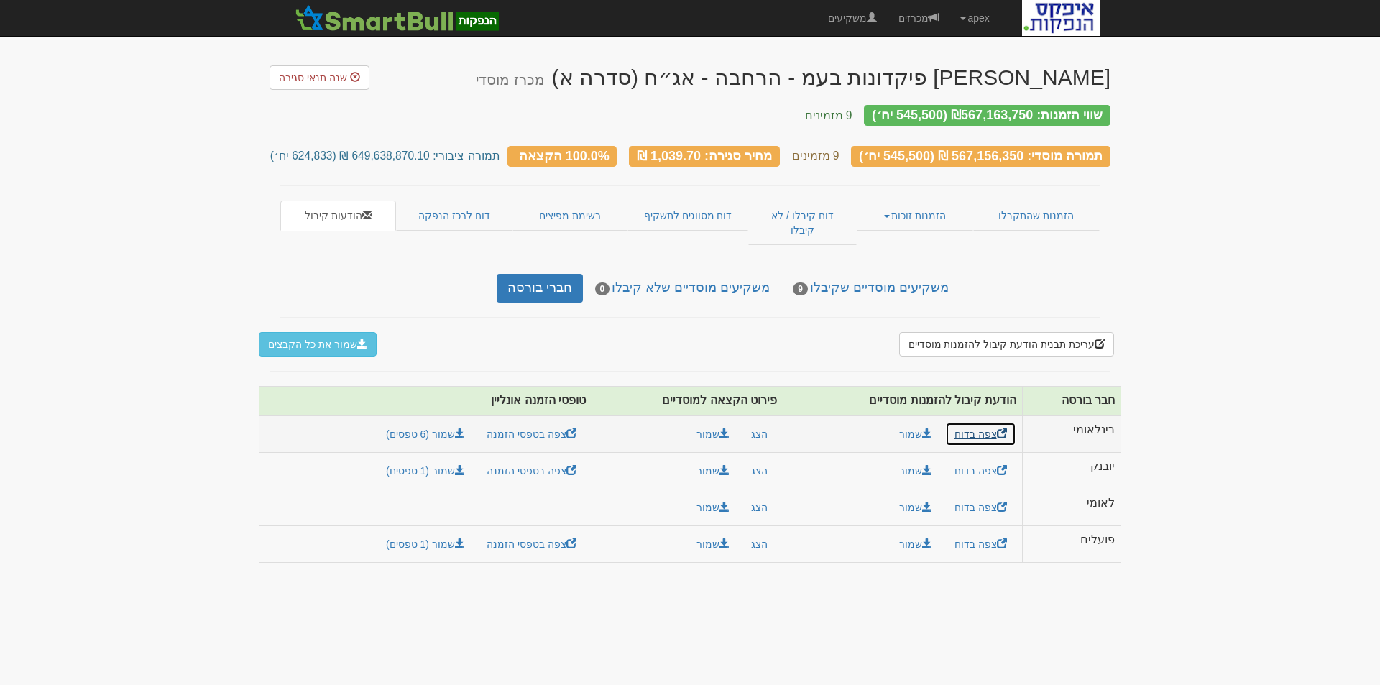
click at [981, 422] on link "צפה בדוח" at bounding box center [980, 434] width 71 height 24
click at [999, 332] on button "עריכת תבנית הודעת קיבול להזמנות מוסדיים" at bounding box center [1006, 344] width 215 height 24
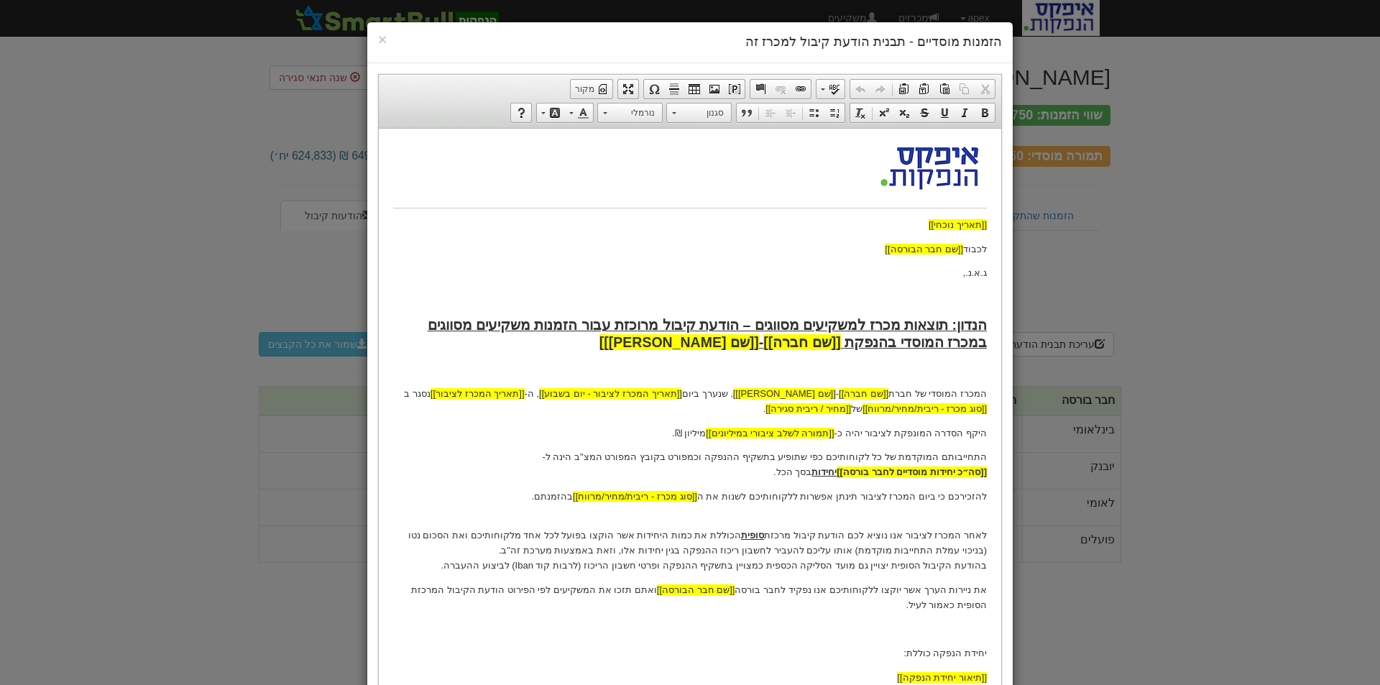
drag, startPoint x: 912, startPoint y: 262, endPoint x: 851, endPoint y: 278, distance: 63.3
click at [849, 265] on body "[[תאריך נוכחי]] לכבוד [[שם חבר הבורסה]] ג.א.נ., הנדון: תוצאות מכרז למשקיעים מסו…" at bounding box center [690, 449] width 594 height 615
drag, startPoint x: 914, startPoint y: 550, endPoint x: 566, endPoint y: 553, distance: 348.6
click at [566, 553] on p "לאחר המכרז לציבור אנו נוציא לכם הודעת קיבול מרכזת סופית הכוללת את כמות היחידות …" at bounding box center [690, 543] width 594 height 60
drag, startPoint x: 692, startPoint y: 561, endPoint x: 489, endPoint y: 562, distance: 203.4
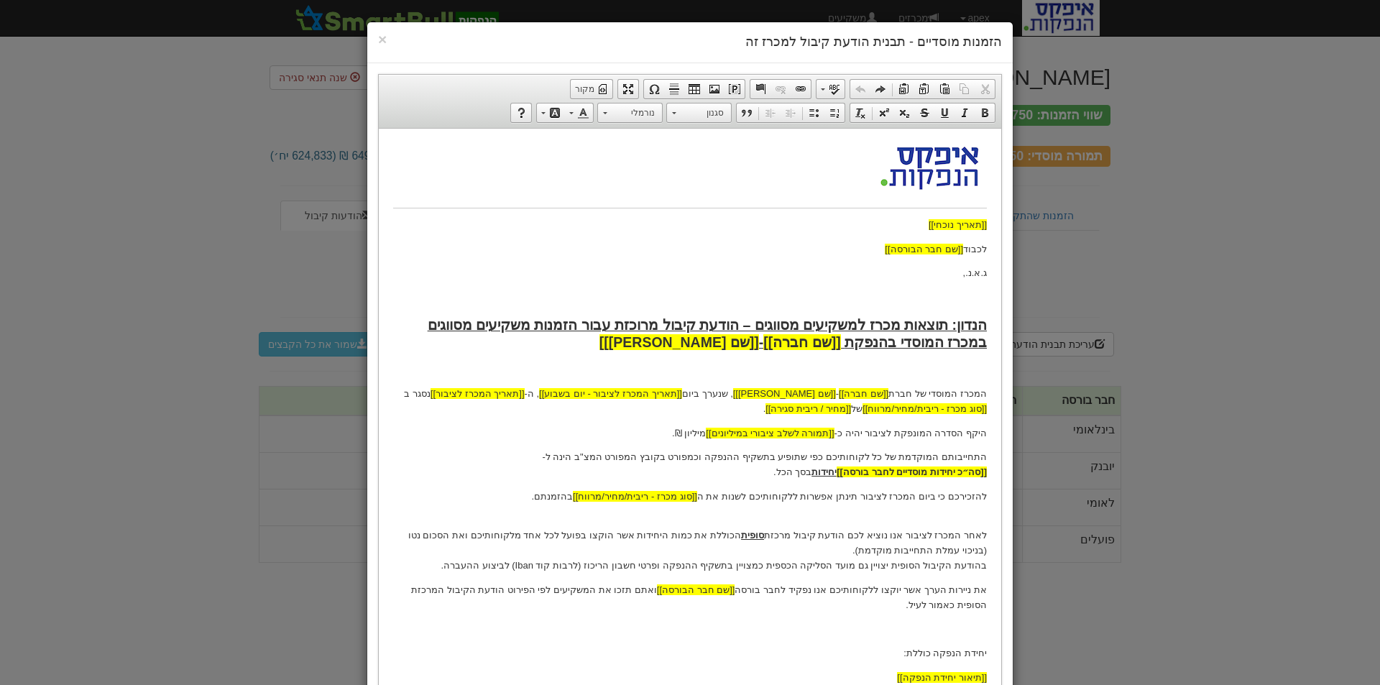
click at [489, 562] on p "לאחר המכרז לציבור אנו נוציא לכם הודעת קיבול מרכזת סופית הכוללת את כמות היחידות …" at bounding box center [690, 543] width 594 height 60
drag, startPoint x: 485, startPoint y: 561, endPoint x: 691, endPoint y: 566, distance: 205.6
click at [691, 566] on p "לאחר המכרז לציבור אנו נוציא לכם הודעת קיבול מרכזת סופית הכוללת את כמות היחידות …" at bounding box center [690, 543] width 594 height 60
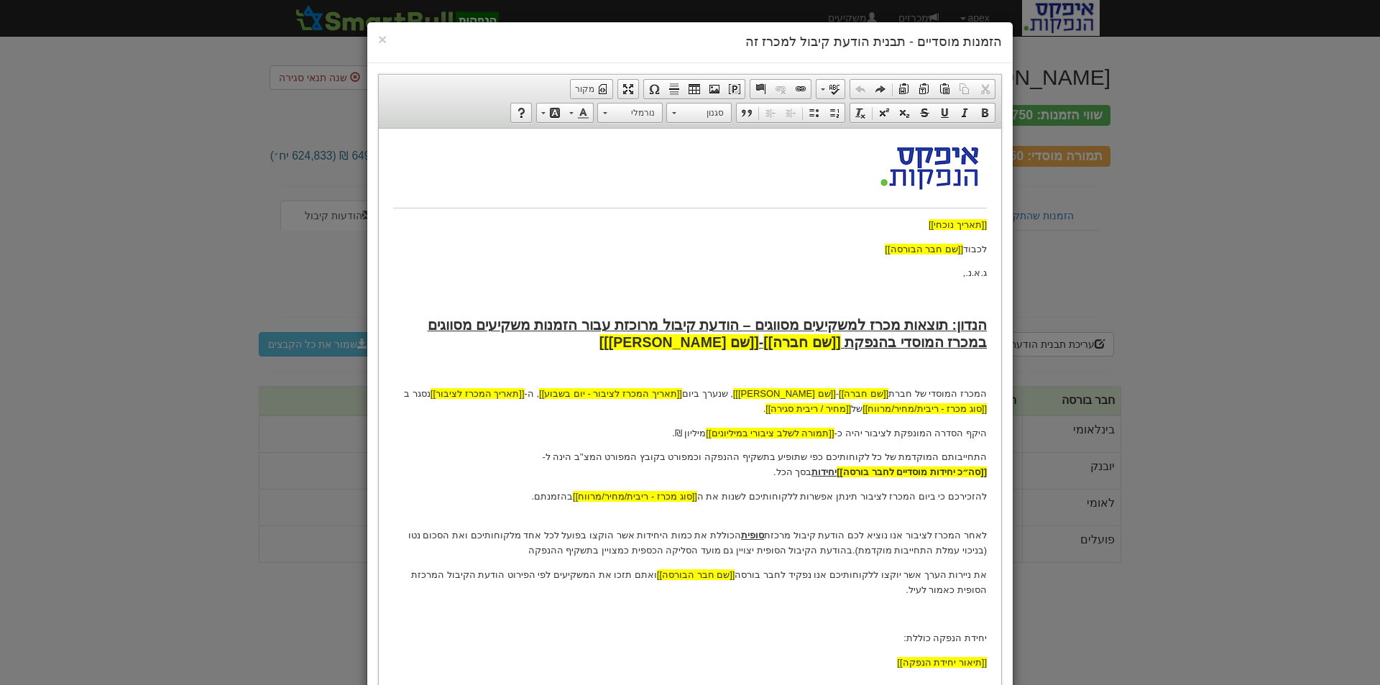
click at [619, 550] on p "לאחר המכרז לציבור אנו נוציא לכם הודעת קיבול מרכזת סופית הכוללת את כמות היחידות …" at bounding box center [690, 535] width 594 height 45
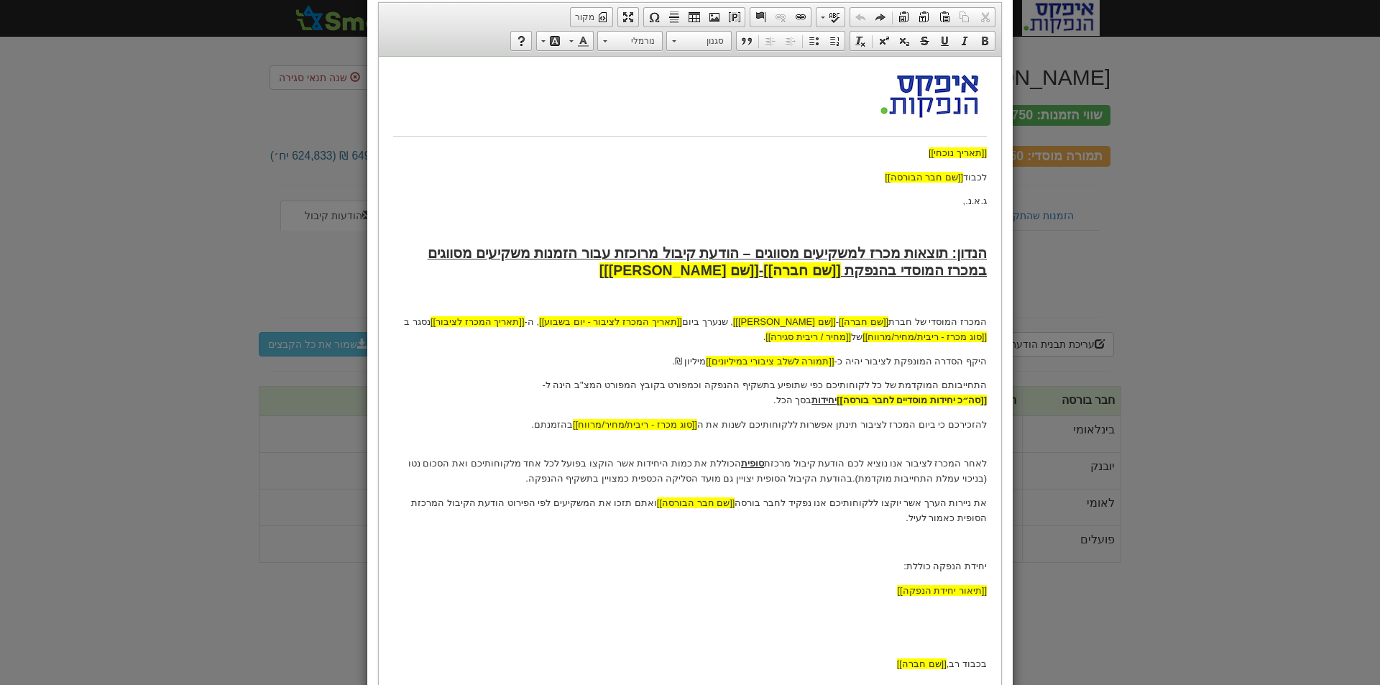
scroll to position [183, 0]
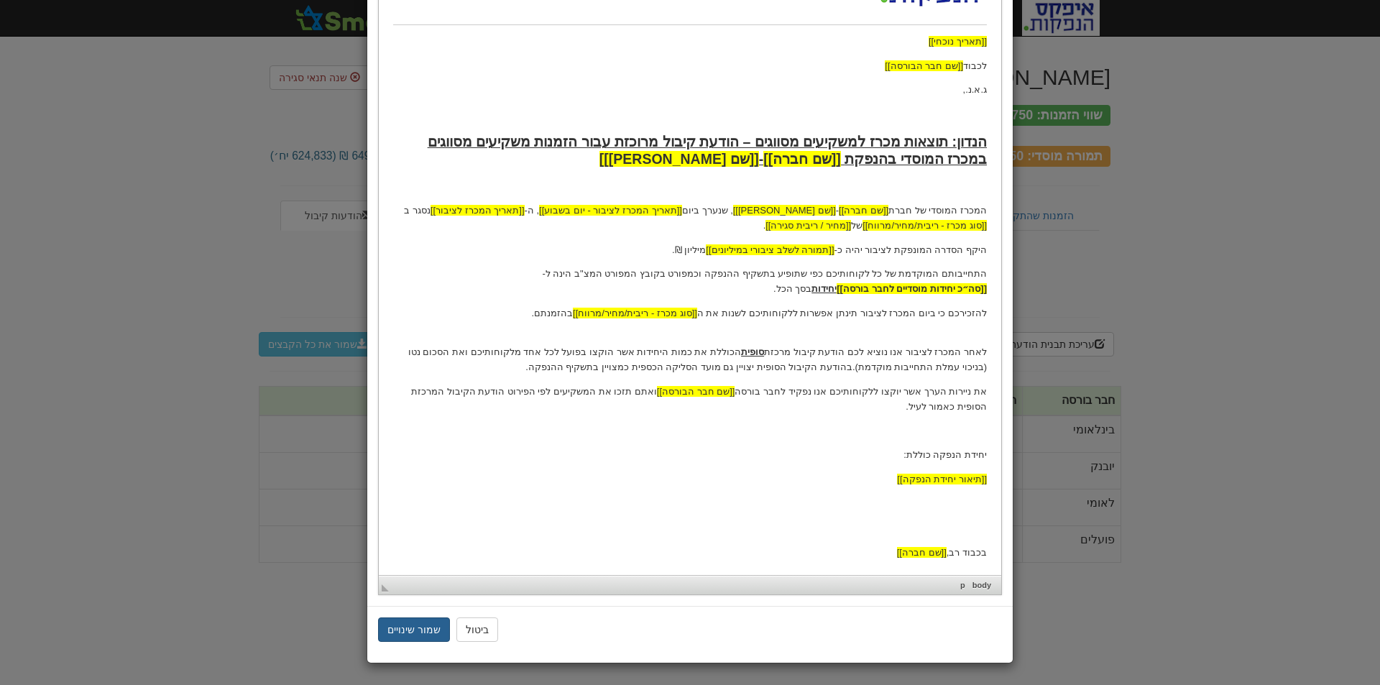
click at [422, 625] on button "שמור שינויים" at bounding box center [414, 629] width 72 height 24
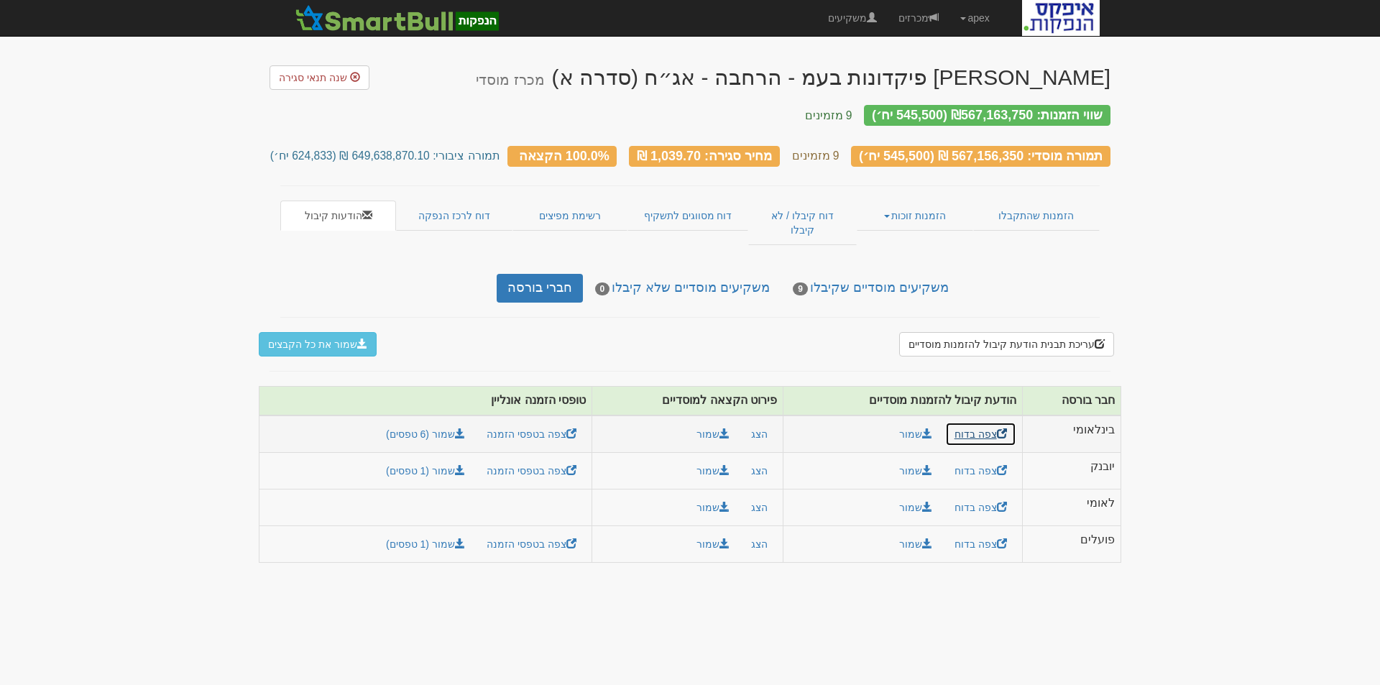
click at [985, 422] on link "צפה בדוח" at bounding box center [980, 434] width 71 height 24
click at [314, 332] on button "שמור את כל הקבצים" at bounding box center [318, 344] width 118 height 24
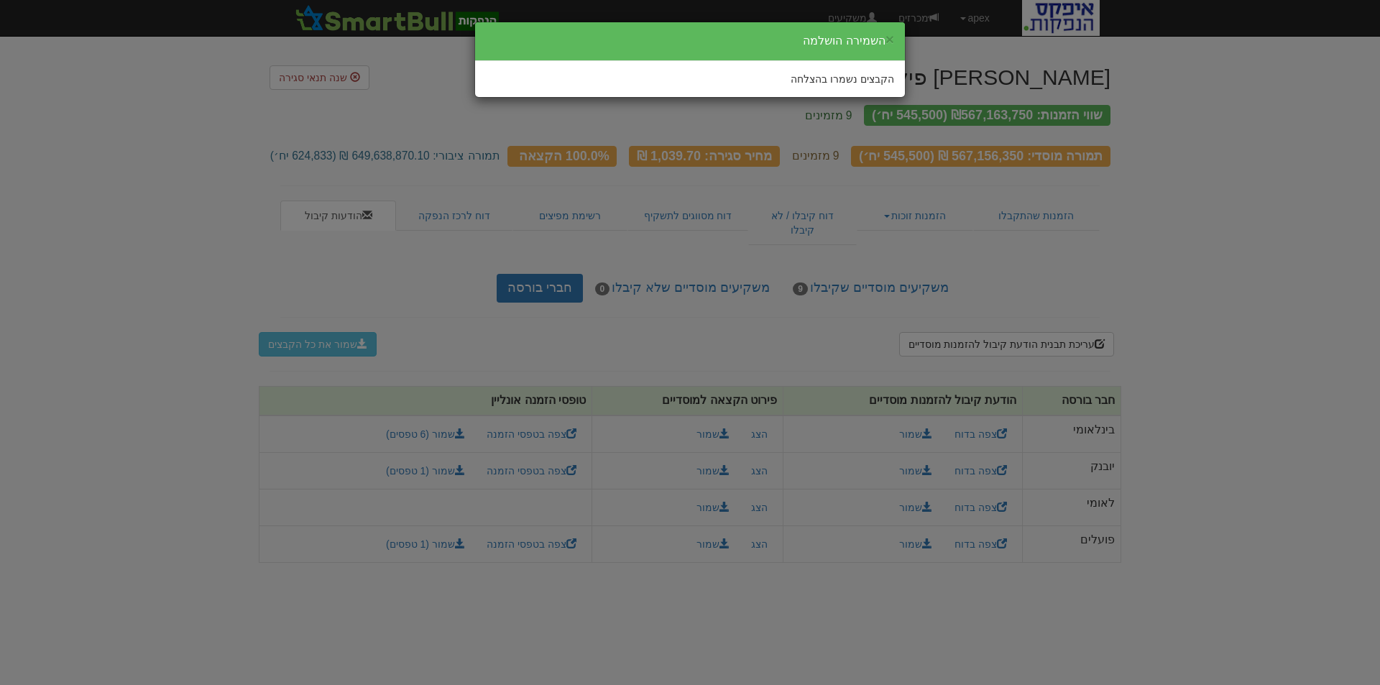
click at [882, 37] on div "השמירה הושלמה" at bounding box center [844, 41] width 82 height 17
click at [887, 37] on button "×" at bounding box center [889, 39] width 9 height 15
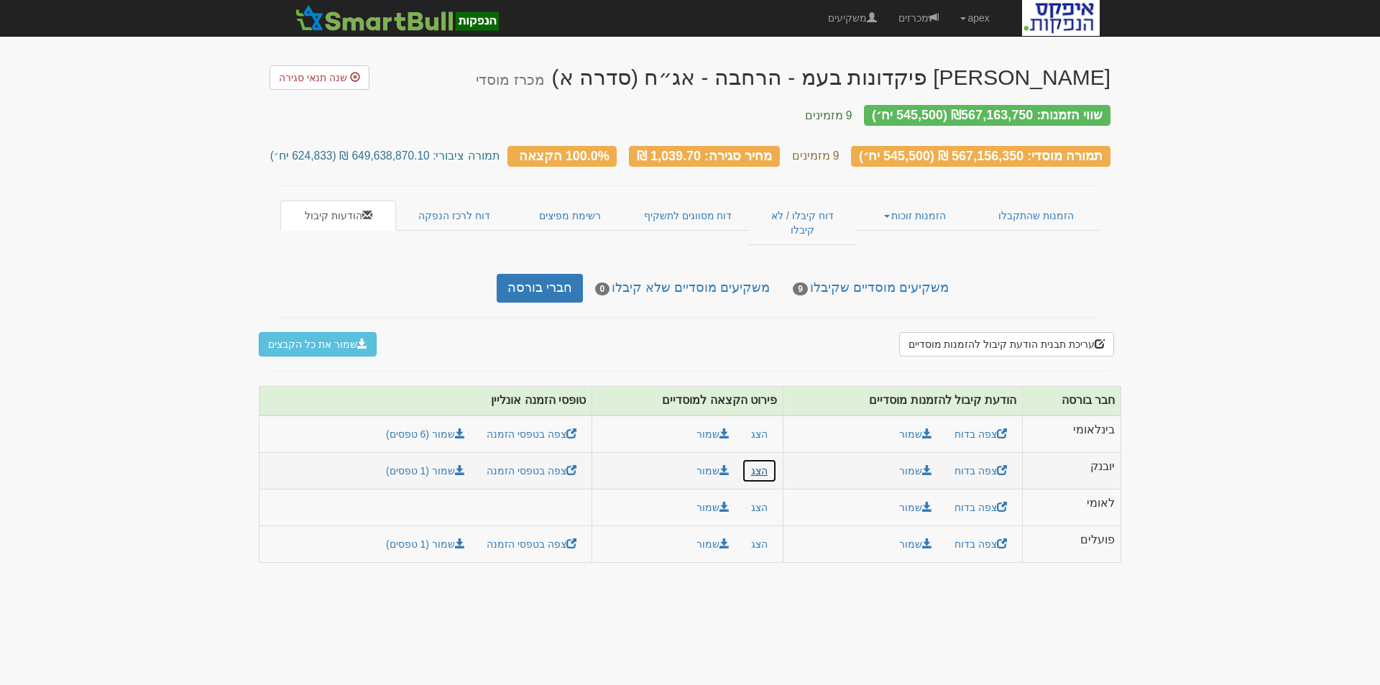
click at [757, 458] on button "הצג" at bounding box center [759, 470] width 35 height 24
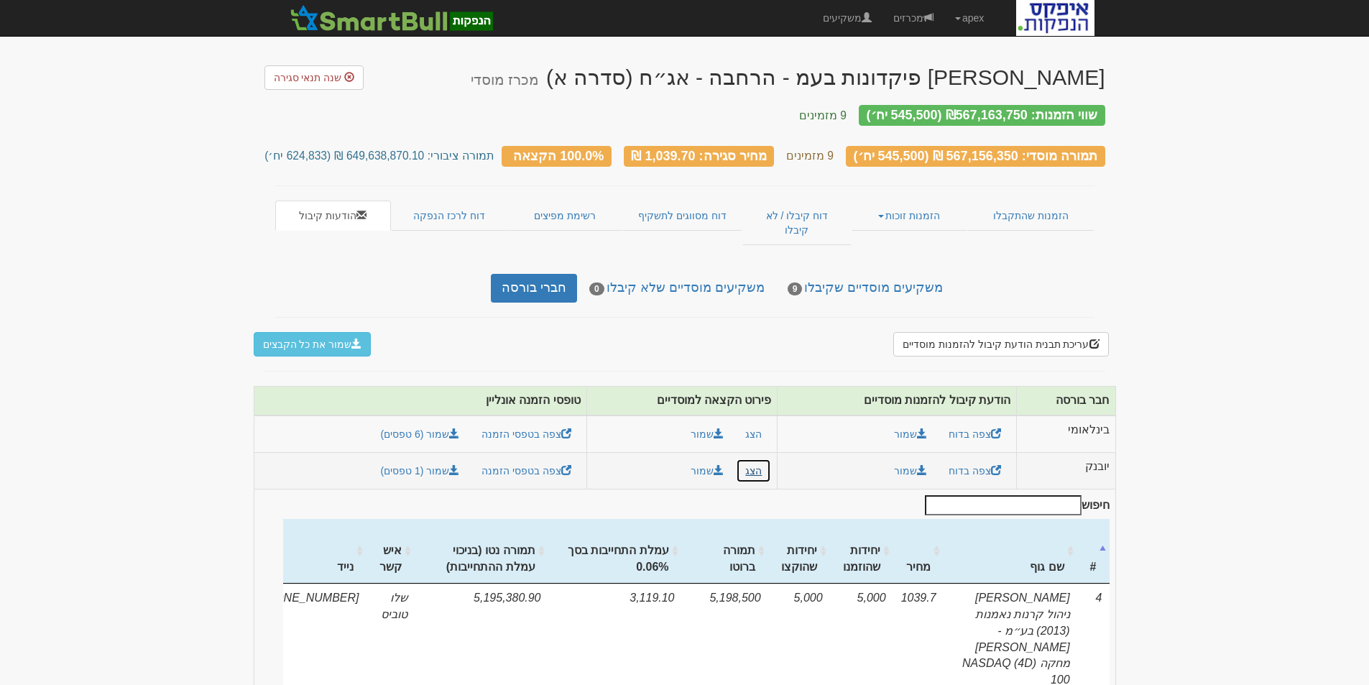
click at [756, 458] on button "הצג" at bounding box center [753, 470] width 35 height 24
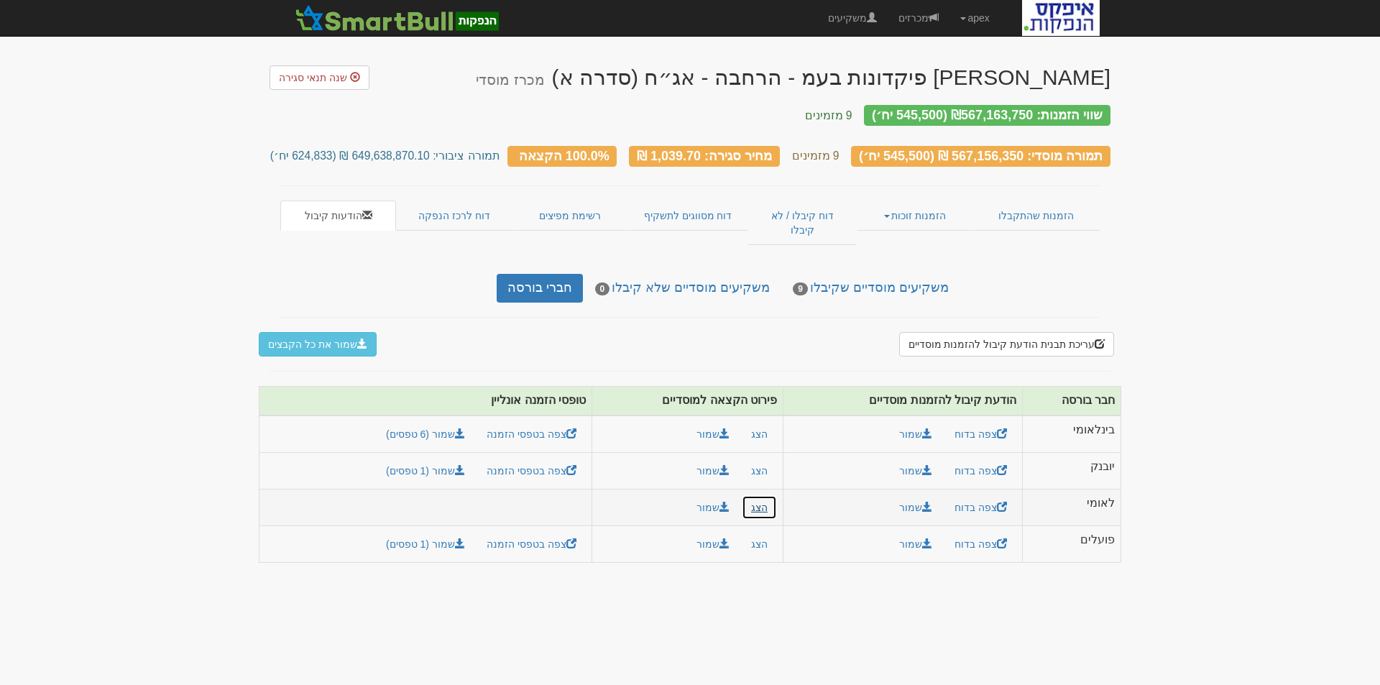
click at [753, 495] on button "הצג" at bounding box center [759, 507] width 35 height 24
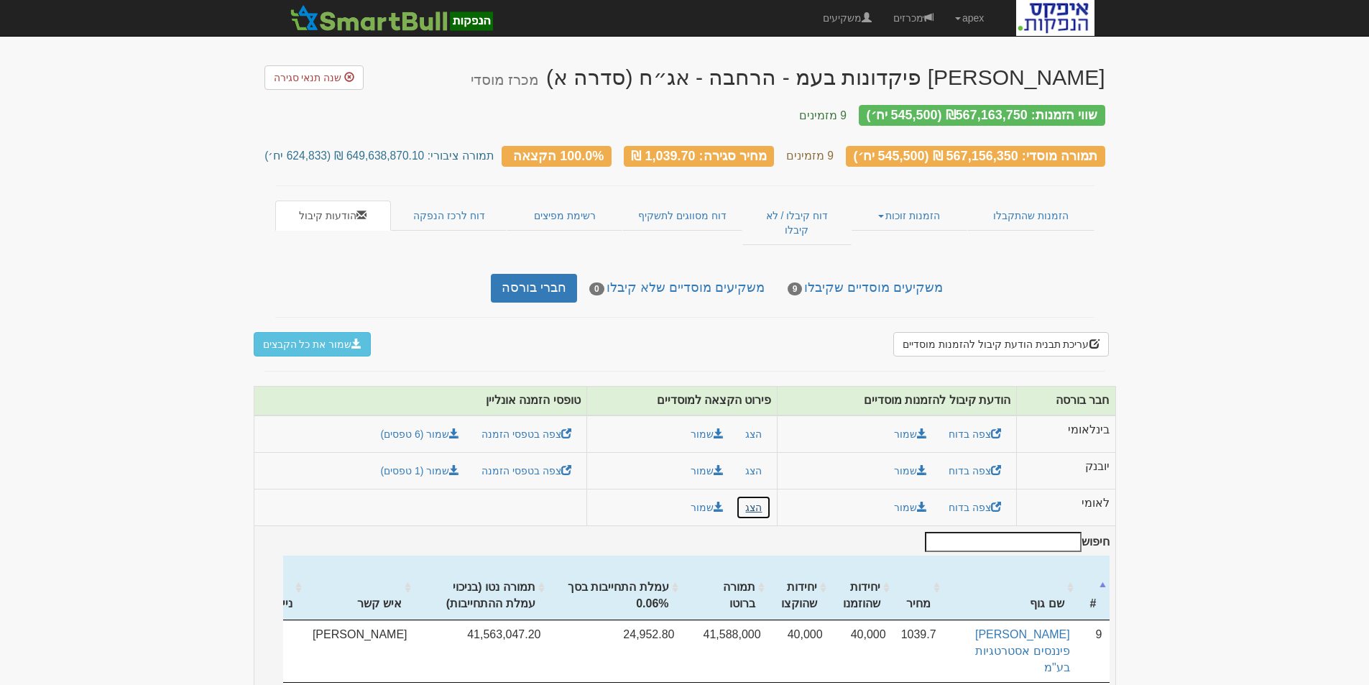
scroll to position [75, 0]
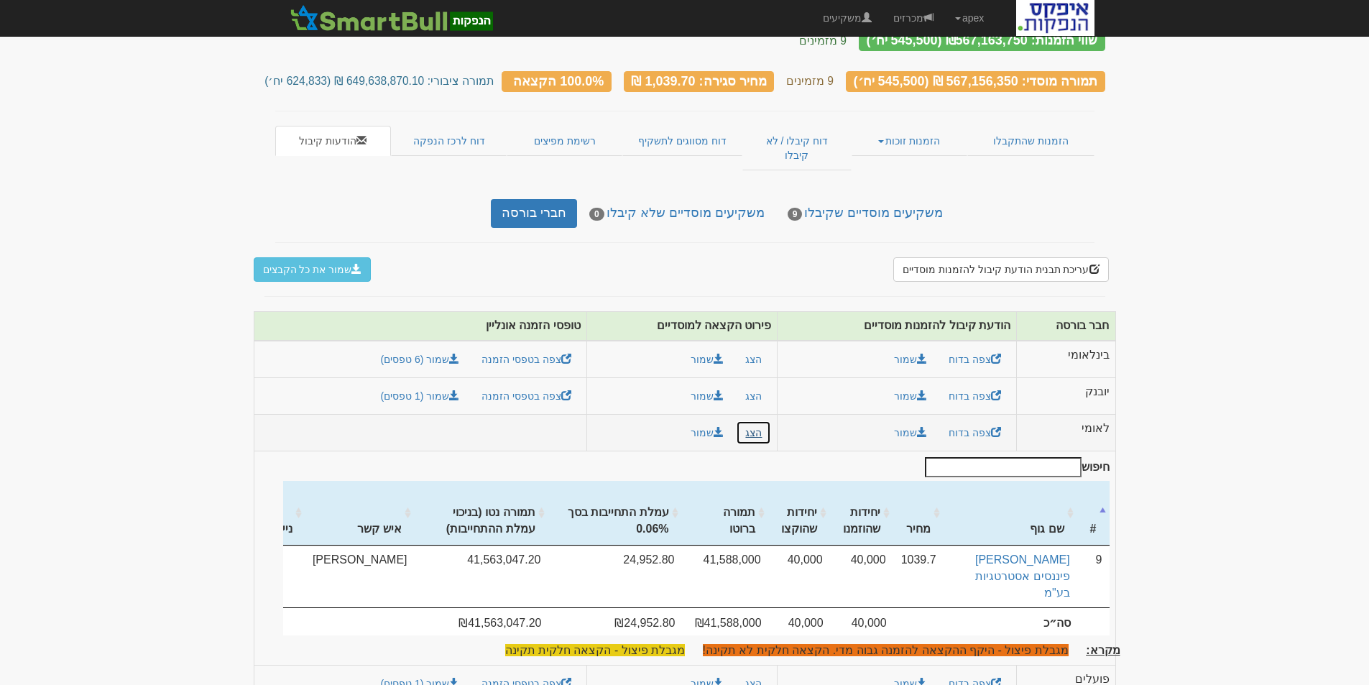
click at [757, 420] on button "הצג" at bounding box center [753, 432] width 35 height 24
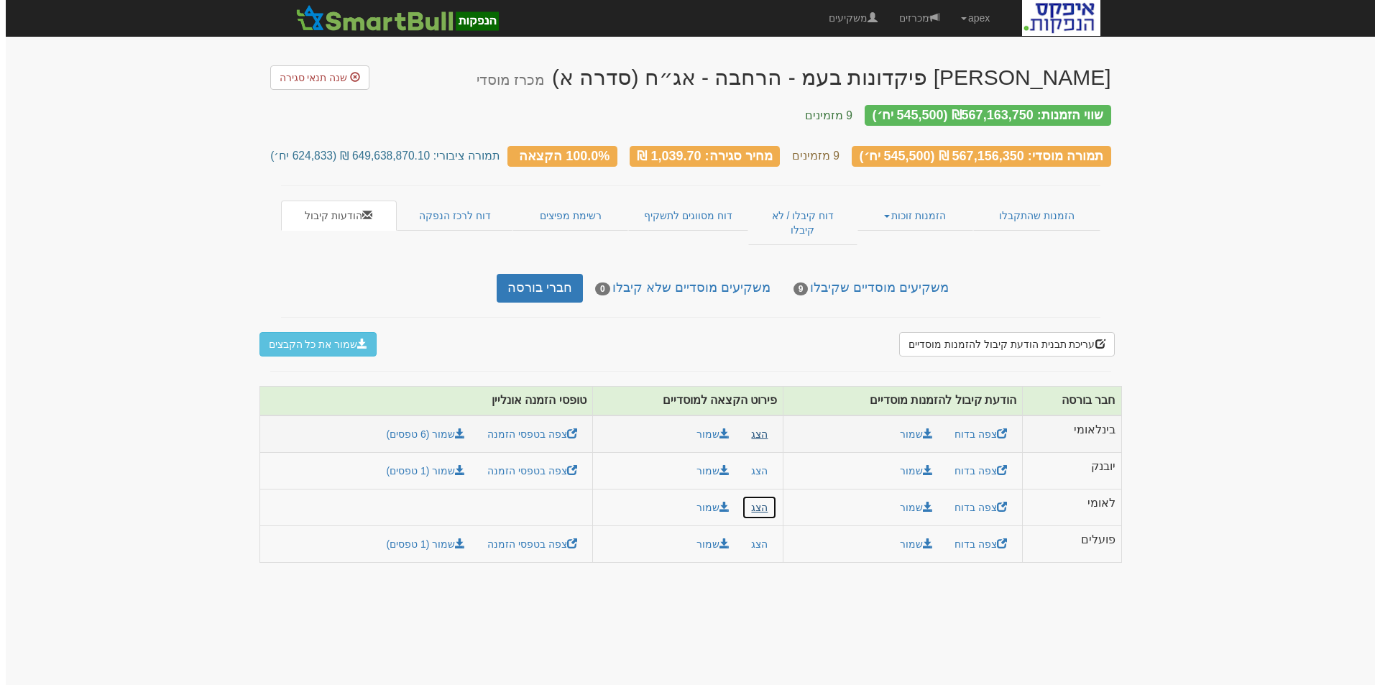
scroll to position [0, 0]
click at [853, 274] on link "משקיעים מוסדיים שקיבלו 9" at bounding box center [871, 288] width 178 height 29
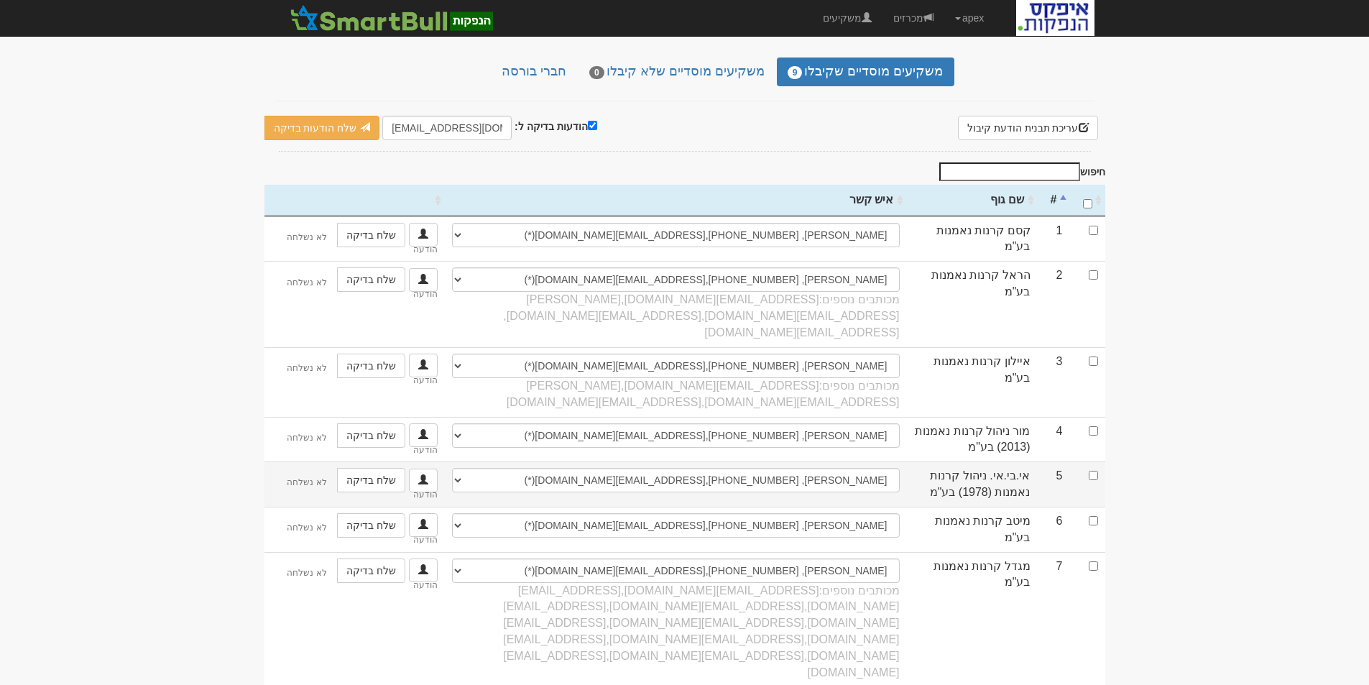
scroll to position [1, 0]
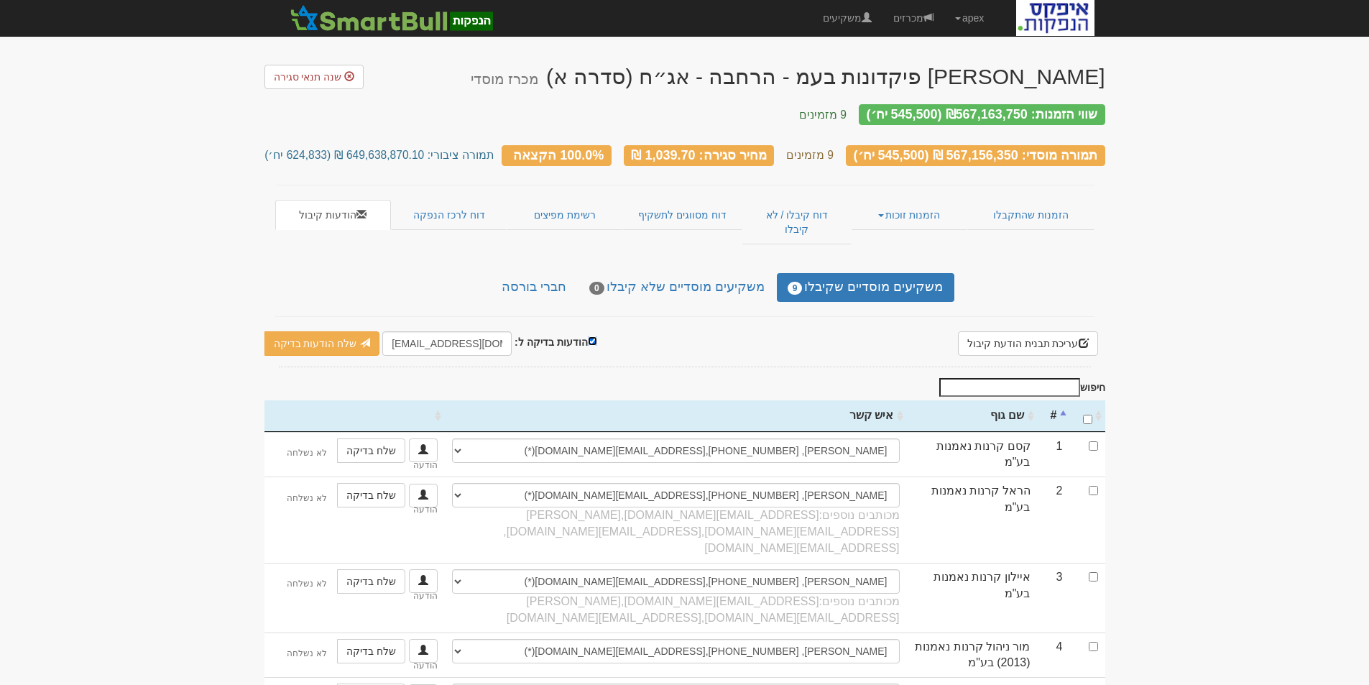
click at [588, 336] on input "הודעות בדיקה ל:" at bounding box center [592, 340] width 9 height 9
checkbox input "false"
click at [1087, 415] on input "\a : activate to sort column ascending" at bounding box center [1087, 419] width 9 height 9
checkbox input "true"
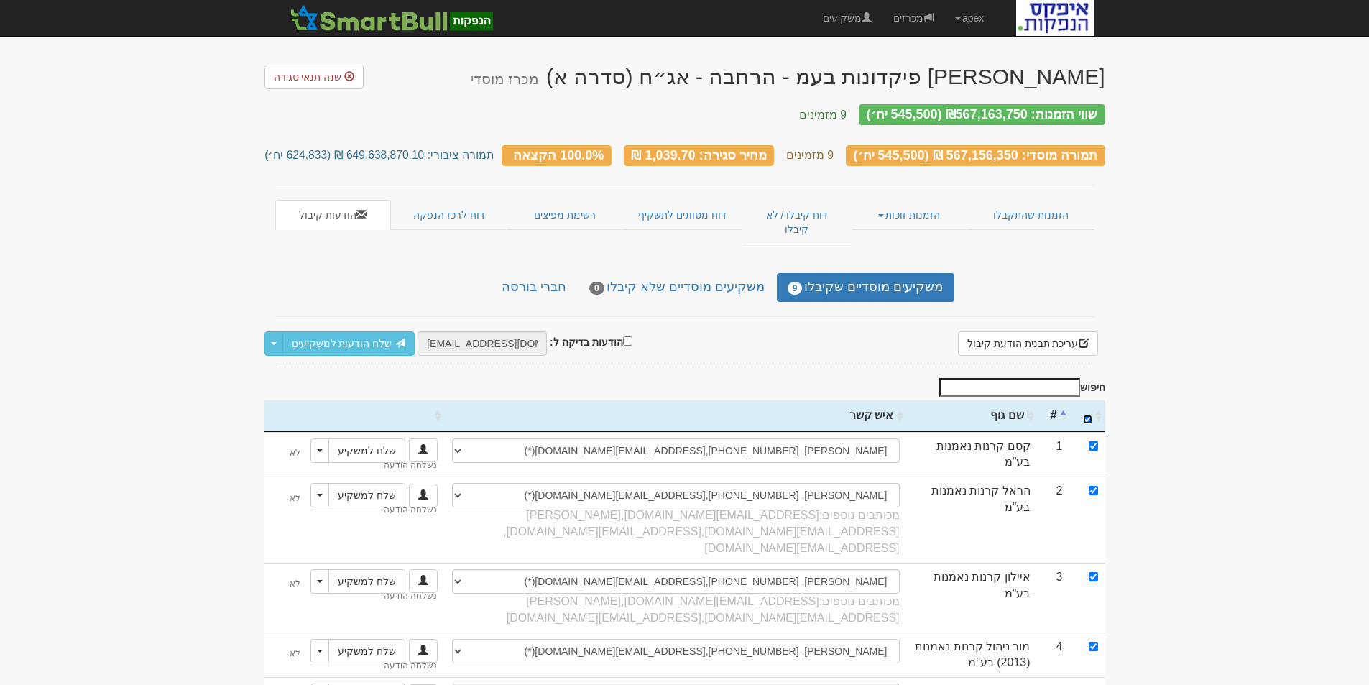
checkbox input "true"
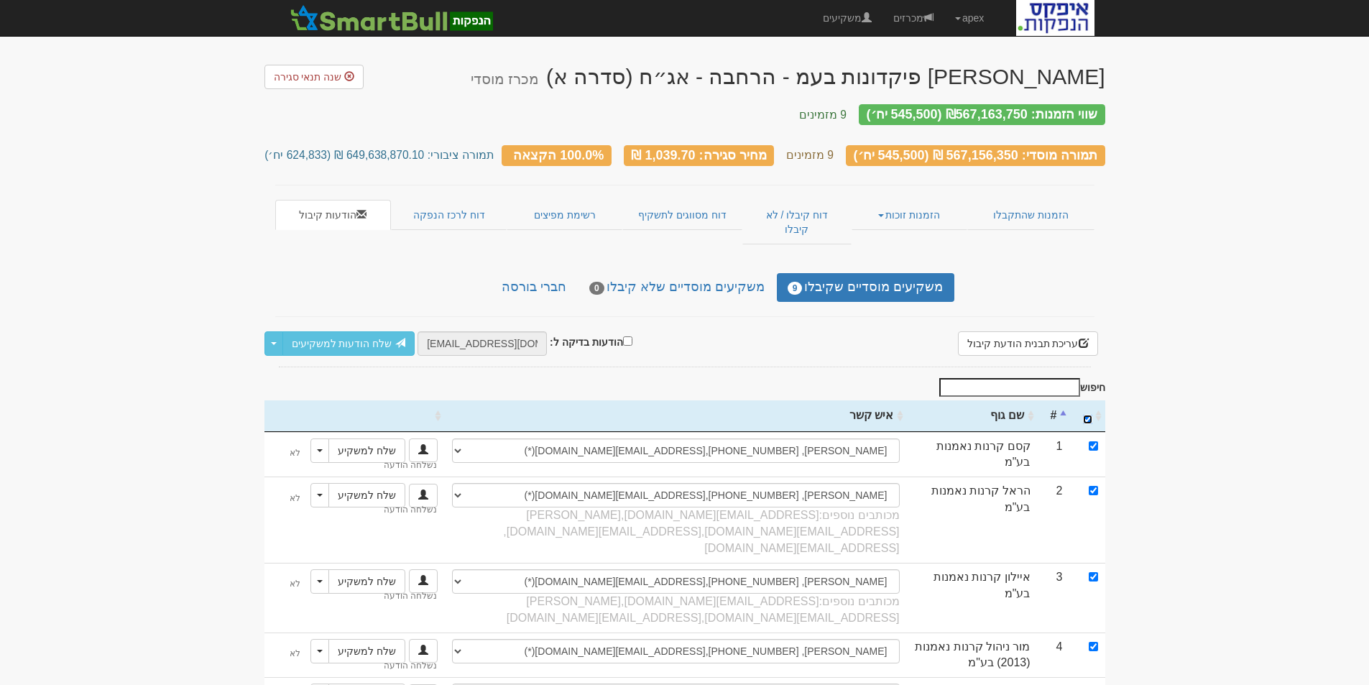
checkbox input "true"
click at [347, 331] on link "שלח הודעות למשקיעים" at bounding box center [348, 343] width 133 height 24
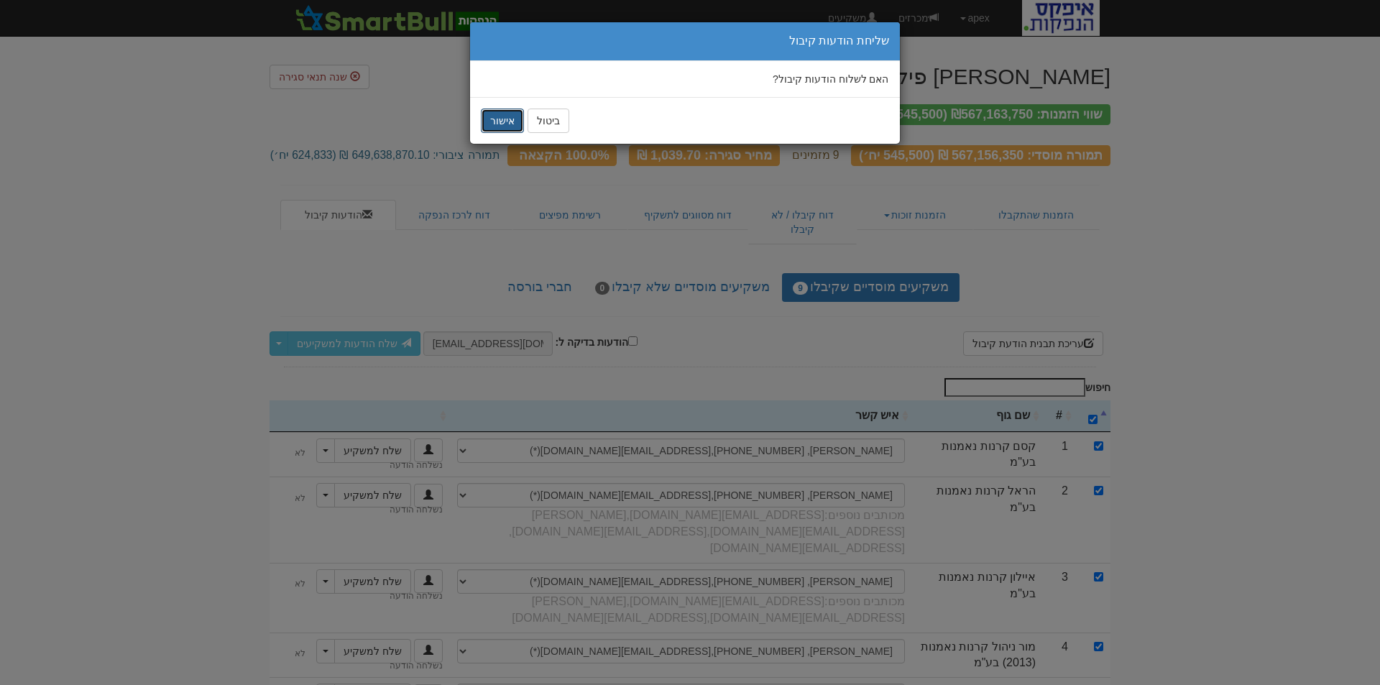
click at [499, 121] on button "אישור" at bounding box center [502, 121] width 43 height 24
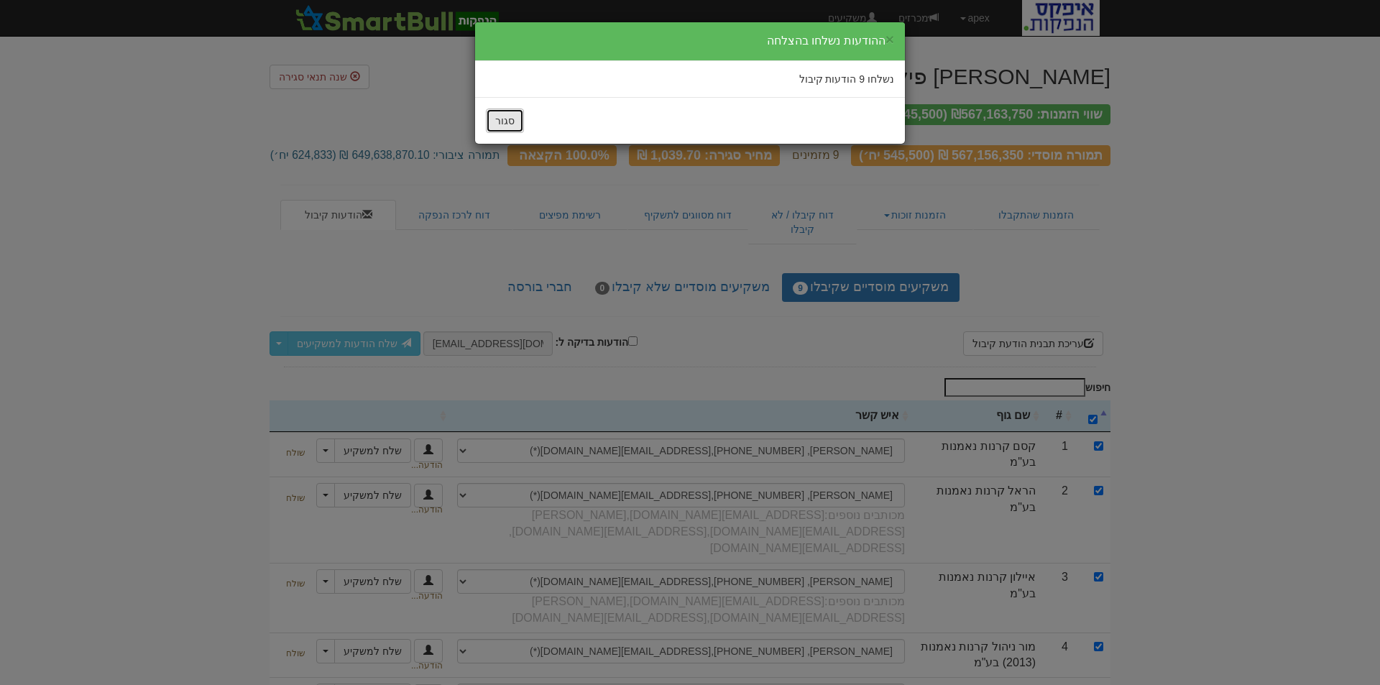
click at [511, 120] on button "סגור" at bounding box center [505, 121] width 38 height 24
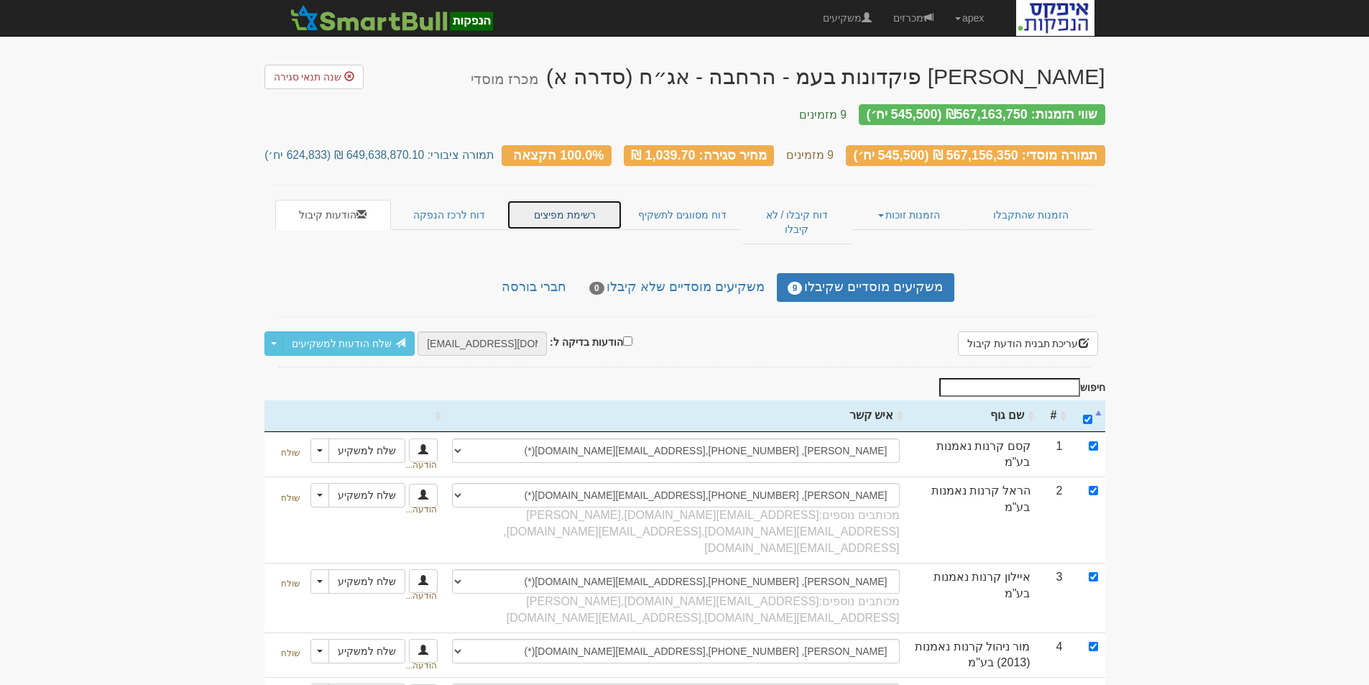
click at [538, 201] on link "רשימת מפיצים" at bounding box center [564, 215] width 115 height 30
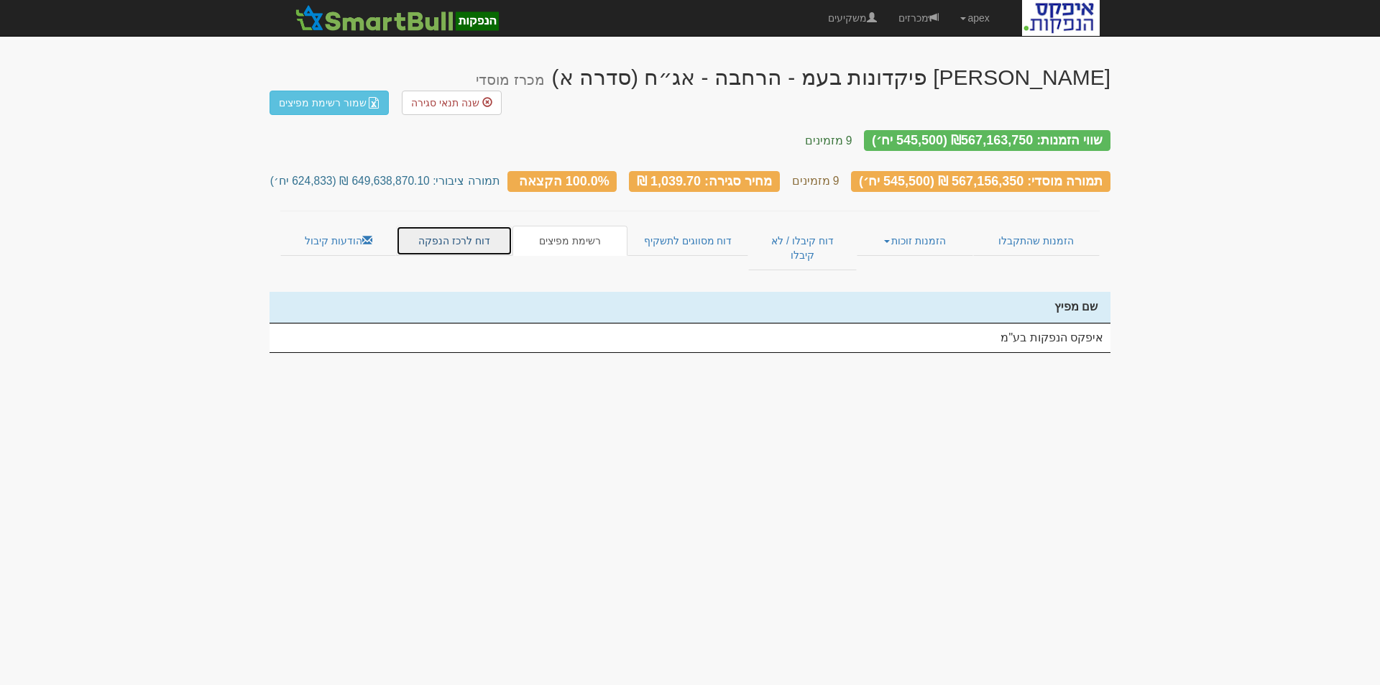
click at [475, 226] on link "דוח לרכז הנפקה" at bounding box center [454, 241] width 116 height 30
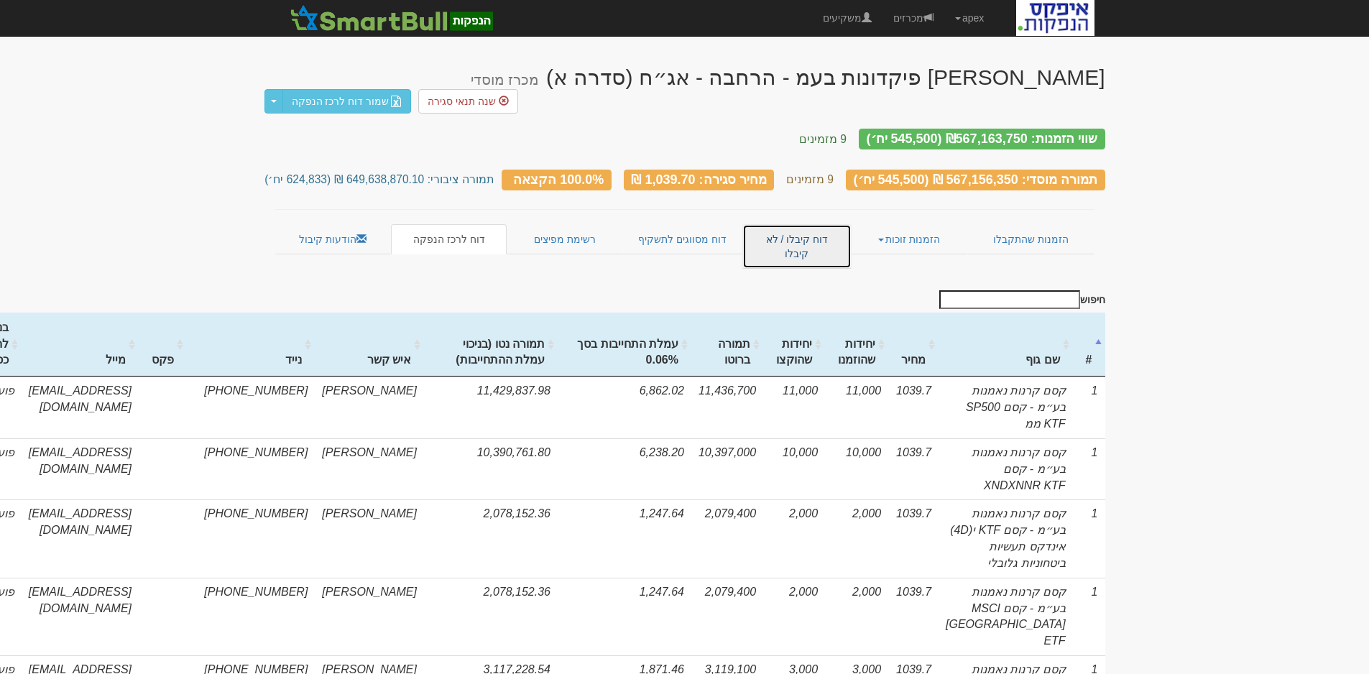
click at [800, 224] on link "דוח קיבלו / לא קיבלו" at bounding box center [796, 246] width 109 height 45
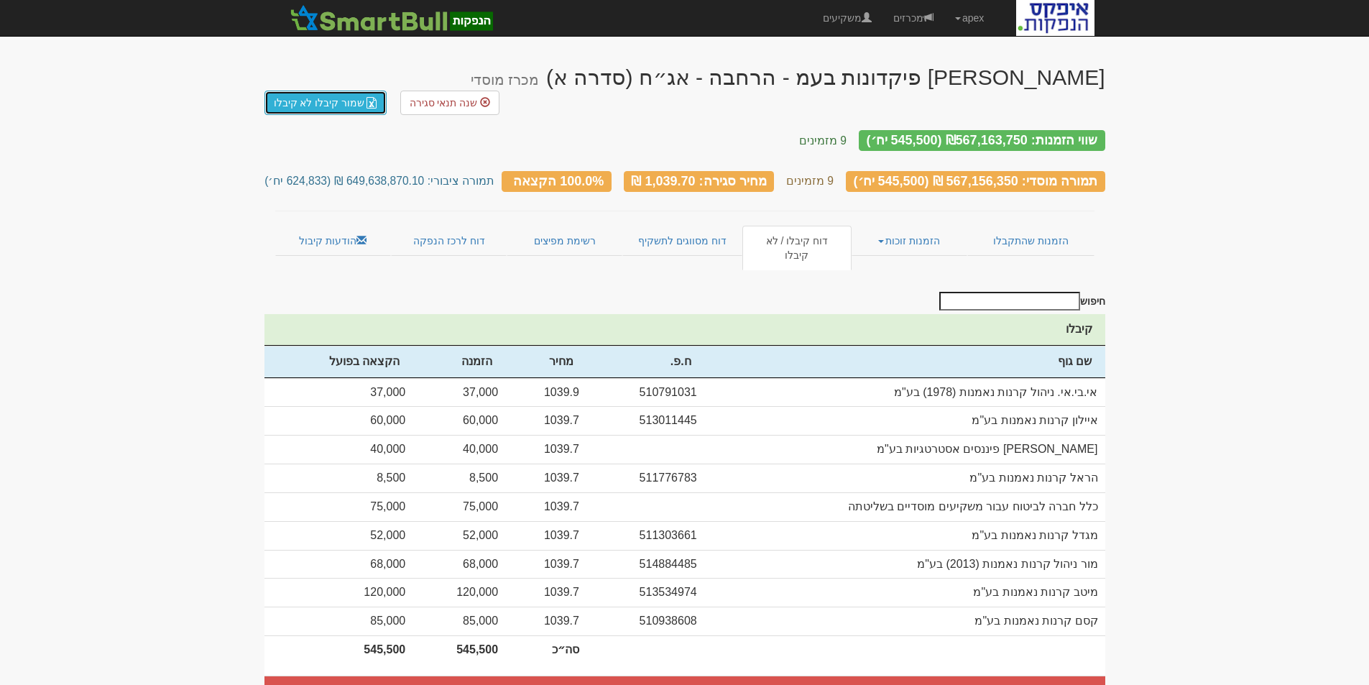
click at [328, 91] on link "שמור קיבלו לא קיבלו" at bounding box center [325, 103] width 123 height 24
